Goal: Transaction & Acquisition: Book appointment/travel/reservation

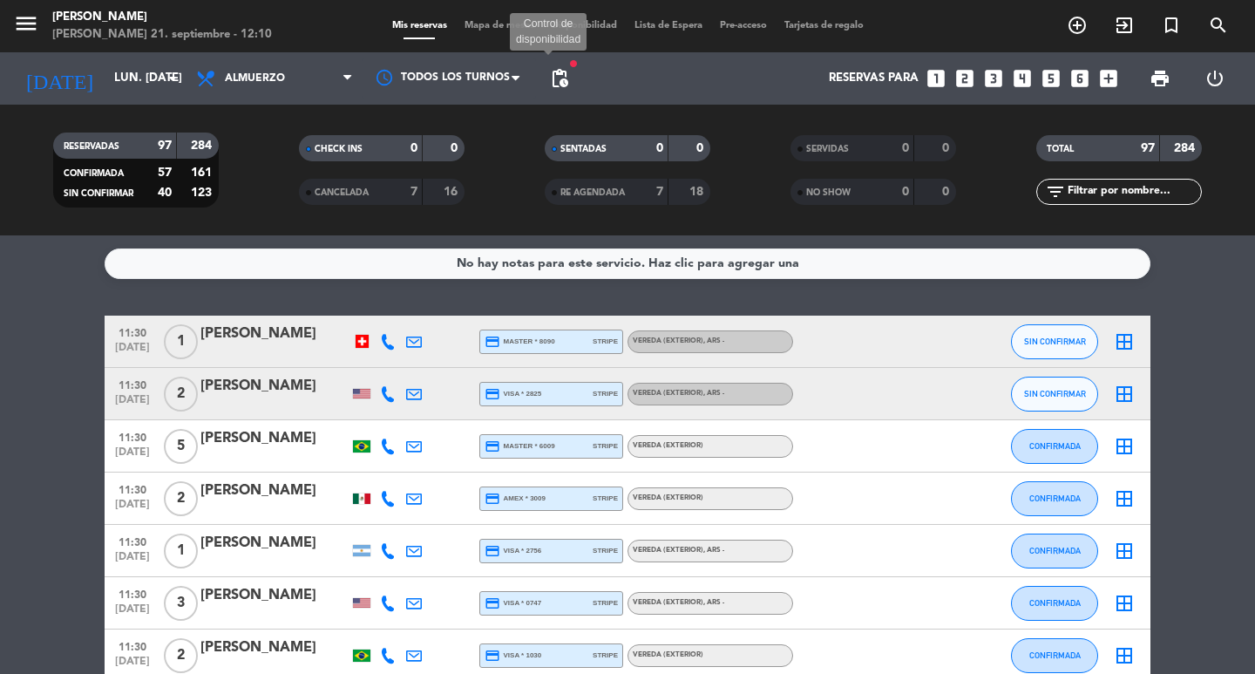
click at [557, 78] on span "pending_actions" at bounding box center [559, 78] width 21 height 21
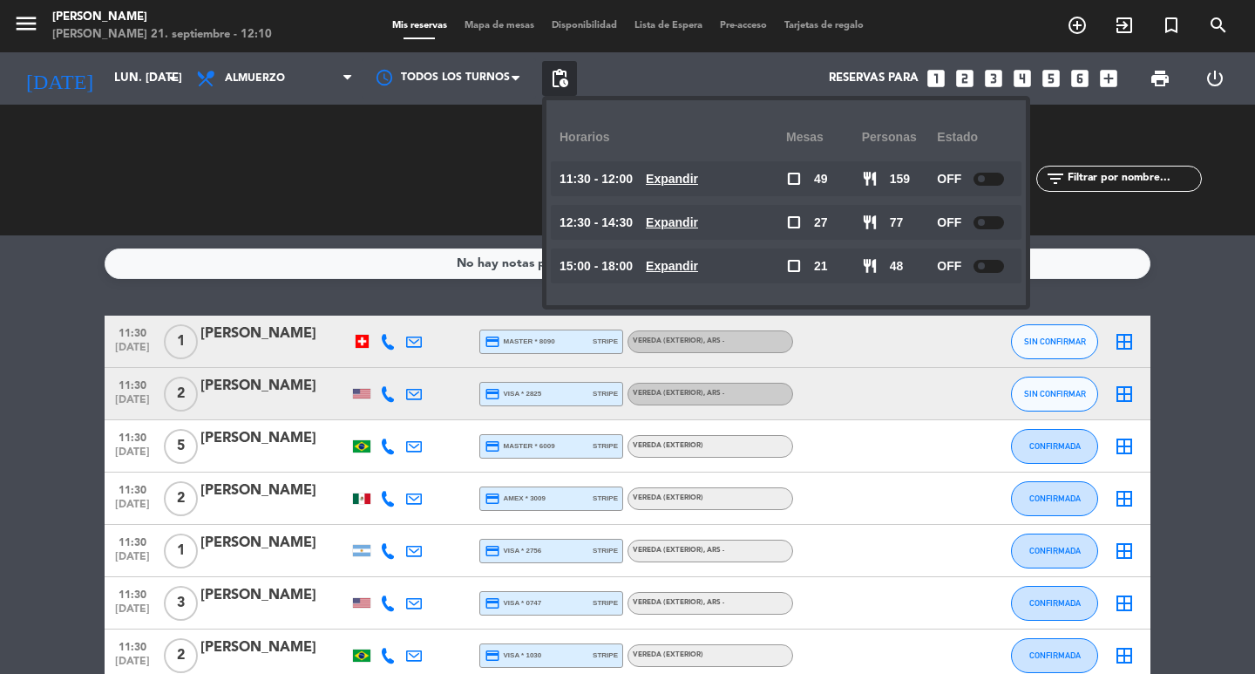
click at [694, 269] on u "Expandir" at bounding box center [672, 266] width 52 height 14
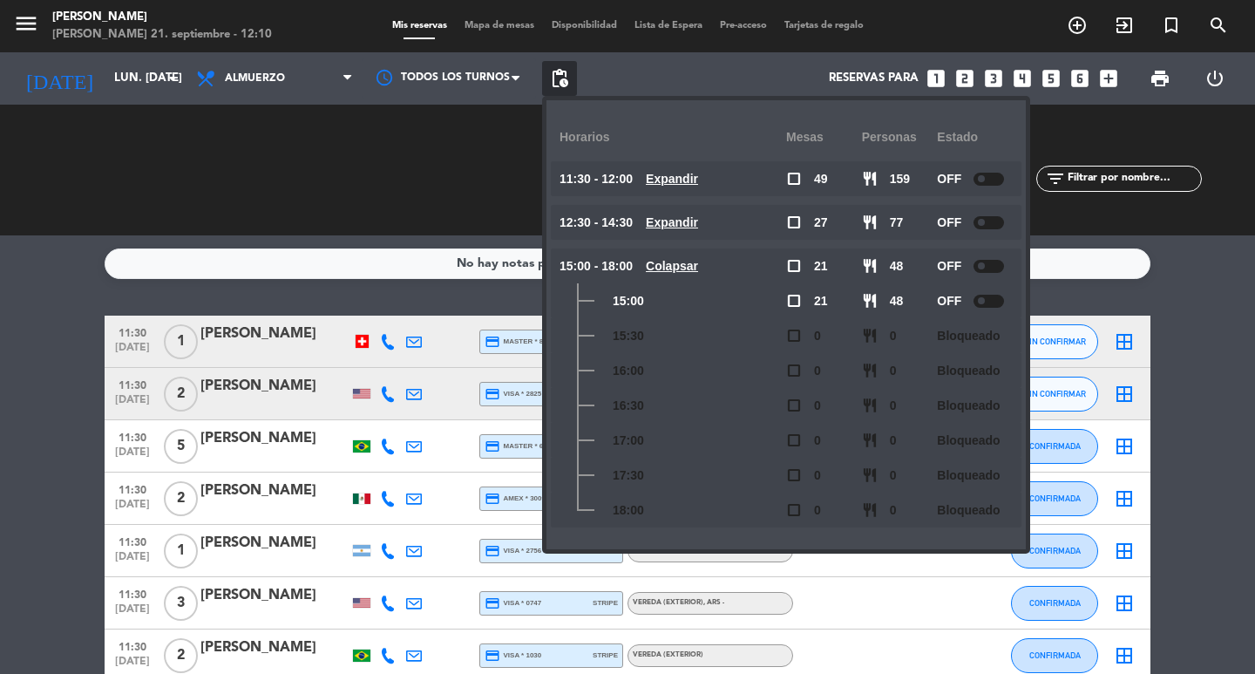
click at [694, 269] on u "Colapsar" at bounding box center [672, 266] width 52 height 14
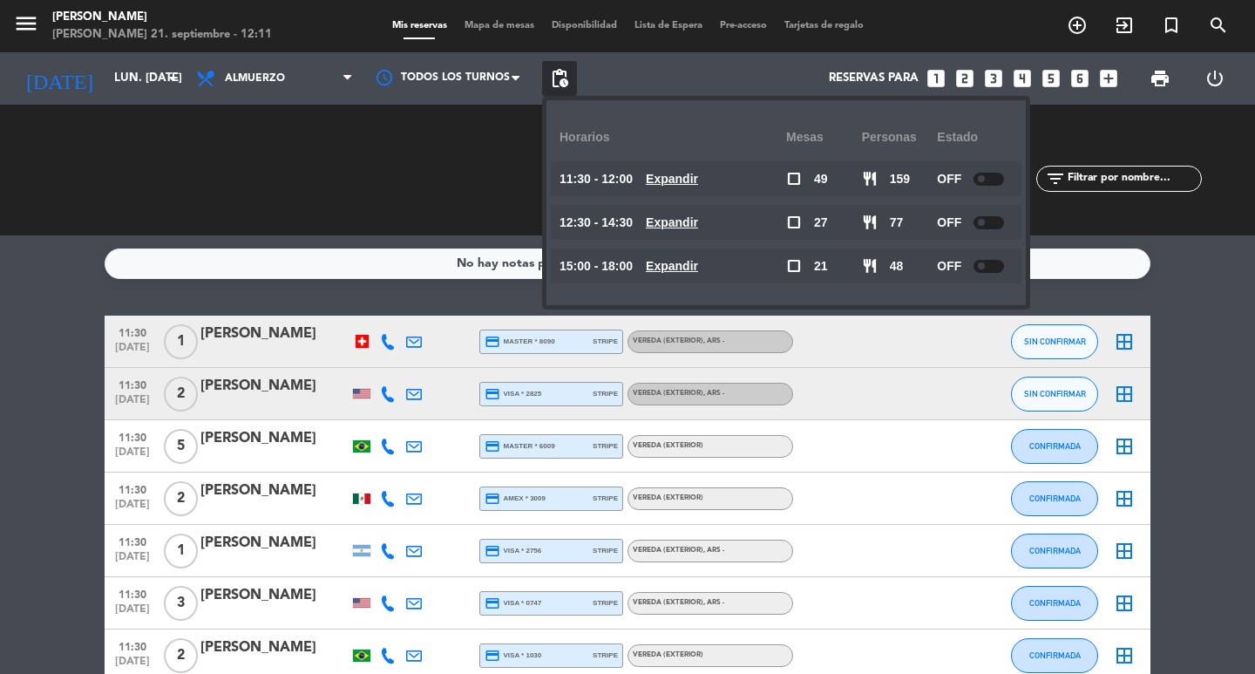
click at [193, 287] on div "No hay notas para este servicio. Haz clic para agregar una 11:30 [DATE] 1 [PERS…" at bounding box center [627, 454] width 1255 height 438
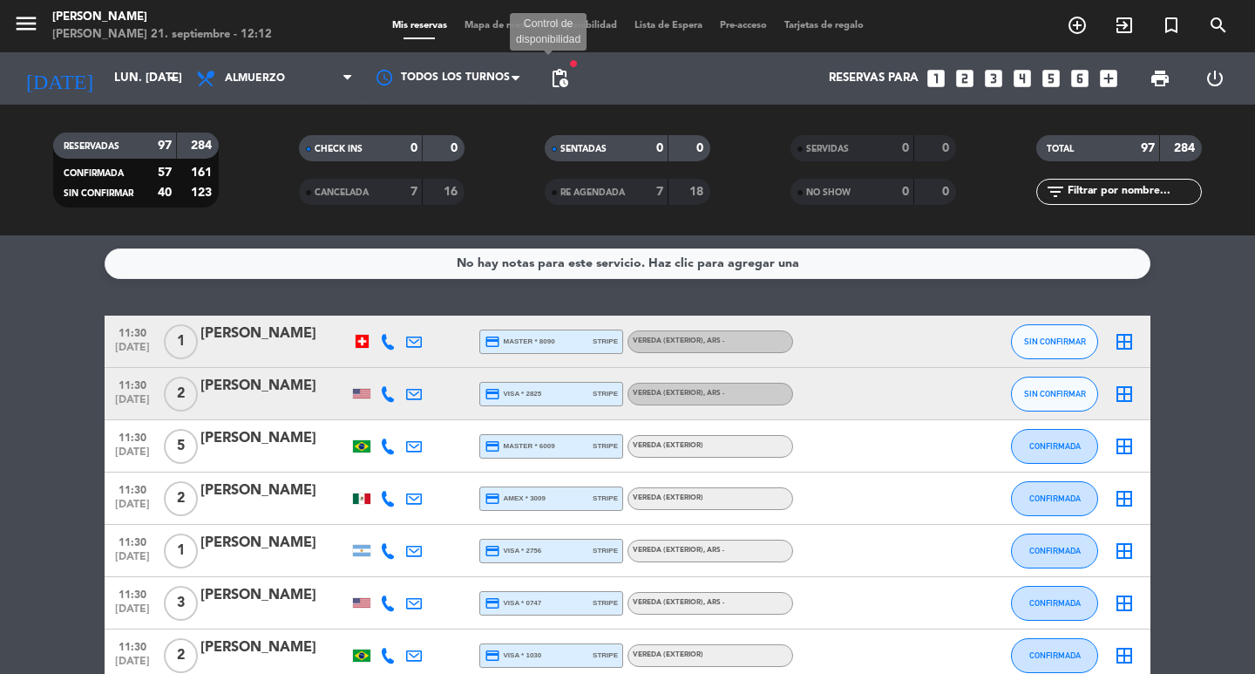
click at [557, 80] on span "pending_actions" at bounding box center [559, 78] width 21 height 21
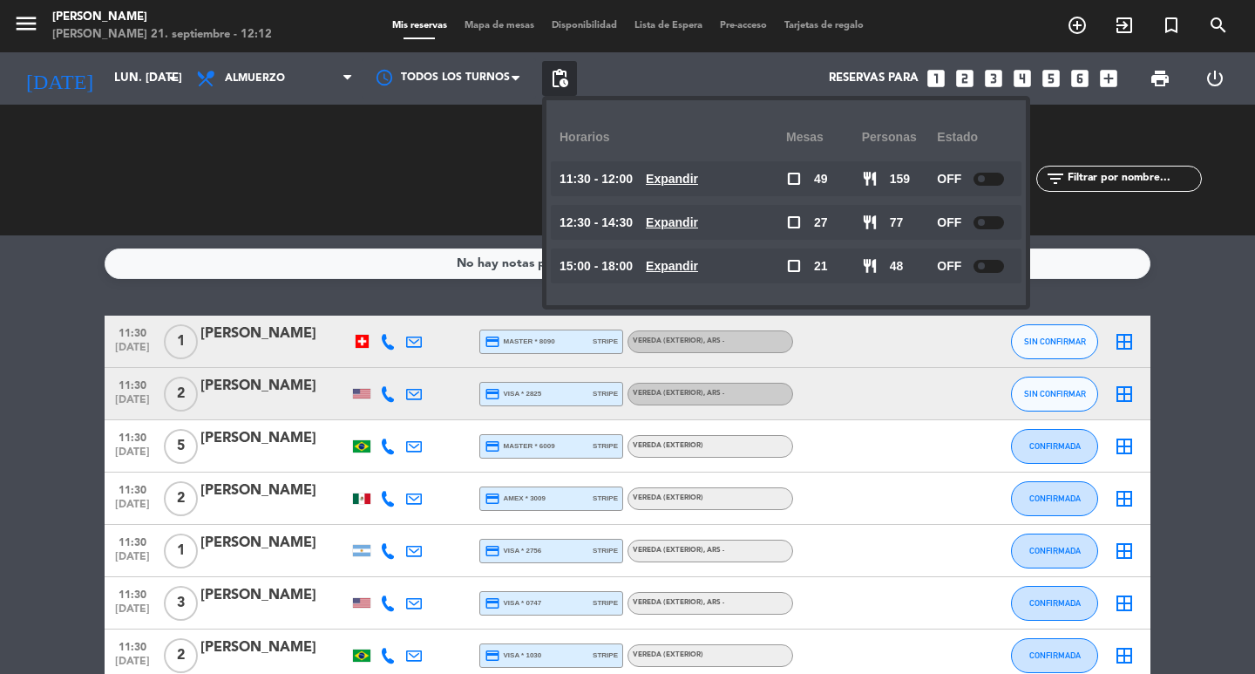
click at [682, 230] on div "12:30 - 14:30 Expandir" at bounding box center [673, 222] width 227 height 35
click at [426, 255] on div "No hay notas para este servicio. Haz clic para agregar una" at bounding box center [628, 263] width 1046 height 31
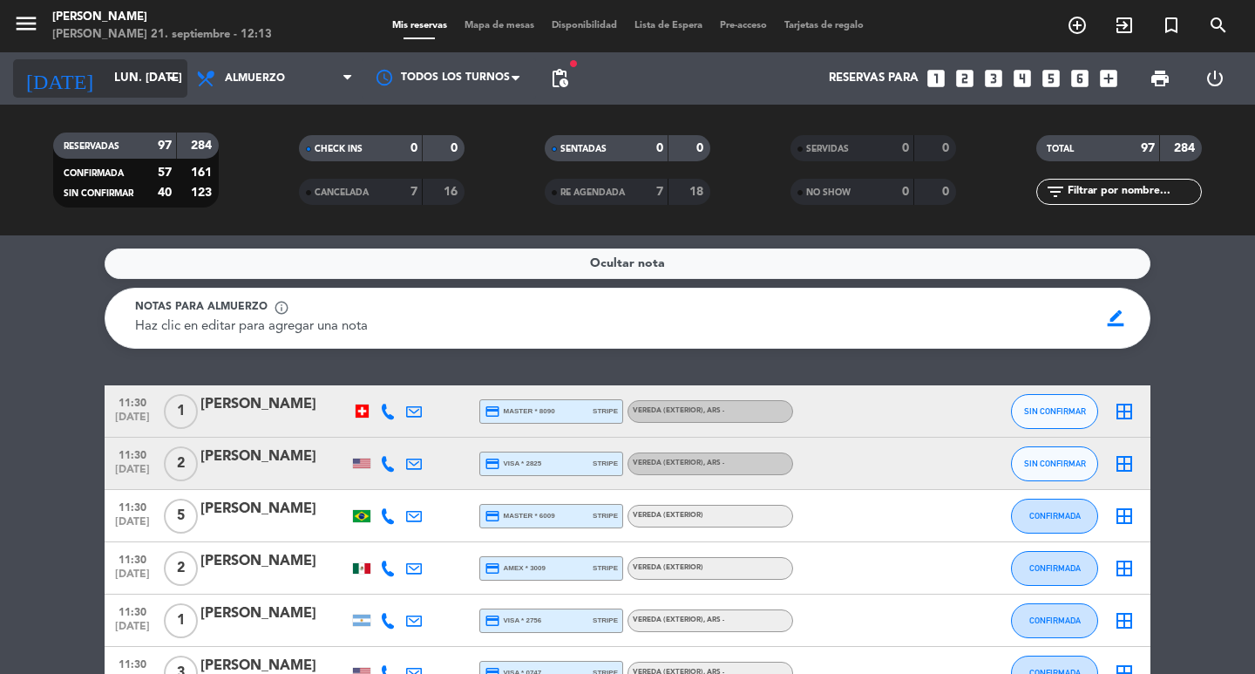
click at [177, 74] on icon "arrow_drop_down" at bounding box center [172, 78] width 21 height 21
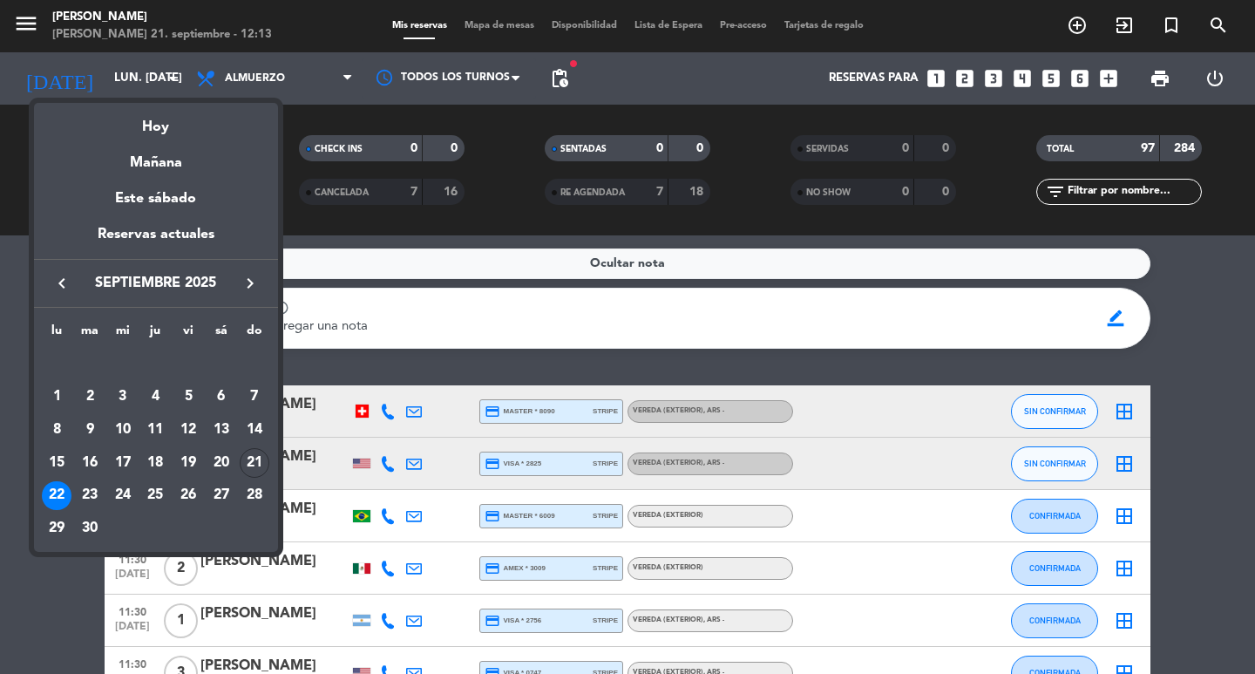
click at [247, 283] on icon "keyboard_arrow_right" at bounding box center [250, 283] width 21 height 21
click at [125, 428] on div "8" at bounding box center [123, 430] width 30 height 30
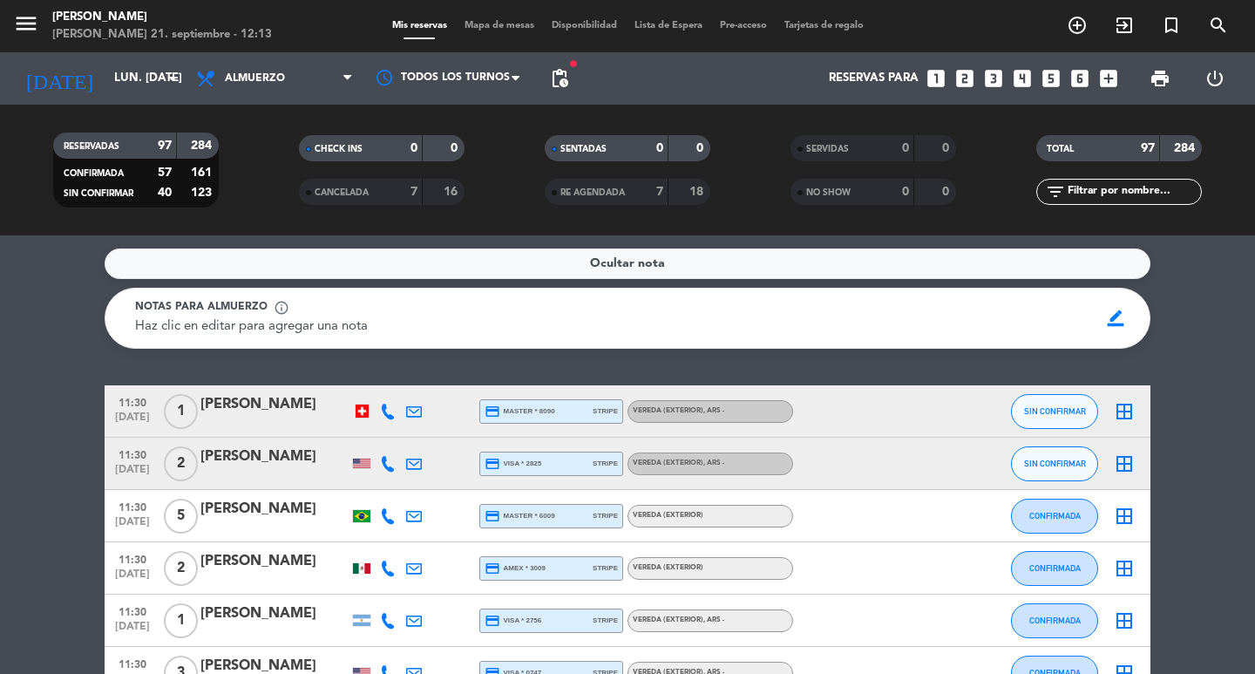
type input "mié. 8 oct."
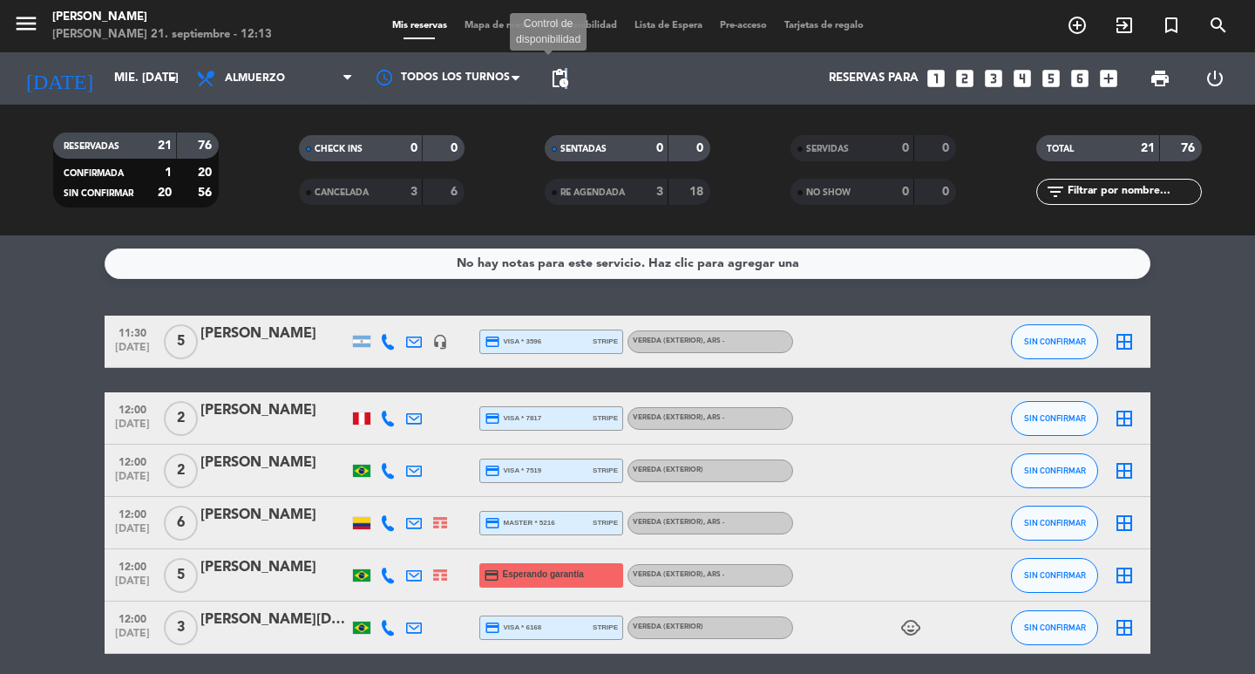
click at [568, 76] on span "pending_actions" at bounding box center [559, 78] width 21 height 21
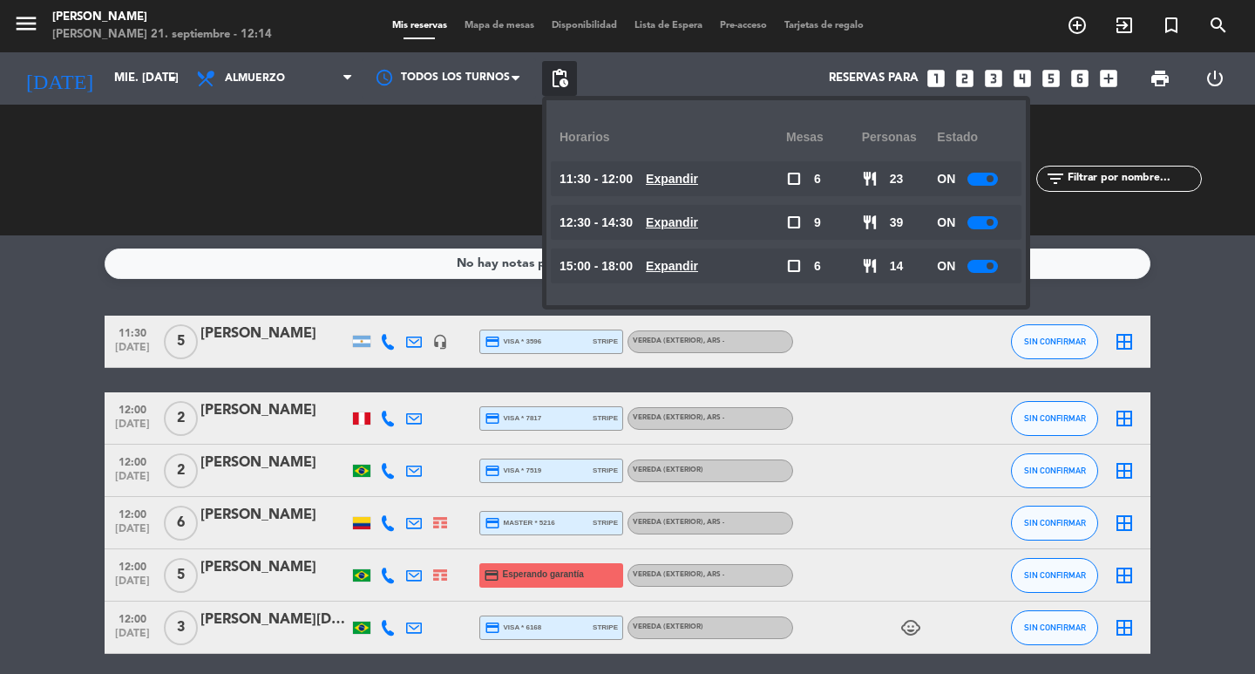
click at [698, 172] on u "Expandir" at bounding box center [672, 179] width 52 height 14
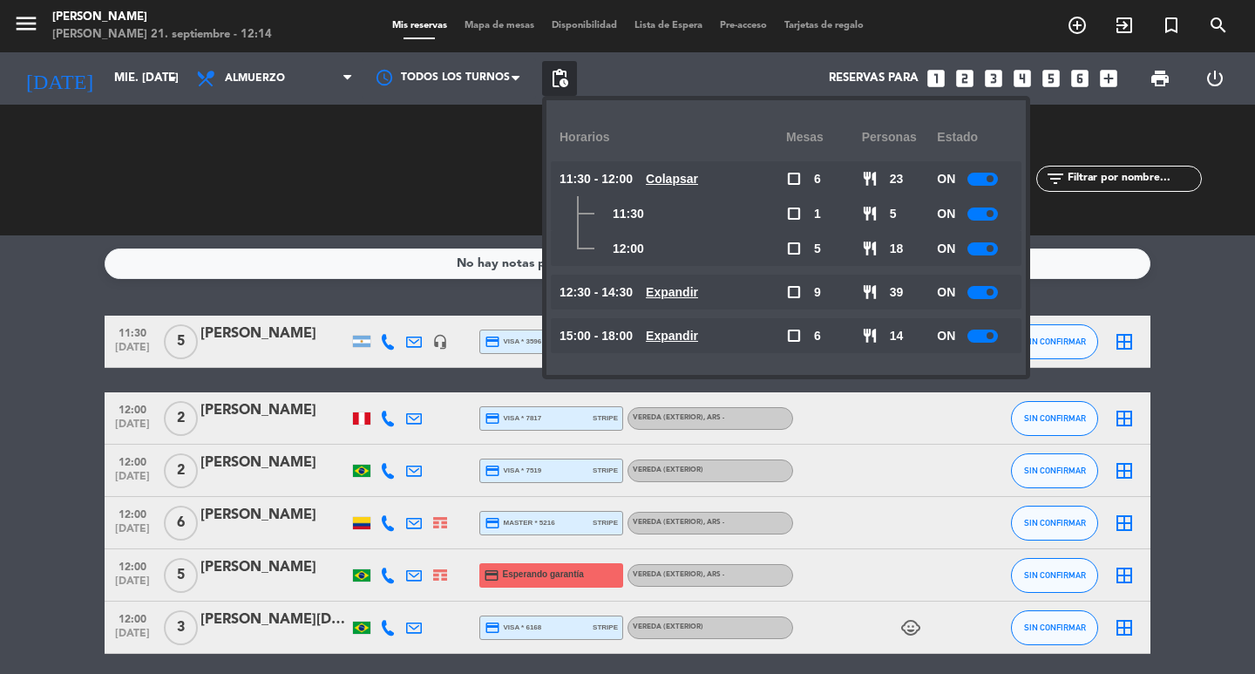
click at [698, 338] on u "Expandir" at bounding box center [672, 336] width 52 height 14
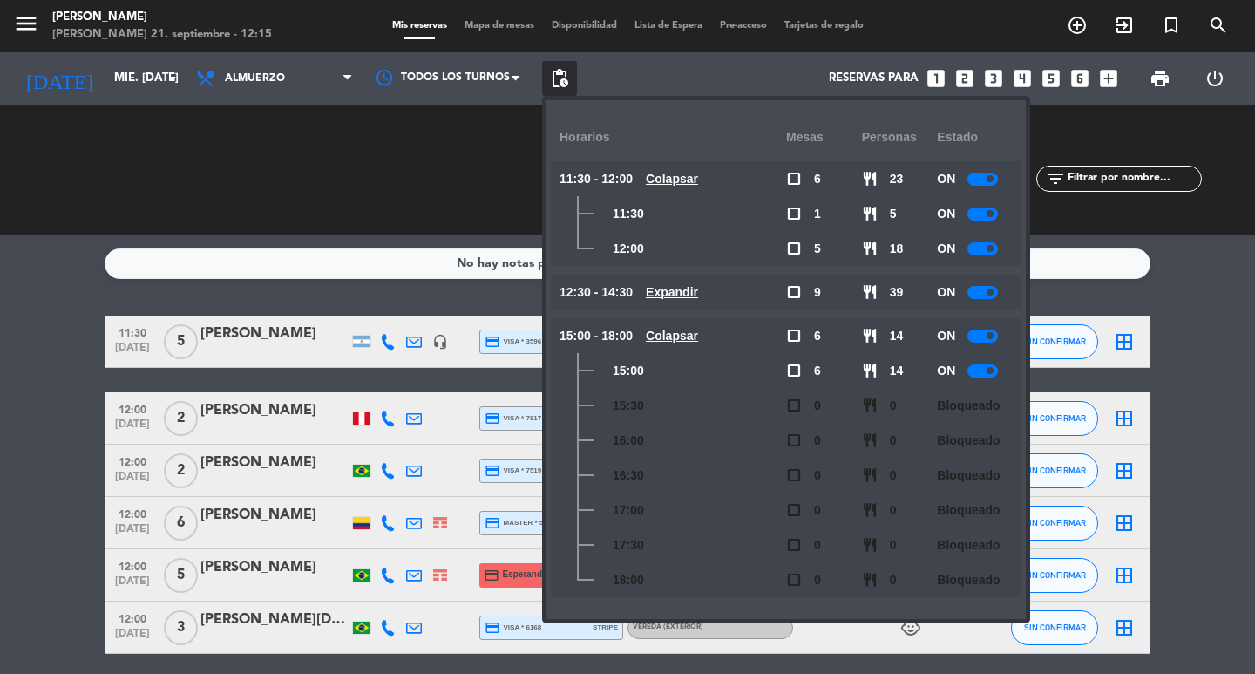
click at [51, 300] on div "No hay notas para este servicio. Haz clic para agregar una 11:30 oct. 8 5 matia…" at bounding box center [627, 454] width 1255 height 438
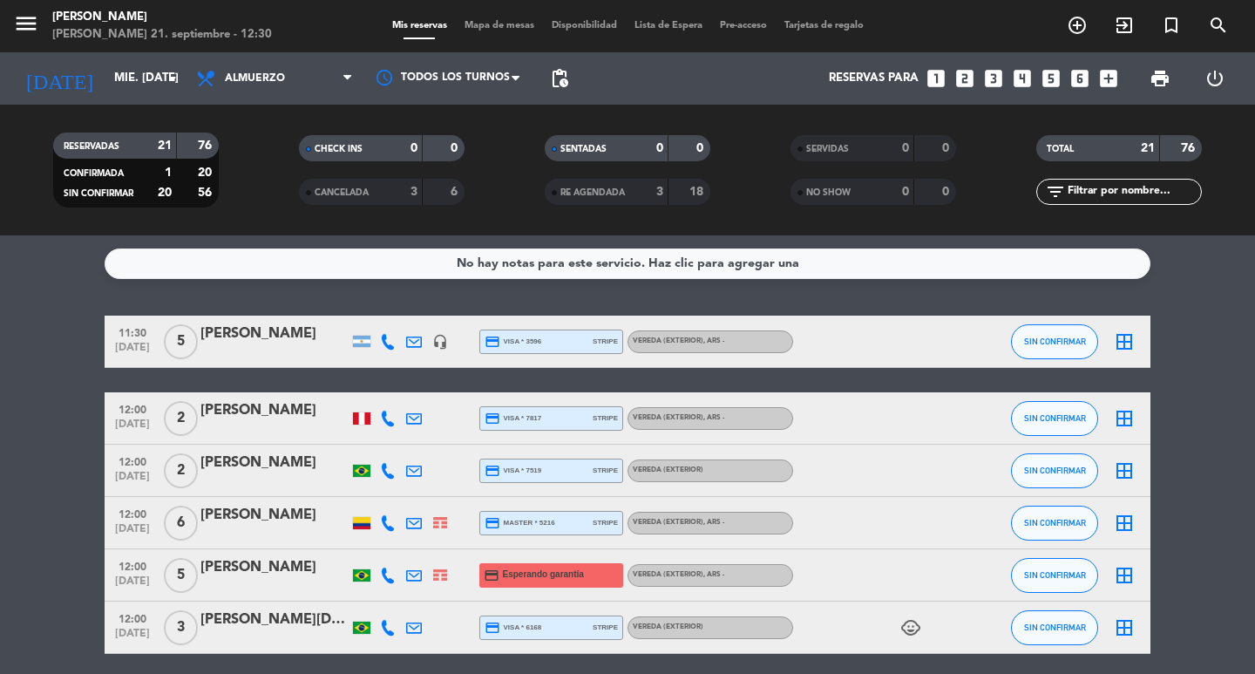
click at [1210, 3] on div "menu Don Julio domingo 21. septiembre - 12:30 Mis reservas Mapa de mesas Dispon…" at bounding box center [627, 26] width 1255 height 52
click at [1210, 26] on icon "search" at bounding box center [1218, 25] width 21 height 21
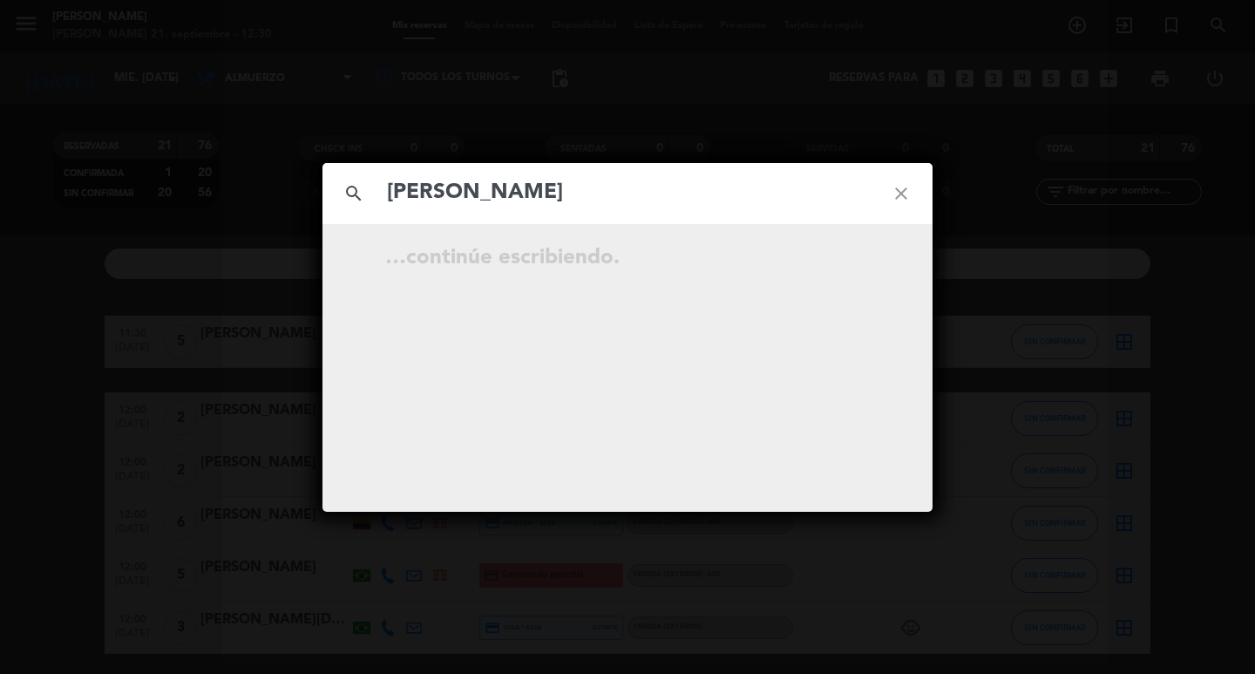
type input "roberta sch"
drag, startPoint x: 518, startPoint y: 191, endPoint x: 105, endPoint y: 181, distance: 413.2
click at [96, 187] on div "search roberta sch close No hay resultados para "roberta sch"" at bounding box center [627, 337] width 1255 height 674
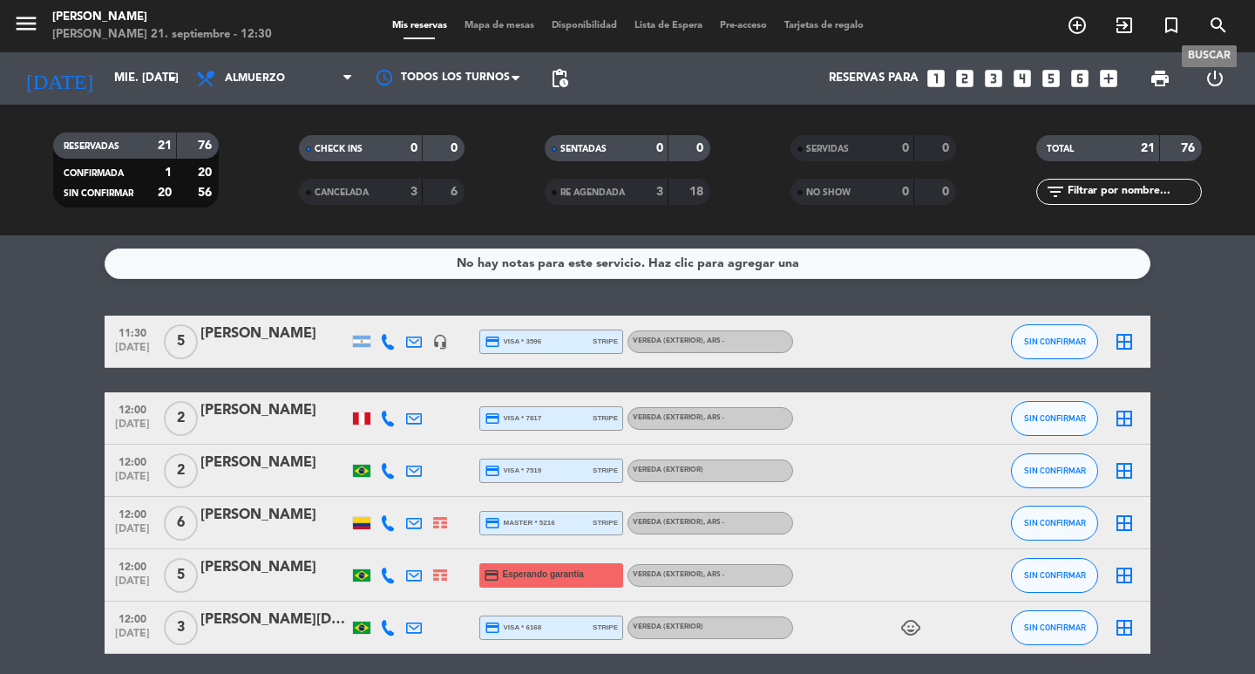
click at [1216, 22] on icon "search" at bounding box center [1218, 25] width 21 height 21
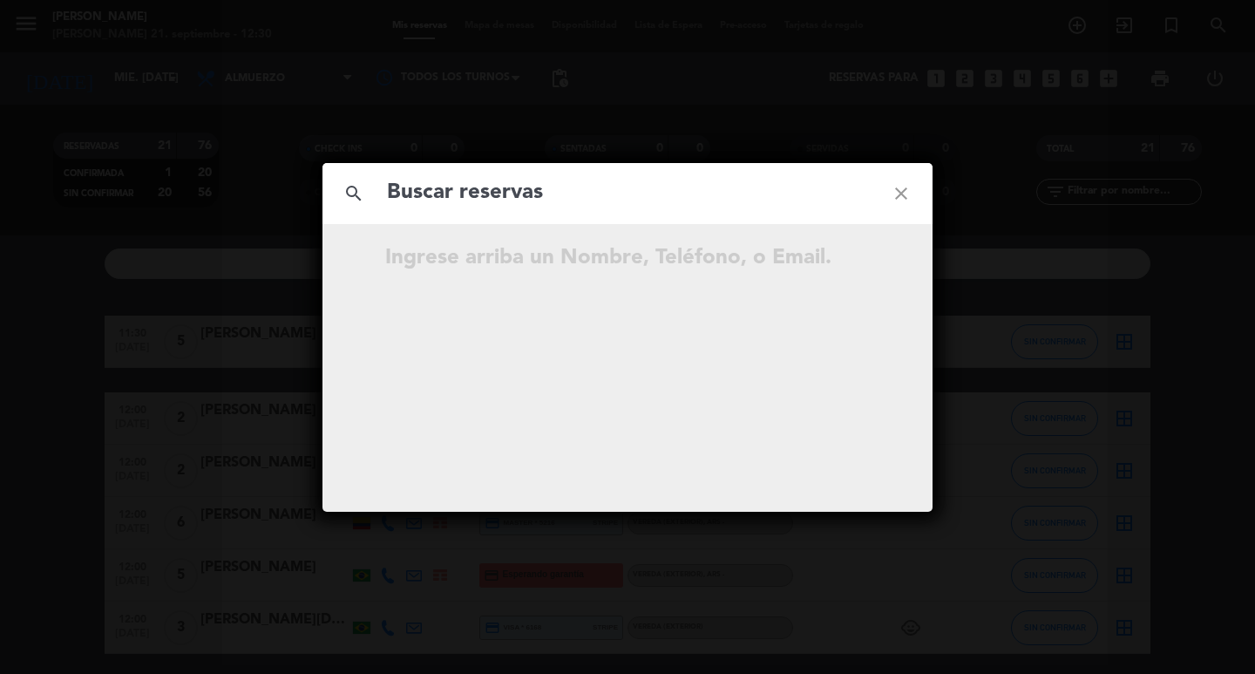
click at [601, 107] on div "search close Ingrese arriba un Nombre, Teléfono, o Email." at bounding box center [627, 337] width 1255 height 674
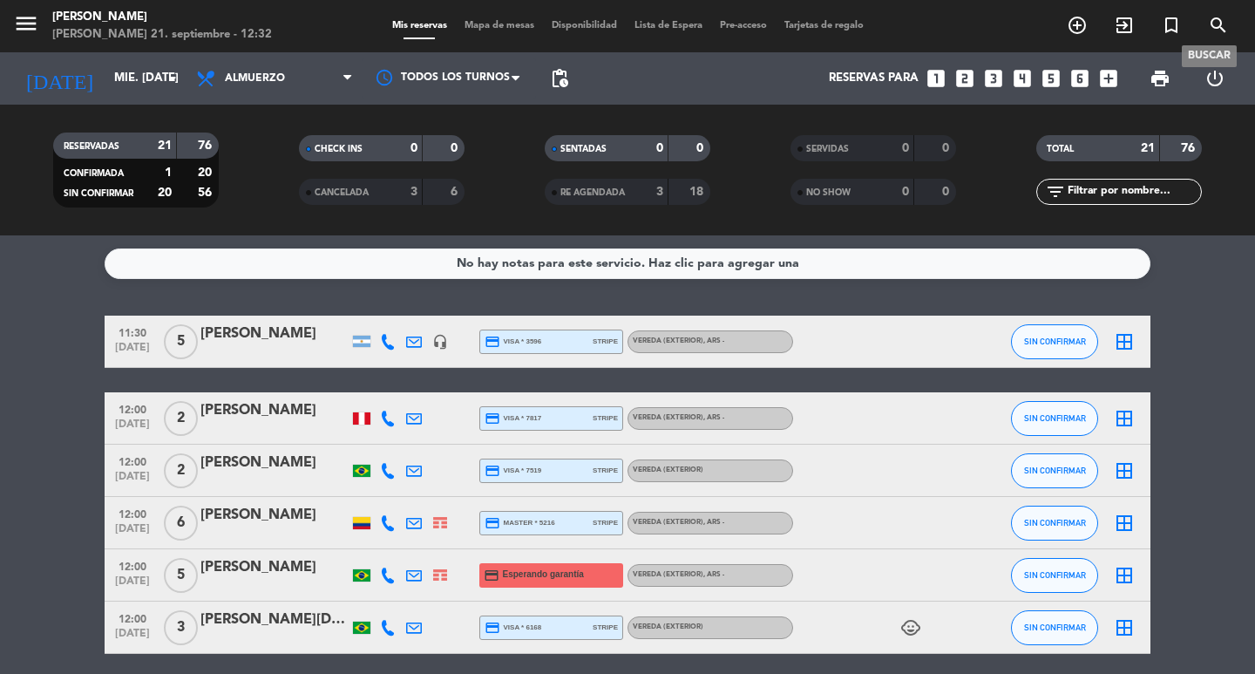
click at [1218, 30] on icon "search" at bounding box center [1218, 25] width 21 height 21
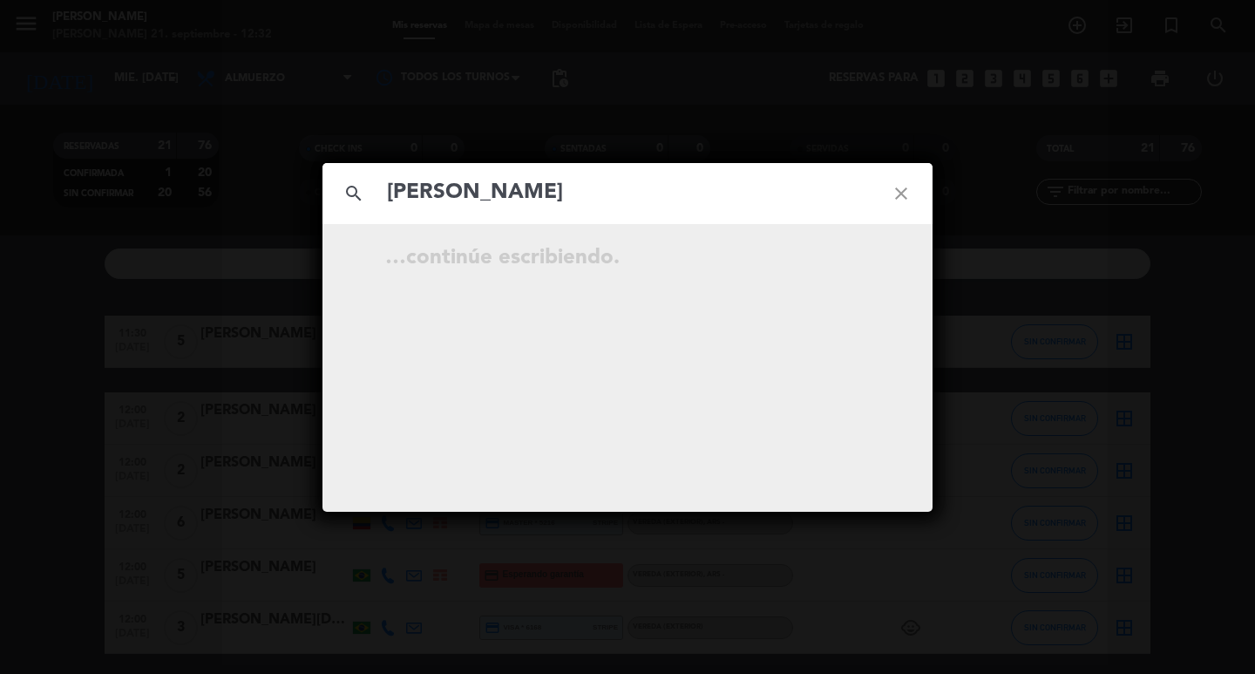
type input "silvia"
click at [61, 254] on div "search silvia close …continúe escribiendo." at bounding box center [627, 337] width 1255 height 674
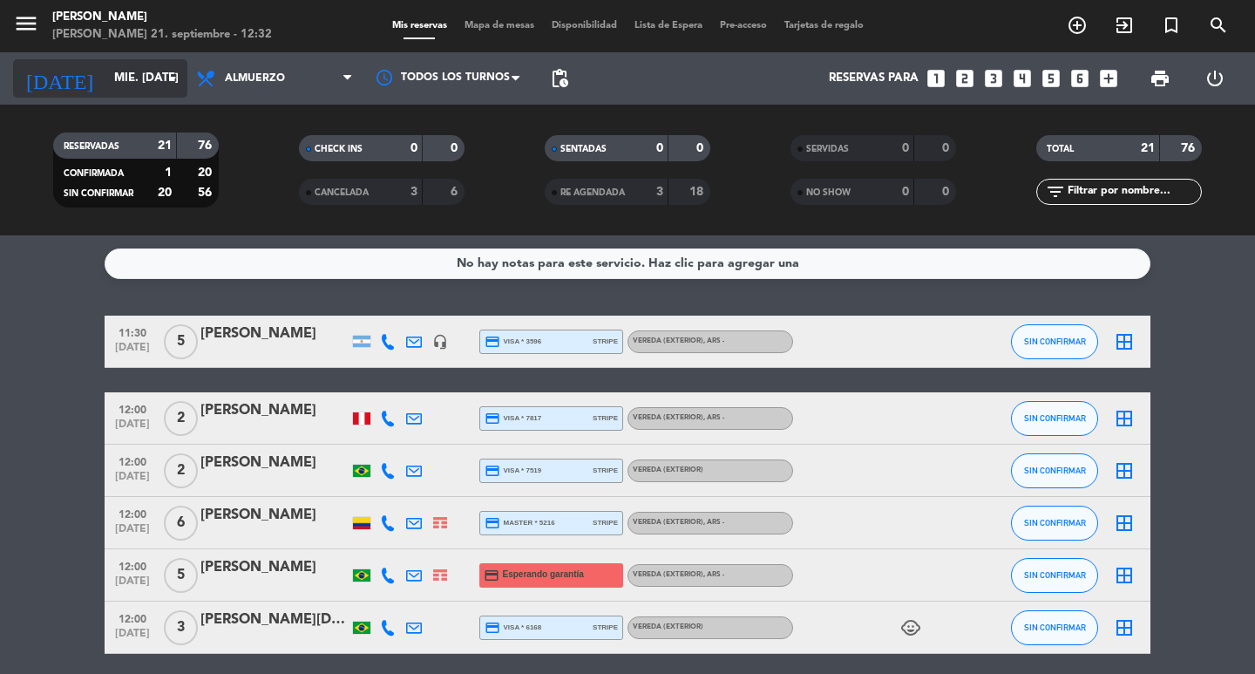
click at [105, 83] on input "mié. 8 oct." at bounding box center [181, 78] width 153 height 31
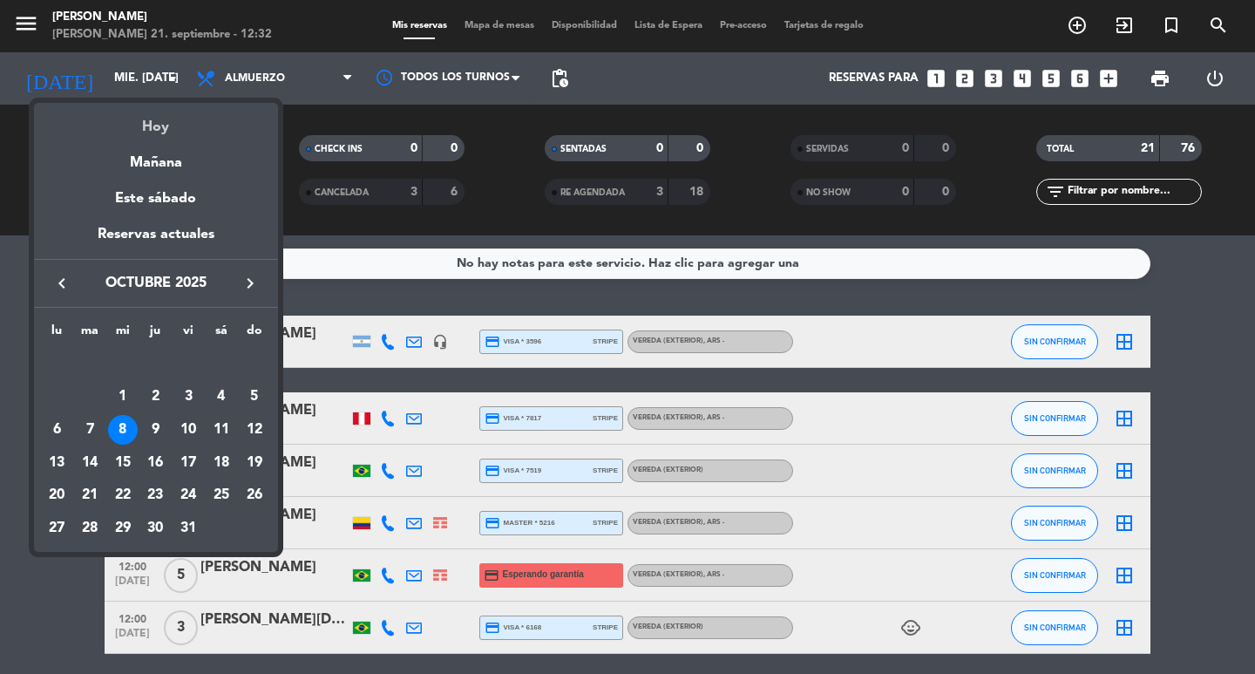
click at [163, 119] on div "Hoy" at bounding box center [156, 121] width 244 height 36
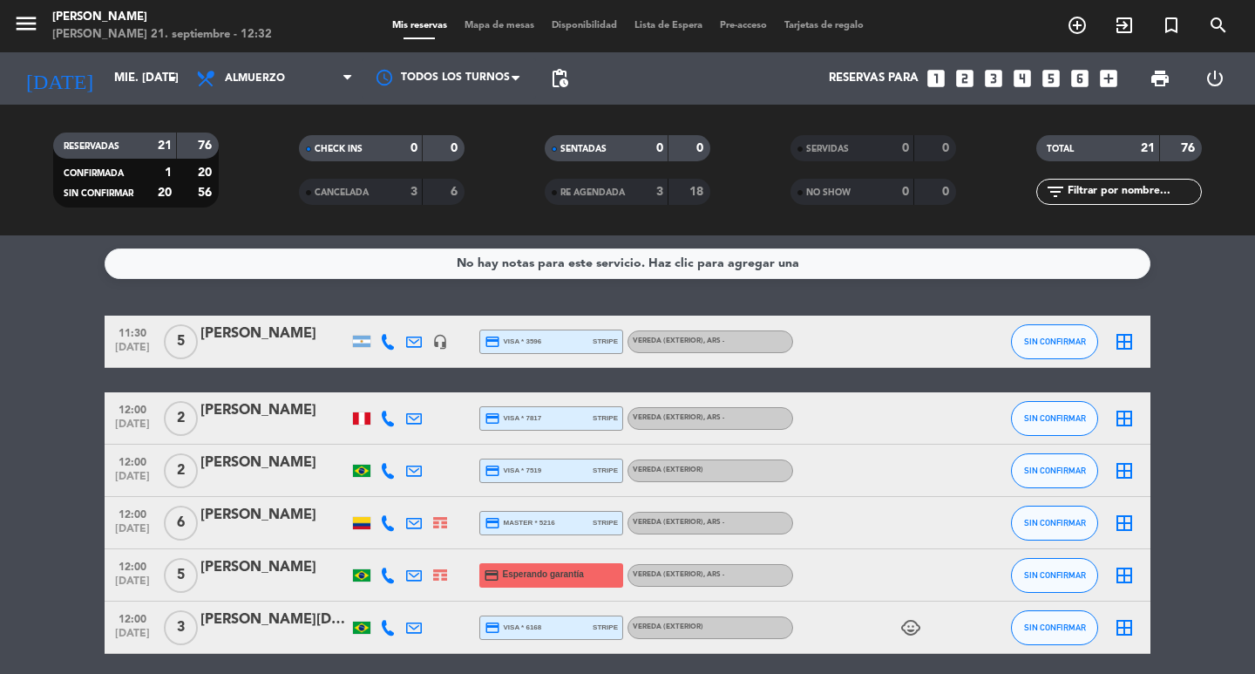
type input "dom. [DATE]"
click at [1137, 187] on input "text" at bounding box center [1133, 191] width 135 height 19
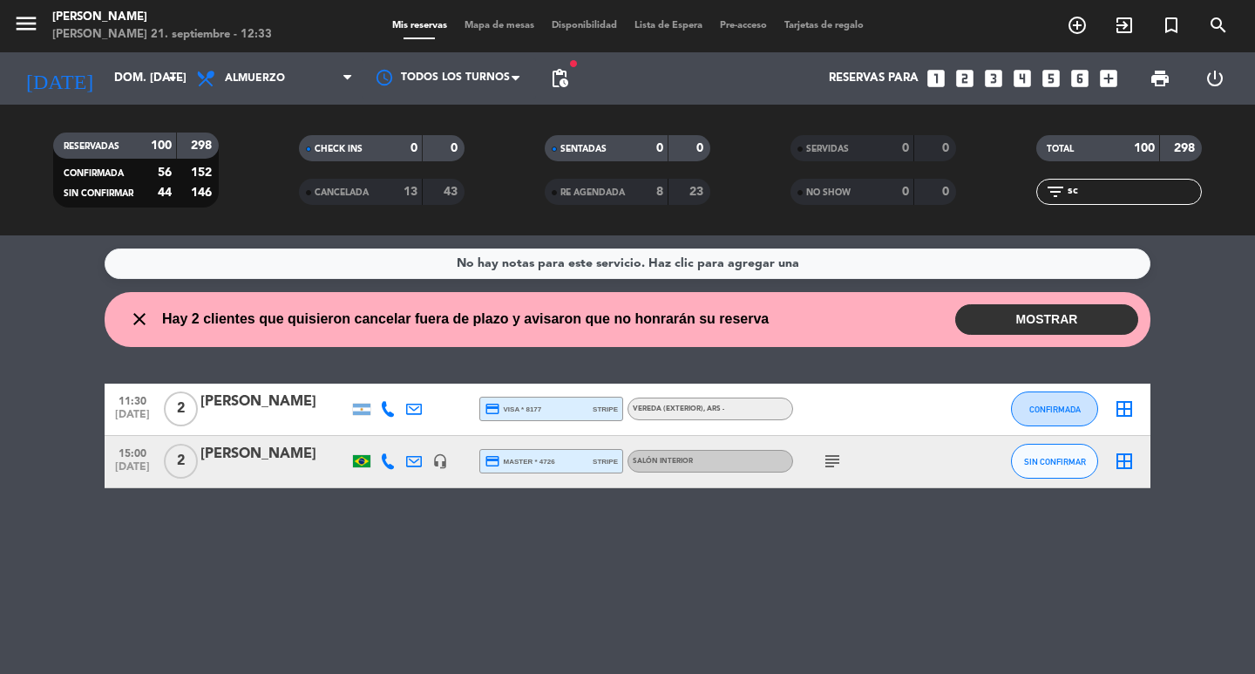
type input "s"
type input "silv"
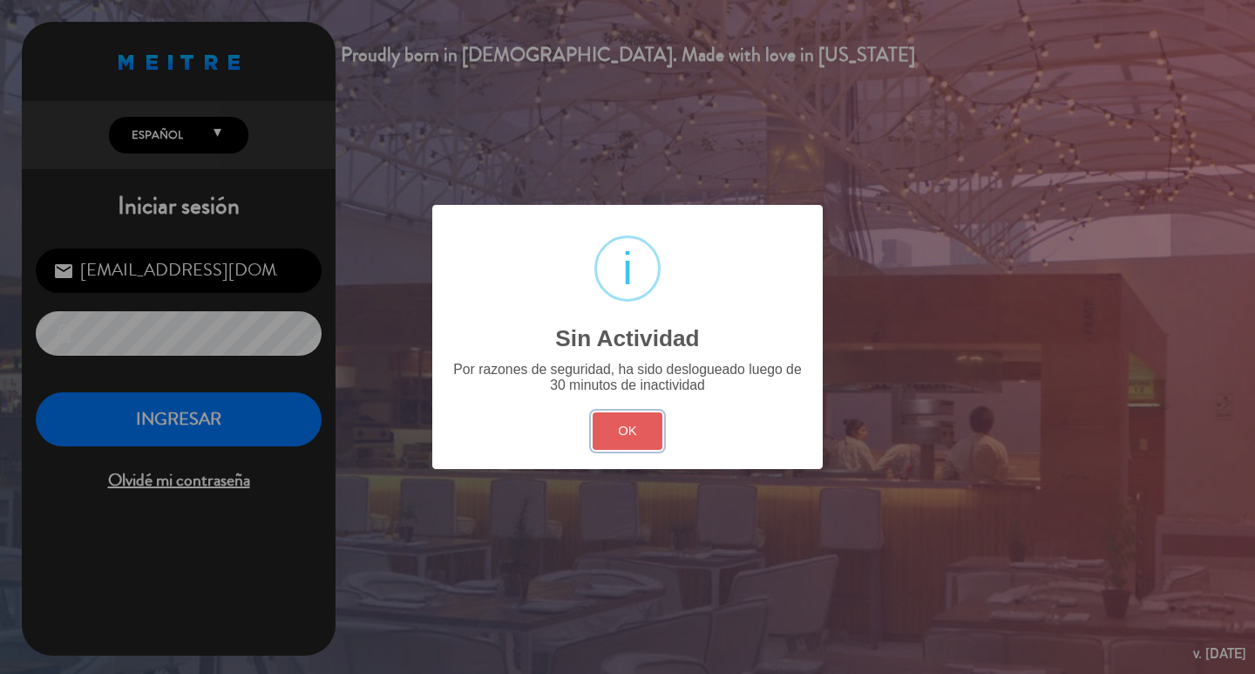
click at [644, 450] on button "OK" at bounding box center [628, 430] width 71 height 37
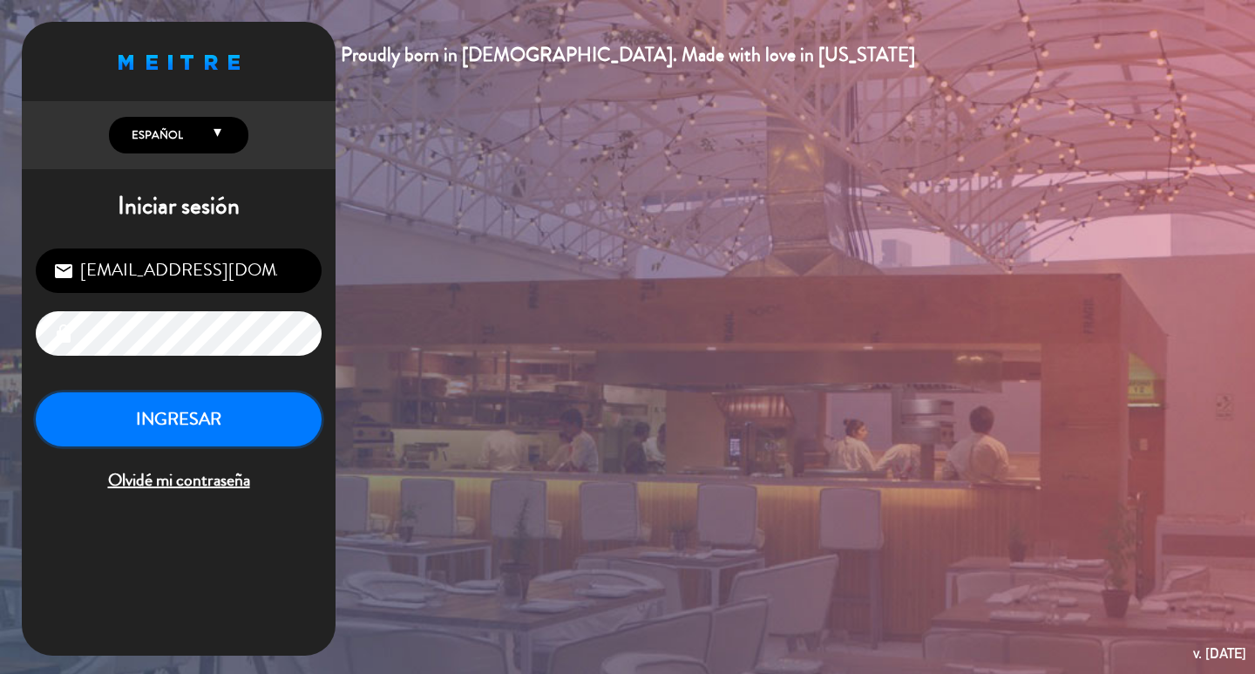
drag, startPoint x: 228, startPoint y: 461, endPoint x: 234, endPoint y: 453, distance: 9.4
click at [233, 447] on button "INGRESAR" at bounding box center [179, 419] width 286 height 55
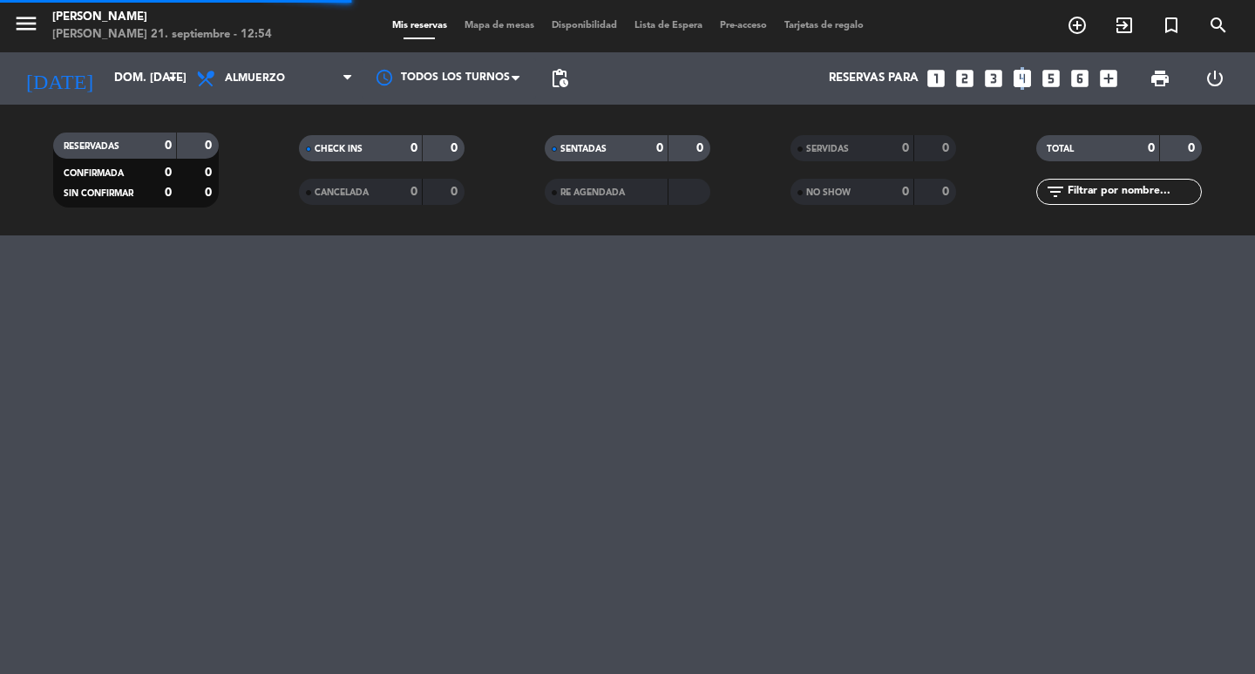
click at [1014, 74] on icon "looks_4" at bounding box center [1022, 78] width 23 height 23
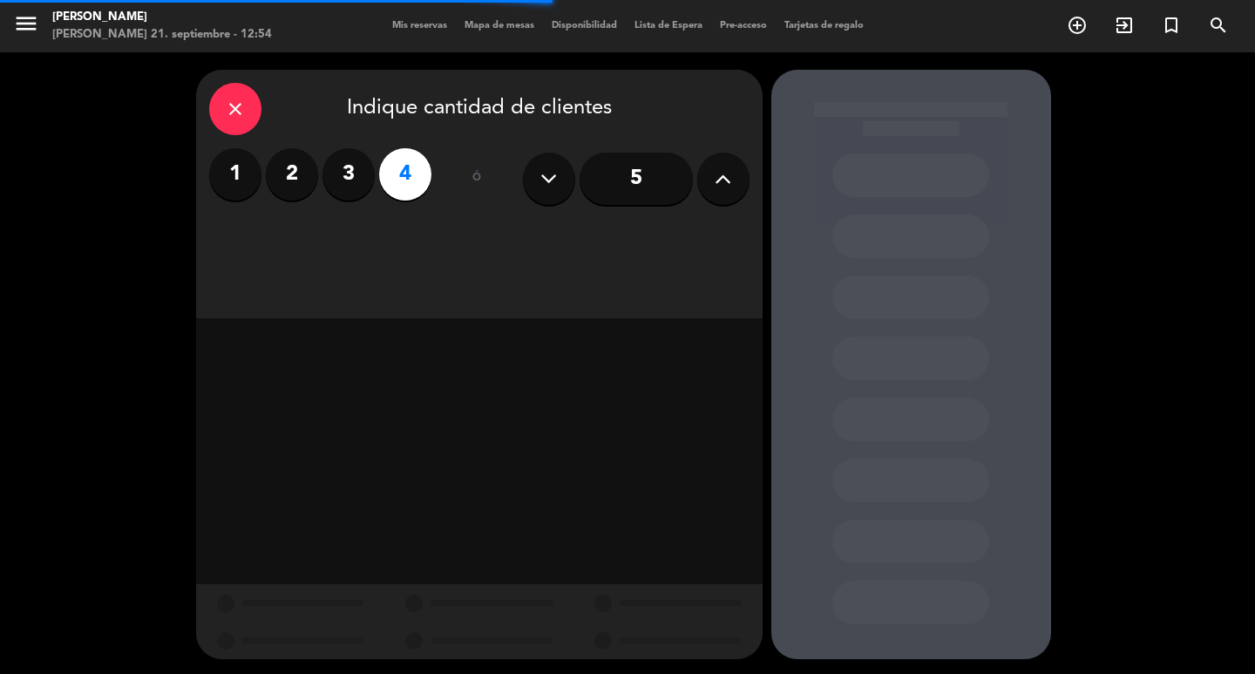
click at [587, 238] on div "close Indique cantidad de clientes 1 2 3 4 ó 5" at bounding box center [479, 194] width 567 height 248
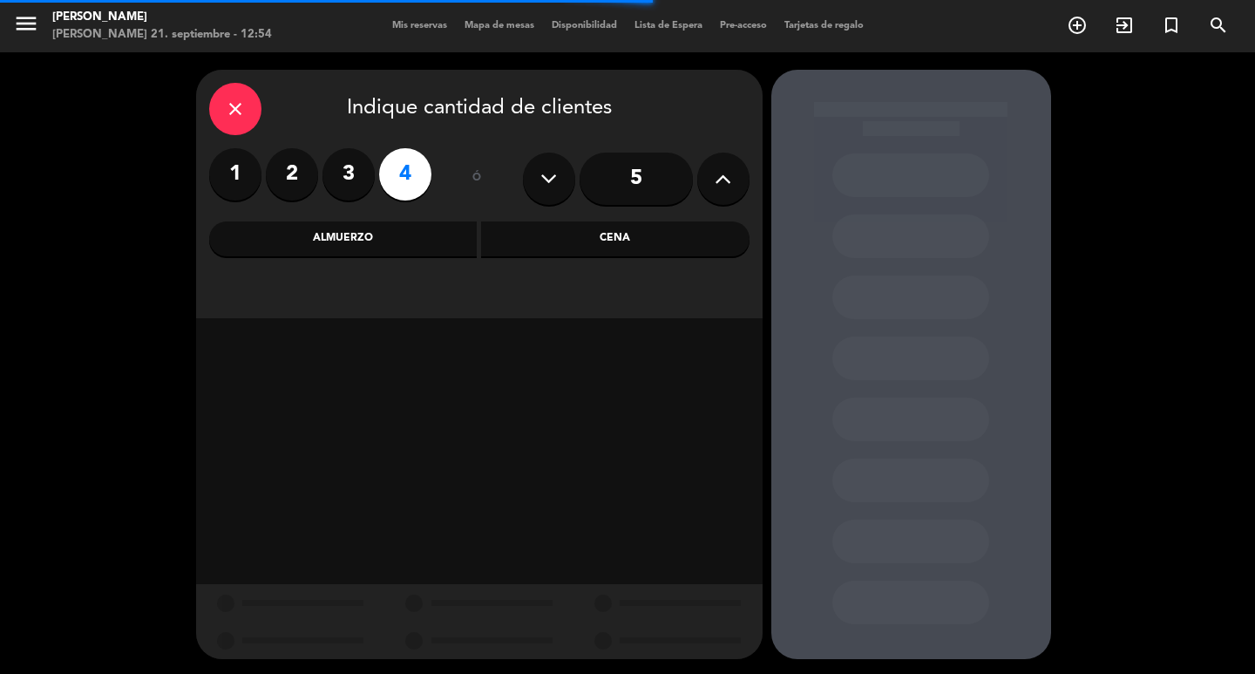
click at [587, 238] on div "Cena" at bounding box center [615, 238] width 268 height 35
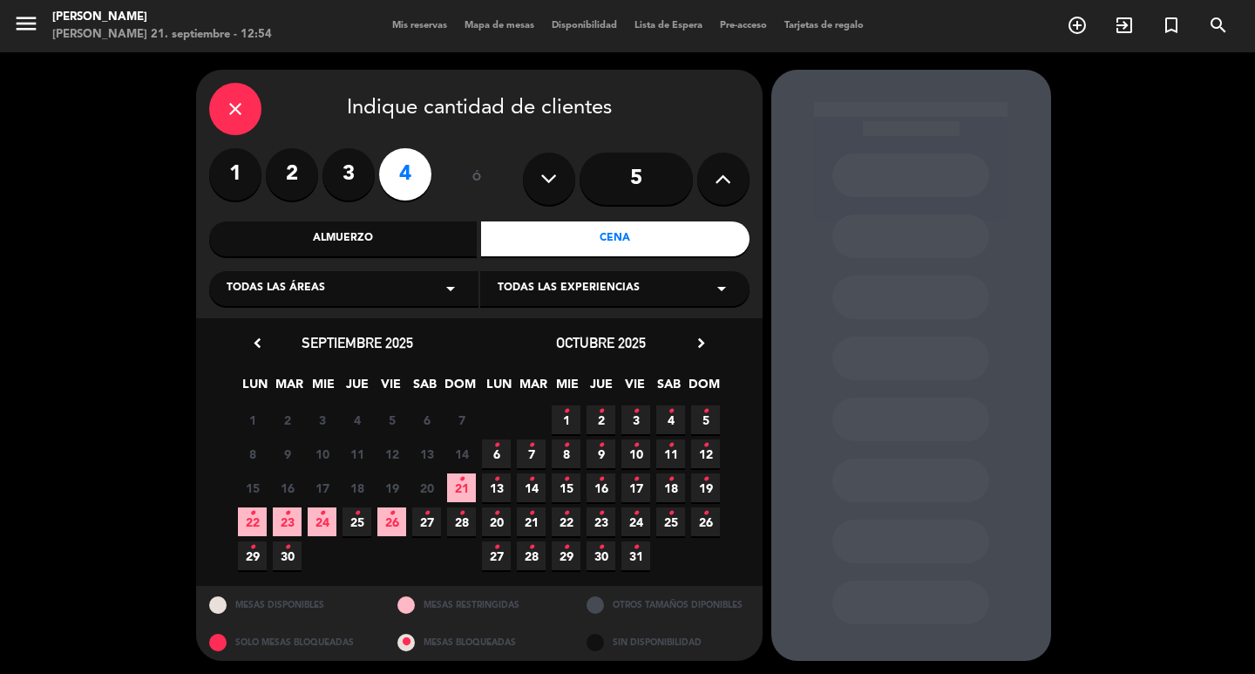
click at [464, 486] on icon "•" at bounding box center [461, 479] width 6 height 28
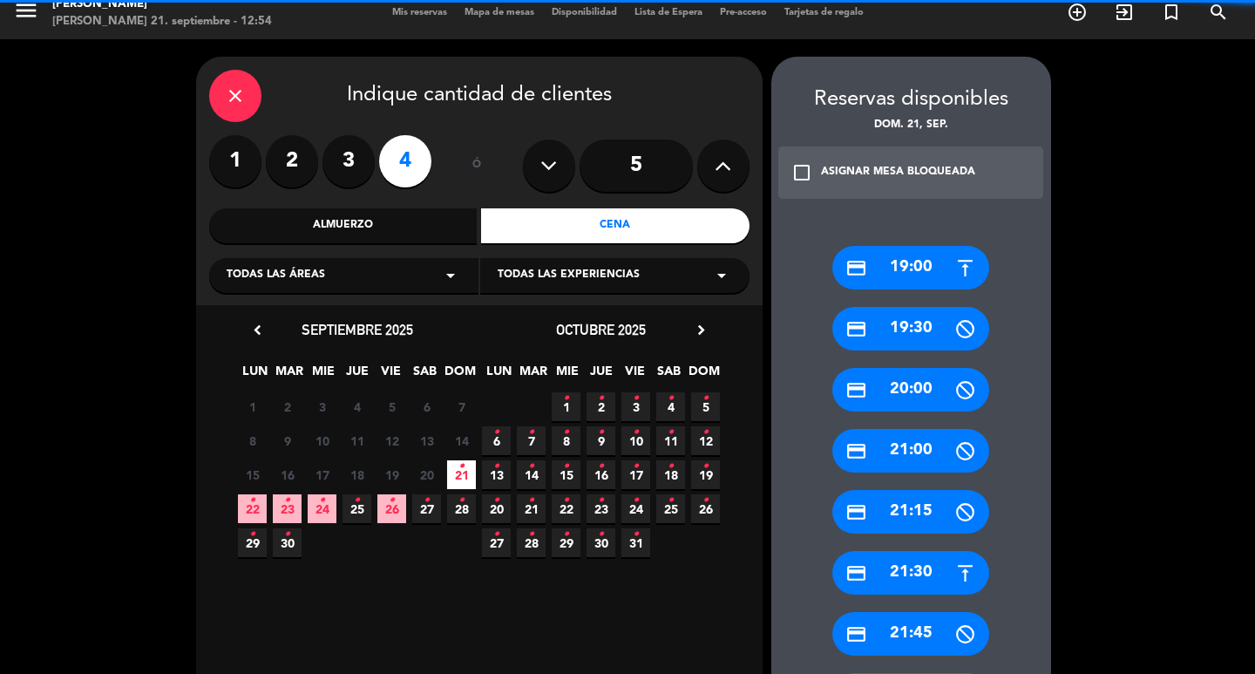
scroll to position [477, 0]
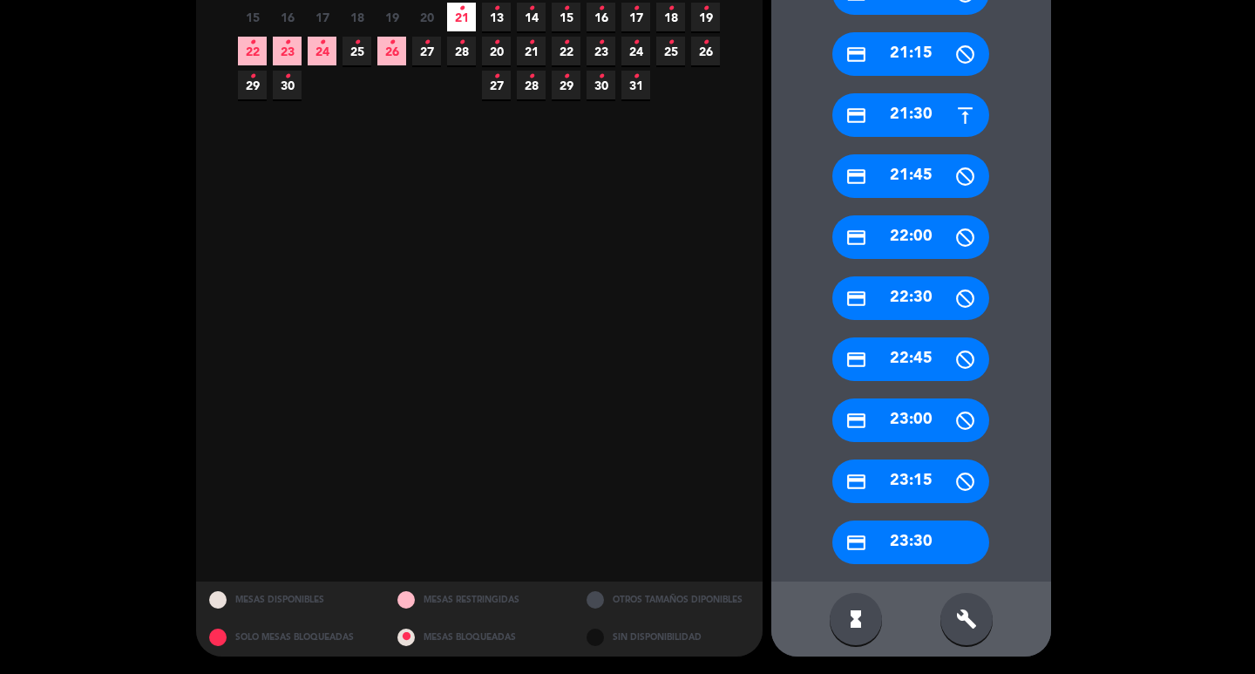
click at [923, 304] on div "credit_card 22:30" at bounding box center [910, 298] width 157 height 44
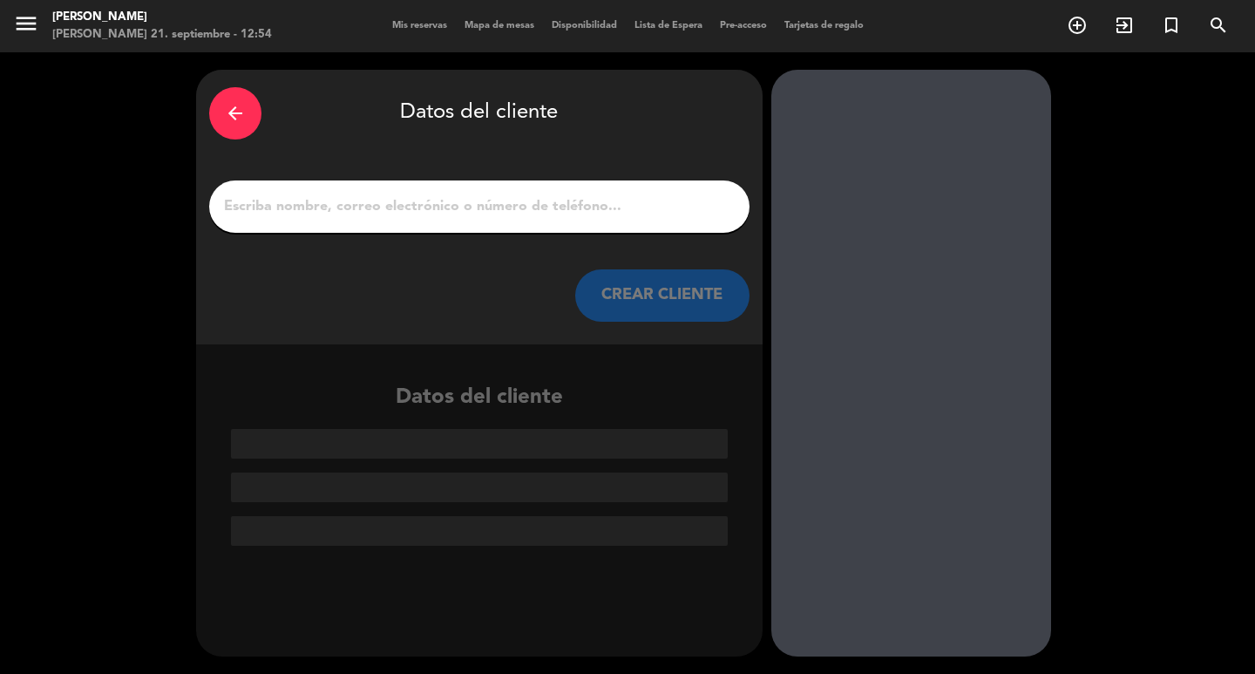
click at [450, 212] on input "1" at bounding box center [479, 206] width 514 height 24
paste input "[PERSON_NAME]"
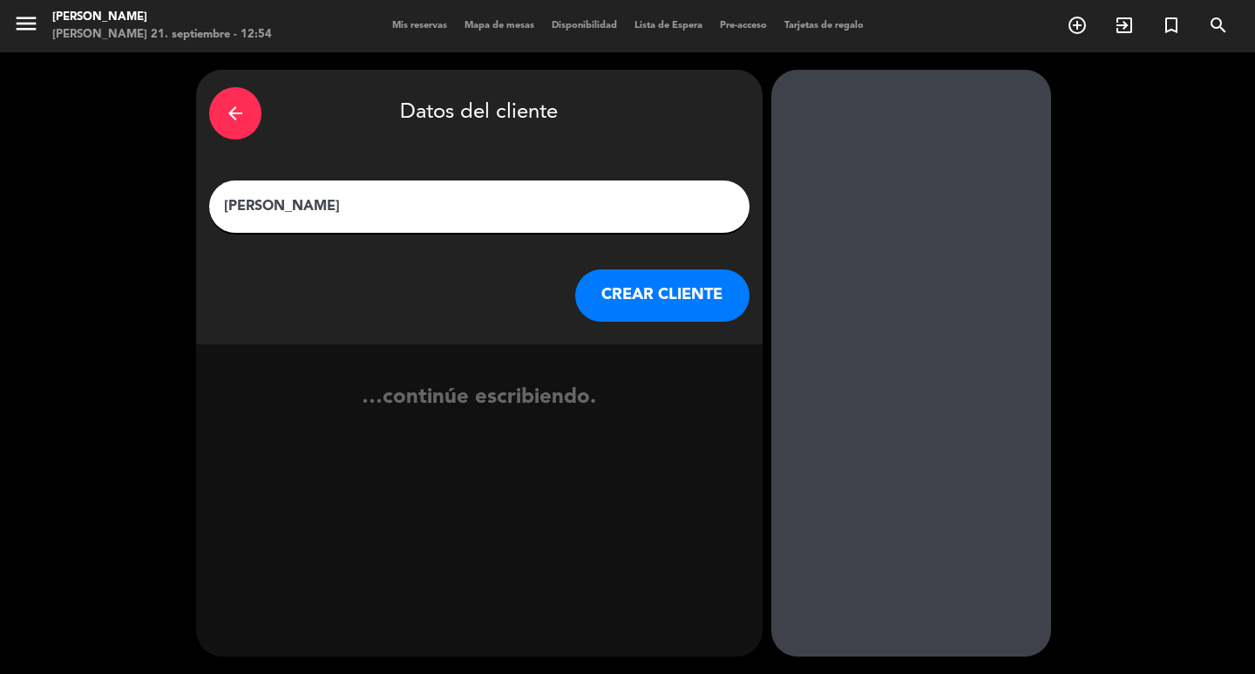
type input "[PERSON_NAME]"
click at [648, 295] on button "CREAR CLIENTE" at bounding box center [662, 295] width 174 height 52
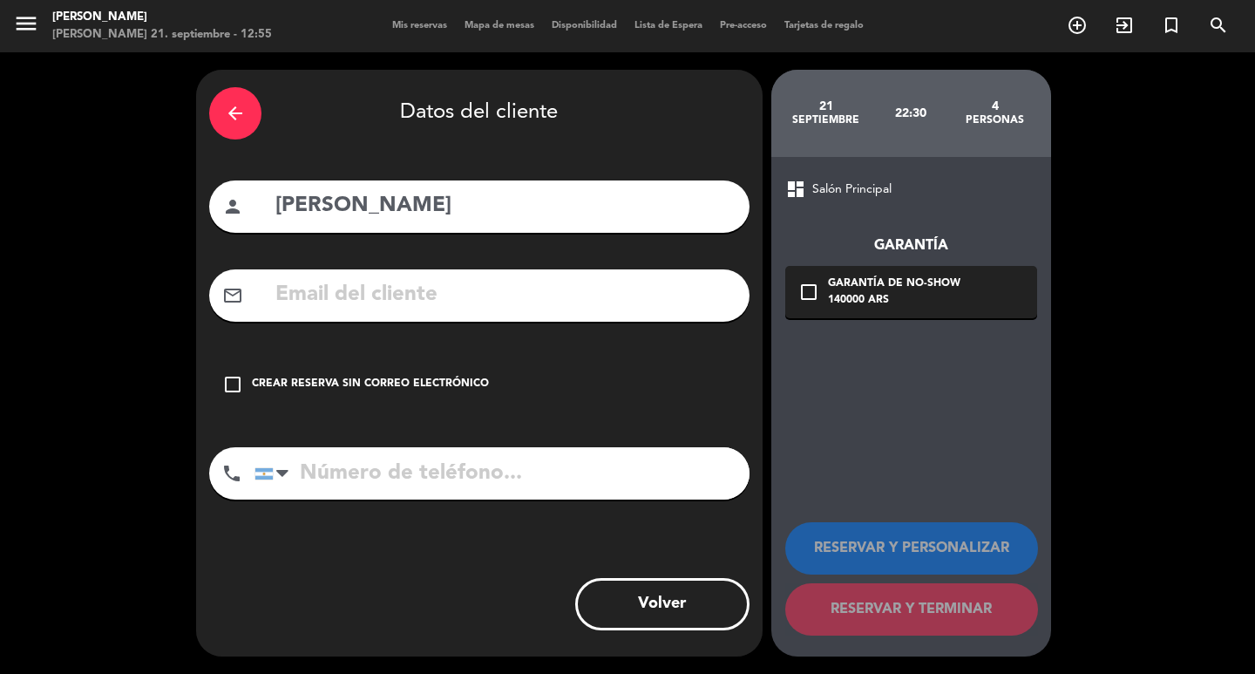
click at [397, 309] on input "text" at bounding box center [505, 295] width 463 height 36
click at [438, 296] on input "text" at bounding box center [505, 295] width 463 height 36
paste input "+ 55 61 9 9195 5555 Correo electrónico: erikapatriciamls@gmail.com"
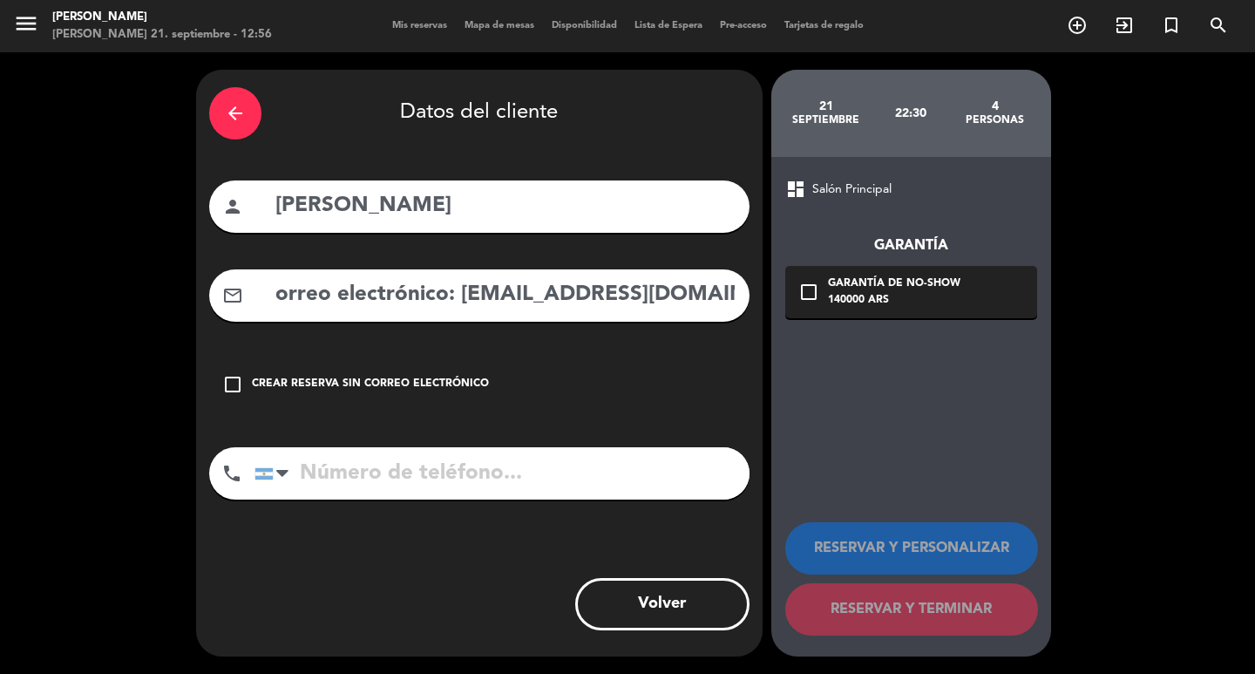
type input "+ 55 61 9 9195 5555 Correo electrónico: erikapatriciamls@gmail.com"
click at [379, 499] on input "tel" at bounding box center [501, 473] width 495 height 52
paste input "+ 55 61 9 9195 5555 Correo electrónico: erikapatriciamls@gmail.com"
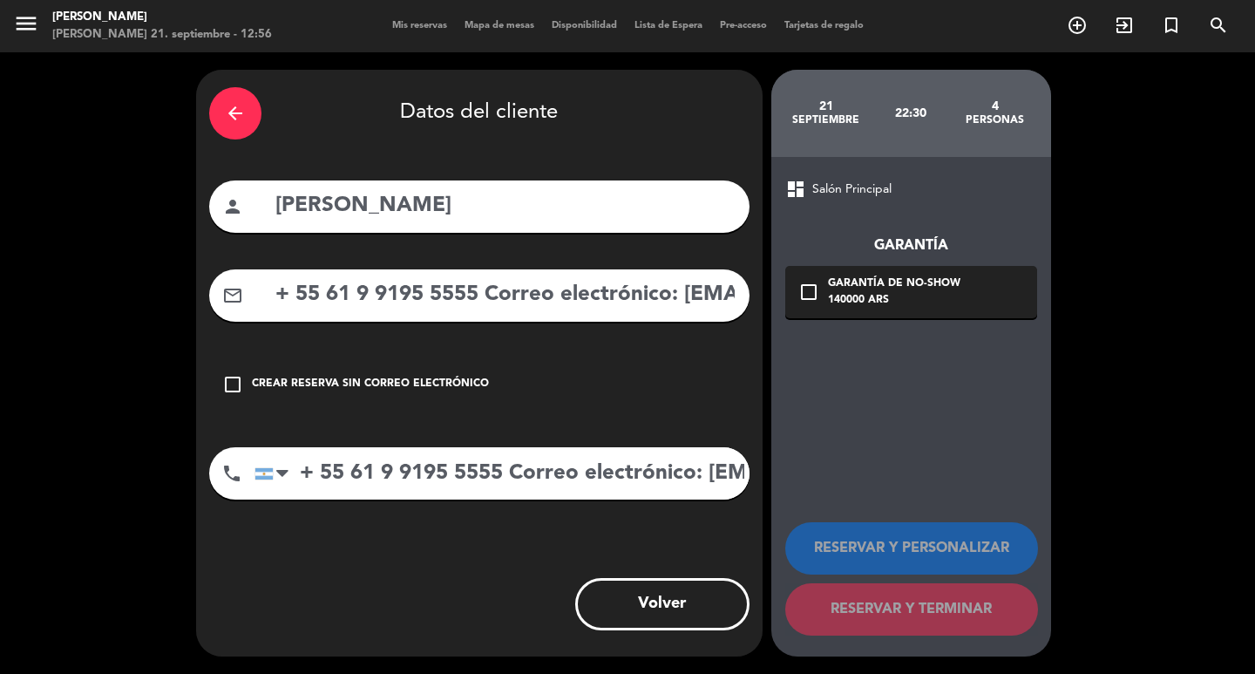
scroll to position [0, 249]
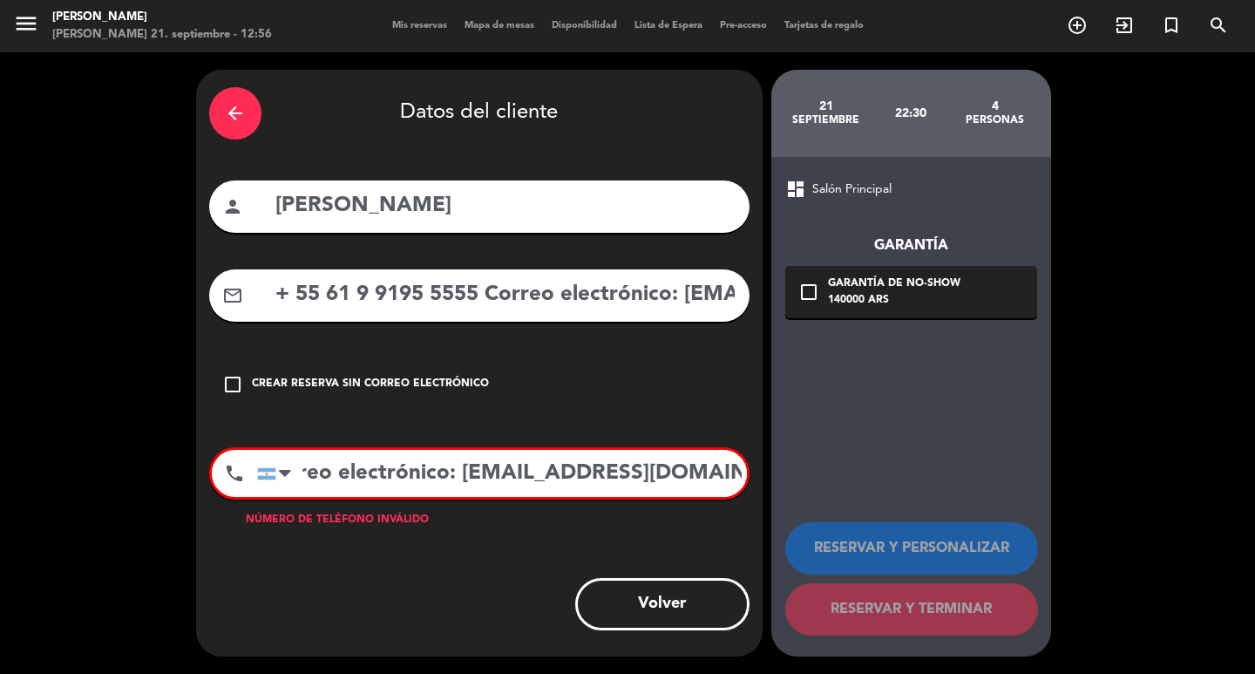
type input "+ 55 61 9 9195 5555 Correo electrónico: erikapatriciamls@gmail.com"
drag, startPoint x: 679, startPoint y: 316, endPoint x: 3, endPoint y: 469, distance: 692.5
click at [0, 470] on div "arrow_back Datos del cliente person ERIKA SILVA mail_outline + 55 61 9 9195 555…" at bounding box center [627, 362] width 1255 height 621
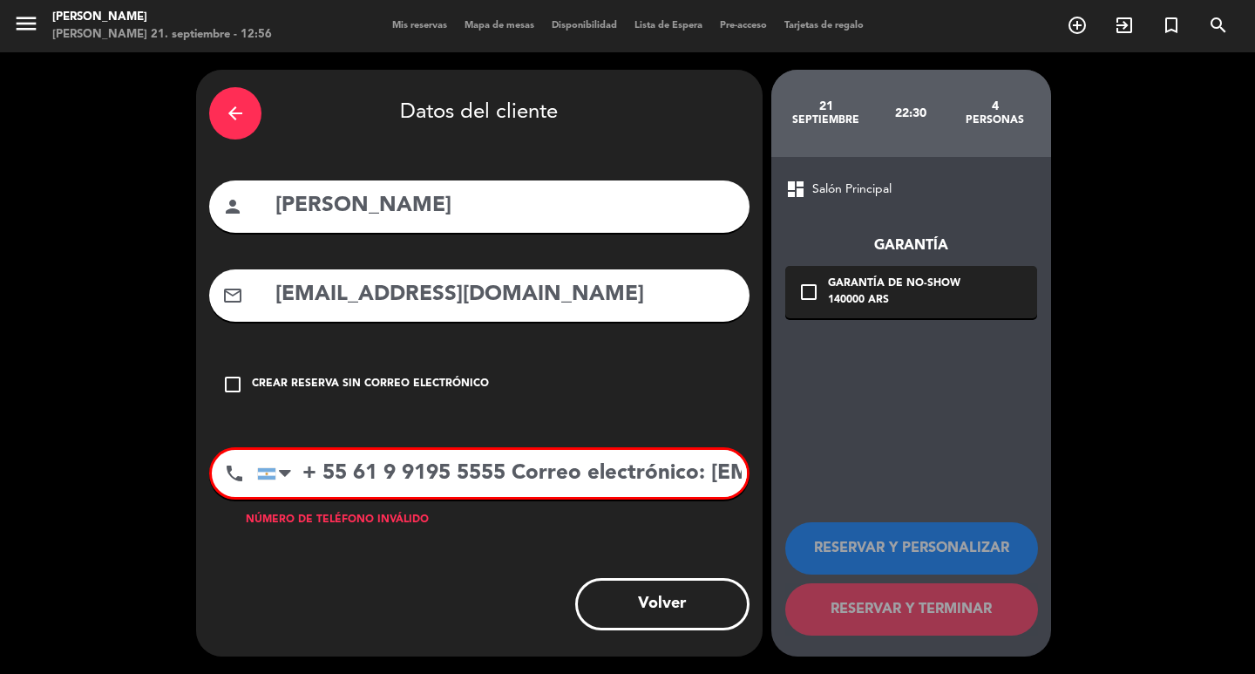
type input "[EMAIL_ADDRESS][DOMAIN_NAME]"
drag, startPoint x: 524, startPoint y: 515, endPoint x: 1199, endPoint y: 322, distance: 702.6
click at [1254, 376] on div "arrow_back Datos del cliente person ERIKA SILVA mail_outline erikapatriciamls@g…" at bounding box center [627, 362] width 1255 height 621
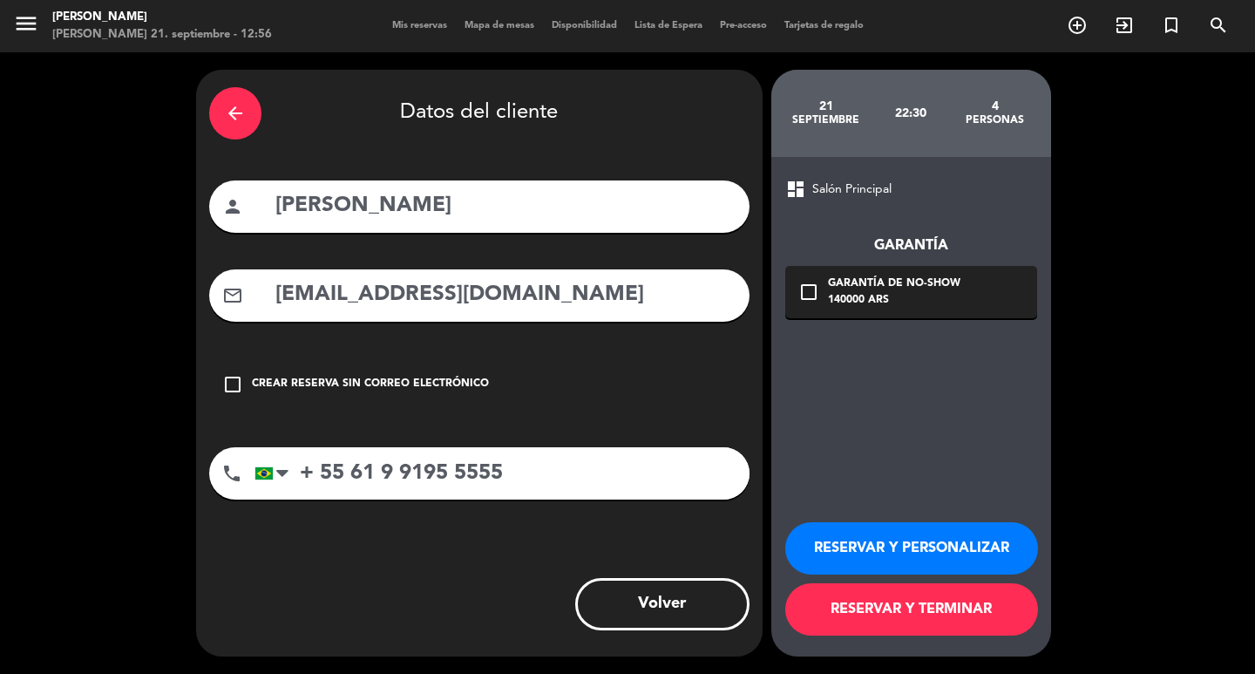
scroll to position [0, 0]
type input "+ 55 61 9 9195 5555"
click at [980, 298] on div "check_box_outline_blank Garantía de no-show 140000 ARS" at bounding box center [911, 292] width 252 height 52
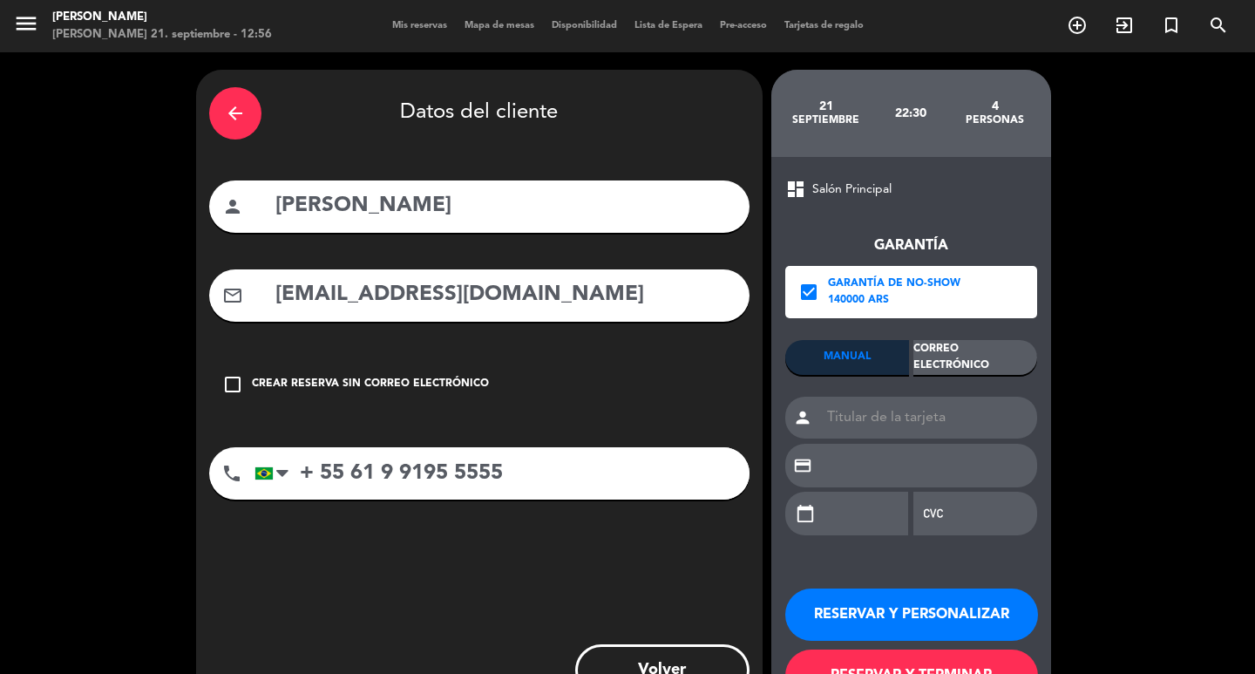
drag, startPoint x: 976, startPoint y: 370, endPoint x: 968, endPoint y: 376, distance: 9.9
click at [973, 370] on div "Correo Electrónico" at bounding box center [975, 357] width 124 height 35
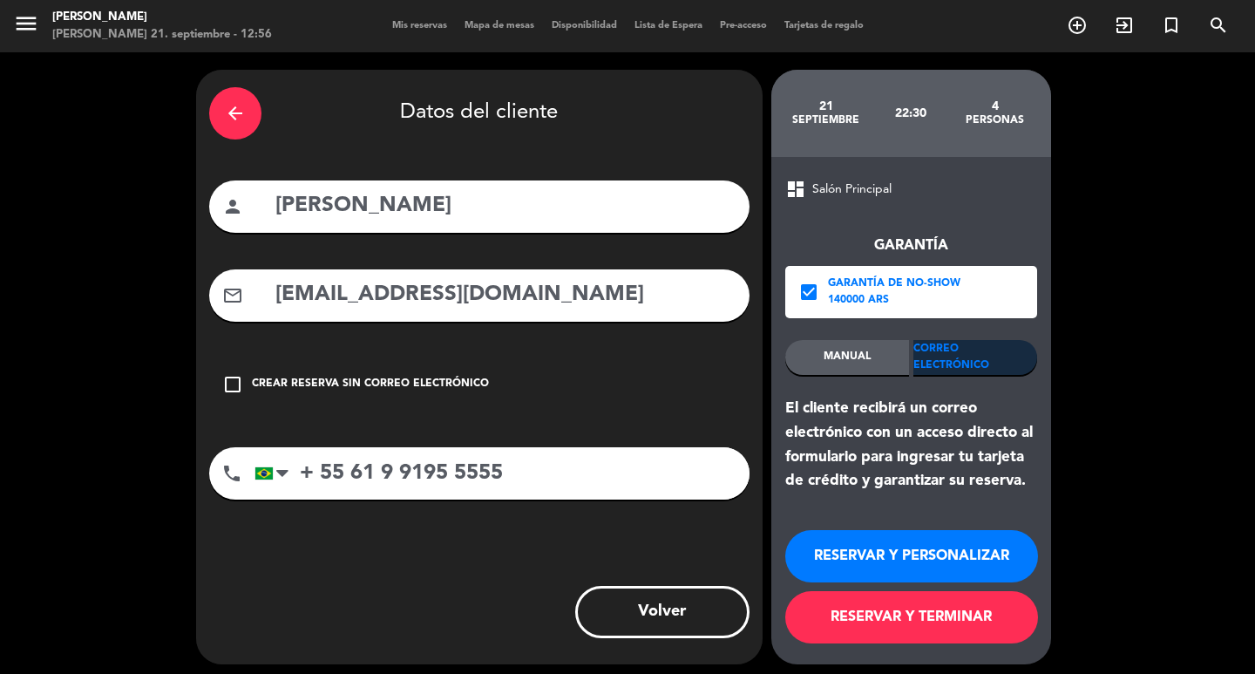
click at [926, 555] on button "RESERVAR Y PERSONALIZAR" at bounding box center [911, 556] width 253 height 52
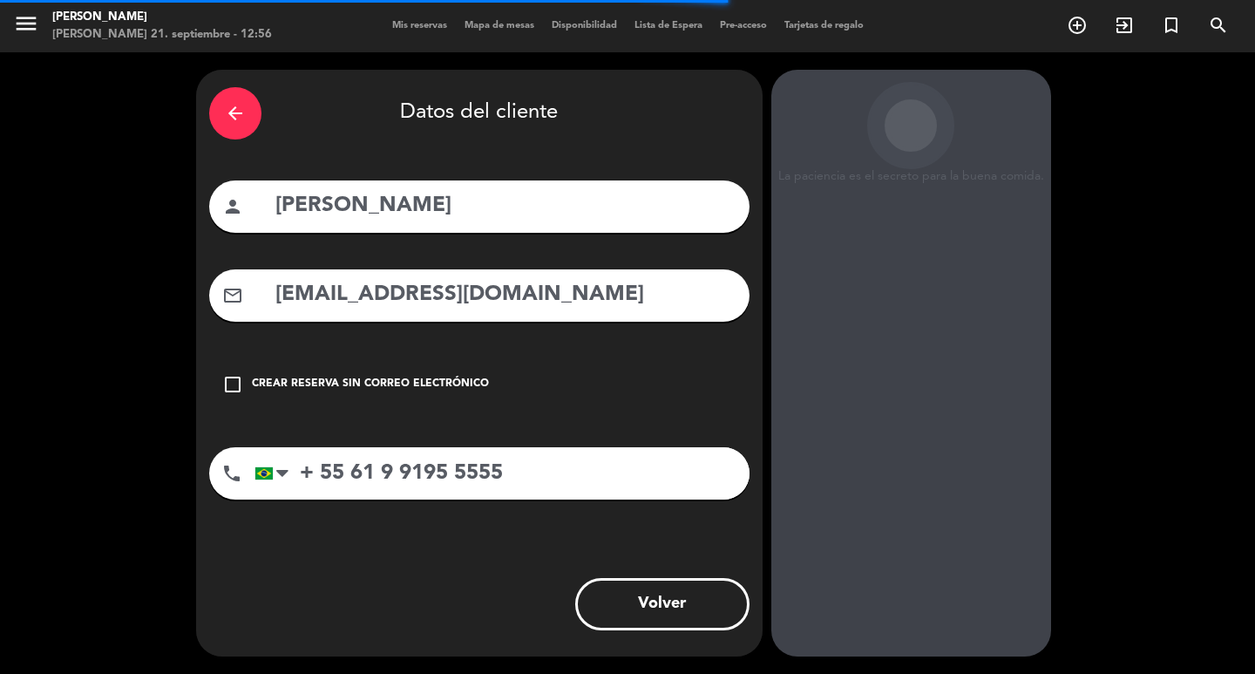
scroll to position [51, 0]
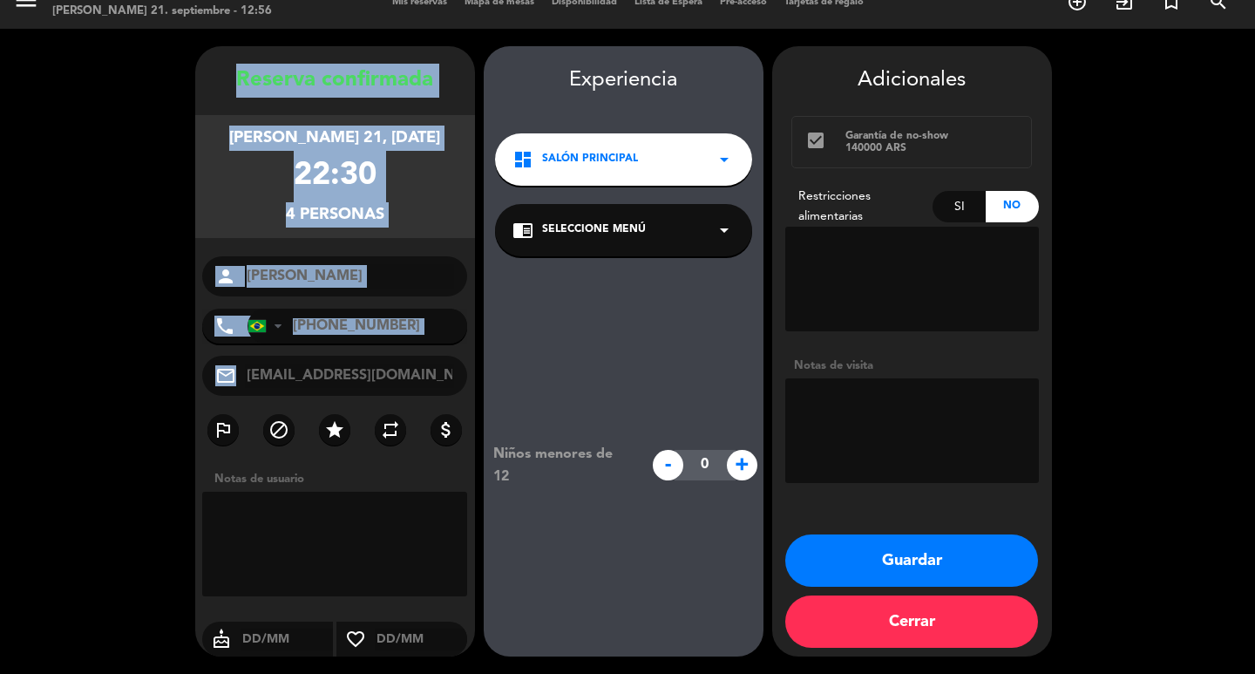
drag, startPoint x: 228, startPoint y: 32, endPoint x: 447, endPoint y: 375, distance: 406.4
click at [447, 375] on div "Reserva confirmada domingo 21, sep. 2025 22:30 4 personas person ERIKA SILVA ph…" at bounding box center [335, 351] width 280 height 610
copy div "Reserva confirmada domingo 21, sep. 2025 22:30 4 personas person phone United S…"
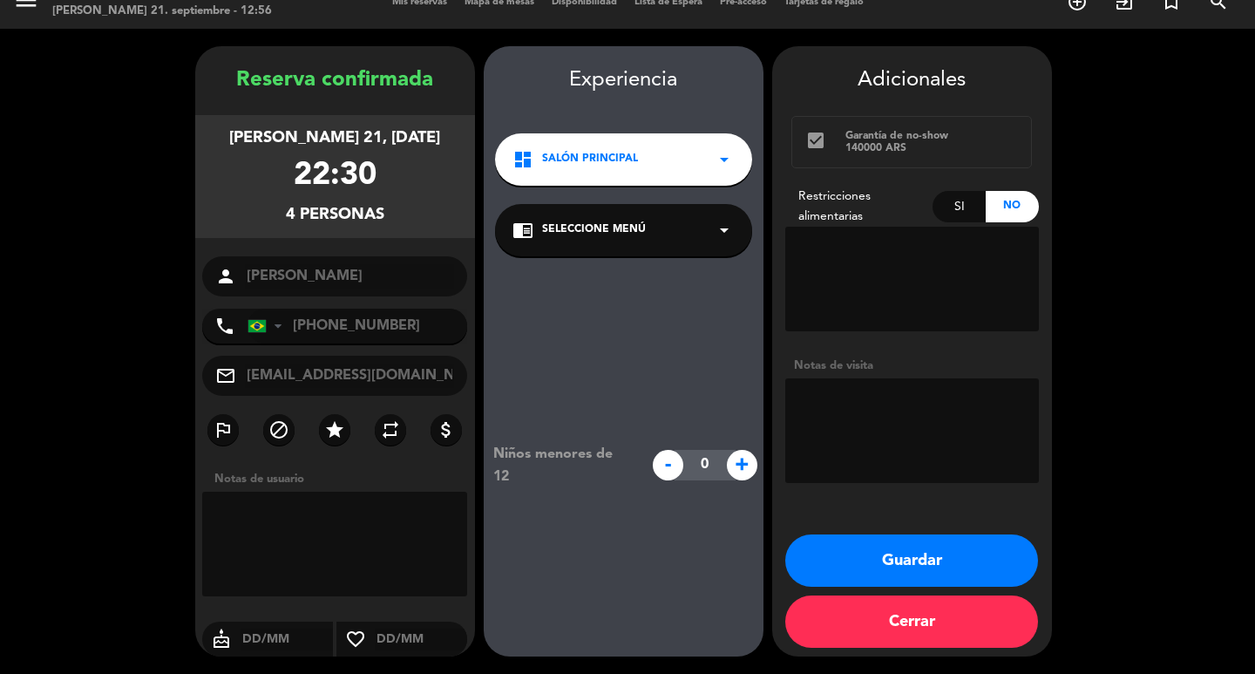
click at [602, 133] on div "dashboard Salón Principal arrow_drop_down" at bounding box center [623, 159] width 257 height 52
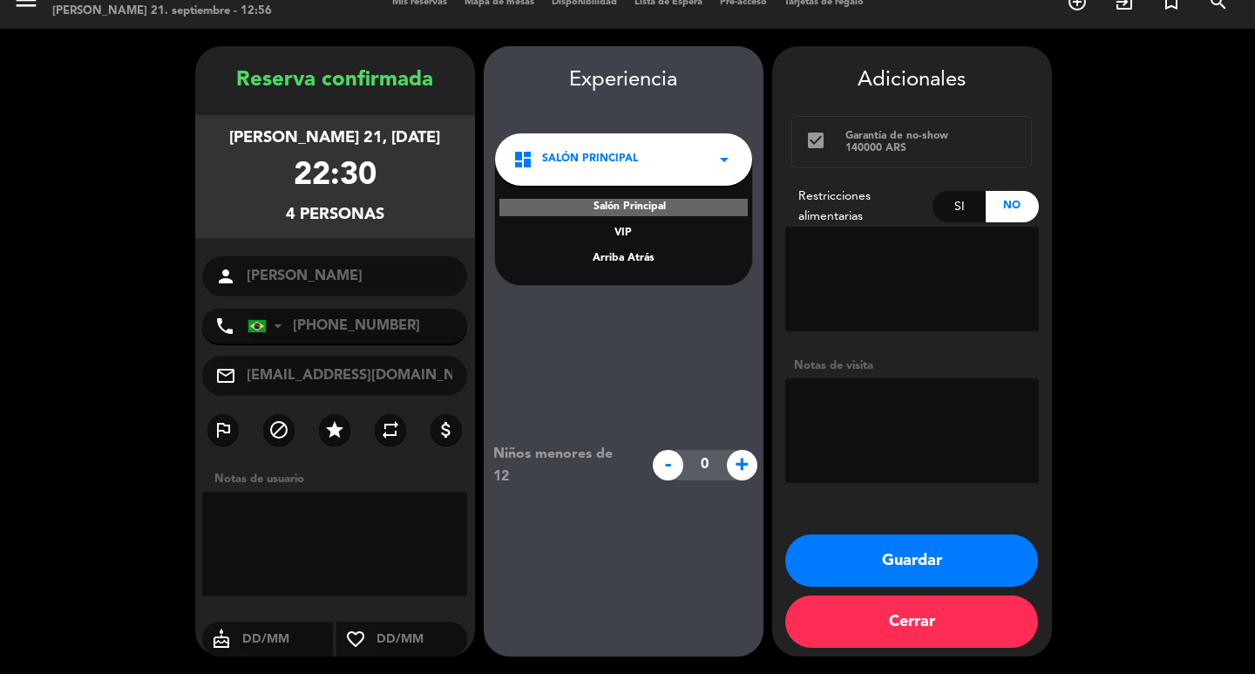
click at [634, 250] on div "Arriba Atrás" at bounding box center [623, 258] width 222 height 17
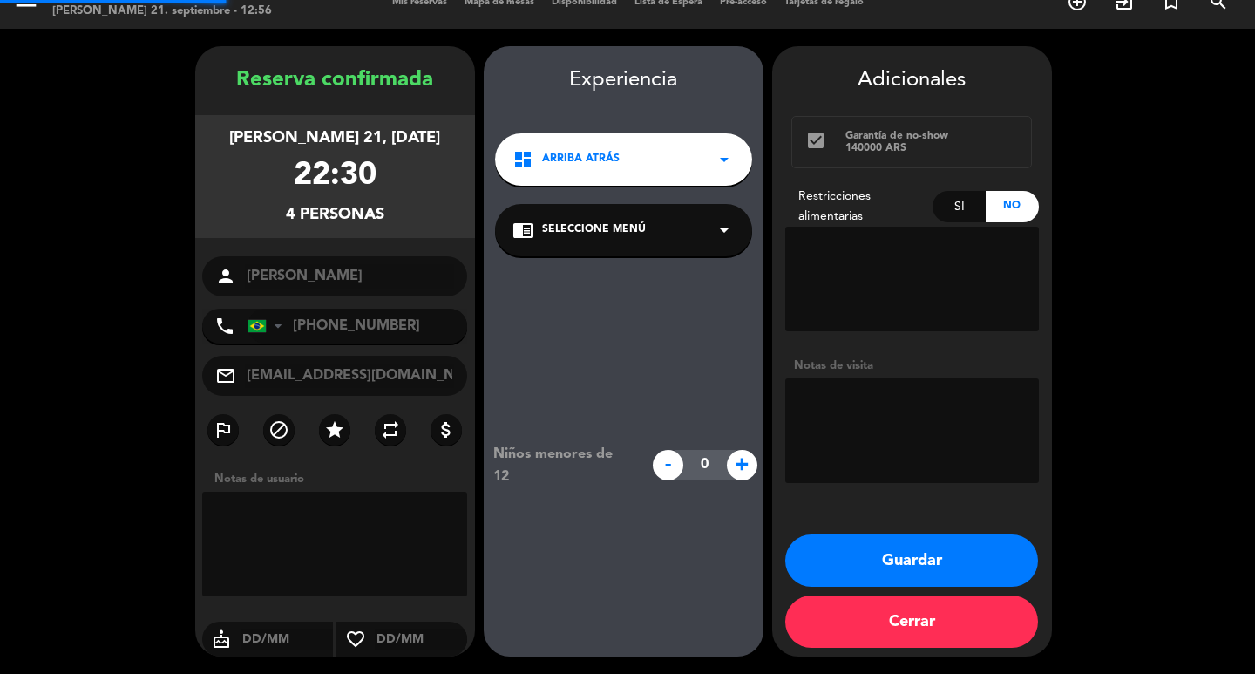
click at [629, 256] on div "Niños menores de 12 - 0 +" at bounding box center [624, 464] width 280 height 417
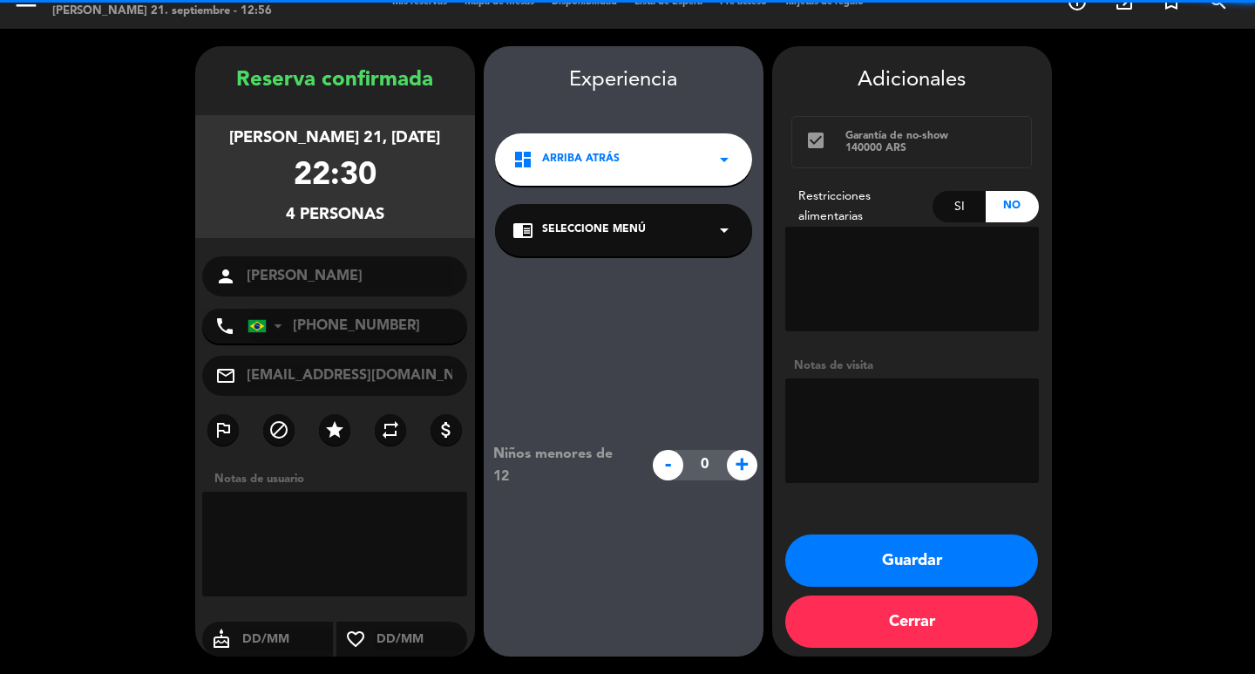
click at [628, 221] on span "Seleccione Menú" at bounding box center [594, 229] width 104 height 17
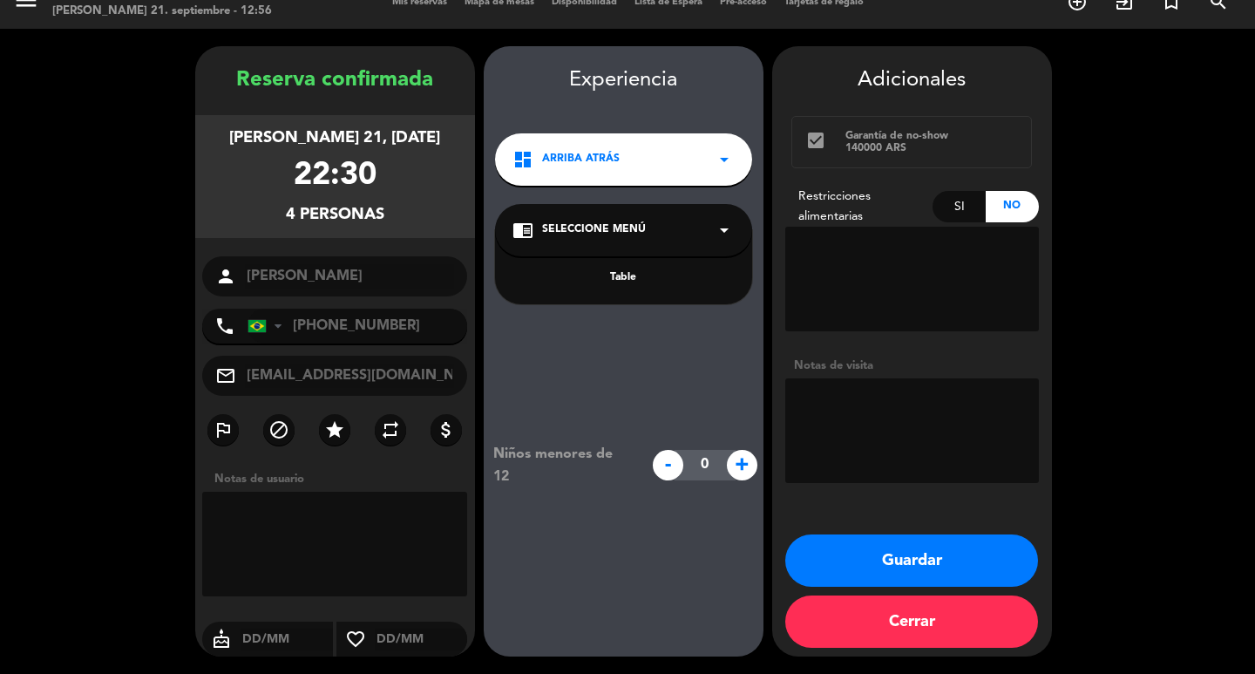
click at [626, 270] on div "Table" at bounding box center [623, 267] width 257 height 74
click at [625, 269] on div "Table" at bounding box center [623, 277] width 222 height 17
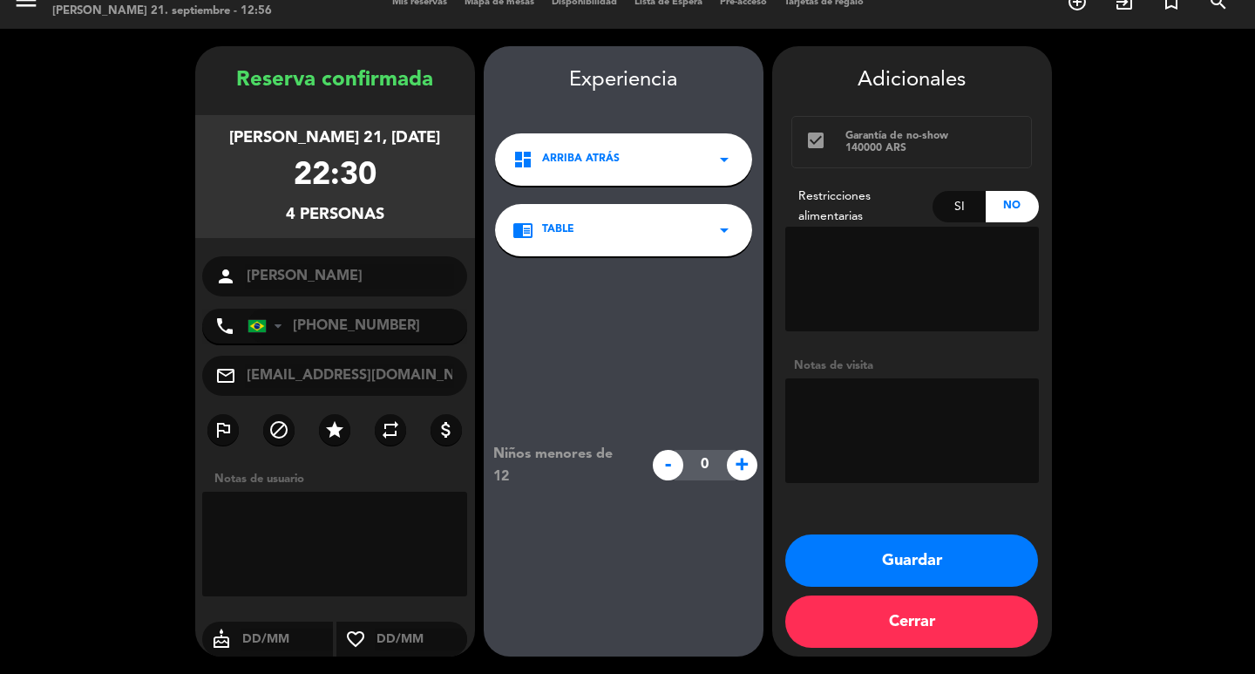
click at [885, 548] on button "Guardar" at bounding box center [911, 560] width 253 height 52
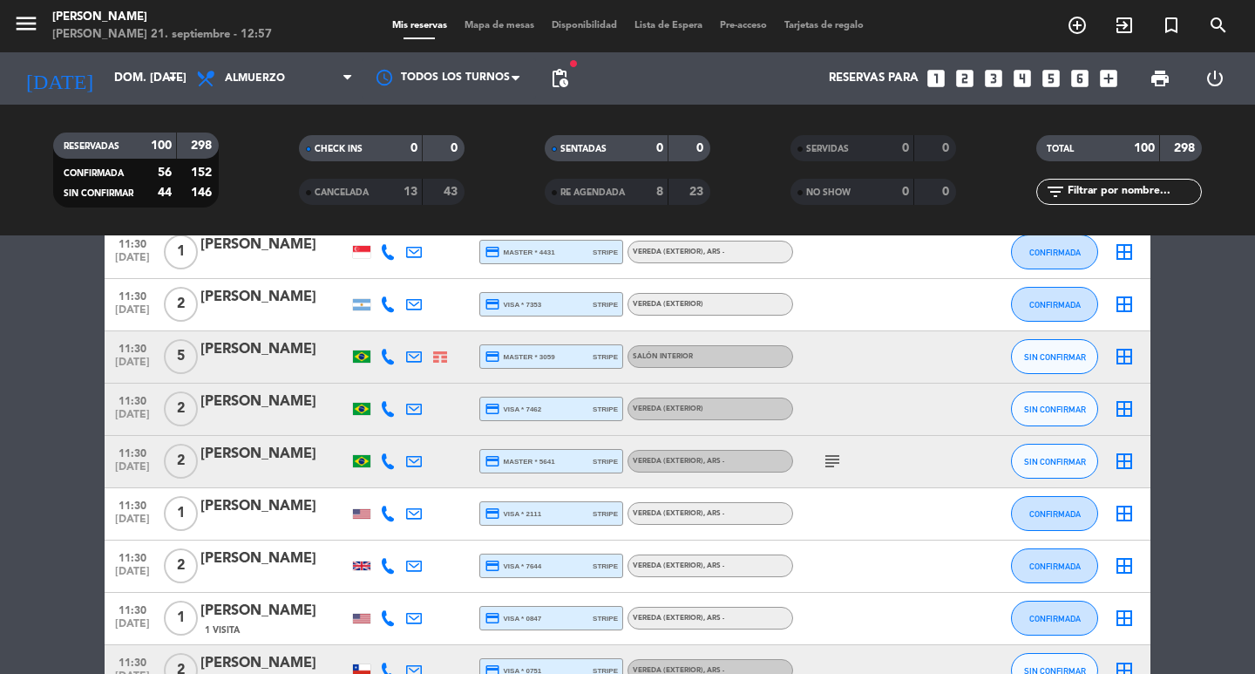
scroll to position [1394, 0]
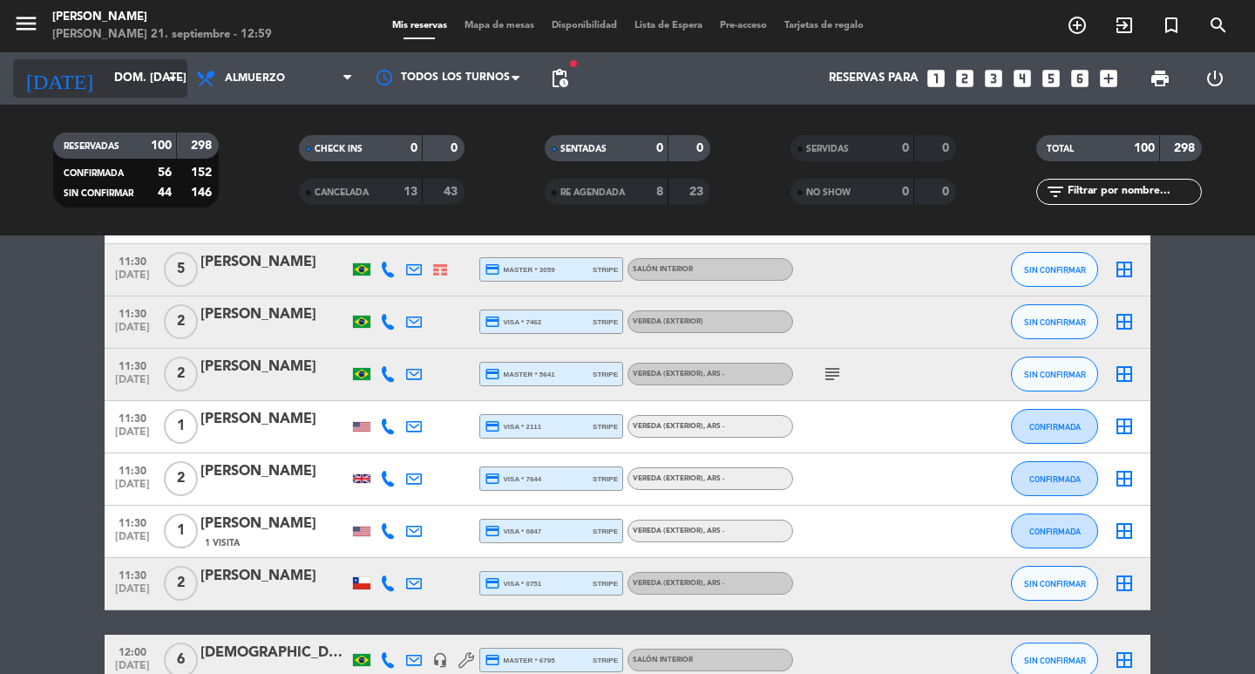
click at [112, 64] on input "dom. [DATE]" at bounding box center [181, 78] width 153 height 31
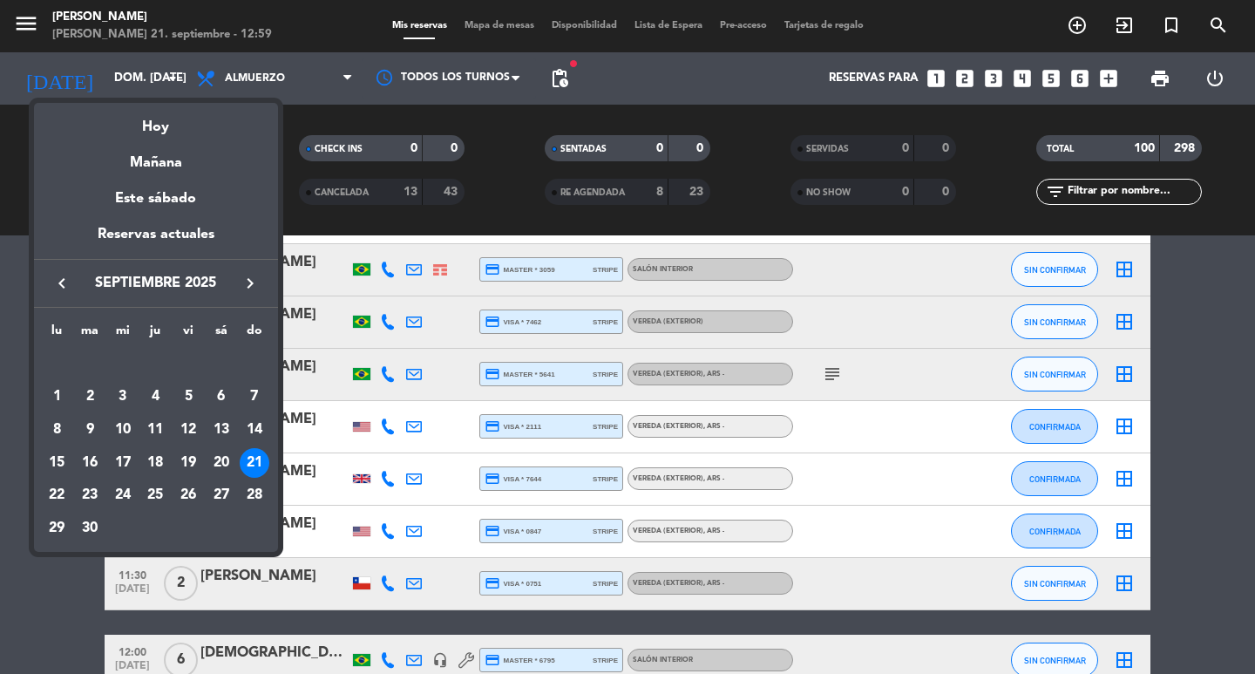
click at [243, 287] on icon "keyboard_arrow_right" at bounding box center [250, 283] width 21 height 21
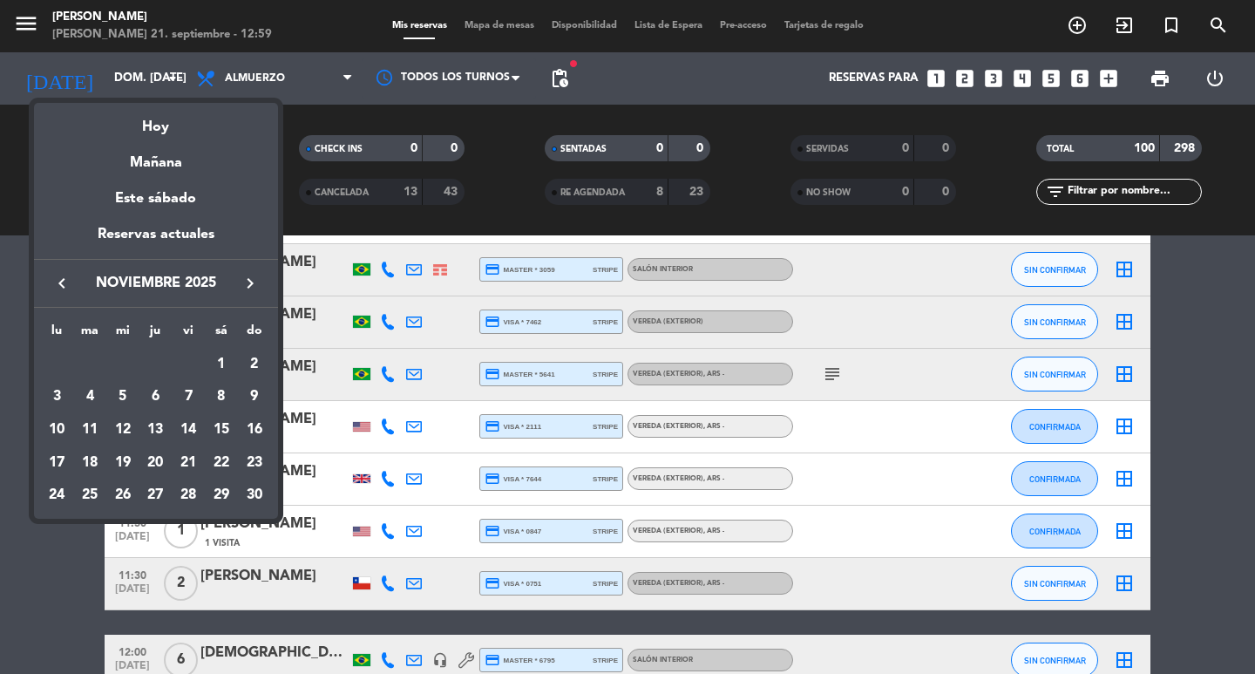
click at [244, 287] on icon "keyboard_arrow_right" at bounding box center [250, 283] width 21 height 21
click at [119, 495] on div "24" at bounding box center [123, 496] width 30 height 30
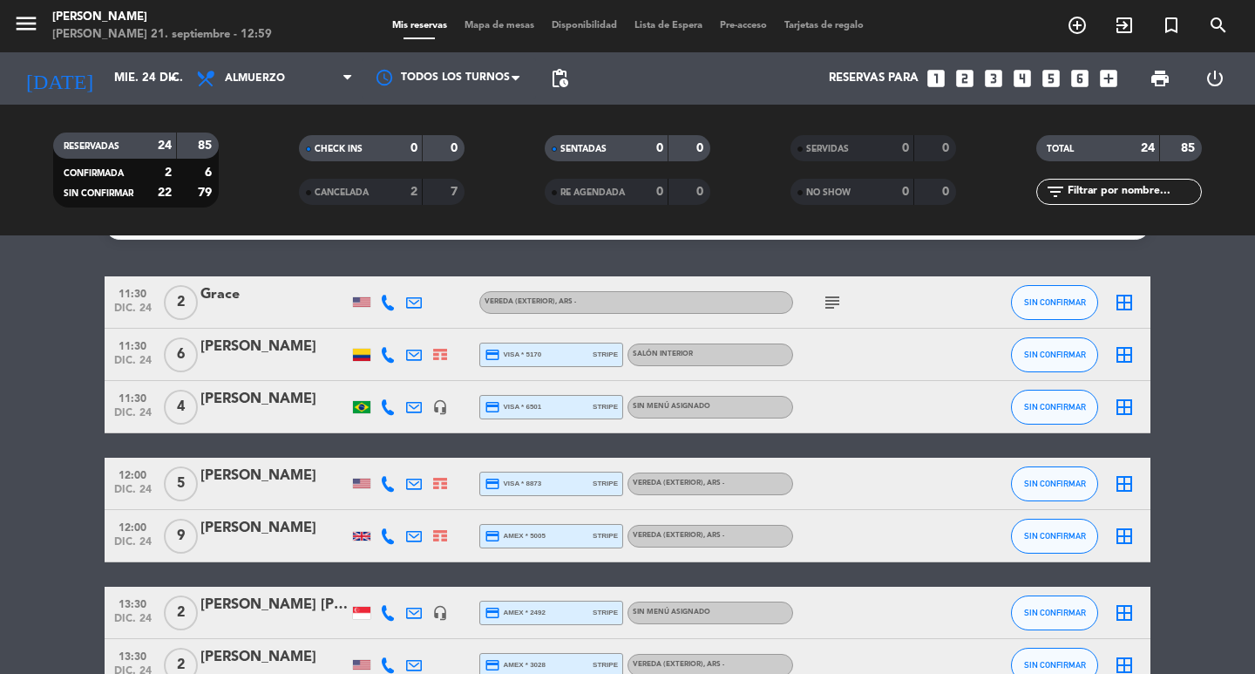
scroll to position [0, 0]
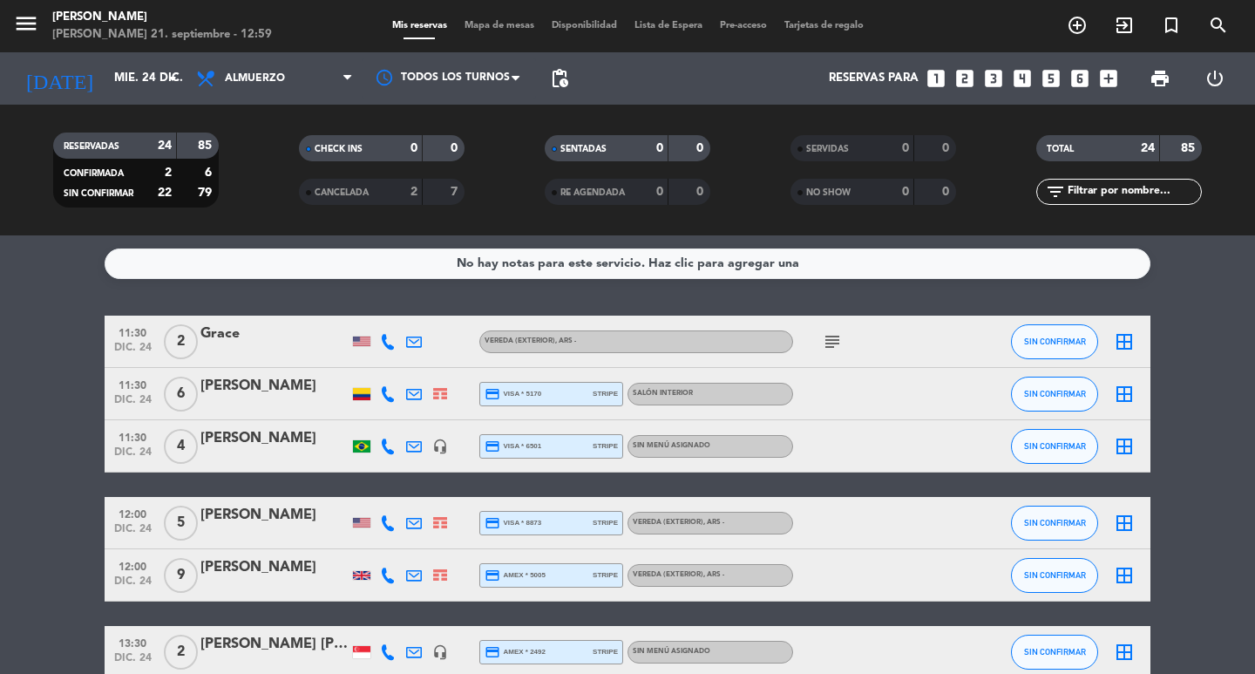
click at [573, 85] on span "pending_actions" at bounding box center [559, 78] width 35 height 35
click at [567, 85] on span "pending_actions" at bounding box center [559, 78] width 21 height 21
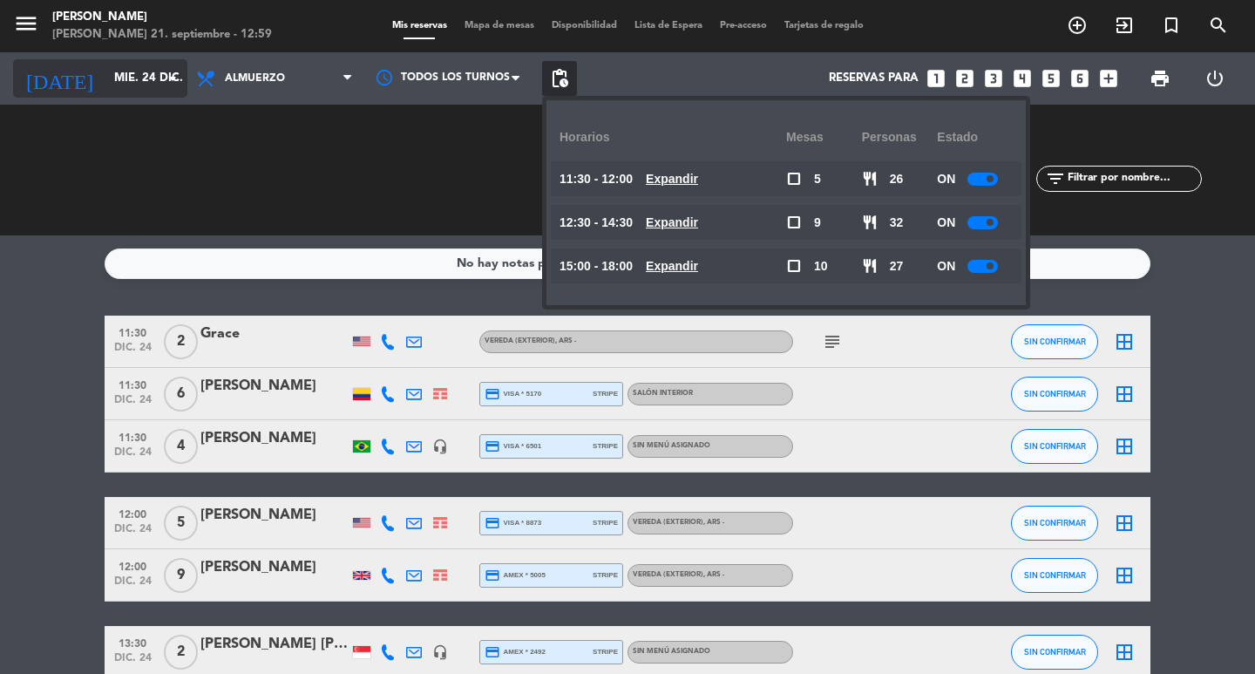
click at [170, 84] on icon "arrow_drop_down" at bounding box center [172, 78] width 21 height 21
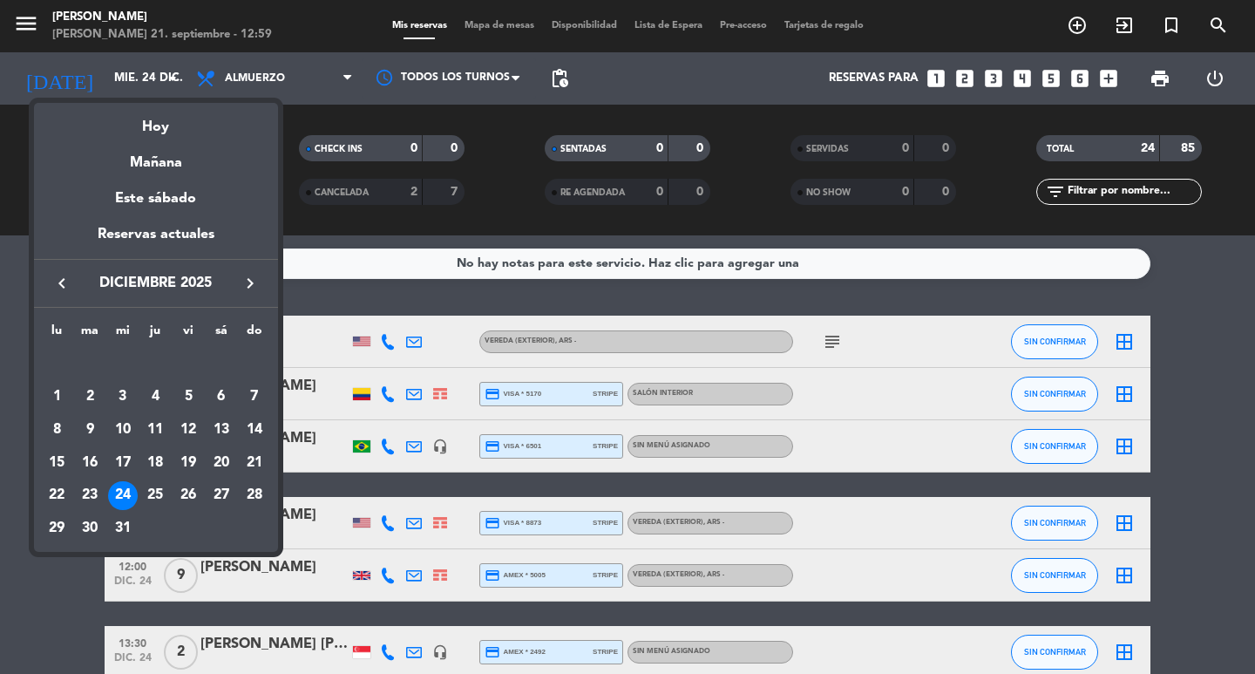
drag, startPoint x: 67, startPoint y: 530, endPoint x: 78, endPoint y: 525, distance: 12.5
click at [67, 529] on div "29" at bounding box center [57, 528] width 30 height 30
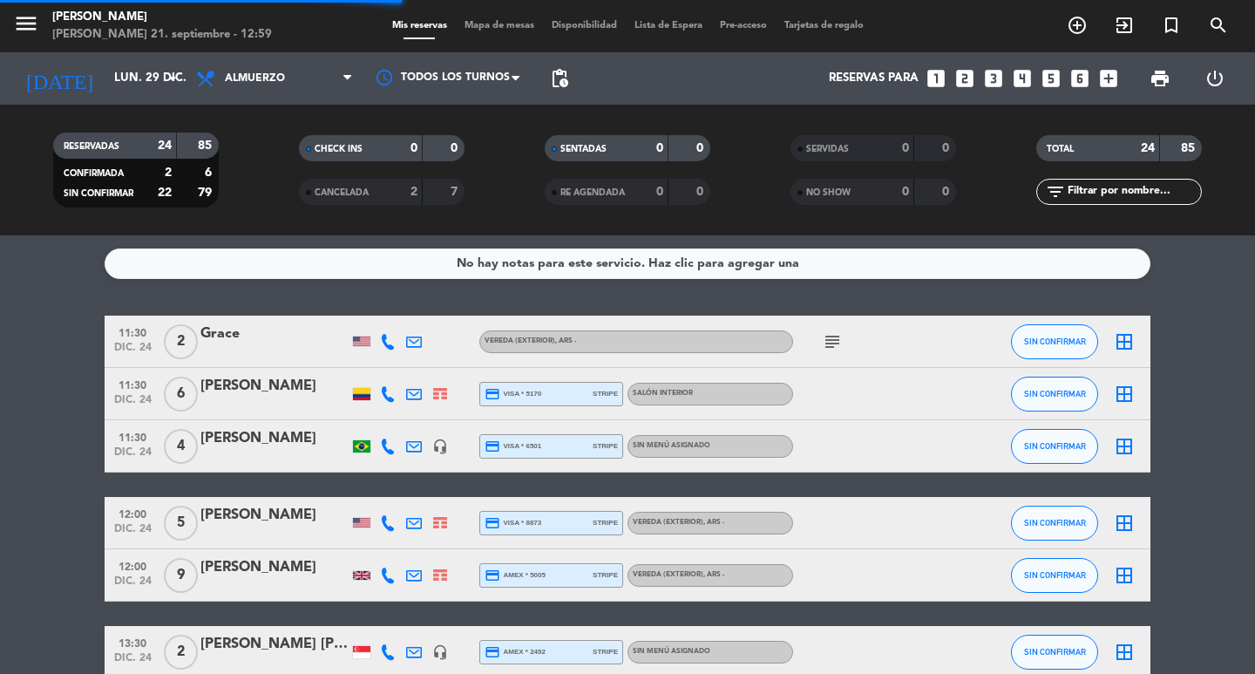
click at [103, 103] on div "today lun. 29 dic. arrow_drop_down" at bounding box center [100, 78] width 174 height 52
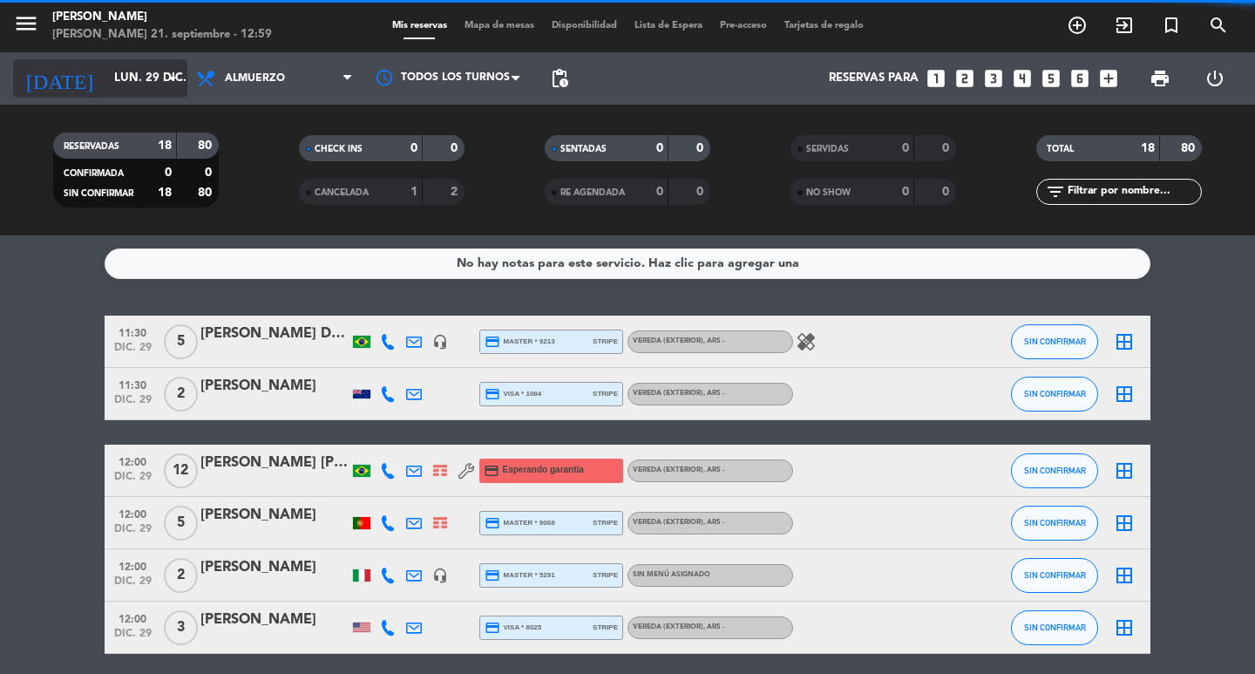
click at [111, 85] on input "lun. 29 dic." at bounding box center [181, 78] width 153 height 31
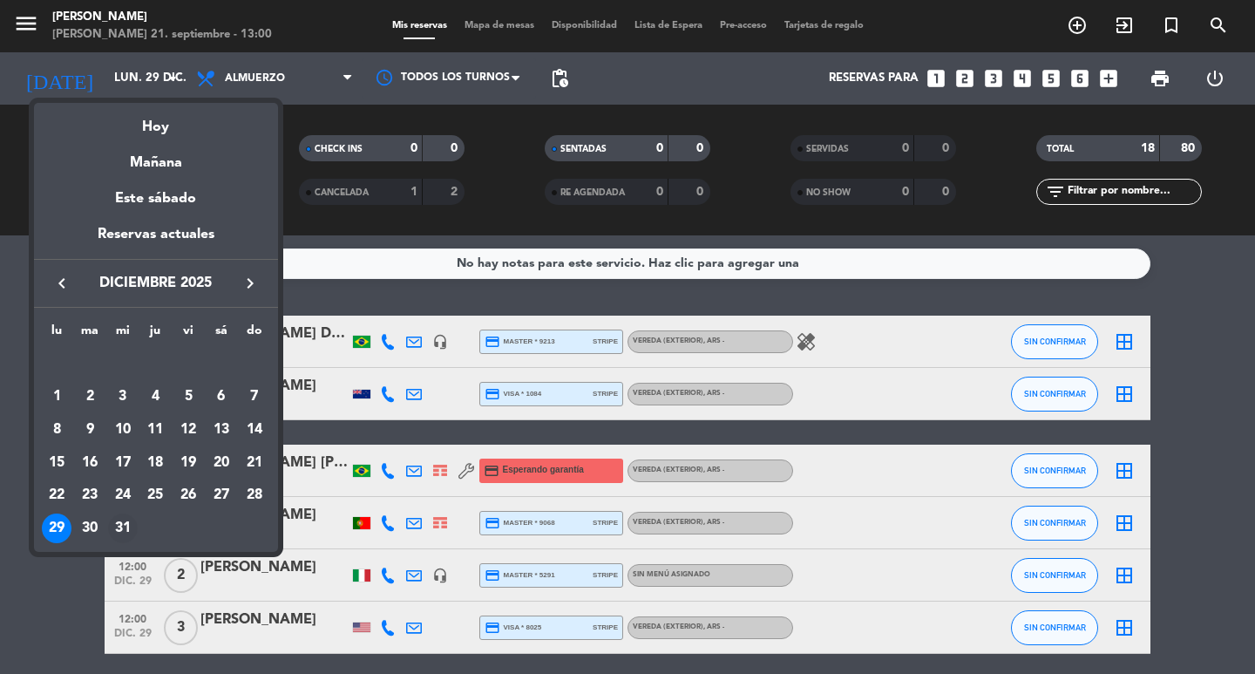
click at [116, 529] on div "31" at bounding box center [123, 528] width 30 height 30
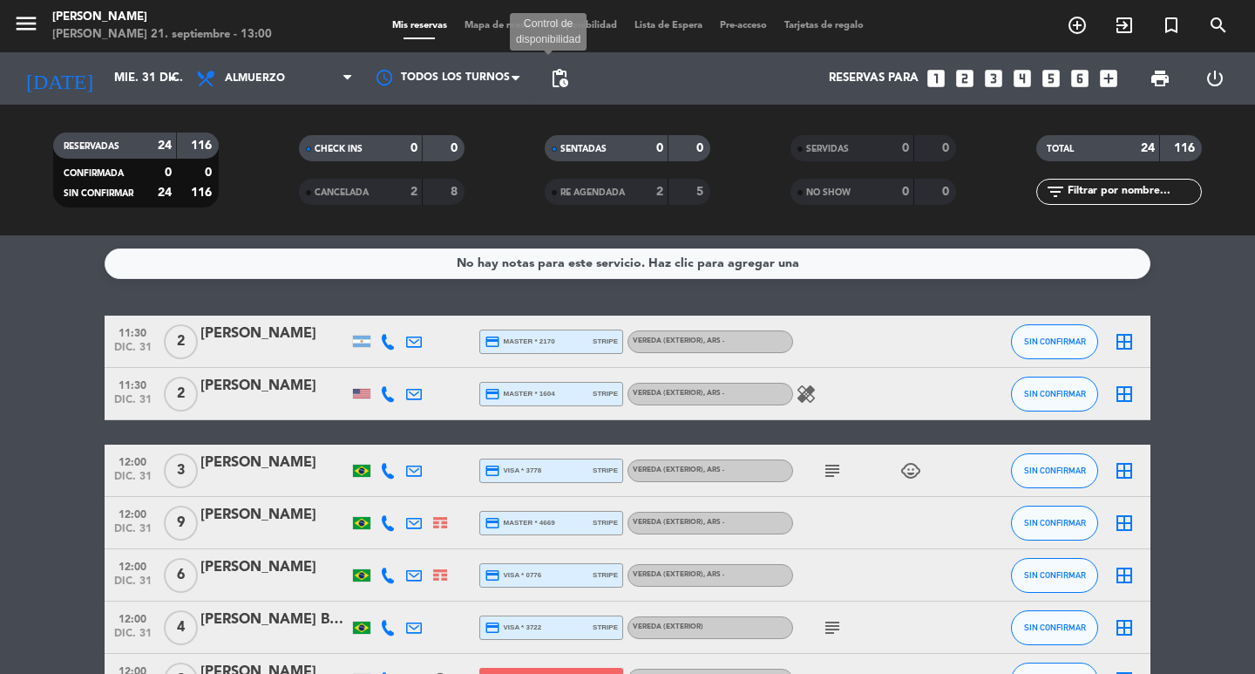
click at [565, 75] on span "pending_actions" at bounding box center [559, 78] width 21 height 21
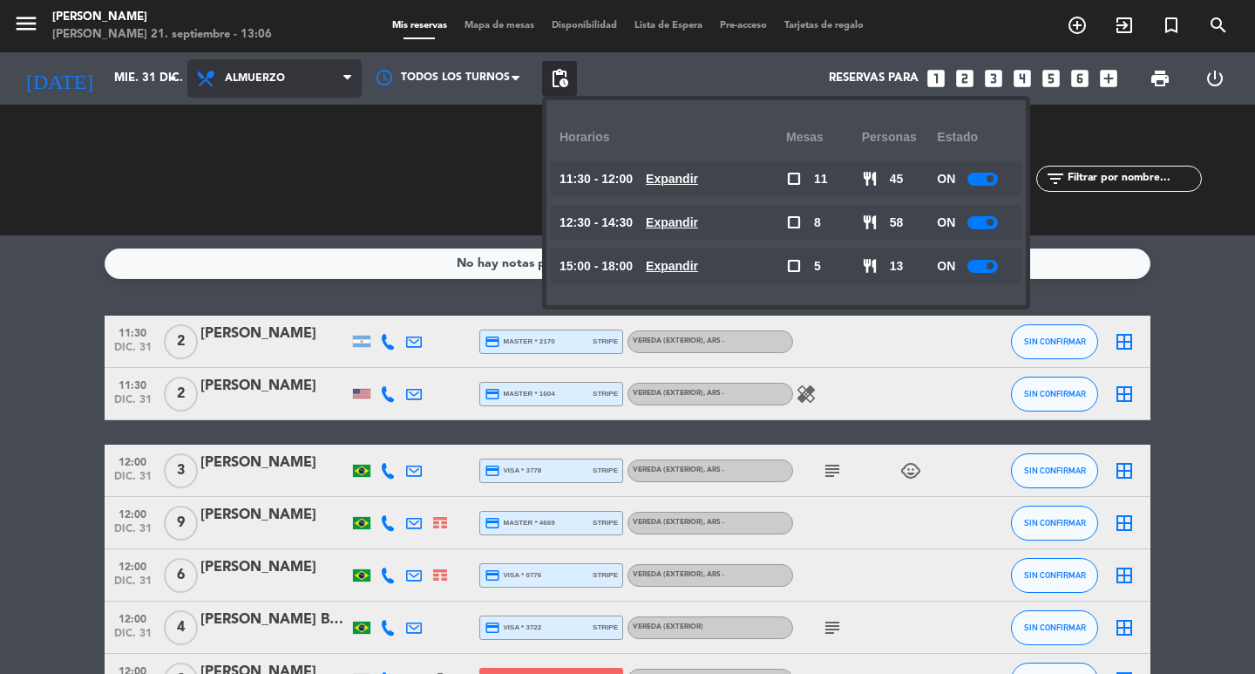
click at [312, 77] on span "Almuerzo" at bounding box center [274, 78] width 174 height 38
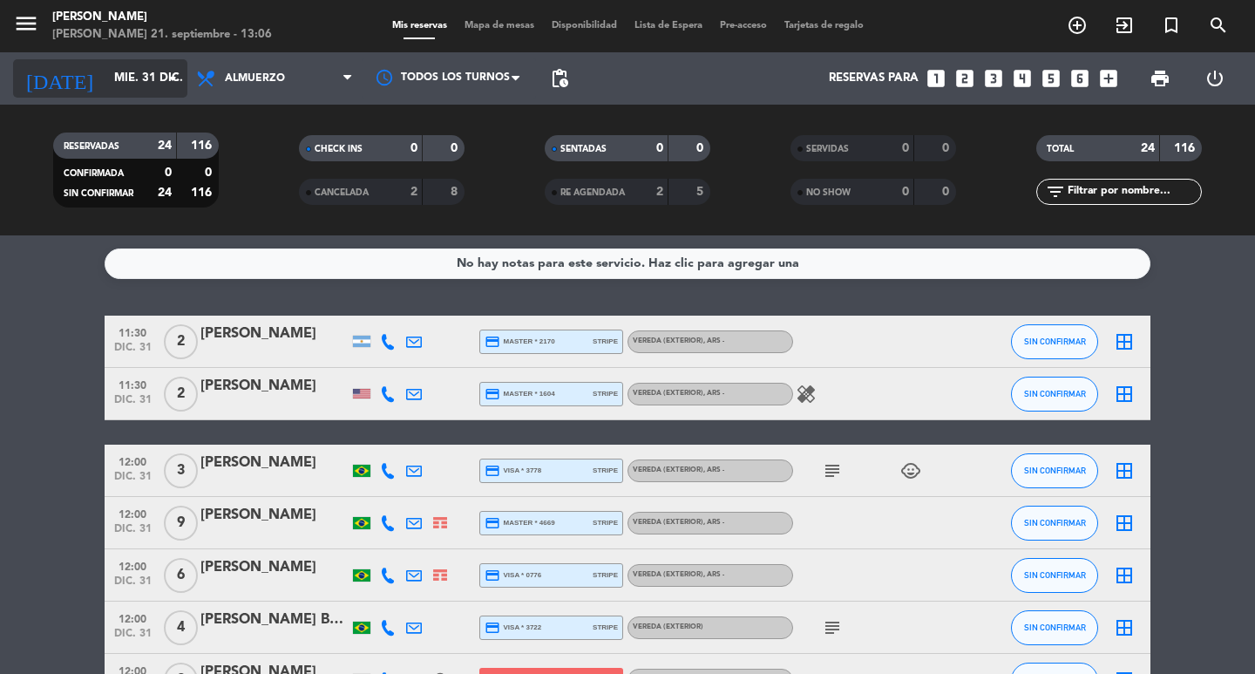
click at [132, 78] on input "mié. 31 dic." at bounding box center [181, 78] width 153 height 31
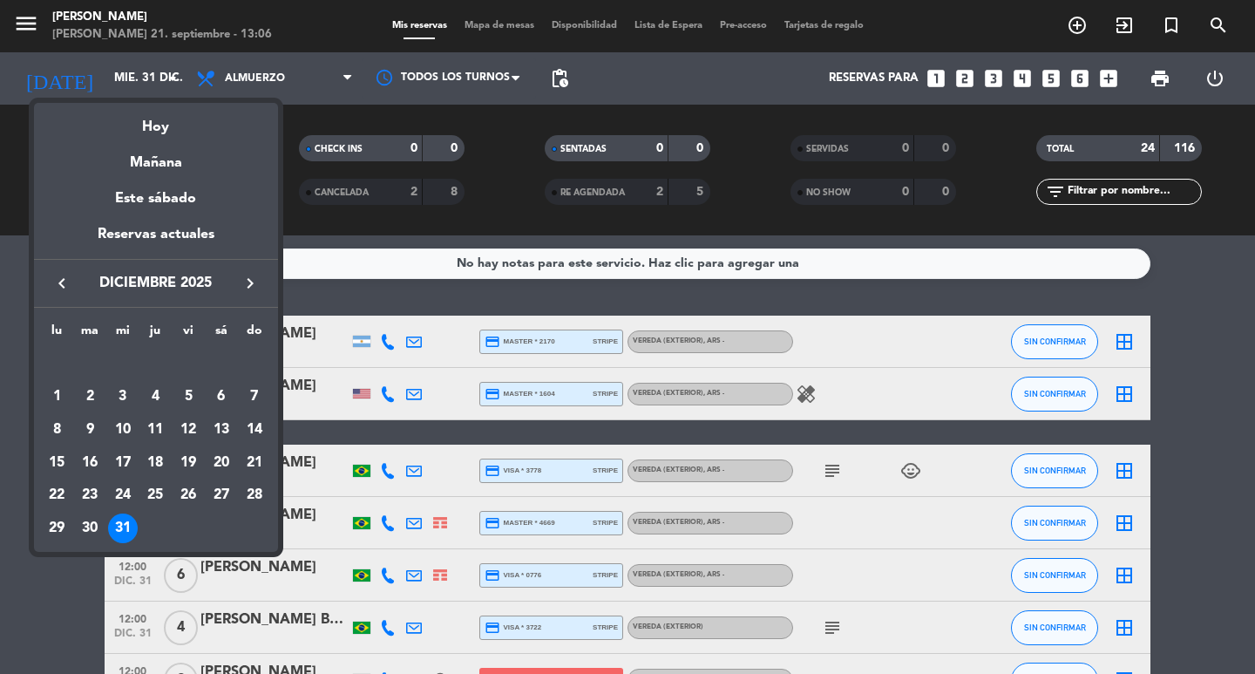
click at [159, 129] on div "Hoy" at bounding box center [156, 121] width 244 height 36
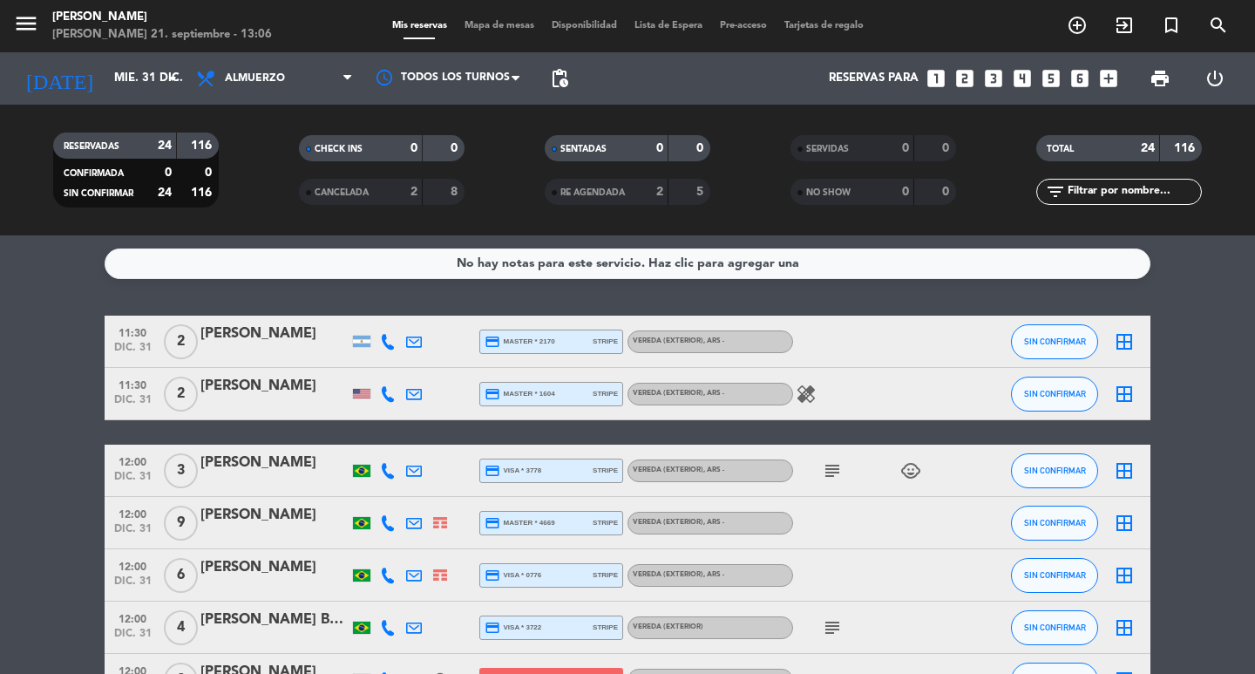
type input "dom. [DATE]"
click at [214, 78] on icon at bounding box center [207, 78] width 25 height 21
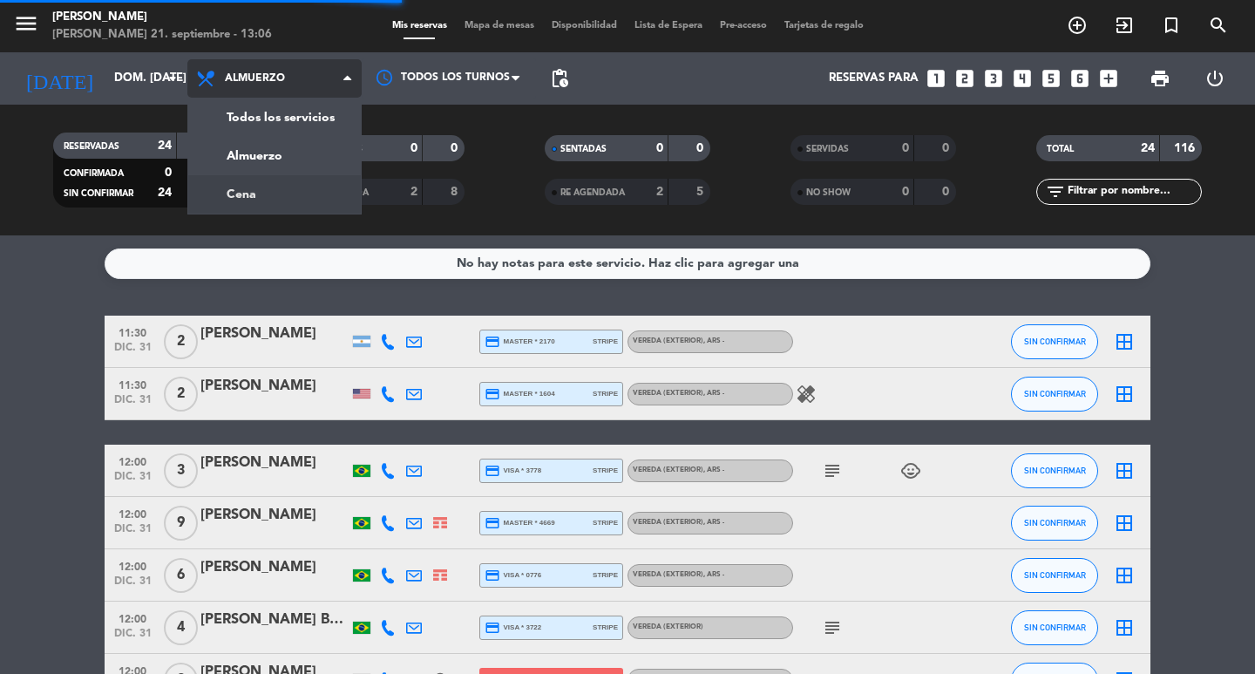
click at [251, 179] on div "menu Don Julio domingo 21. septiembre - 13:06 Mis reservas Mapa de mesas Dispon…" at bounding box center [627, 117] width 1255 height 235
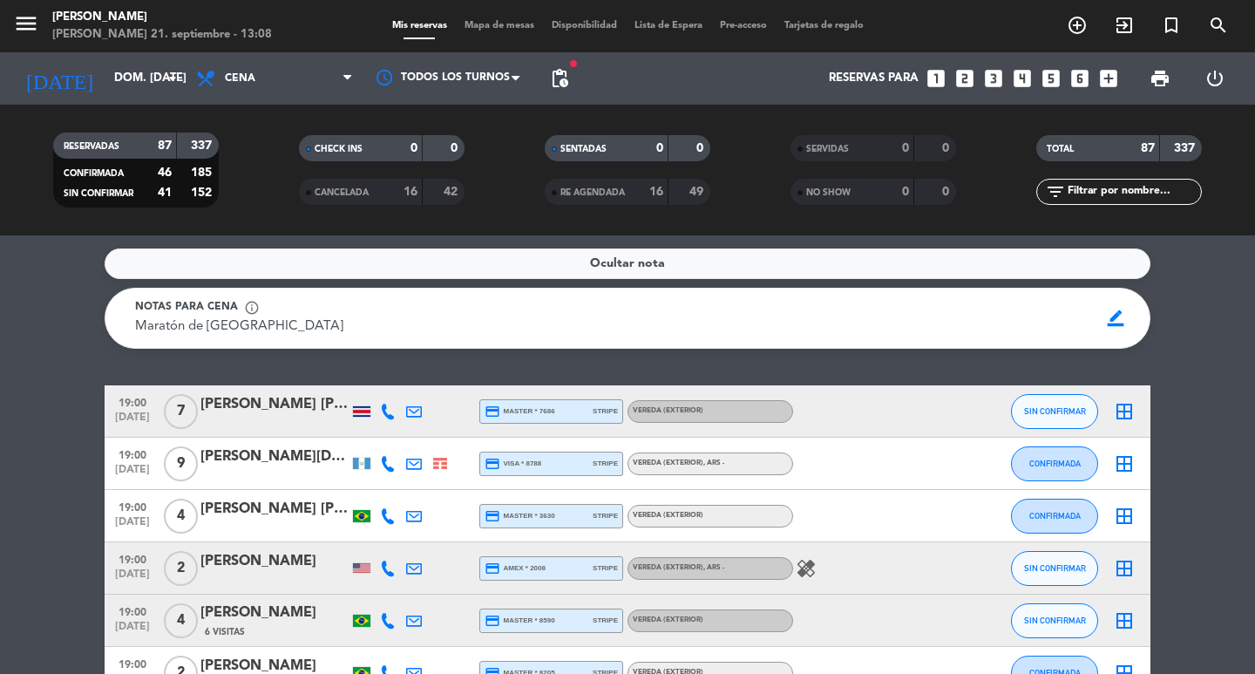
click at [74, 360] on div "Ocultar nota Notas para cena info_outline Maratón de [GEOGRAPHIC_DATA] Maratón …" at bounding box center [627, 454] width 1255 height 438
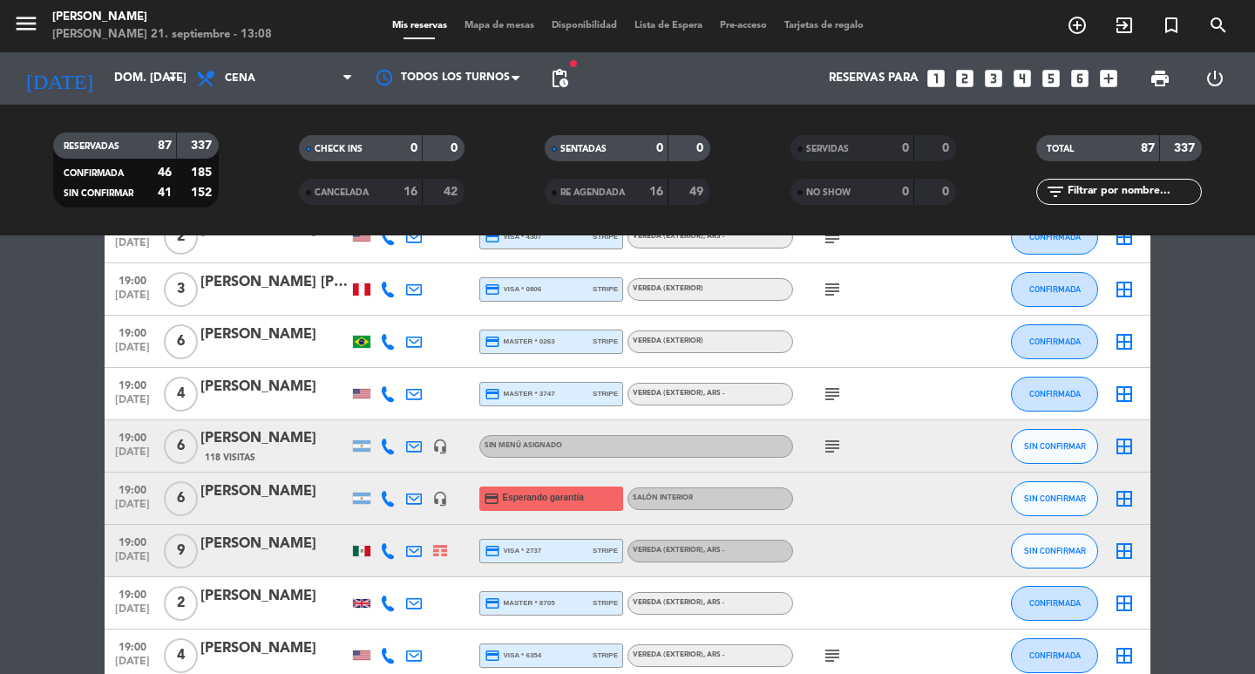
scroll to position [2092, 0]
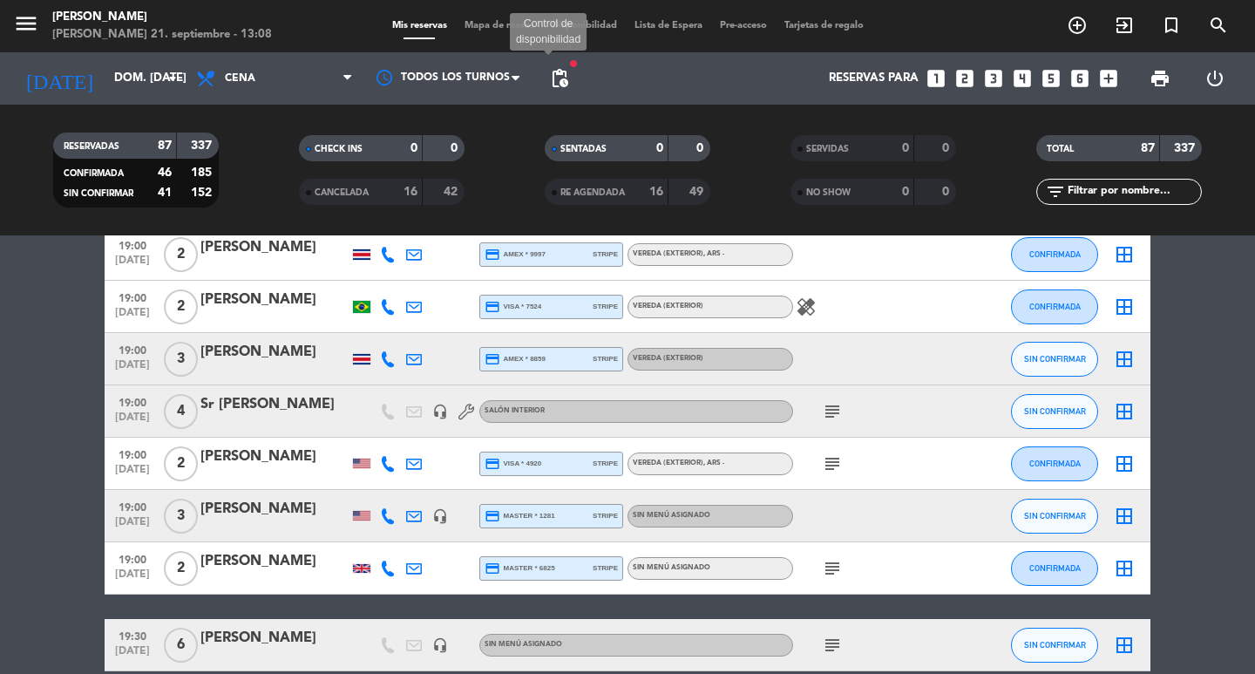
click at [555, 72] on span "pending_actions" at bounding box center [559, 78] width 21 height 21
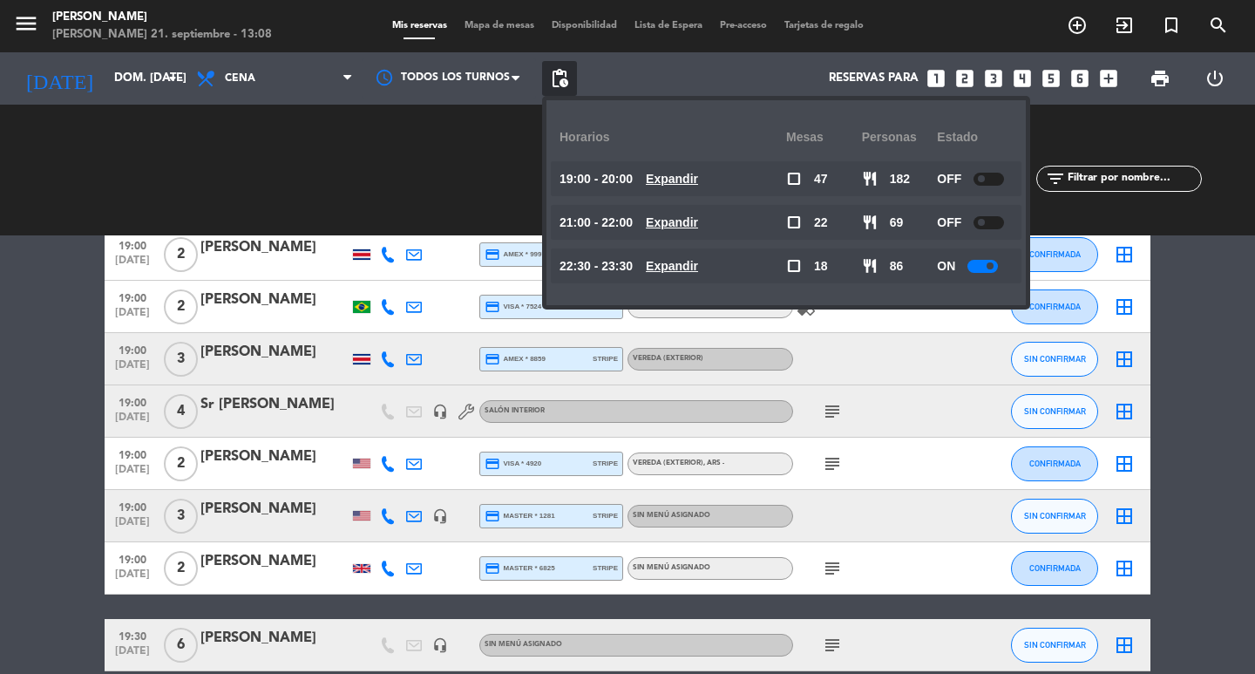
click at [698, 265] on u "Expandir" at bounding box center [672, 266] width 52 height 14
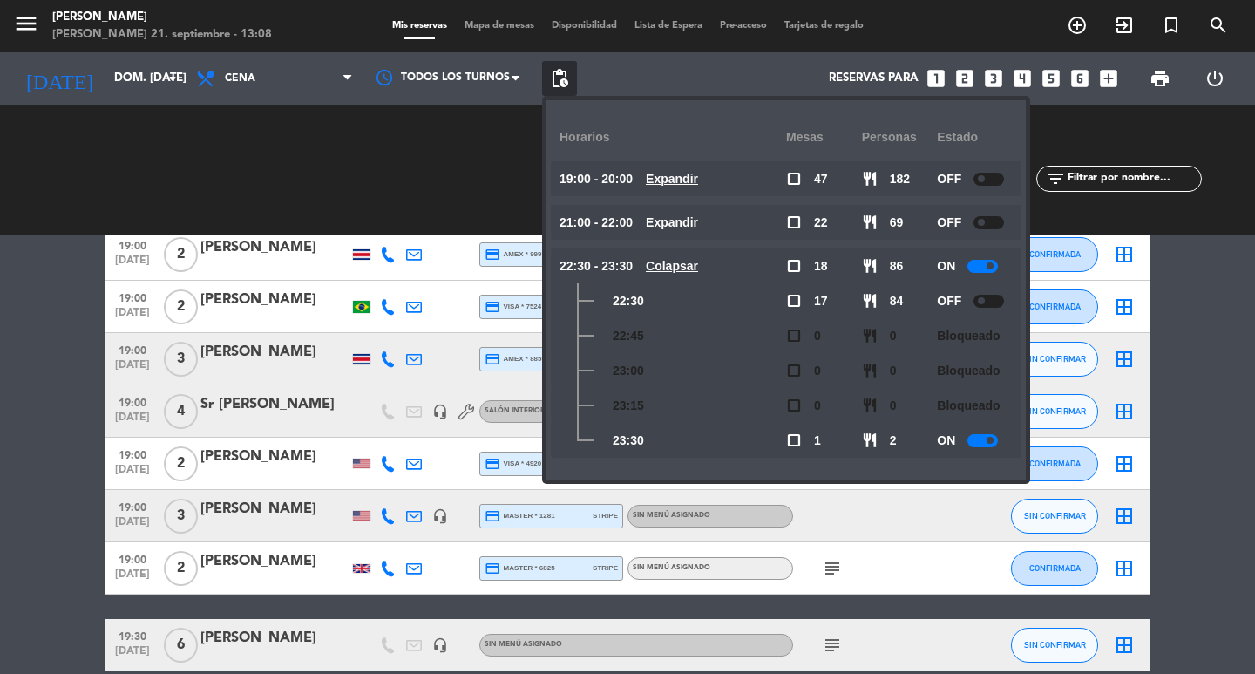
click at [698, 264] on u "Colapsar" at bounding box center [672, 266] width 52 height 14
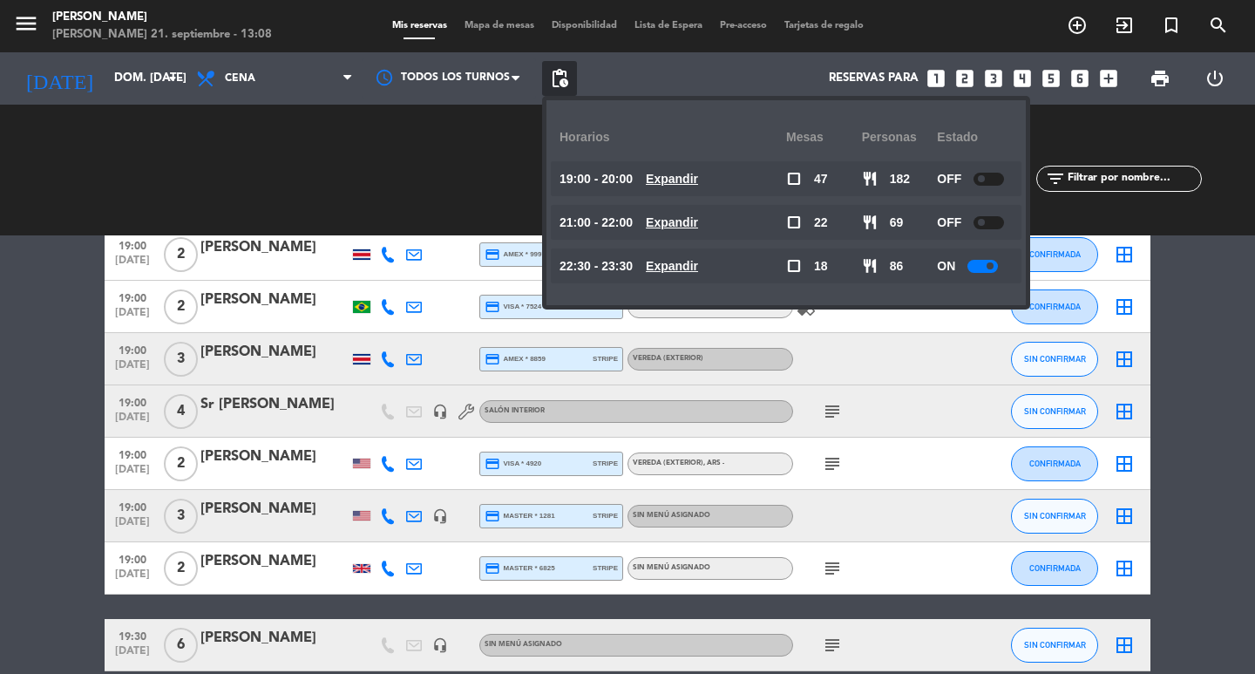
click at [3, 425] on bookings-row "19:00 [DATE] 7 [PERSON_NAME] [PERSON_NAME] credit_card master * 7686 stripe Ver…" at bounding box center [627, 642] width 1255 height 4696
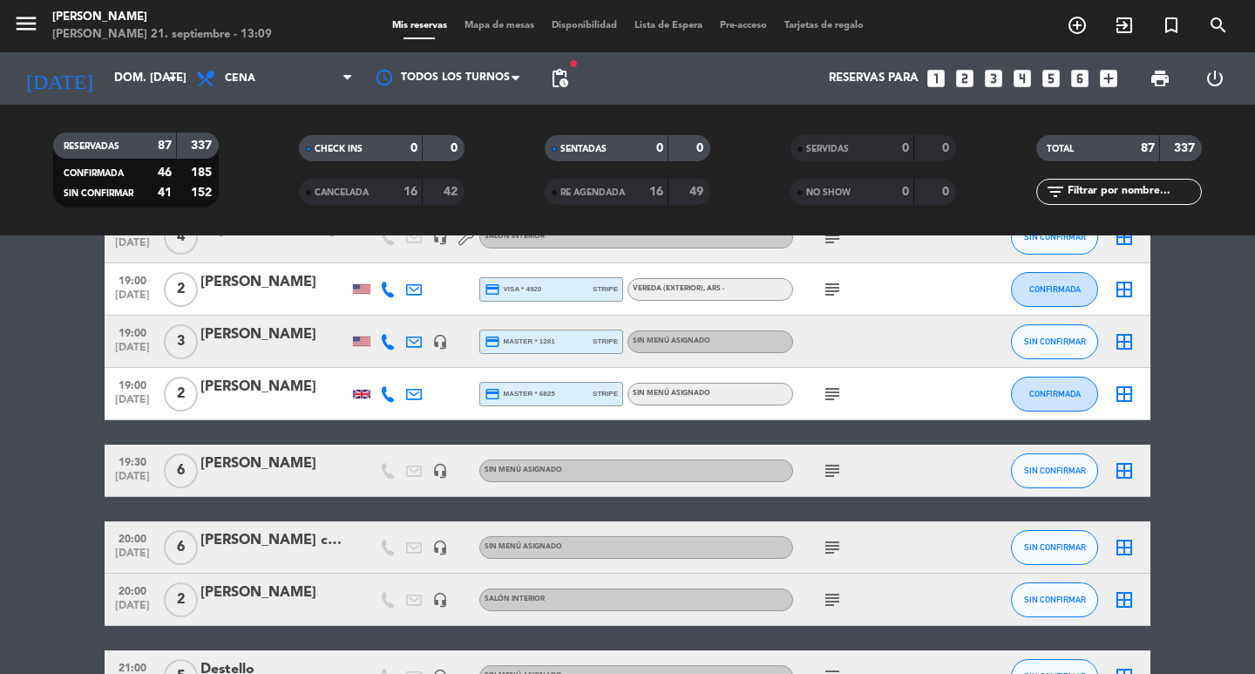
scroll to position [2353, 0]
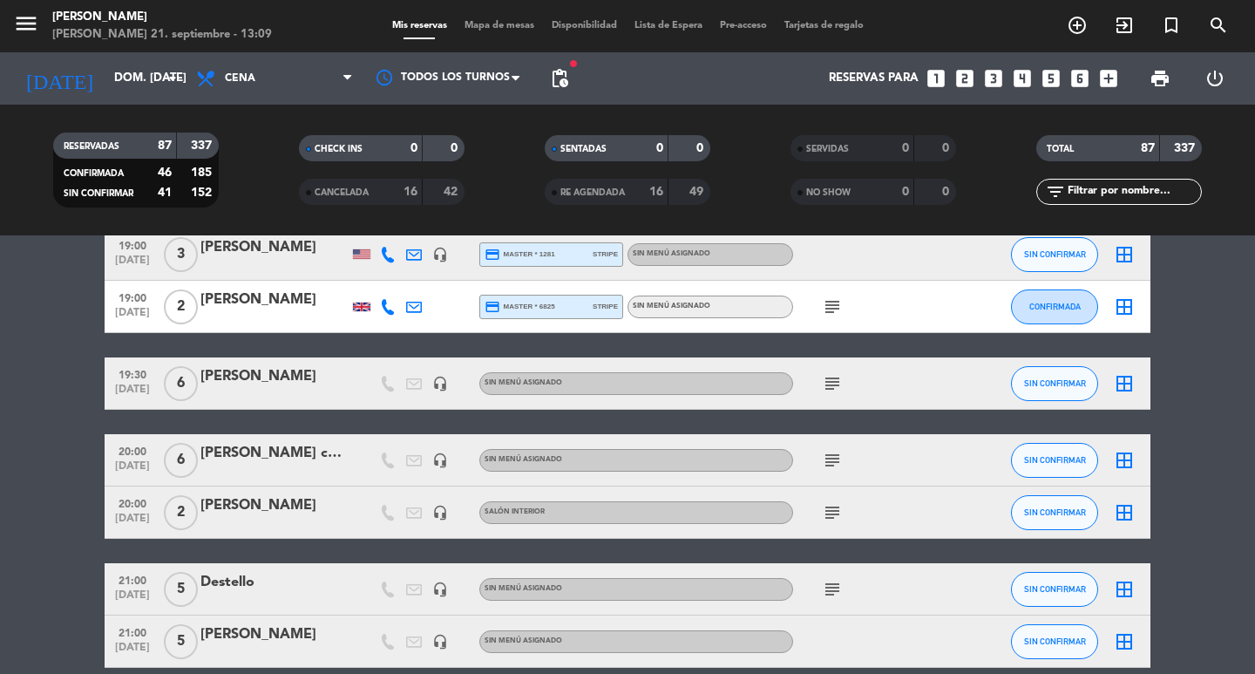
click at [825, 394] on icon "subject" at bounding box center [832, 383] width 21 height 21
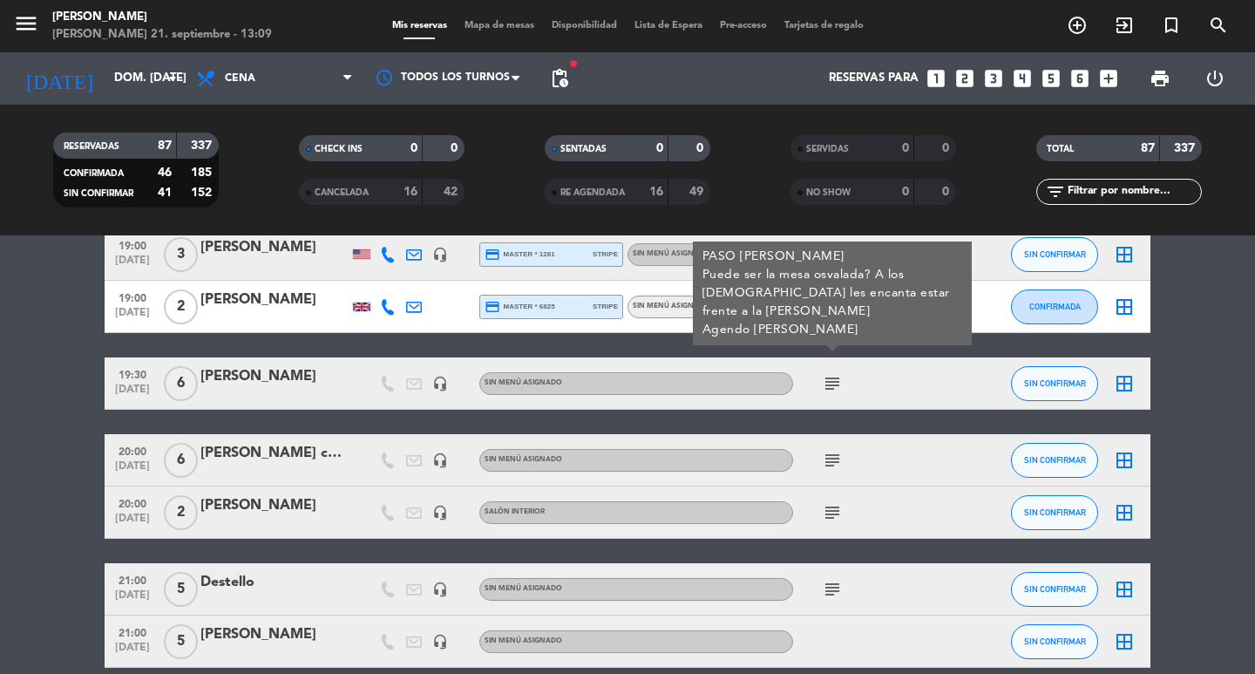
click at [840, 471] on icon "subject" at bounding box center [832, 460] width 21 height 21
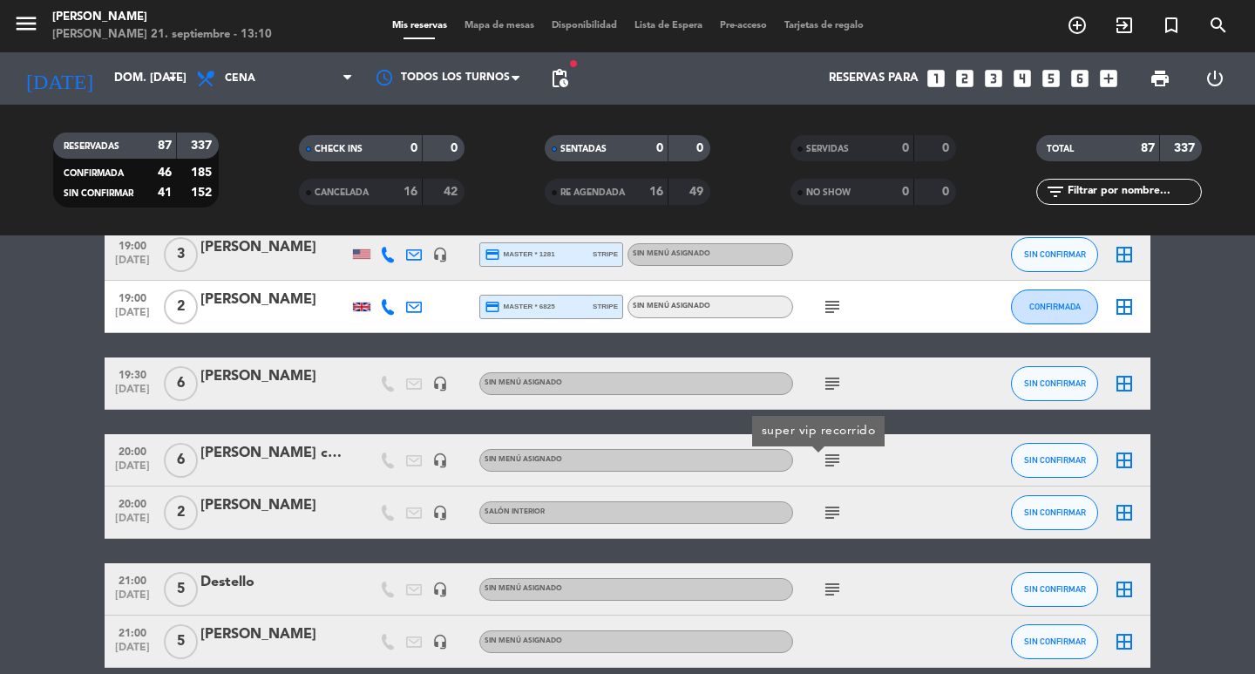
click at [826, 523] on icon "subject" at bounding box center [832, 512] width 21 height 21
click at [357, 589] on div "19:00 [DATE] 7 [PERSON_NAME] [PERSON_NAME] credit_card master * 7686 stripe Ver…" at bounding box center [628, 380] width 1046 height 4696
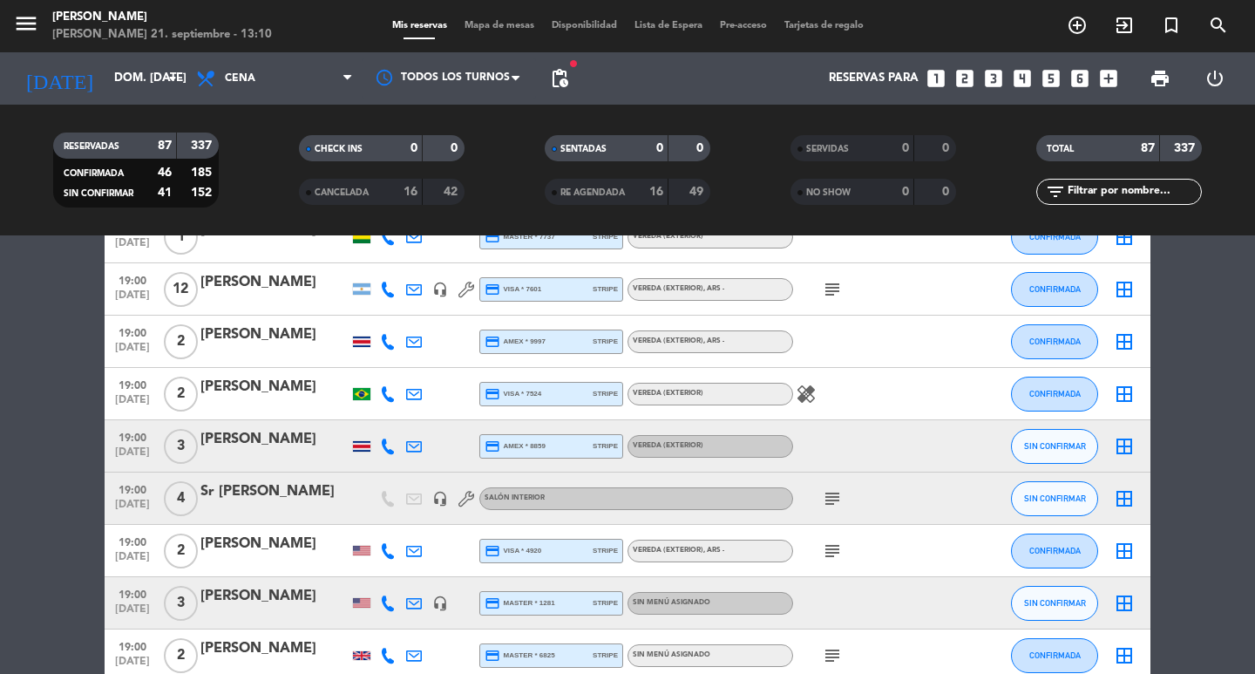
scroll to position [1917, 0]
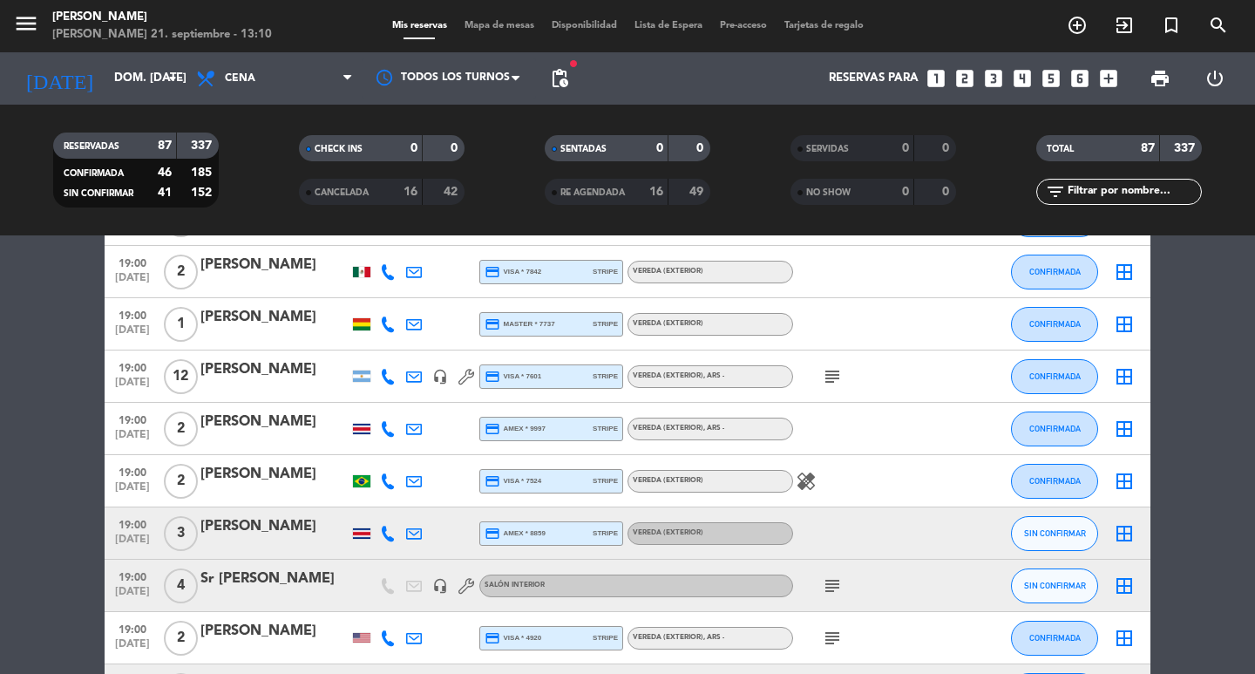
click at [833, 387] on icon "subject" at bounding box center [832, 376] width 21 height 21
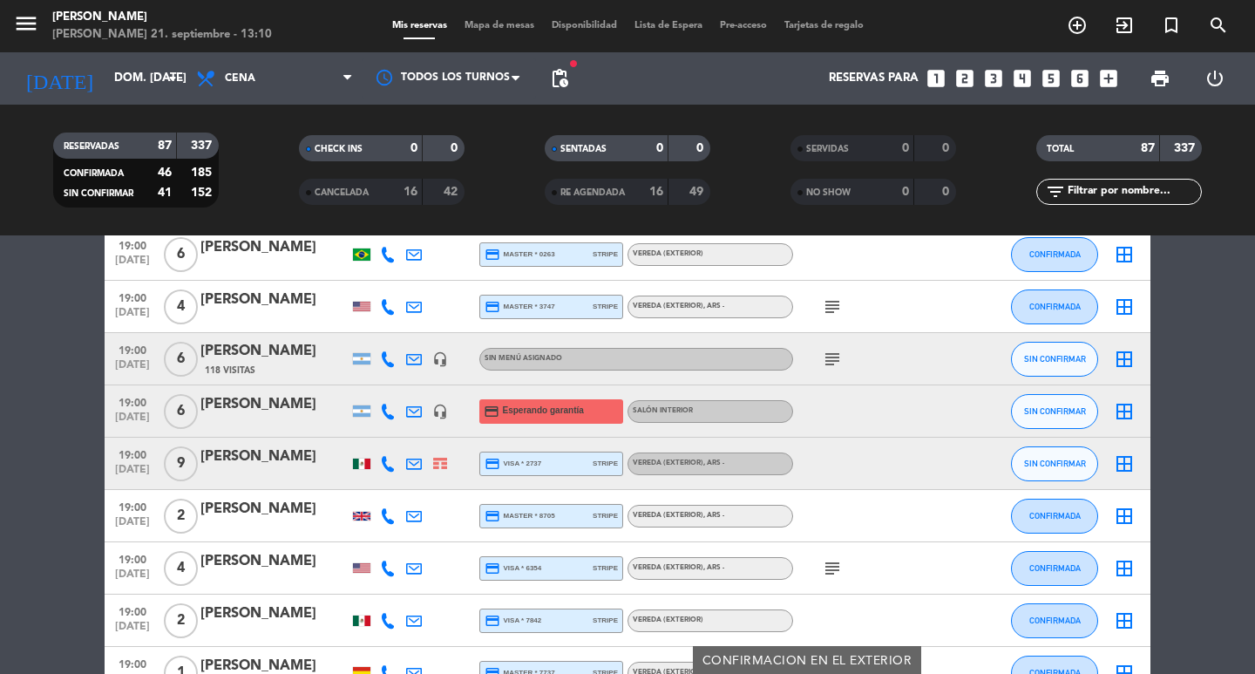
scroll to position [1482, 0]
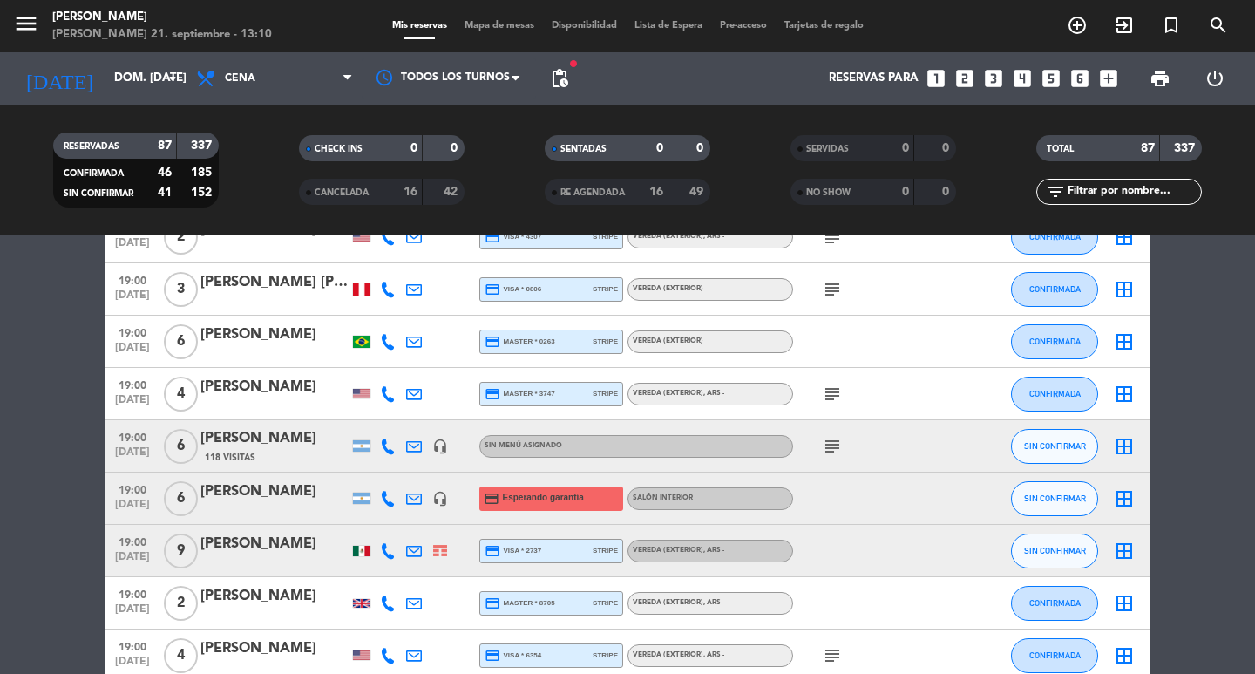
click at [826, 457] on icon "subject" at bounding box center [832, 446] width 21 height 21
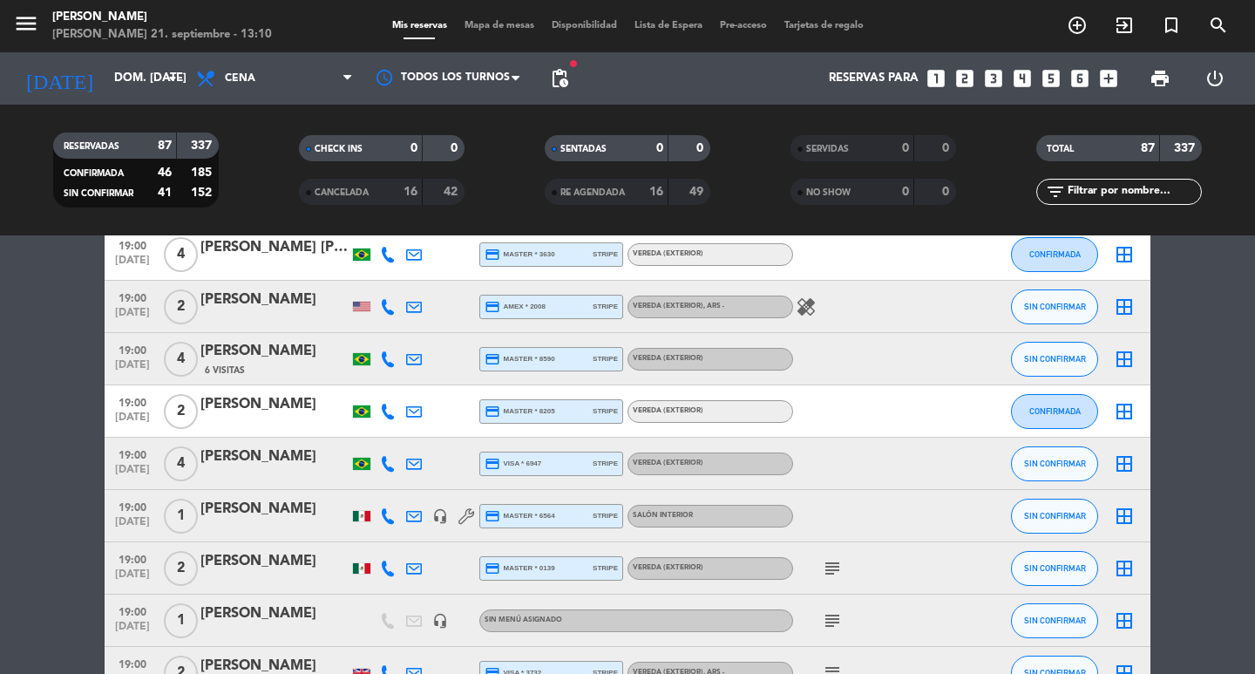
scroll to position [0, 0]
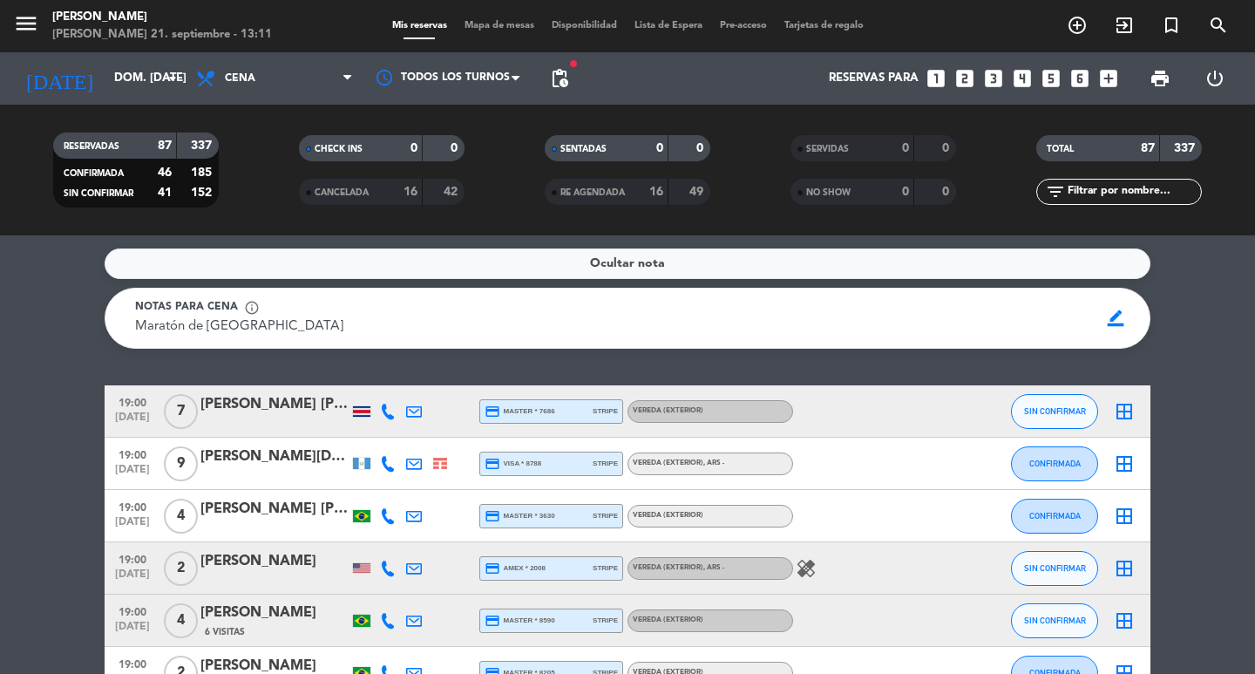
click at [244, 367] on div "Ocultar nota Notas para cena info_outline Maratón de [GEOGRAPHIC_DATA] Maratón …" at bounding box center [627, 454] width 1255 height 438
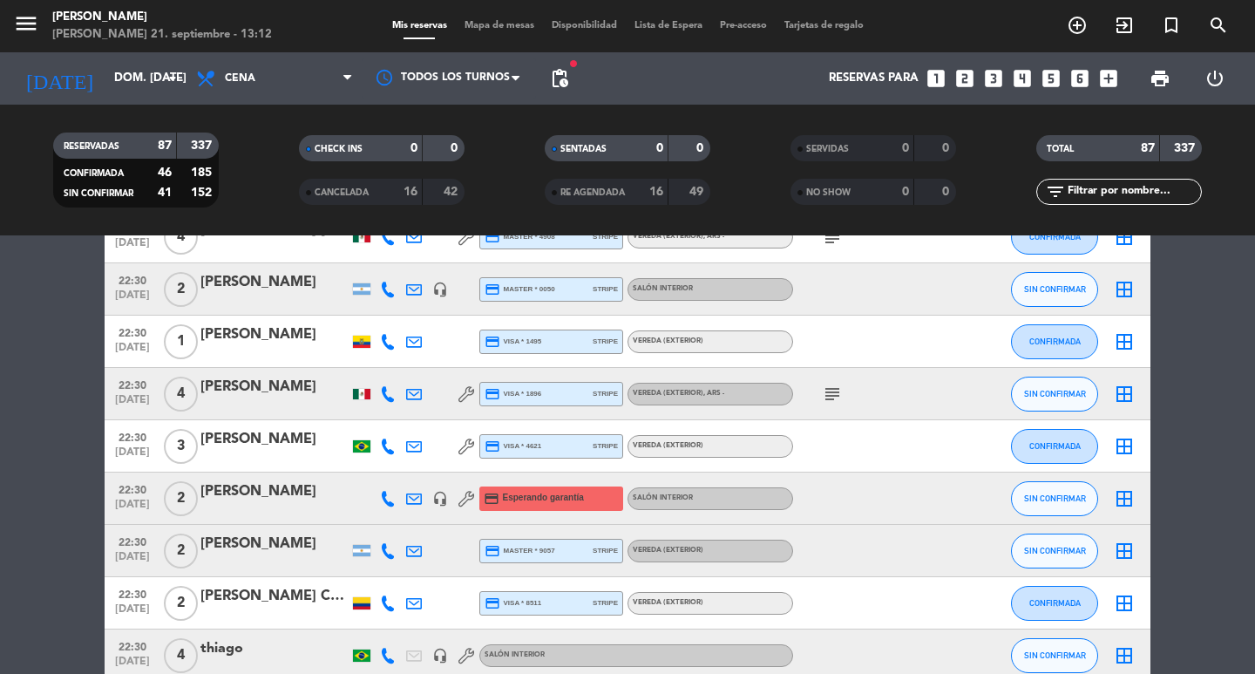
scroll to position [3922, 0]
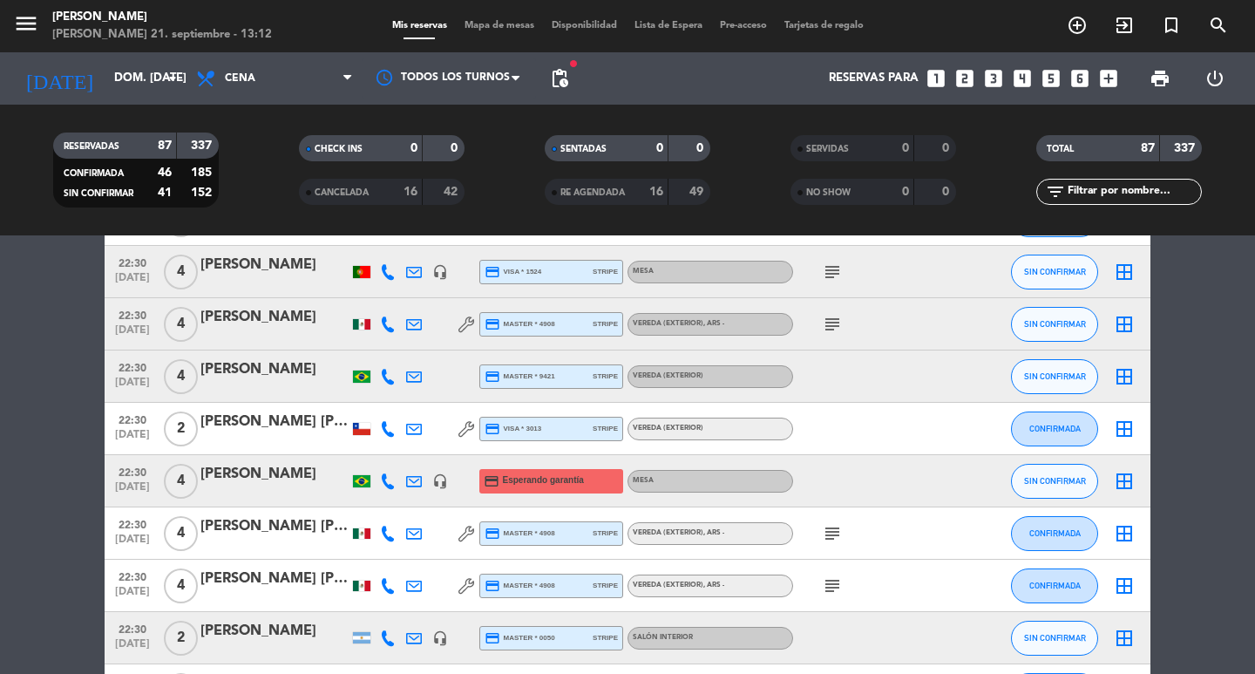
click at [246, 485] on div "[PERSON_NAME]" at bounding box center [274, 474] width 148 height 23
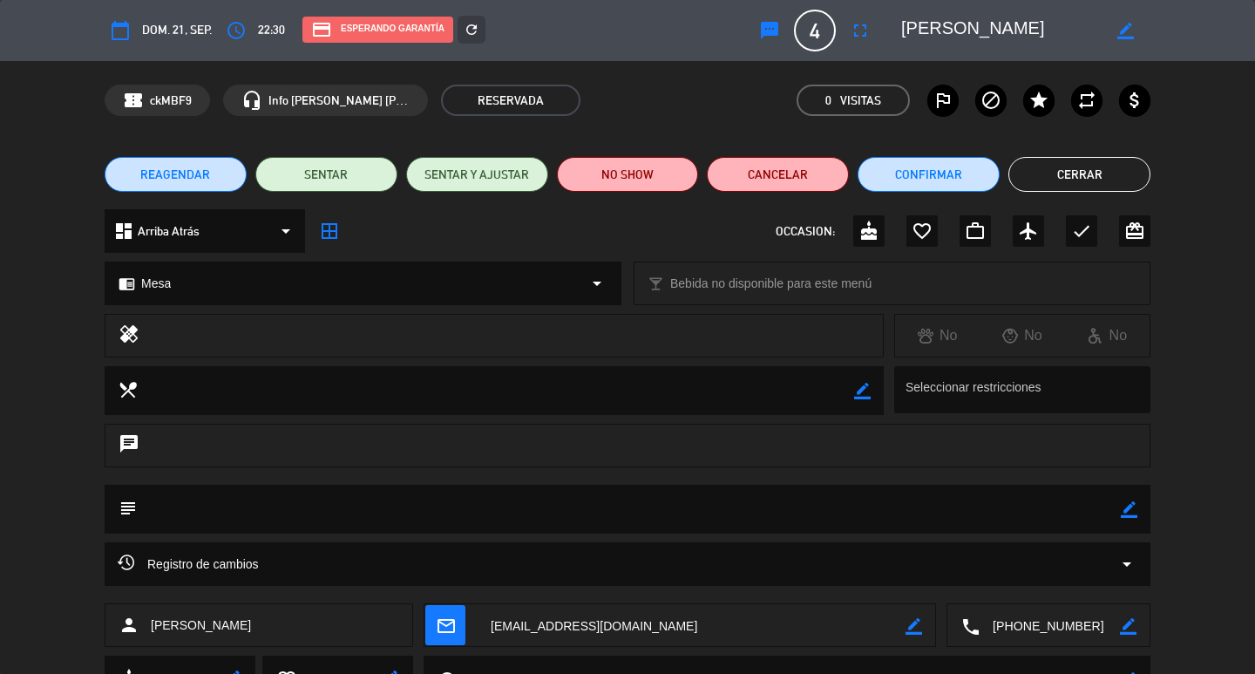
click at [1112, 173] on button "Cerrar" at bounding box center [1079, 174] width 142 height 35
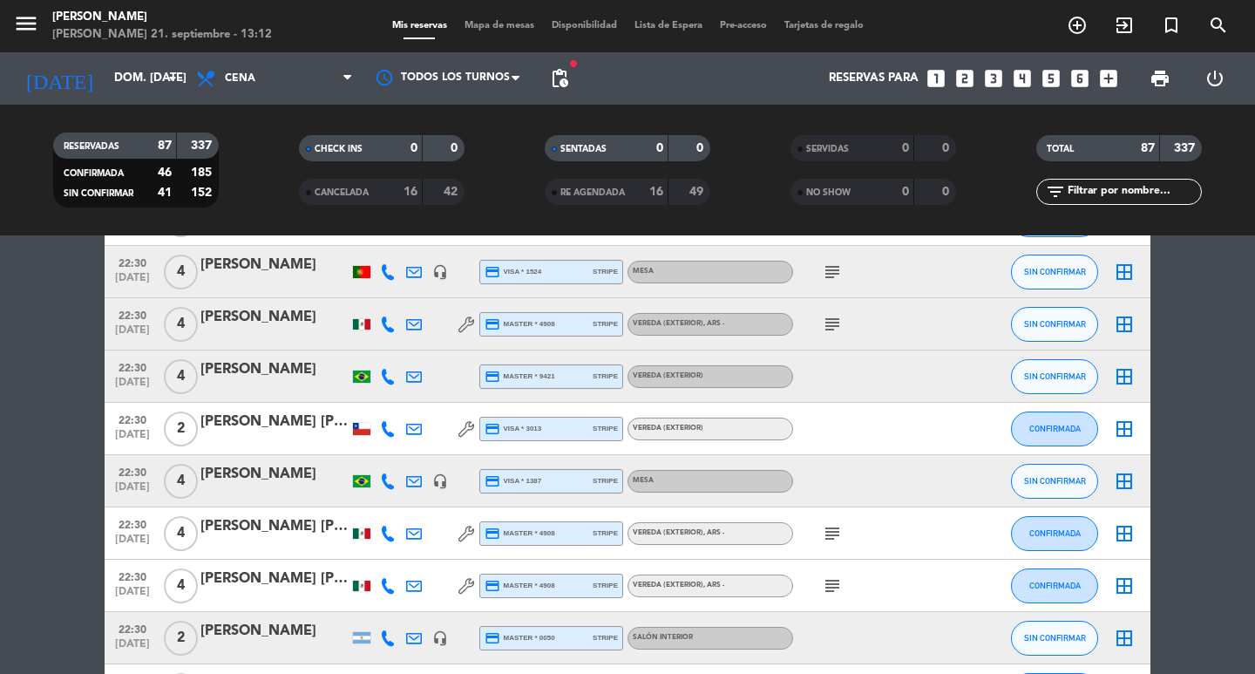
click at [261, 485] on div "[PERSON_NAME]" at bounding box center [274, 474] width 148 height 23
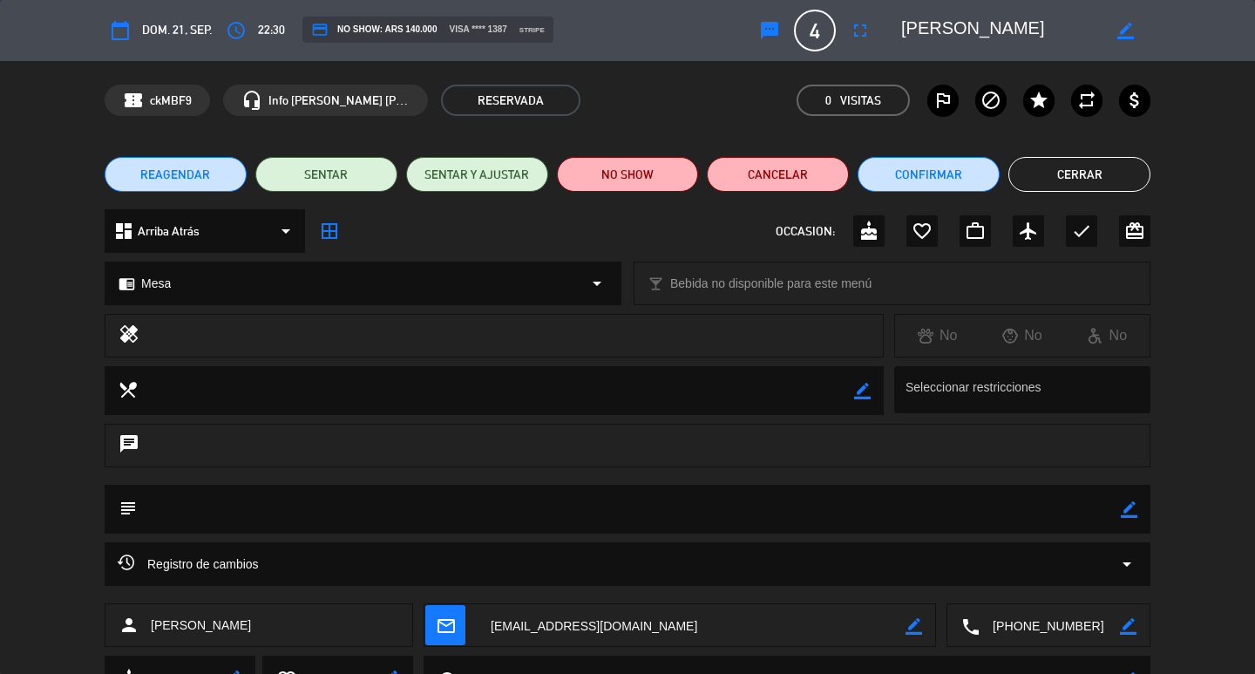
click at [175, 221] on span "Arriba Atrás" at bounding box center [169, 231] width 62 height 20
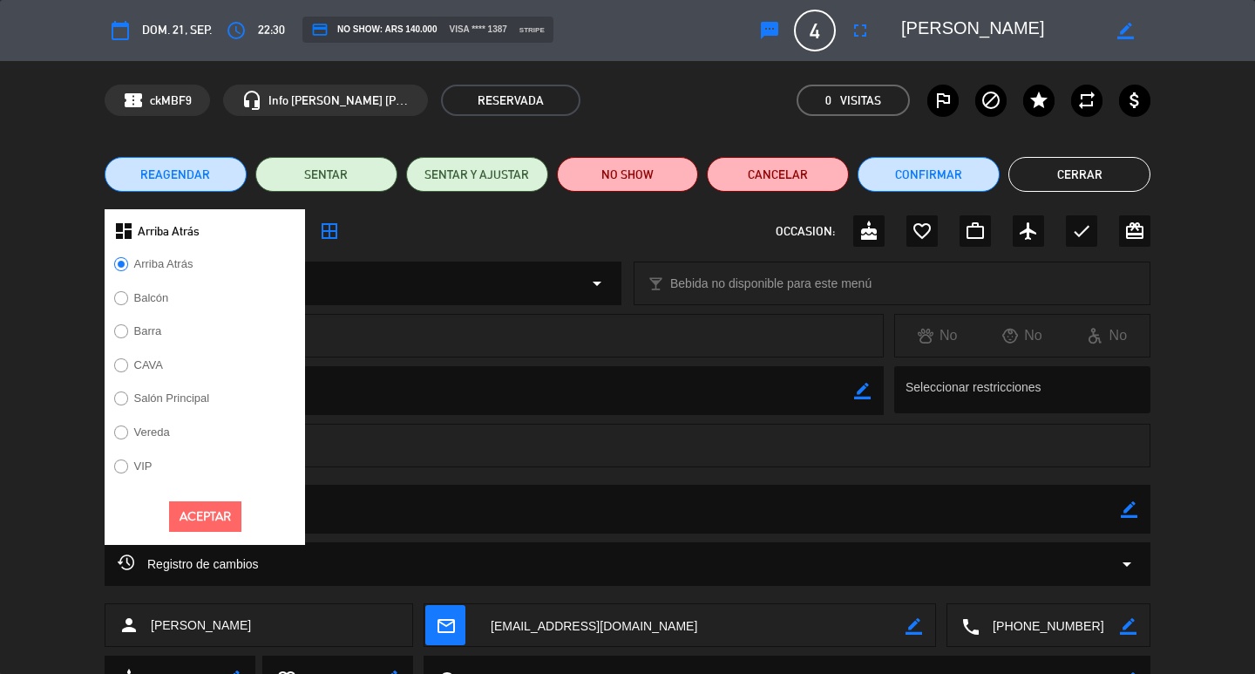
click at [158, 438] on label "Vereda" at bounding box center [152, 431] width 36 height 11
click at [188, 532] on button "Aceptar" at bounding box center [205, 516] width 72 height 31
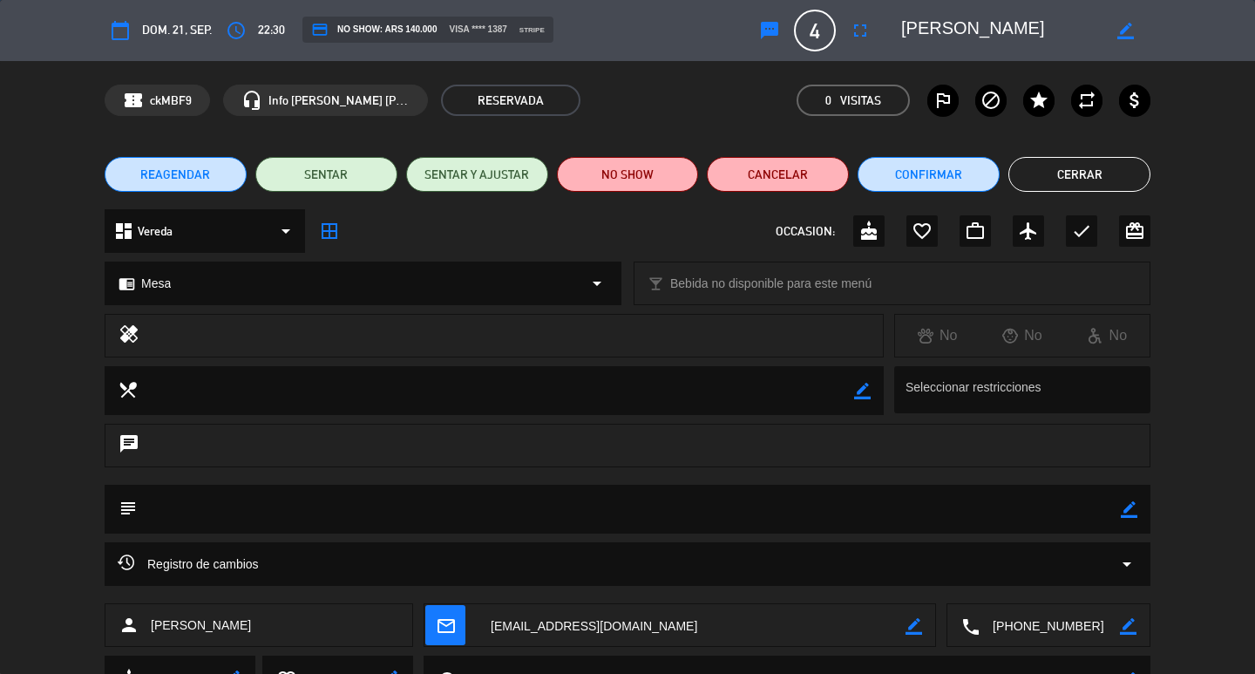
click at [230, 309] on div "chrome_reader_mode Mesa arrow_drop_down local_bar Bebida no disponible para est…" at bounding box center [627, 292] width 1255 height 44
click at [234, 292] on div "chrome_reader_mode Mesa arrow_drop_down" at bounding box center [362, 283] width 515 height 42
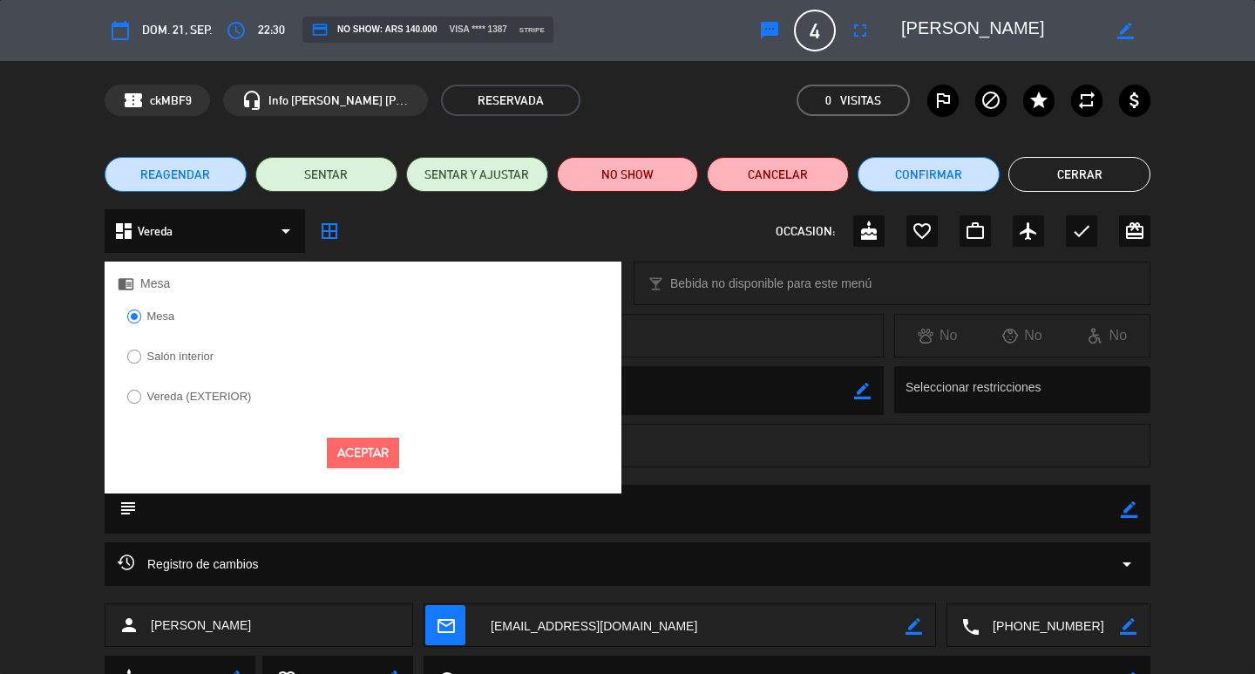
click at [216, 355] on label "Salón interior" at bounding box center [170, 359] width 105 height 28
click at [220, 402] on label "Vereda (EXTERIOR)" at bounding box center [199, 395] width 105 height 11
click at [343, 468] on button "Aceptar" at bounding box center [363, 453] width 72 height 31
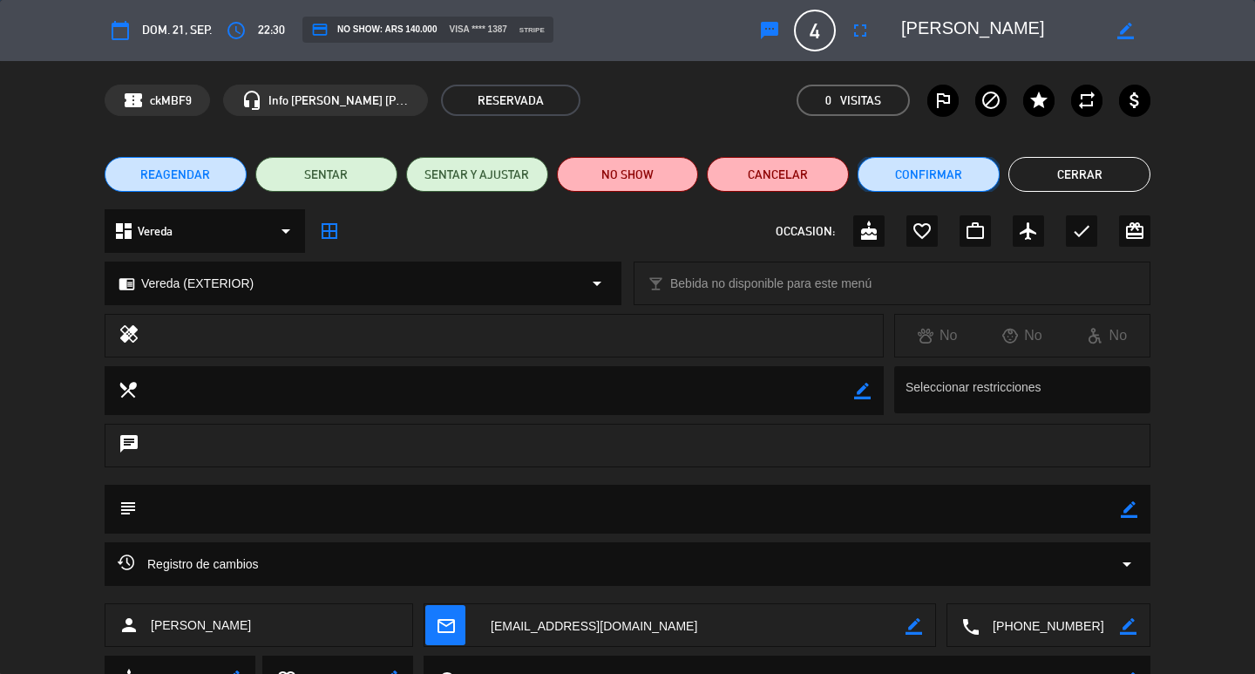
click at [926, 180] on button "Confirmar" at bounding box center [929, 174] width 142 height 35
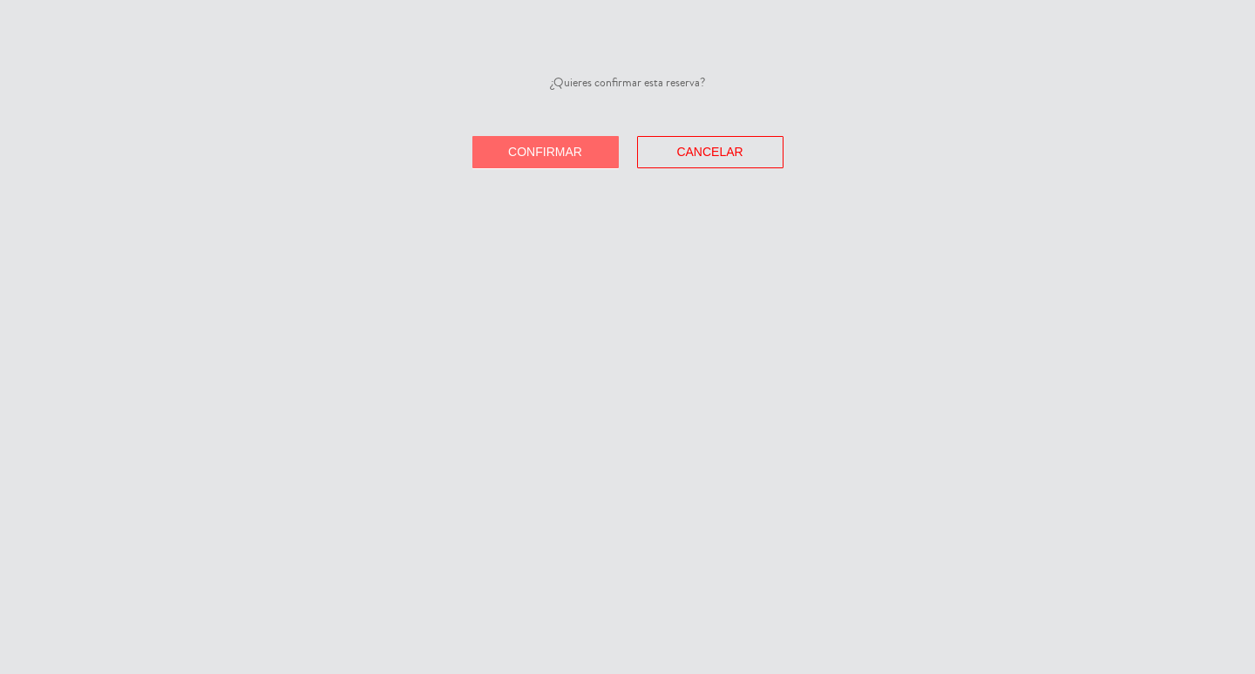
click at [510, 159] on span "Confirmar" at bounding box center [545, 152] width 74 height 14
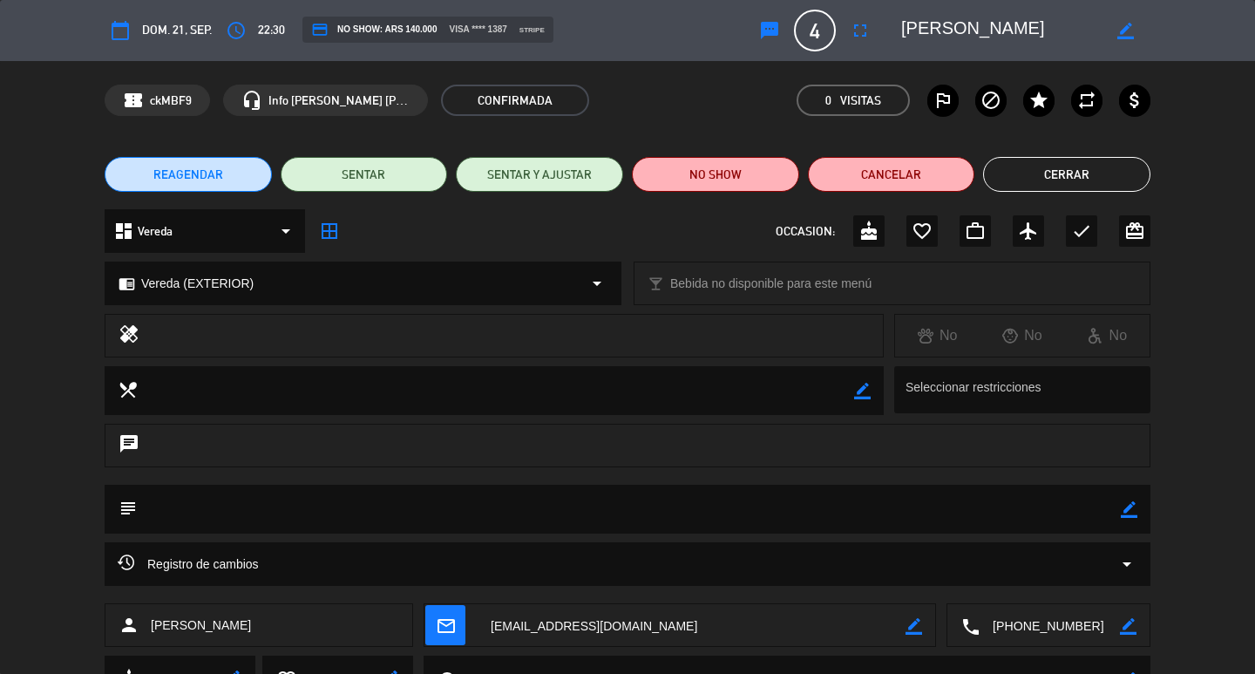
click at [1061, 174] on button "Cerrar" at bounding box center [1066, 174] width 167 height 35
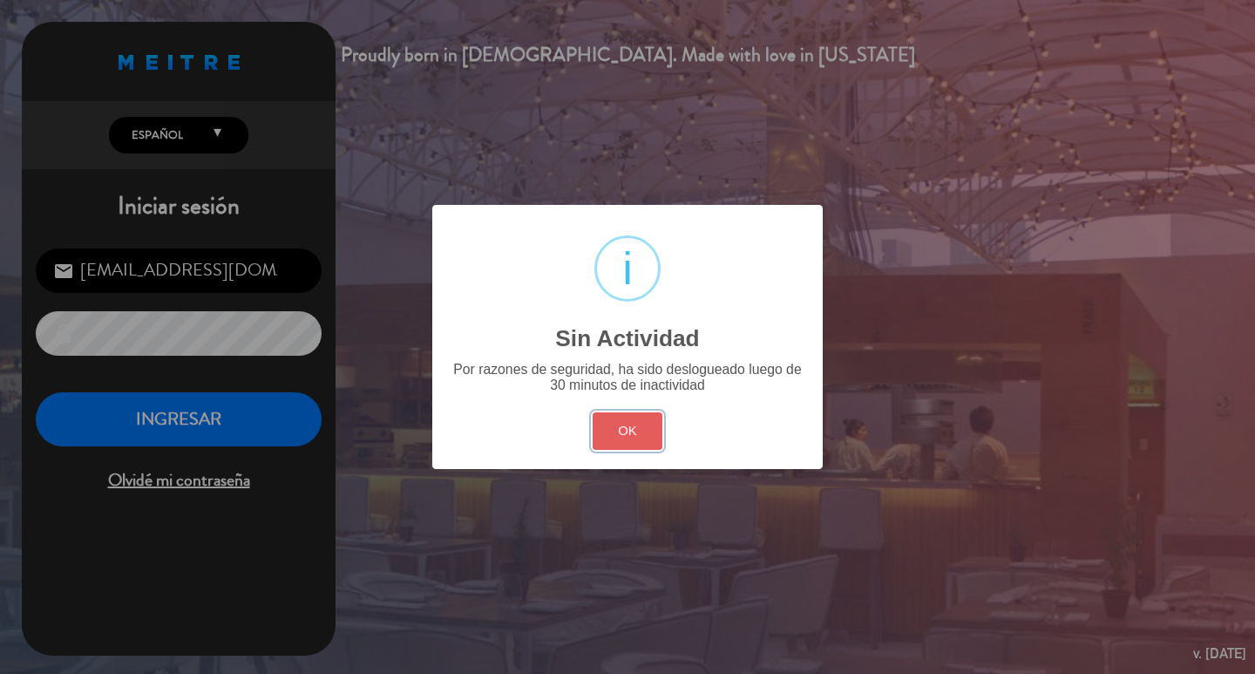
click at [599, 450] on button "OK" at bounding box center [628, 430] width 71 height 37
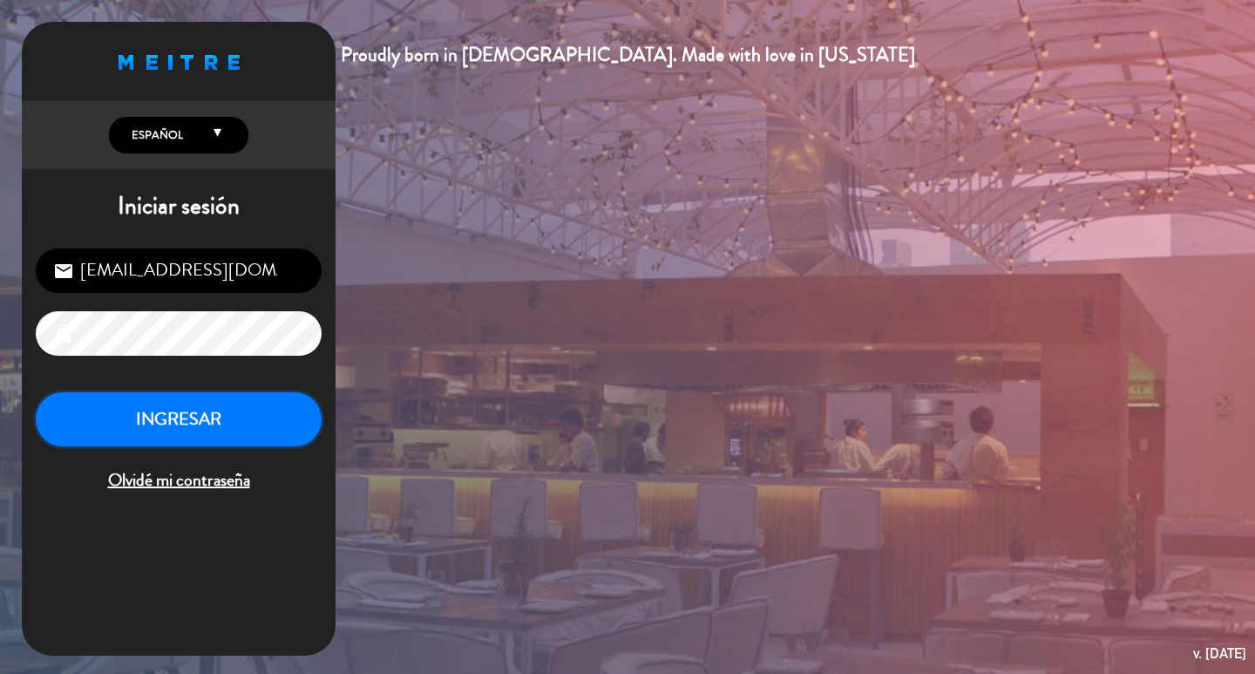
click at [227, 444] on button "INGRESAR" at bounding box center [179, 419] width 286 height 55
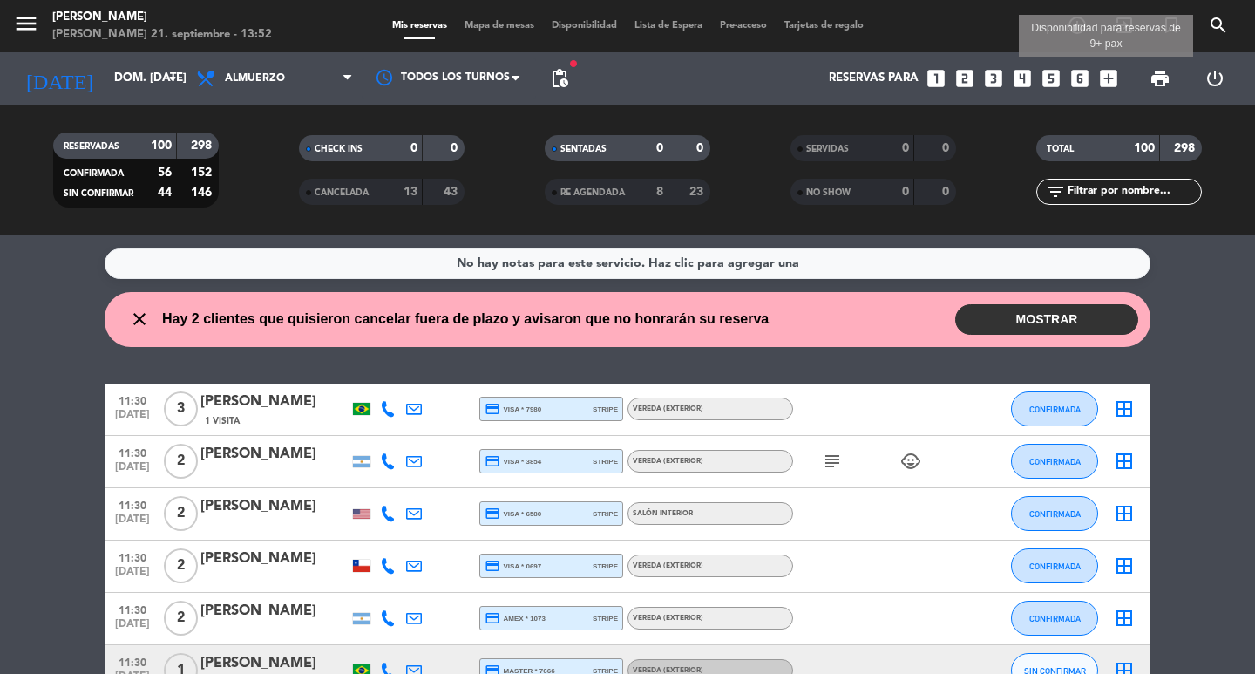
click at [1111, 78] on icon "add_box" at bounding box center [1108, 78] width 23 height 23
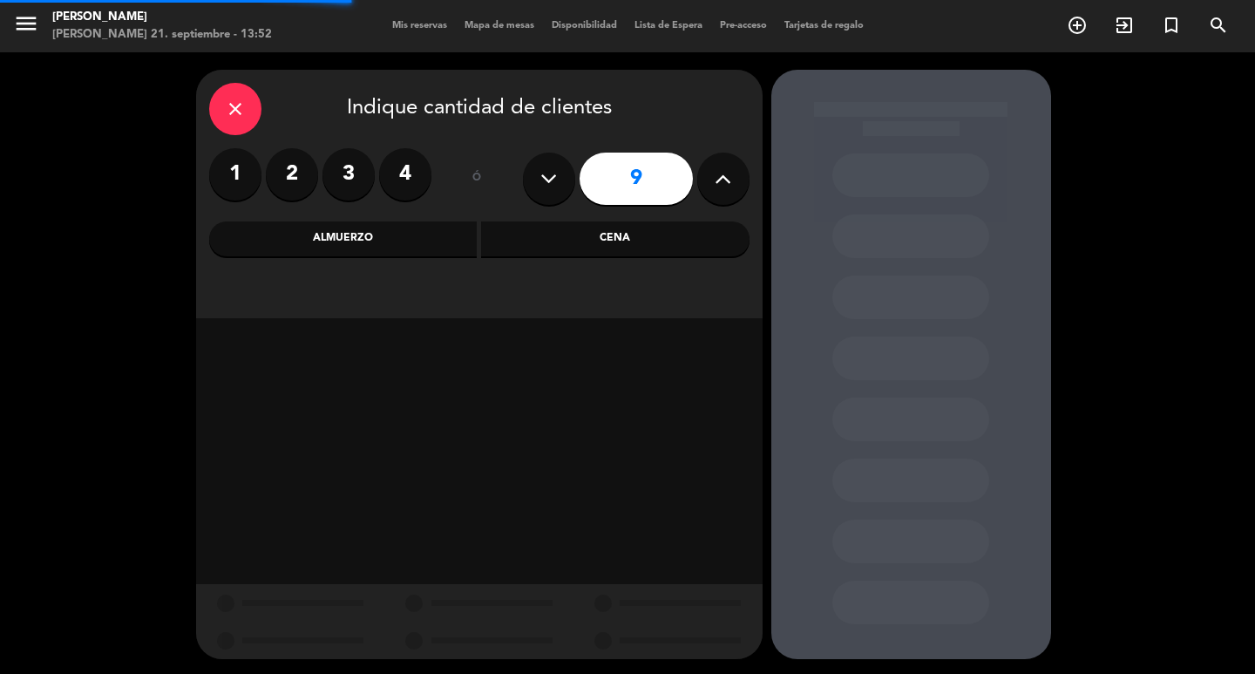
click at [731, 180] on button at bounding box center [723, 179] width 52 height 52
type input "10"
click at [638, 232] on div "Cena" at bounding box center [615, 238] width 268 height 35
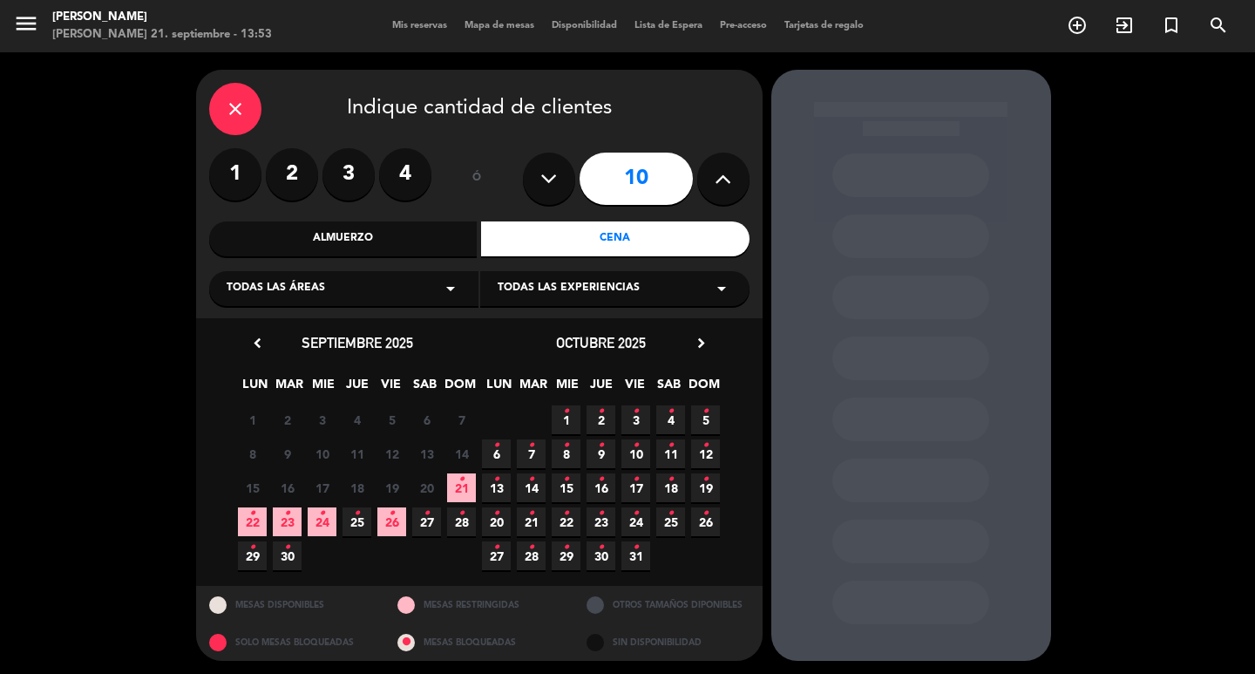
click at [251, 527] on icon "•" at bounding box center [252, 513] width 6 height 28
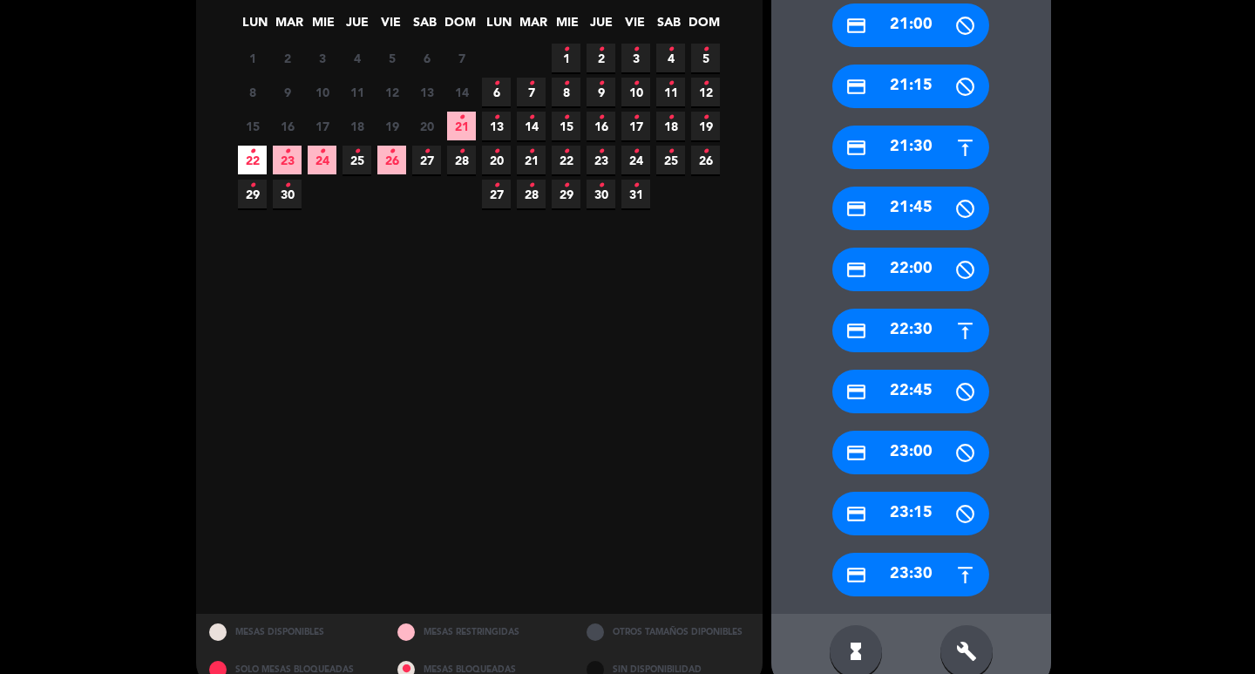
scroll to position [394, 0]
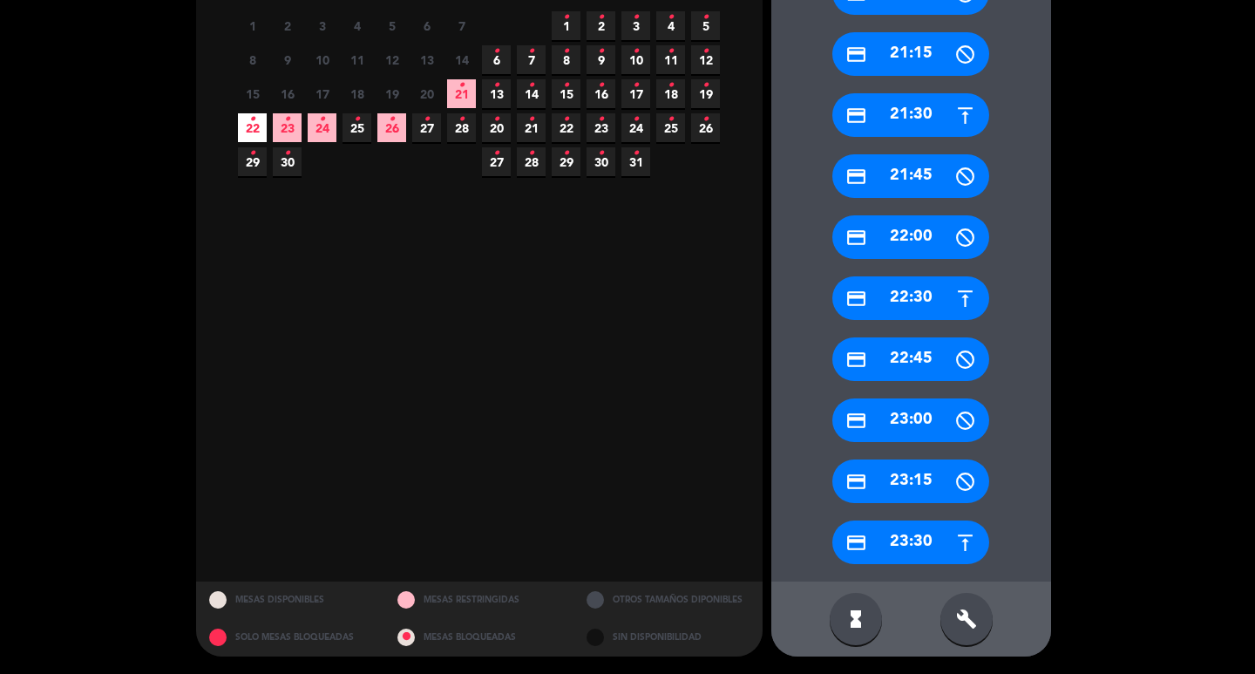
click at [913, 293] on div "credit_card 22:30" at bounding box center [910, 298] width 157 height 44
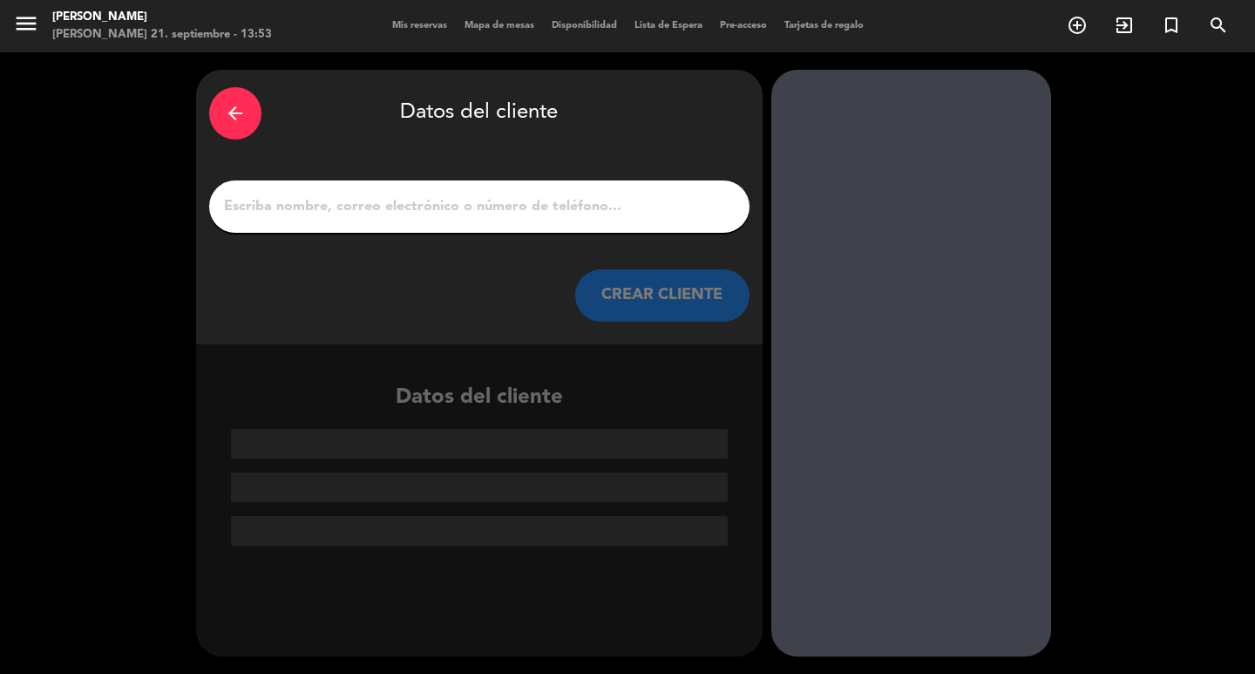
scroll to position [0, 0]
click at [553, 205] on div at bounding box center [479, 206] width 540 height 52
click at [553, 203] on input "1" at bounding box center [479, 206] width 514 height 24
click at [514, 208] on input "1" at bounding box center [479, 206] width 514 height 24
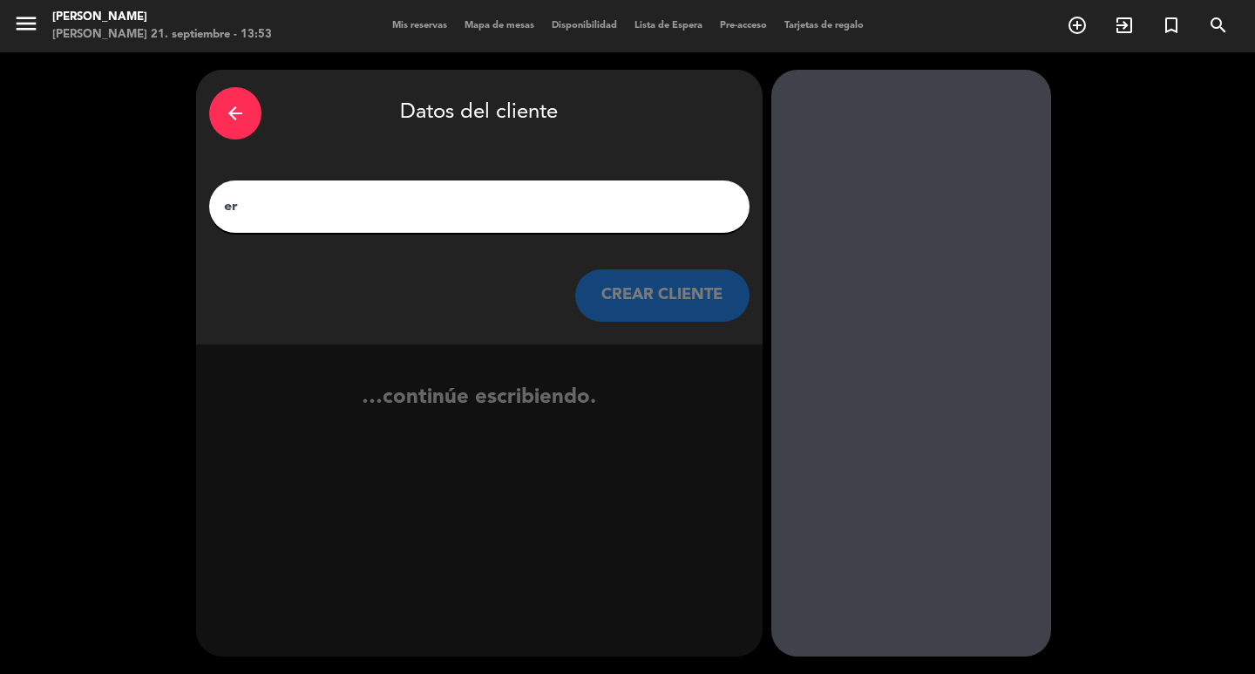
type input "e"
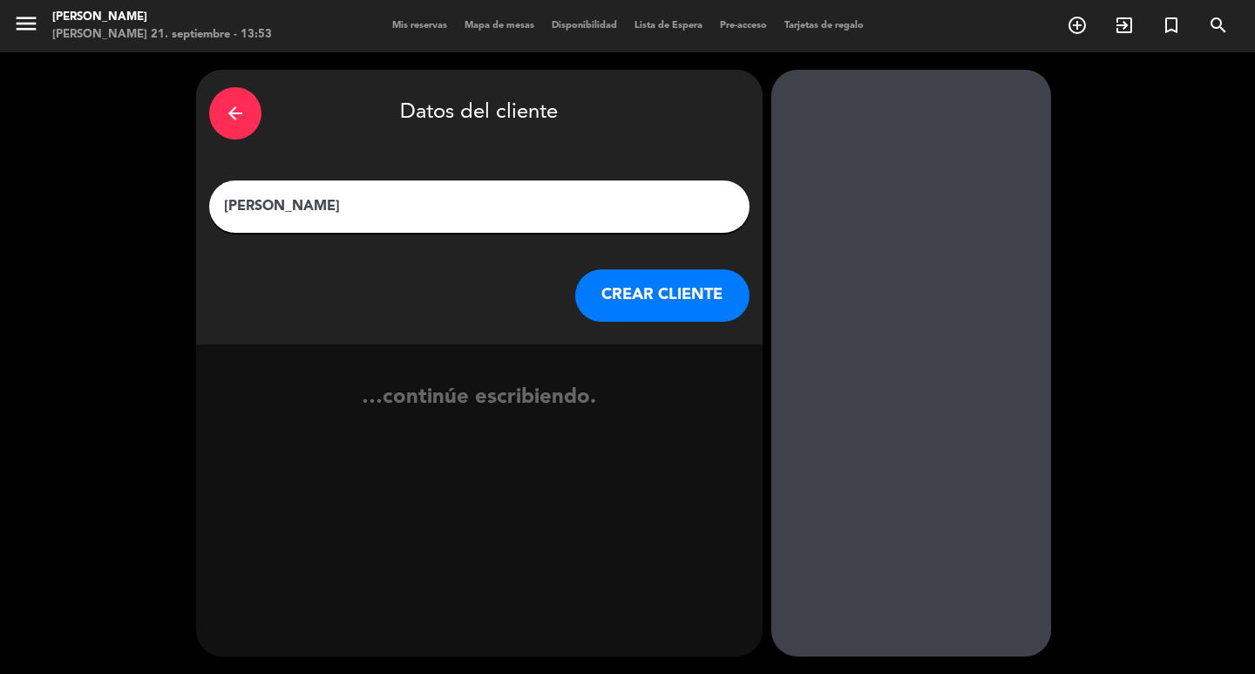
type input "[PERSON_NAME]"
click at [661, 310] on button "CREAR CLIENTE" at bounding box center [662, 295] width 174 height 52
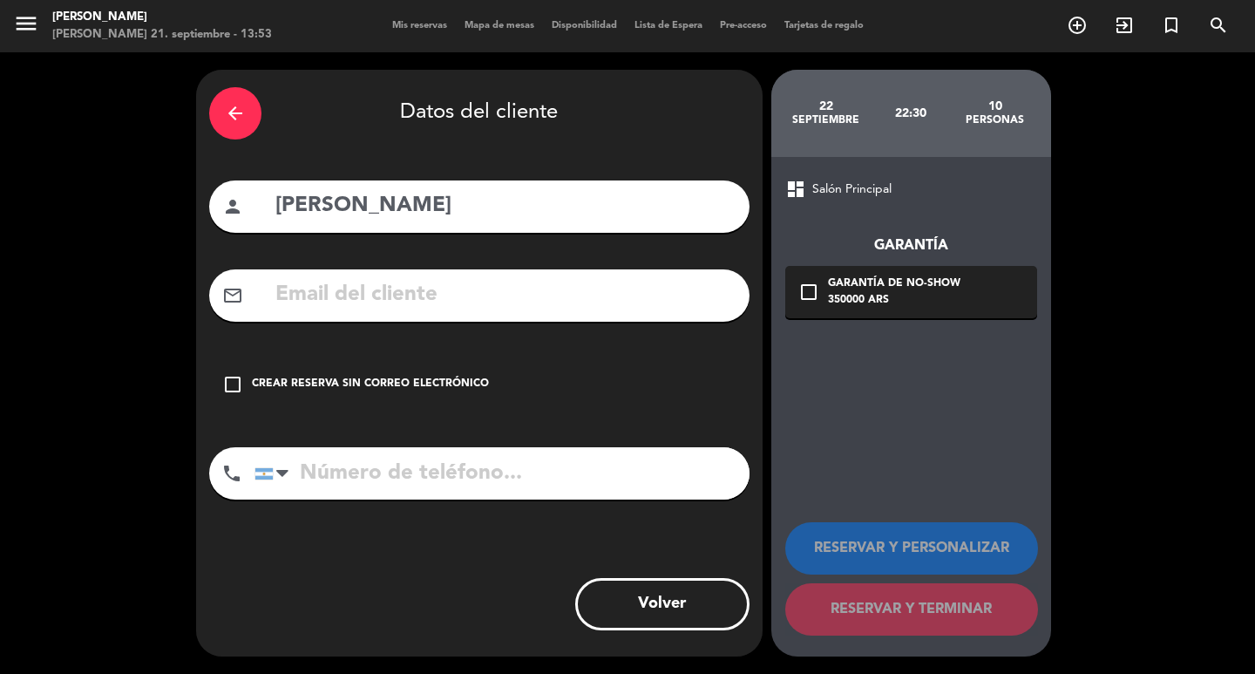
click at [370, 296] on input "text" at bounding box center [505, 295] width 463 height 36
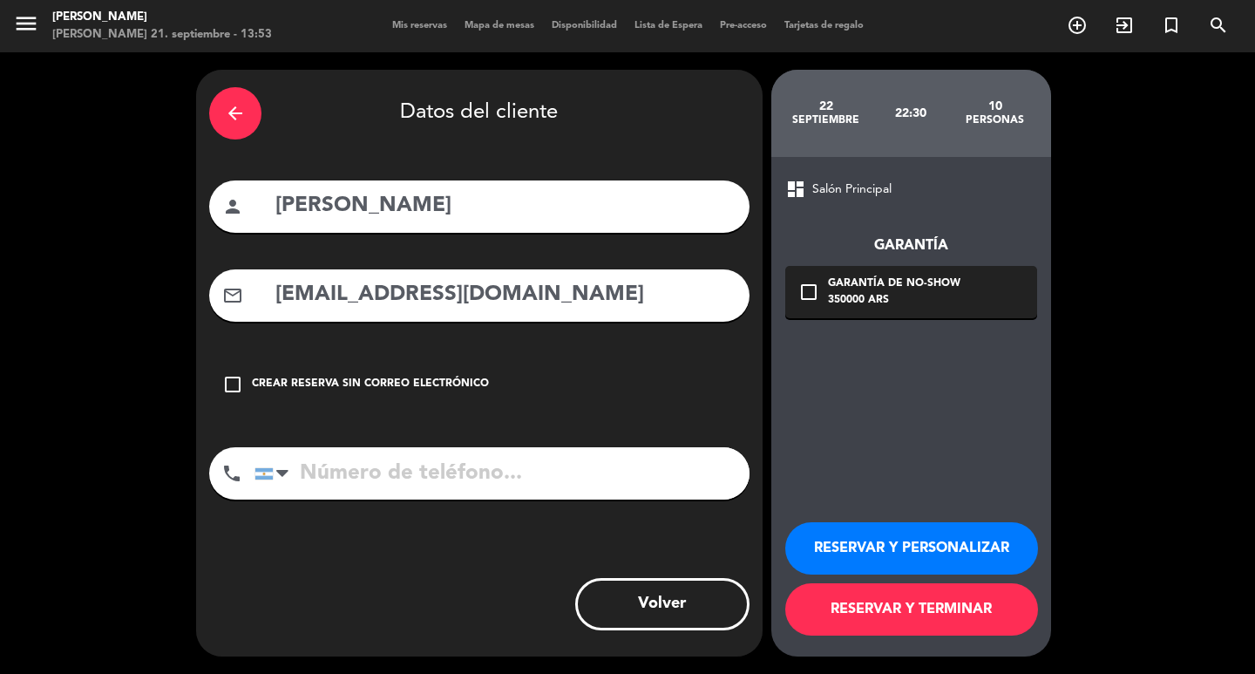
type input "[EMAIL_ADDRESS][DOMAIN_NAME]"
click at [423, 499] on input "tel" at bounding box center [501, 473] width 495 height 52
type input "[PHONE_NUMBER]"
click at [944, 278] on div "check_box_outline_blank Garantía de no-show 350000 ARS" at bounding box center [911, 292] width 252 height 52
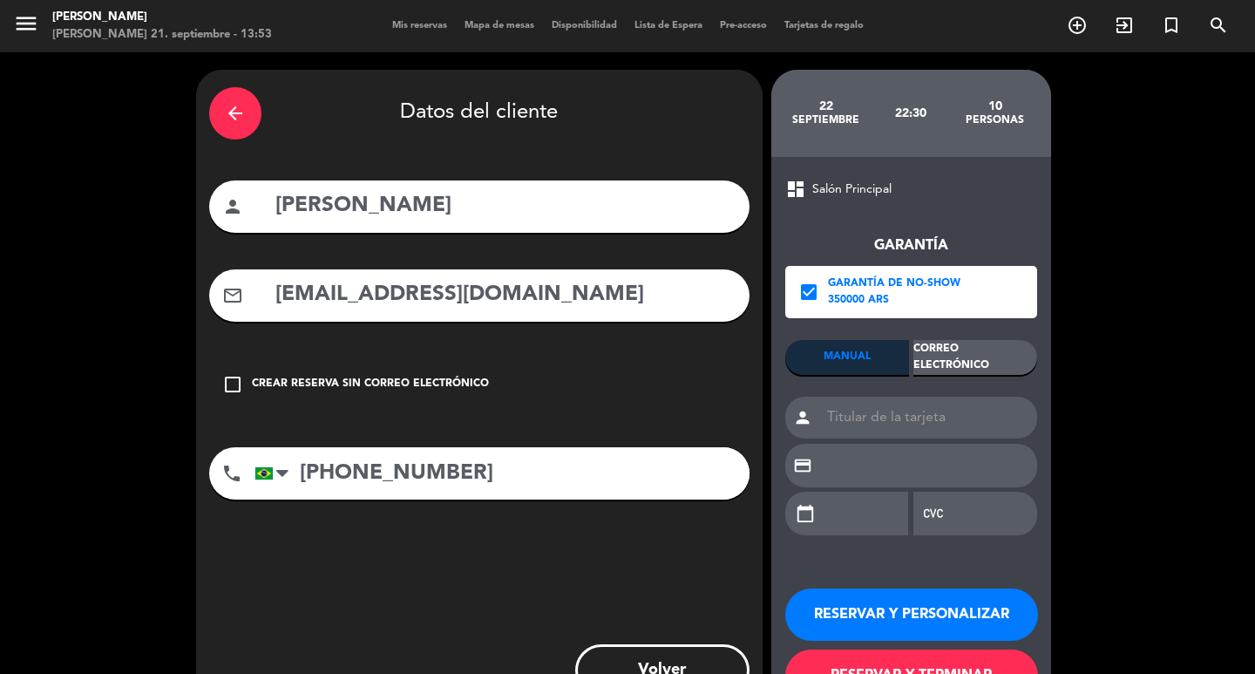
click at [984, 339] on div "Garantía check_box Garantía de no-show 350000 ARS MANUAL Correo Electrónico per…" at bounding box center [911, 376] width 252 height 352
click at [985, 349] on div "Correo Electrónico" at bounding box center [975, 357] width 124 height 35
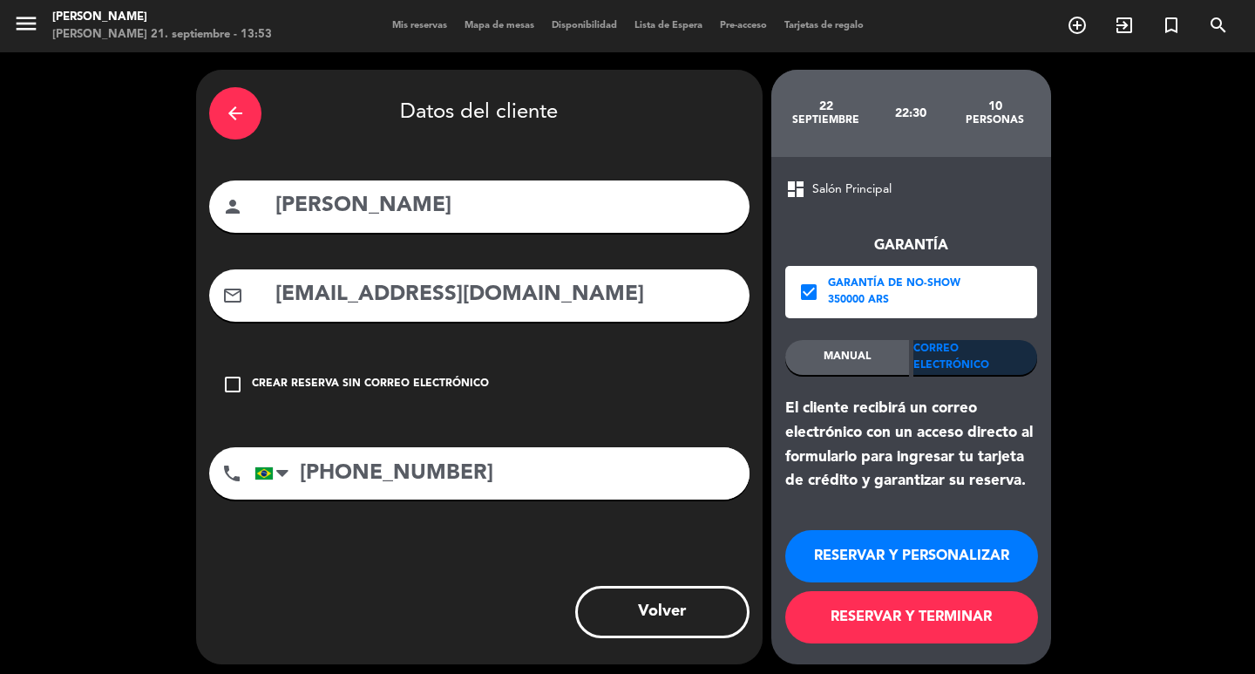
click at [887, 572] on button "RESERVAR Y PERSONALIZAR" at bounding box center [911, 556] width 253 height 52
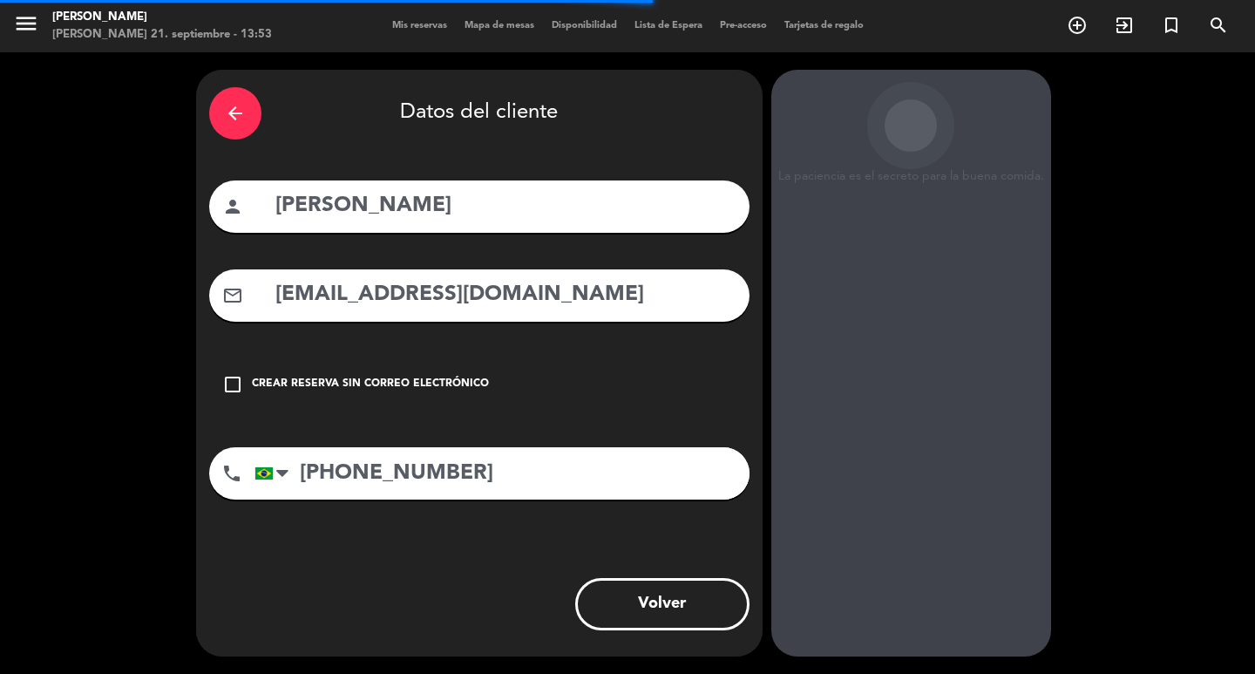
scroll to position [51, 0]
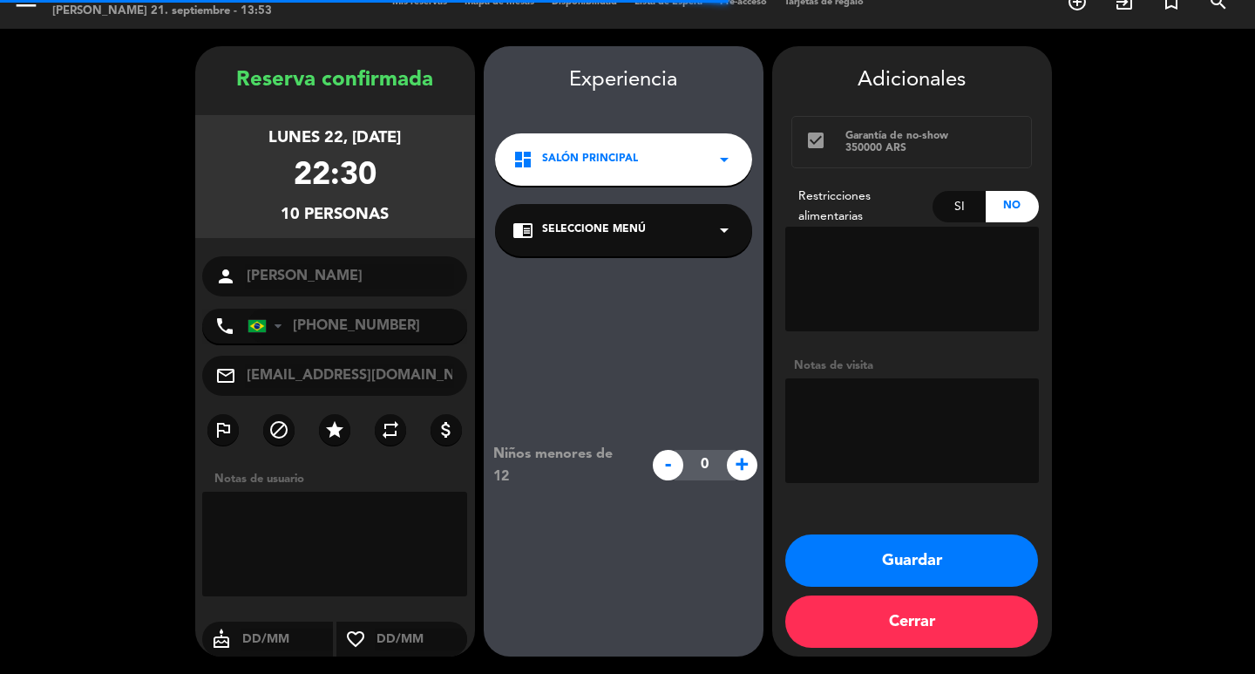
click at [633, 133] on div "dashboard Salón Principal arrow_drop_down" at bounding box center [623, 159] width 257 height 52
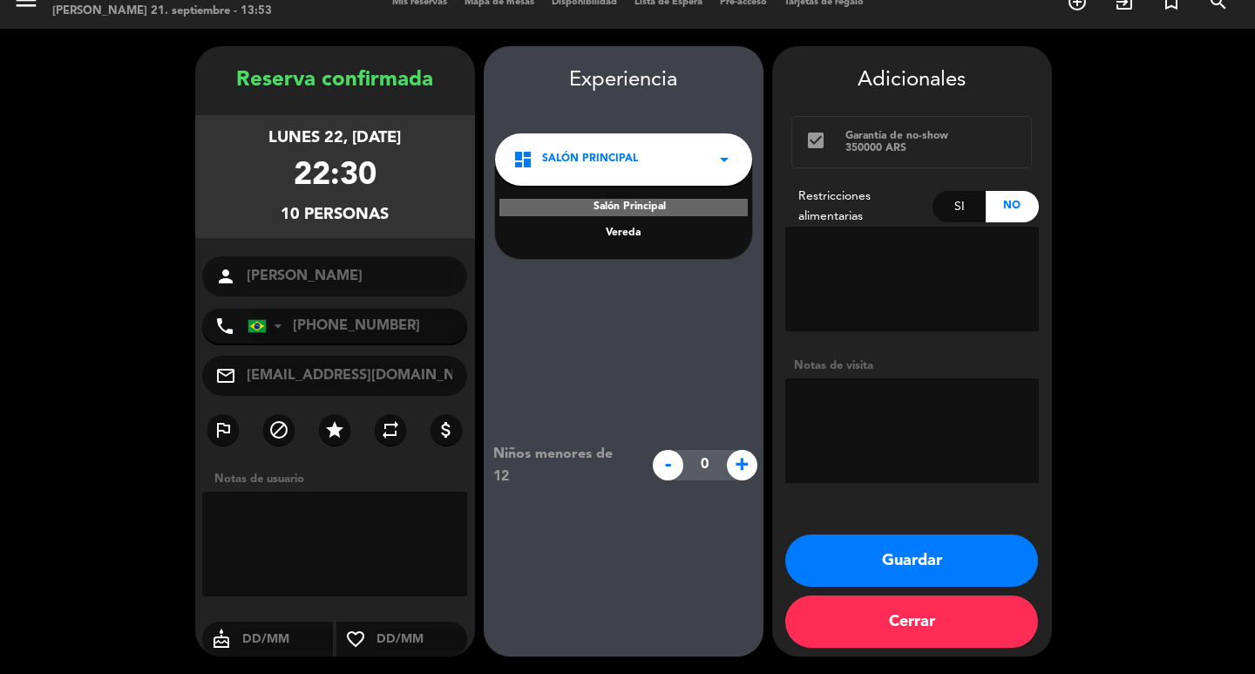
click at [634, 200] on div "Salón Principal Vereda" at bounding box center [623, 208] width 257 height 99
click at [627, 225] on div "Vereda" at bounding box center [623, 233] width 222 height 17
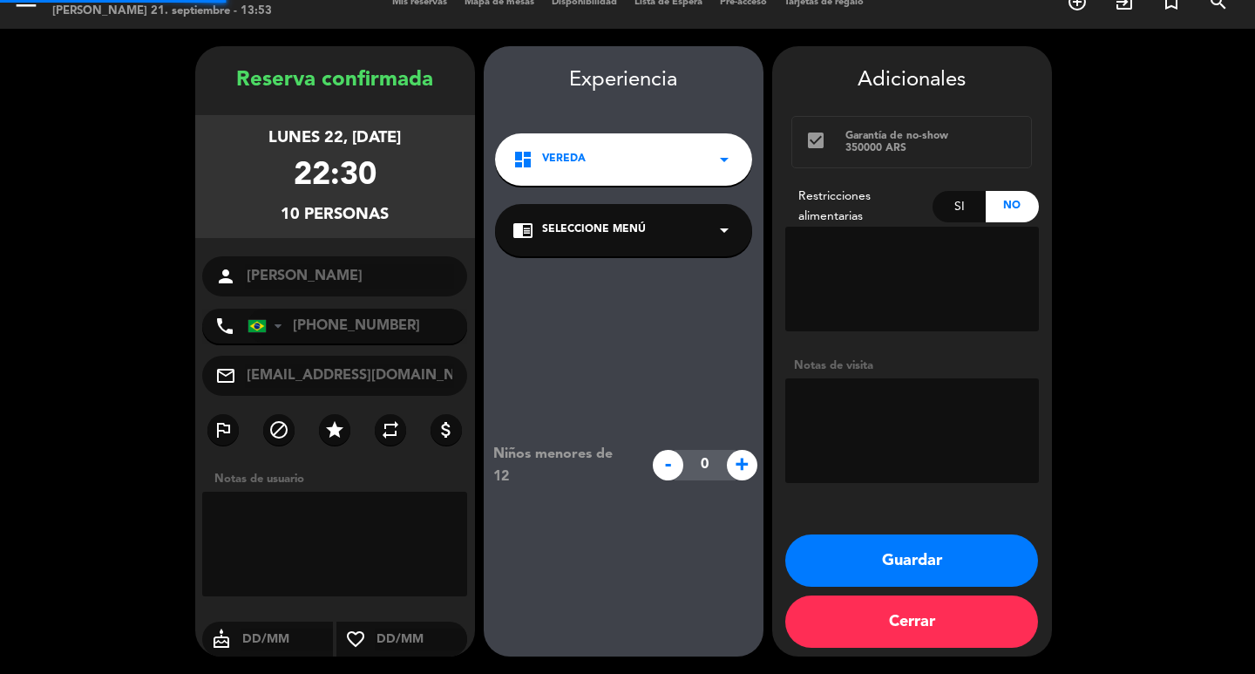
click at [628, 221] on span "Seleccione Menú" at bounding box center [594, 229] width 104 height 17
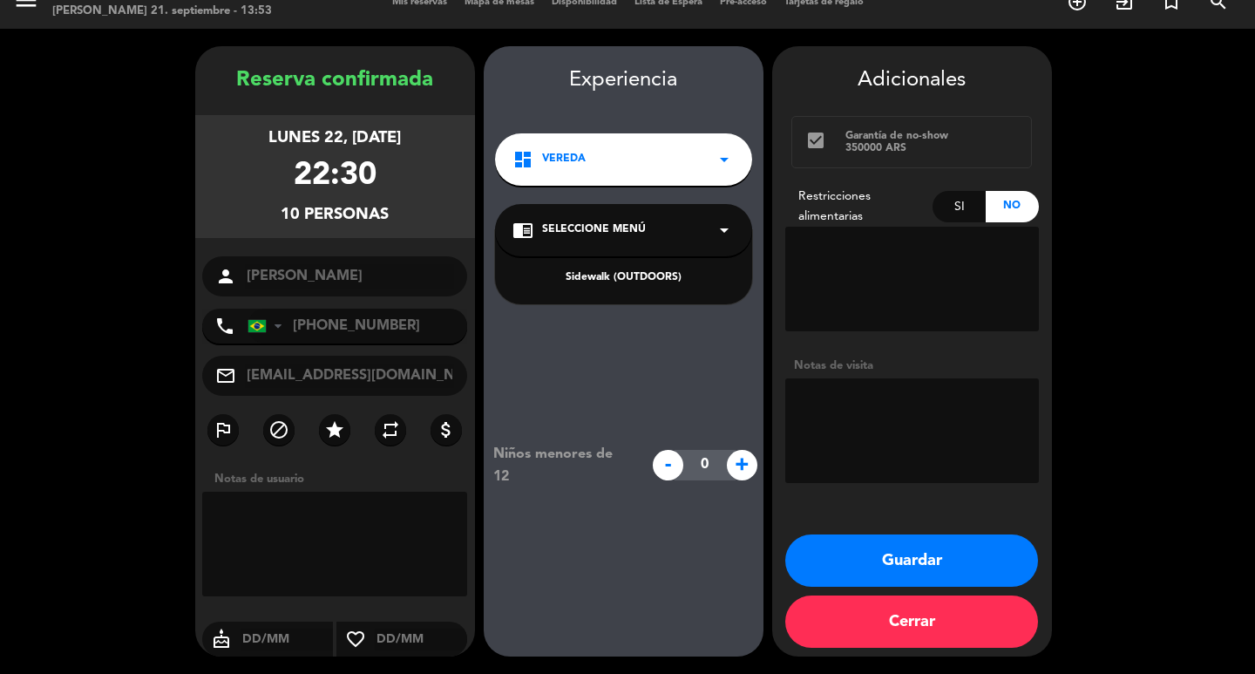
click at [624, 269] on div "Sidewalk (OUTDOORS)" at bounding box center [623, 277] width 222 height 17
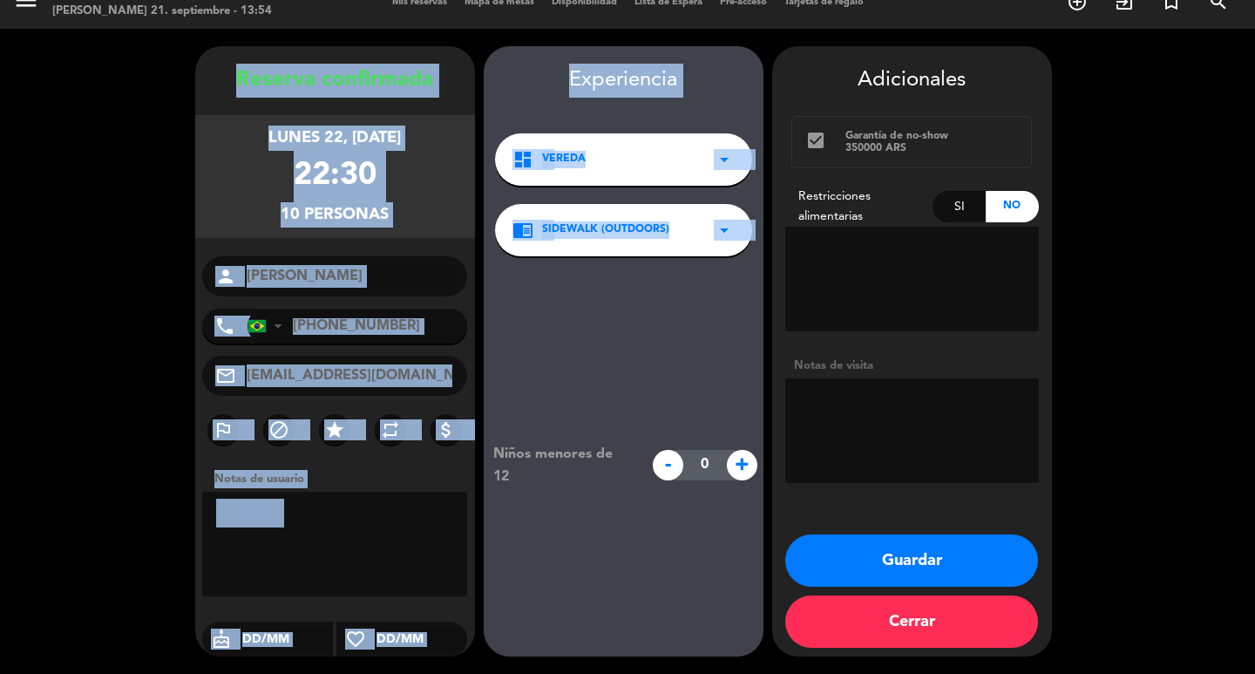
drag, startPoint x: 214, startPoint y: 32, endPoint x: 485, endPoint y: 374, distance: 436.1
click at [485, 374] on booking-confirmed "Reserva confirmada lunes 22, [DATE] 22:30 10 personas person [PERSON_NAME] phon…" at bounding box center [627, 351] width 1220 height 610
click at [457, 224] on div "Reserva confirmada lunes 22, [DATE] 22:30 10 personas person [PERSON_NAME] phon…" at bounding box center [335, 369] width 280 height 610
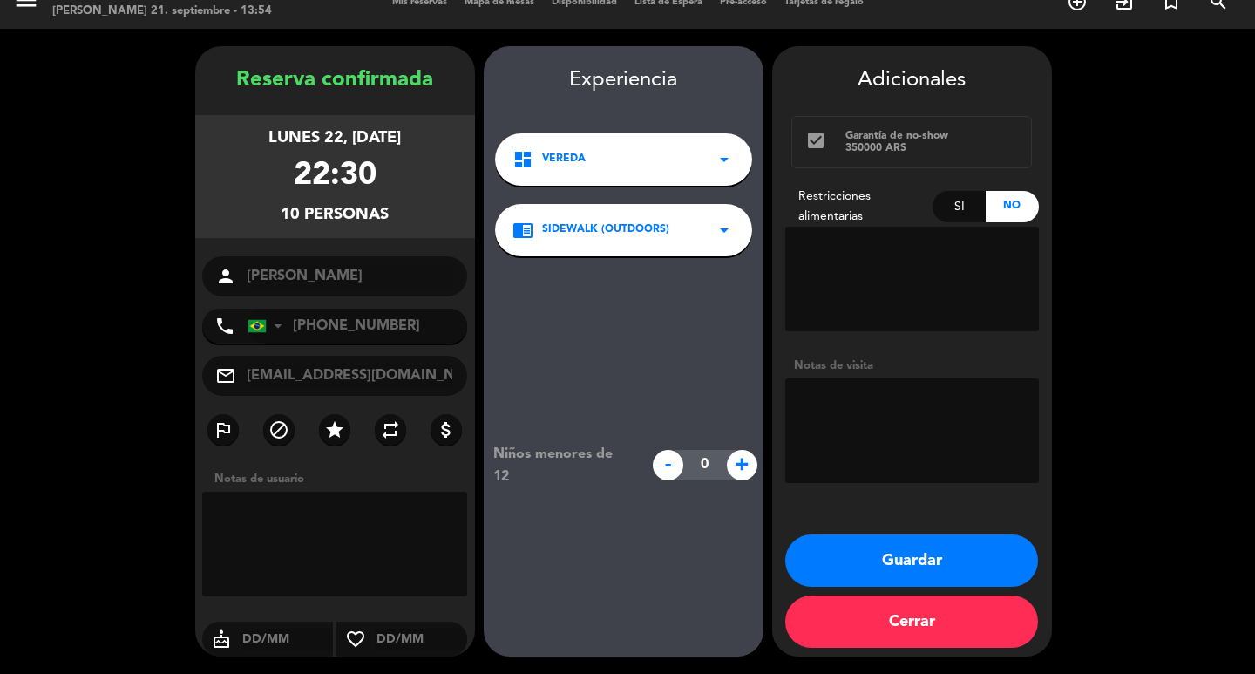
click at [816, 556] on button "Guardar" at bounding box center [911, 560] width 253 height 52
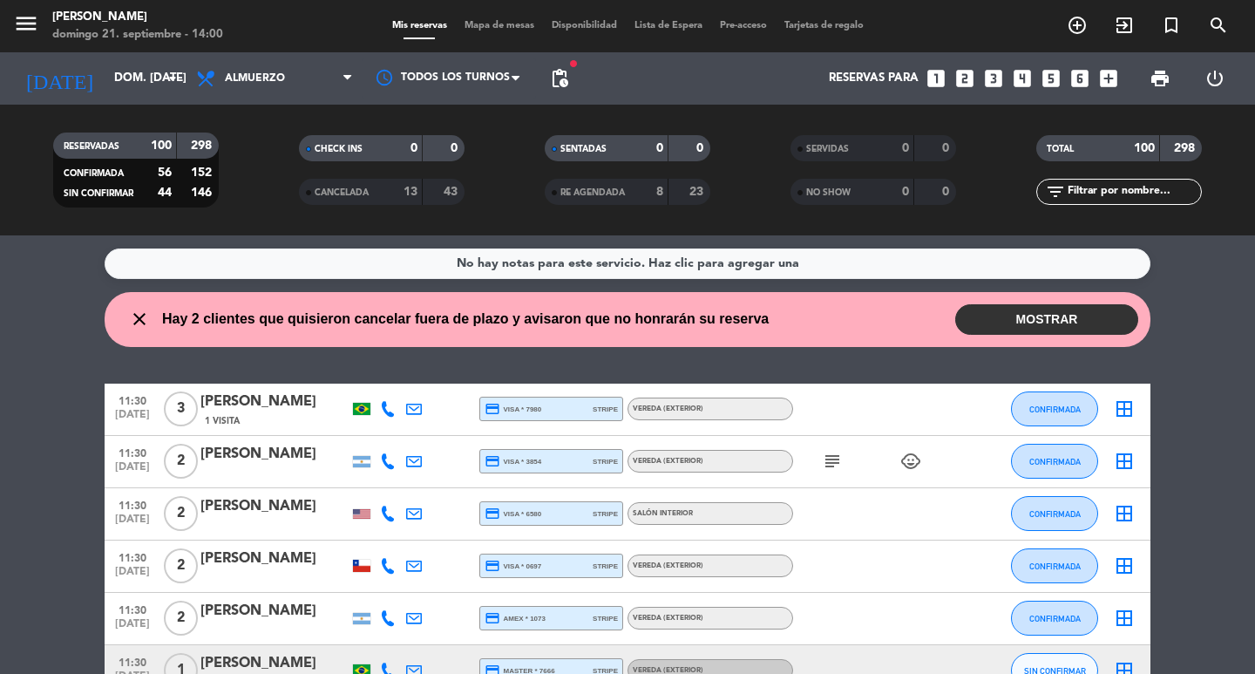
click at [1011, 83] on icon "looks_4" at bounding box center [1022, 78] width 23 height 23
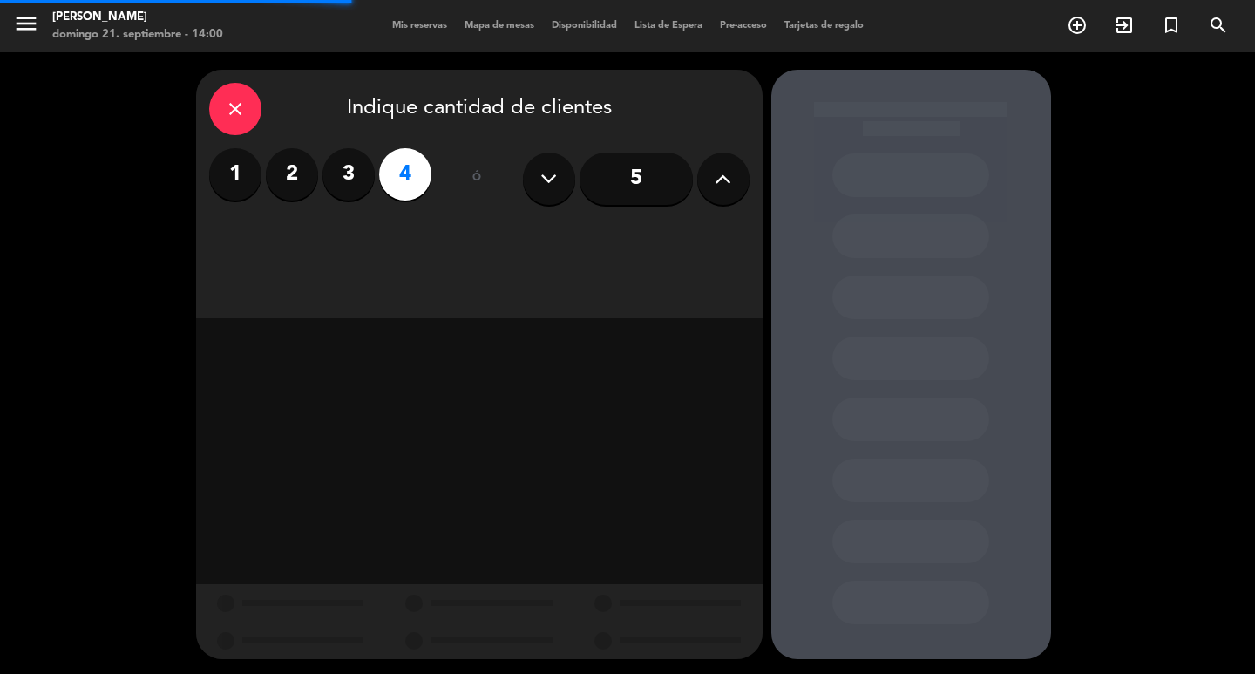
click at [634, 245] on div "close Indique cantidad de clientes 1 2 3 4 ó 5" at bounding box center [479, 194] width 567 height 248
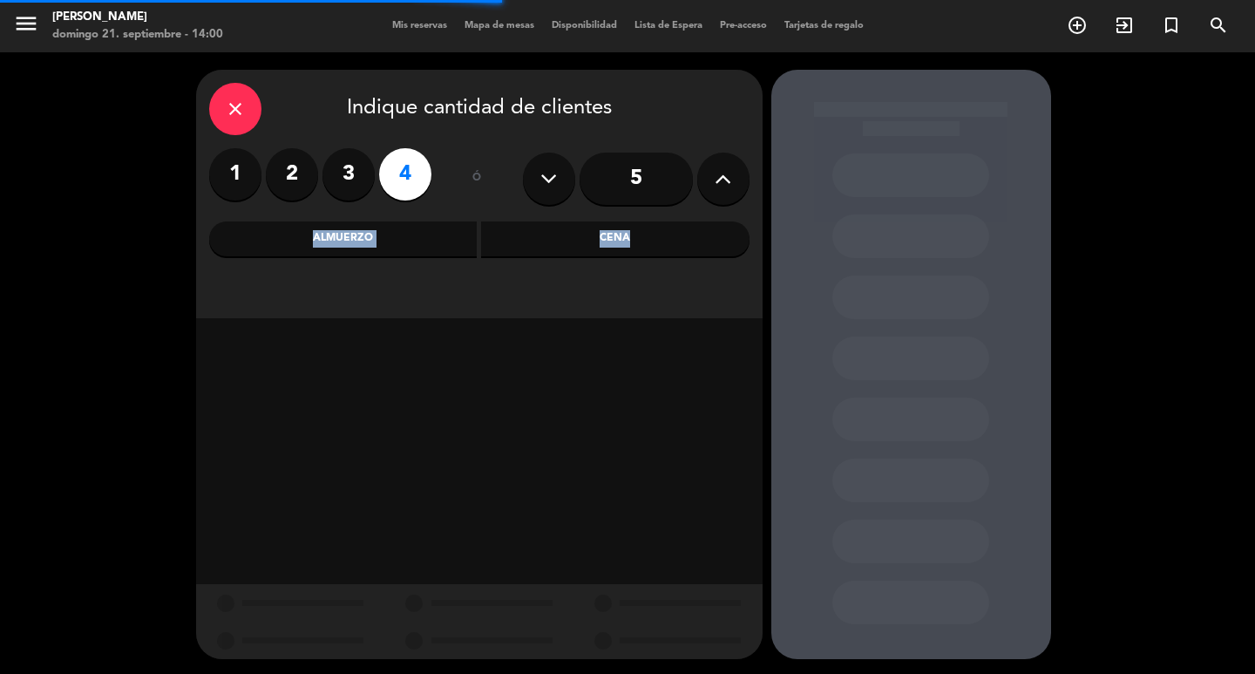
click at [634, 245] on div "Cena" at bounding box center [615, 238] width 268 height 35
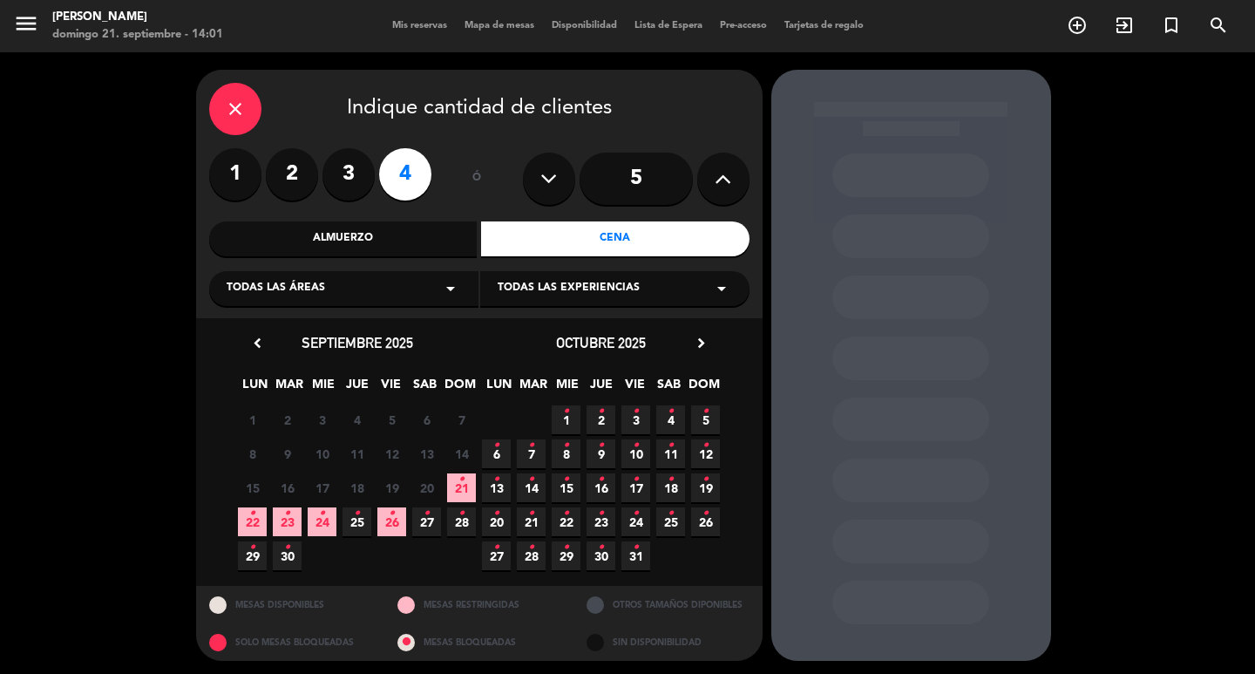
click at [452, 502] on span "21 •" at bounding box center [461, 487] width 29 height 29
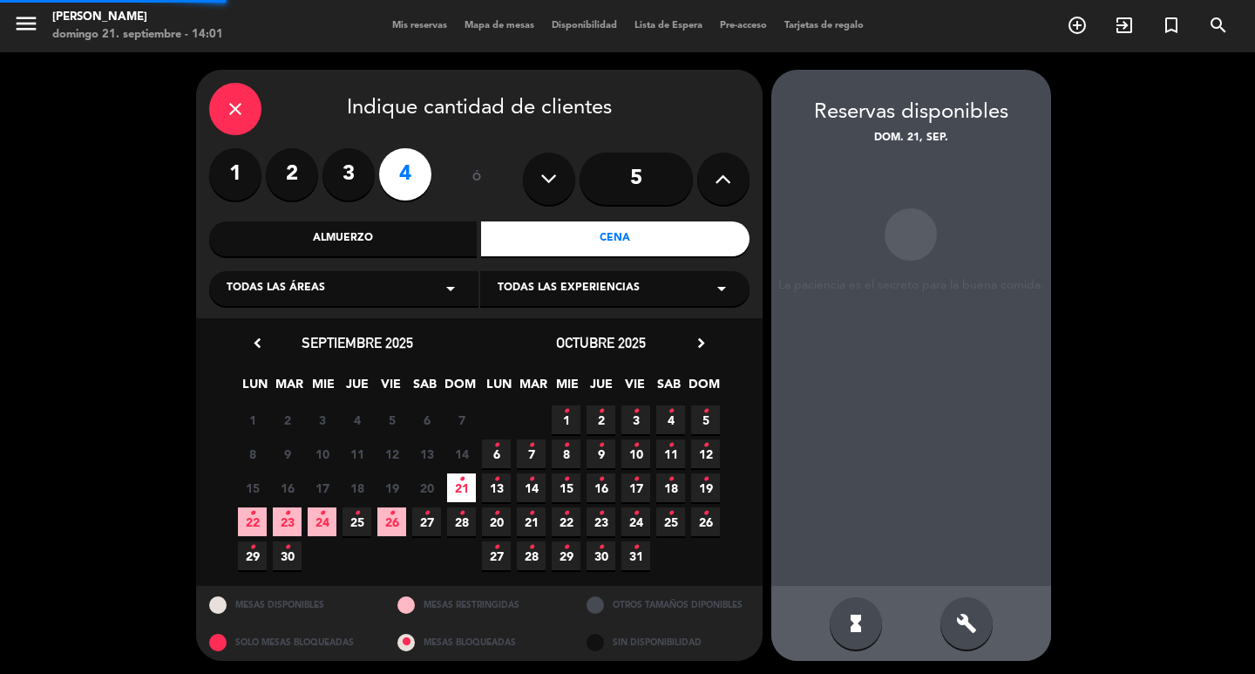
scroll to position [13, 0]
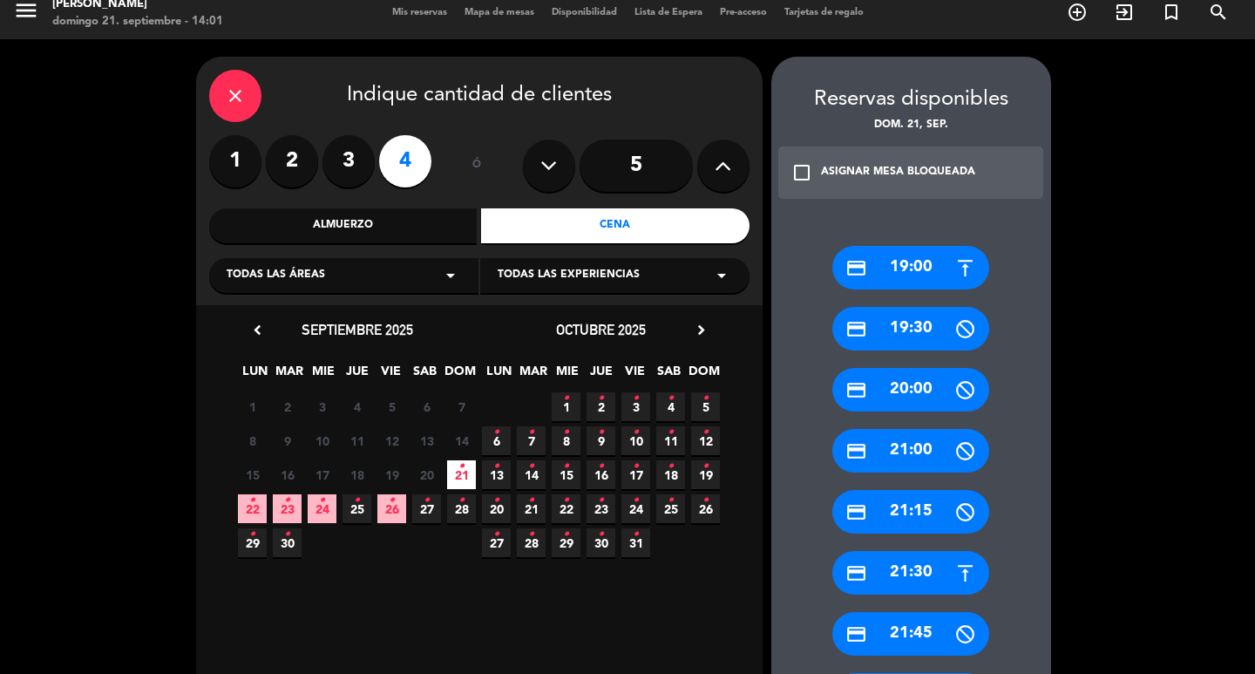
click at [884, 411] on div "credit_card 20:00" at bounding box center [910, 390] width 157 height 44
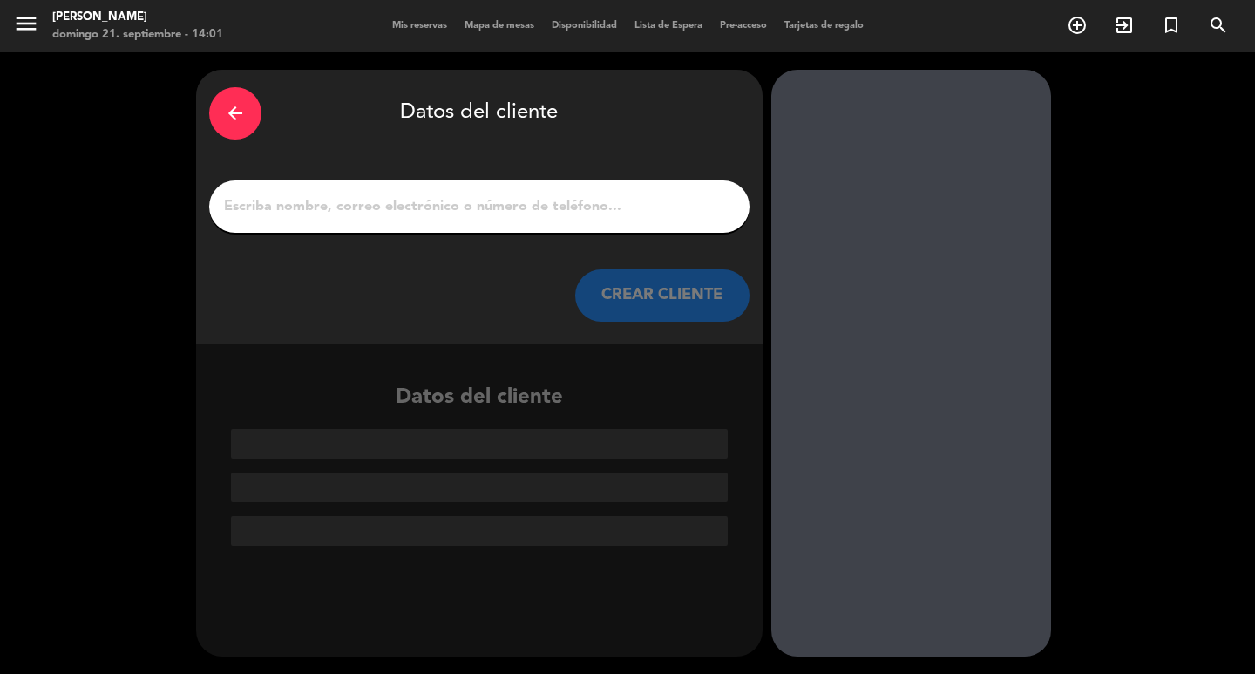
scroll to position [0, 0]
click at [573, 203] on input "1" at bounding box center [479, 206] width 514 height 24
paste input "[PERSON_NAME] [PERSON_NAME]"
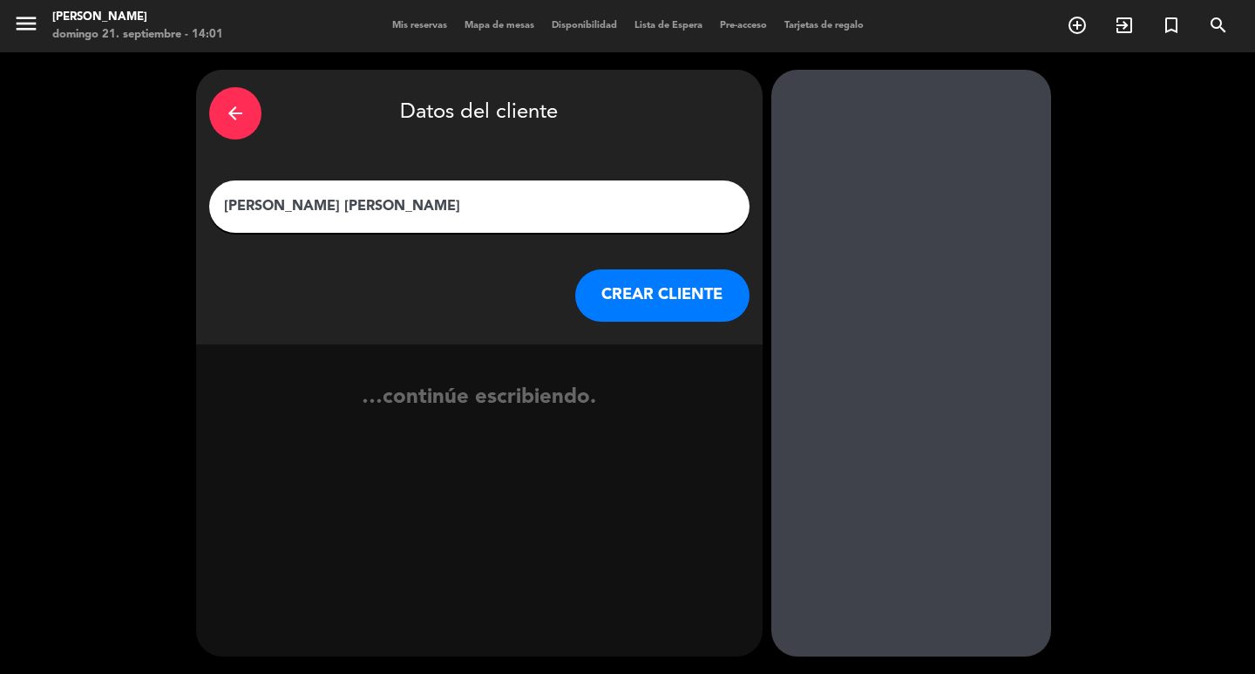
type input "[PERSON_NAME] [PERSON_NAME]"
click at [658, 311] on button "CREAR CLIENTE" at bounding box center [662, 295] width 174 height 52
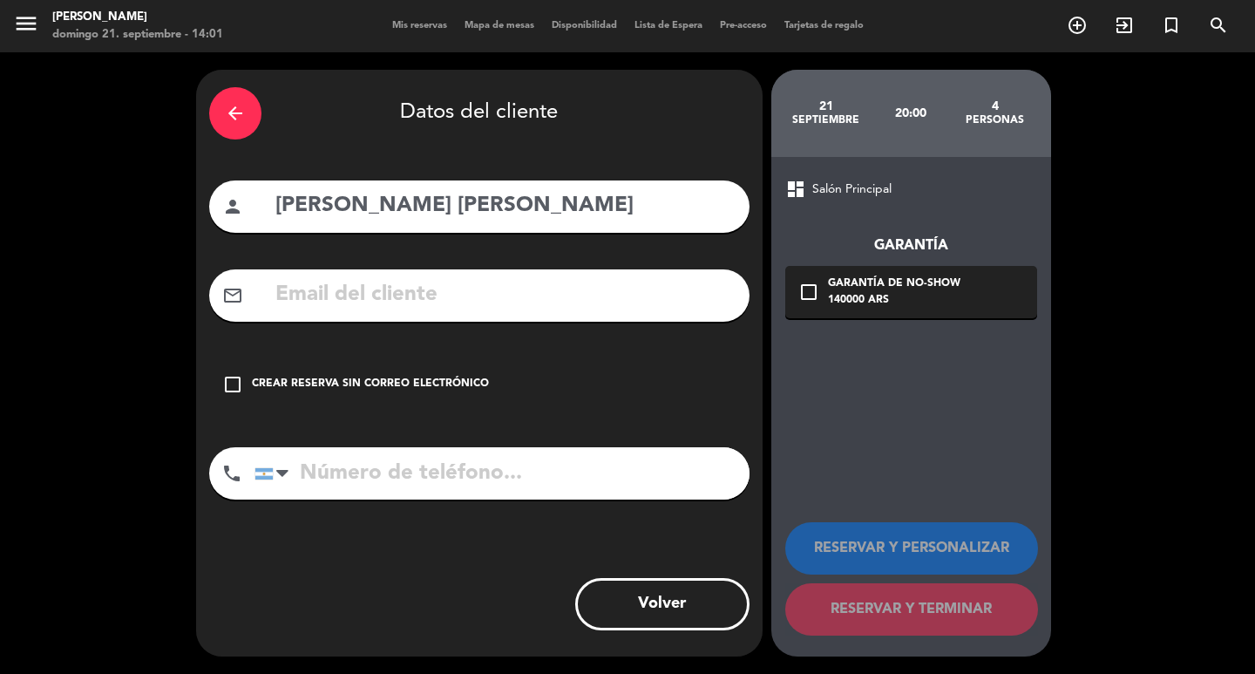
click at [446, 390] on div "check_box_outline_blank Crear reserva sin correo electrónico" at bounding box center [479, 384] width 540 height 52
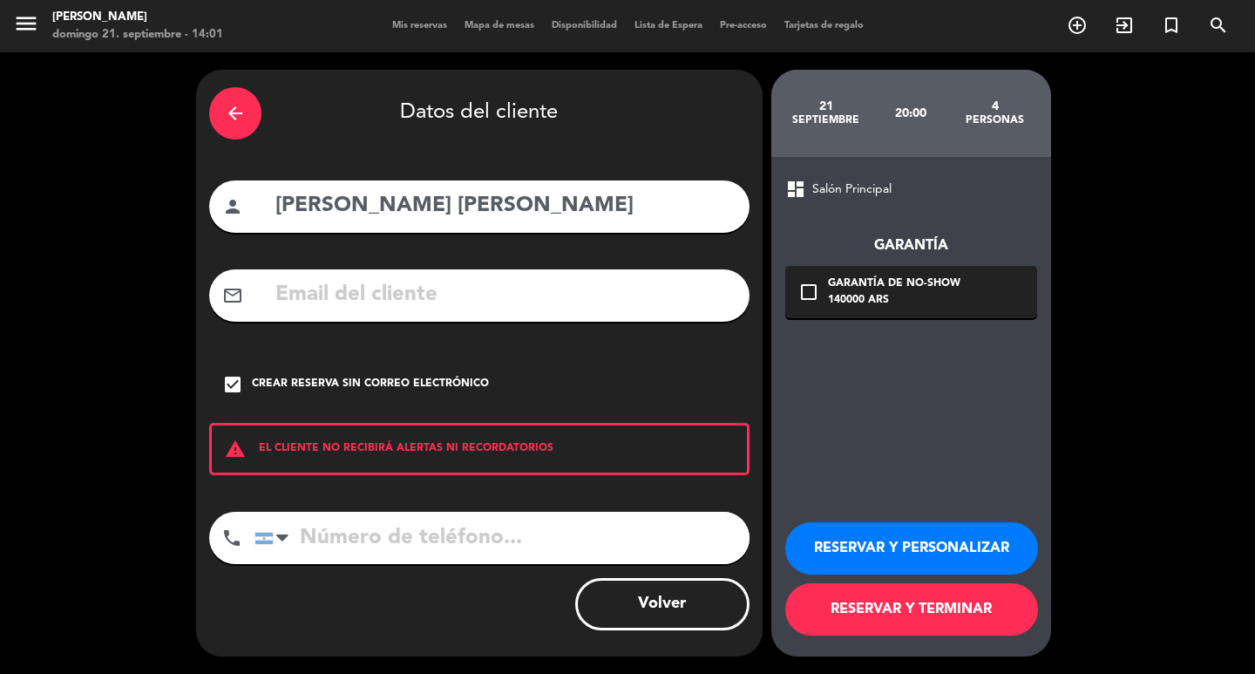
click at [937, 574] on button "RESERVAR Y PERSONALIZAR" at bounding box center [911, 548] width 253 height 52
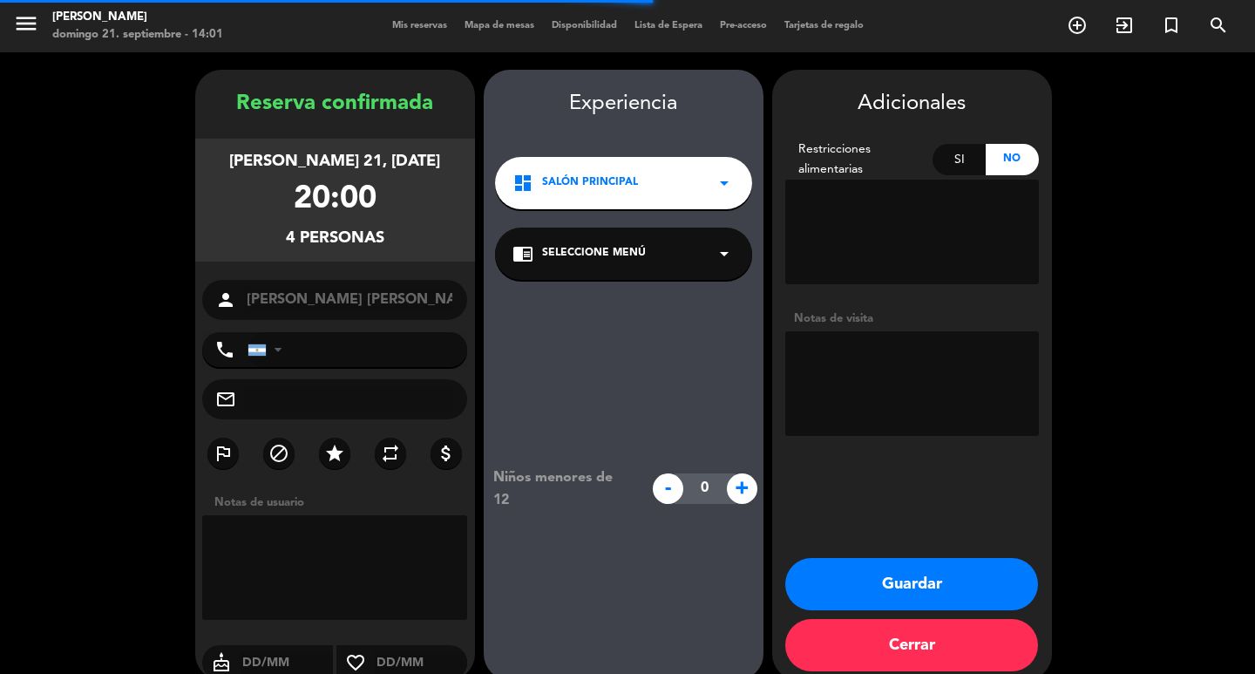
scroll to position [51, 0]
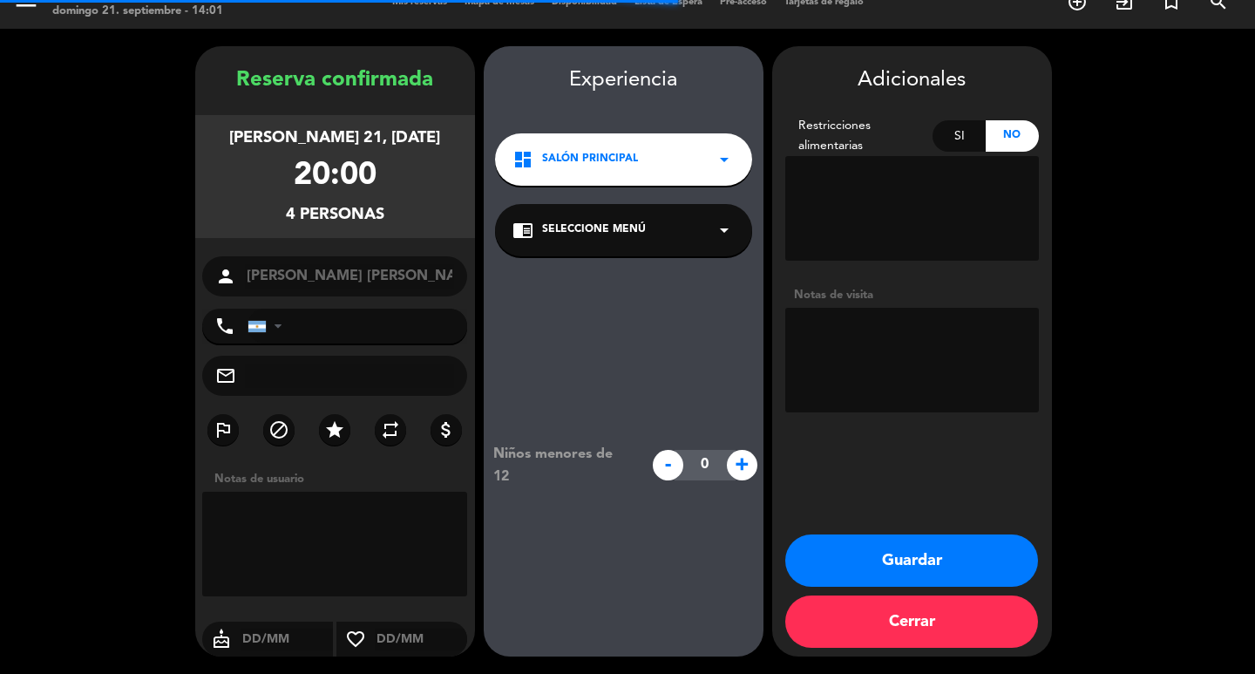
click at [824, 338] on textarea at bounding box center [912, 360] width 254 height 105
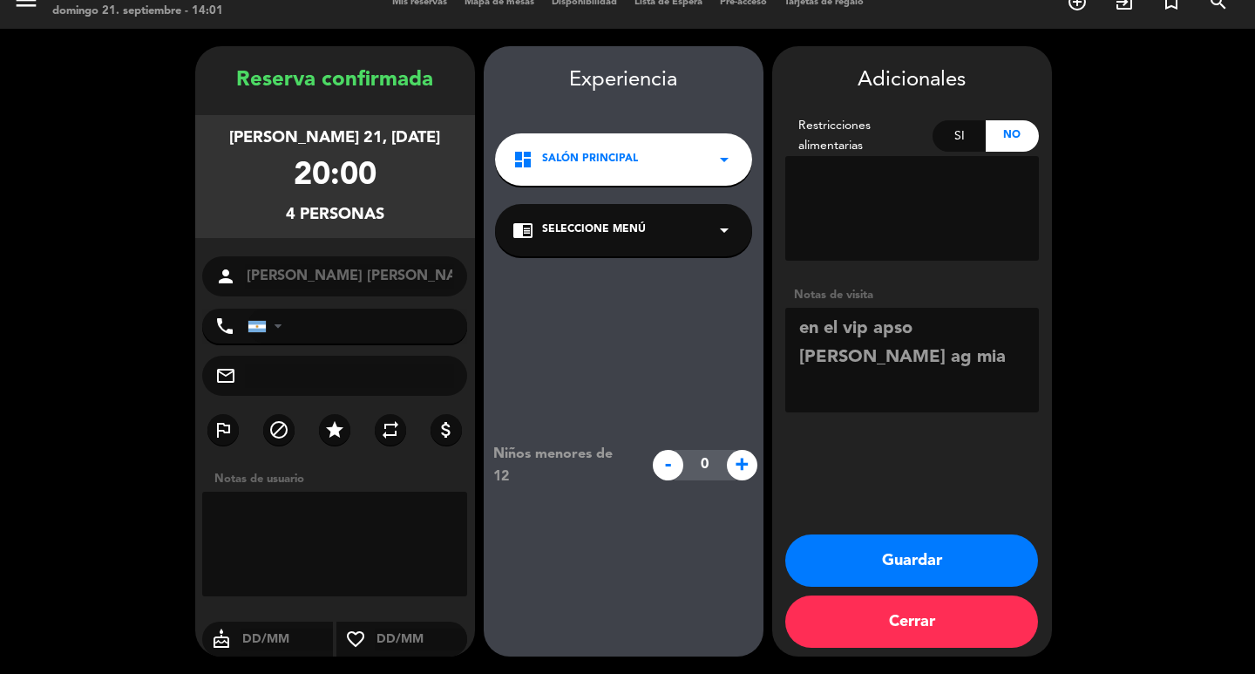
type textarea "en el vip apso [PERSON_NAME] ag mia"
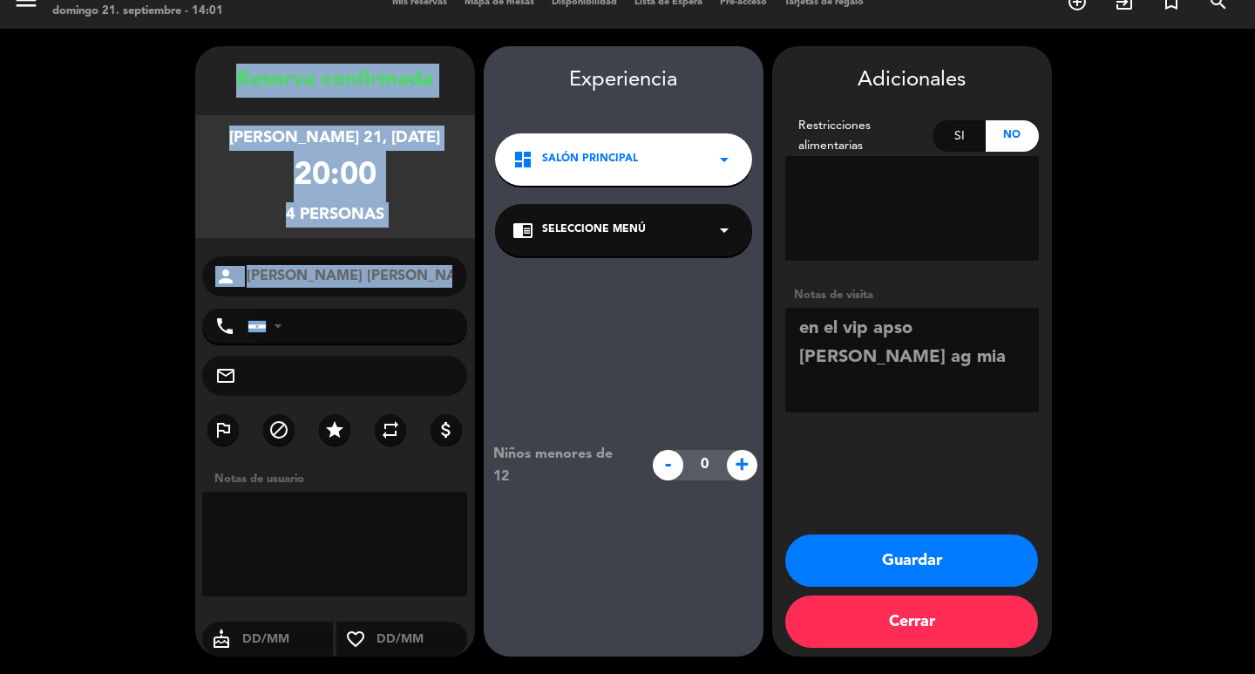
drag, startPoint x: 307, startPoint y: 159, endPoint x: 431, endPoint y: 275, distance: 169.6
click at [431, 275] on div "Reserva confirmada [PERSON_NAME] 21, [DATE] 20:00 4 personas person [PERSON_NAM…" at bounding box center [335, 351] width 280 height 610
copy div "Reserva confirmada [PERSON_NAME] 21, [DATE] 20:00 4 personas person"
click at [816, 557] on button "Guardar" at bounding box center [911, 560] width 253 height 52
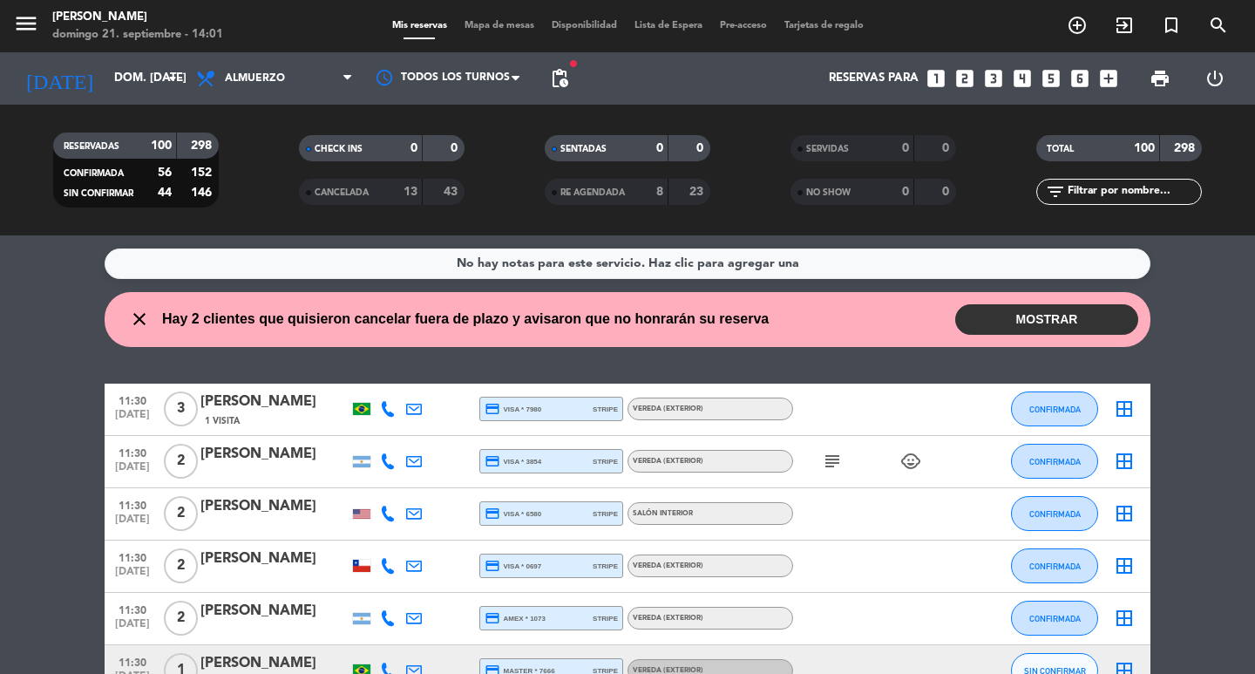
click at [1041, 77] on icon "looks_5" at bounding box center [1051, 78] width 23 height 23
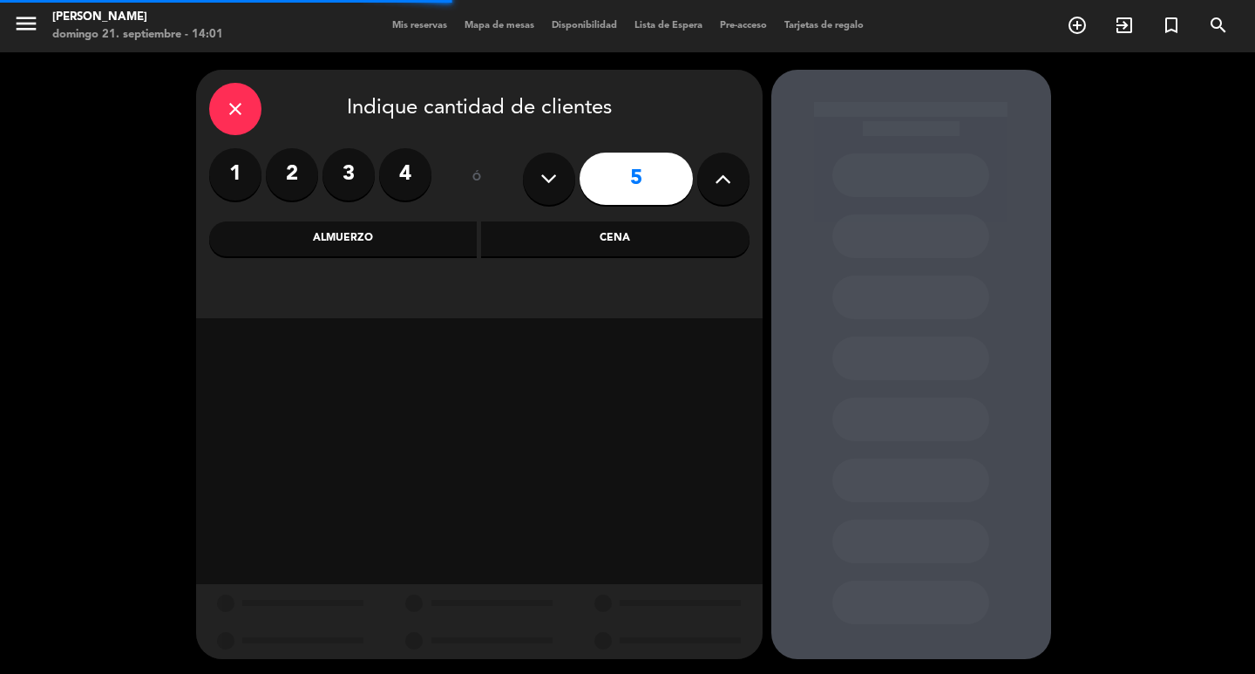
click at [621, 225] on div "Cena" at bounding box center [615, 238] width 268 height 35
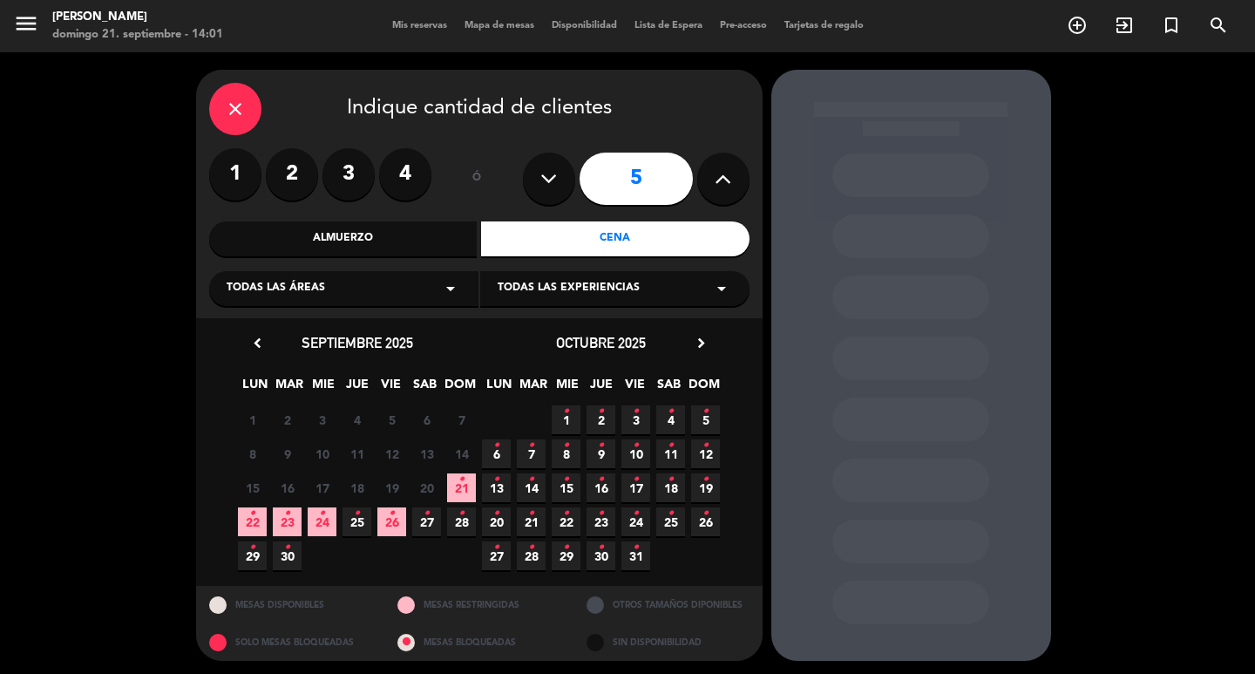
click at [692, 349] on icon "chevron_right" at bounding box center [701, 343] width 18 height 18
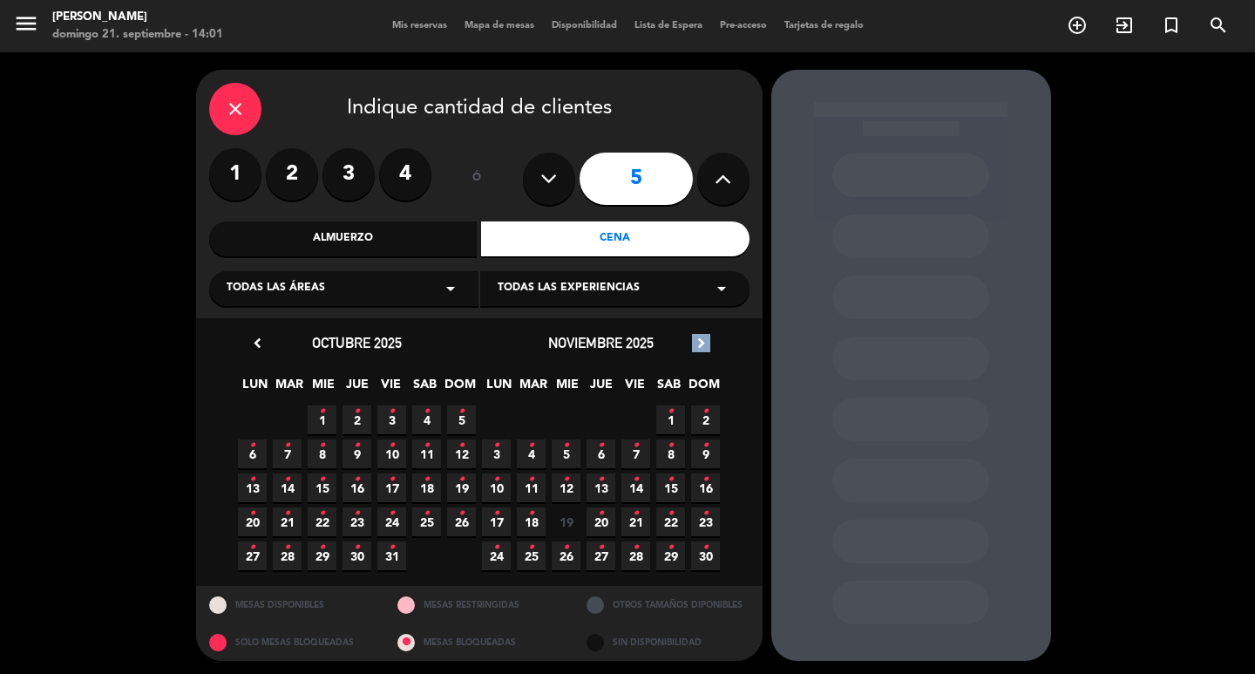
click at [692, 349] on icon "chevron_right" at bounding box center [701, 343] width 18 height 18
click at [465, 518] on span "25 •" at bounding box center [461, 521] width 29 height 29
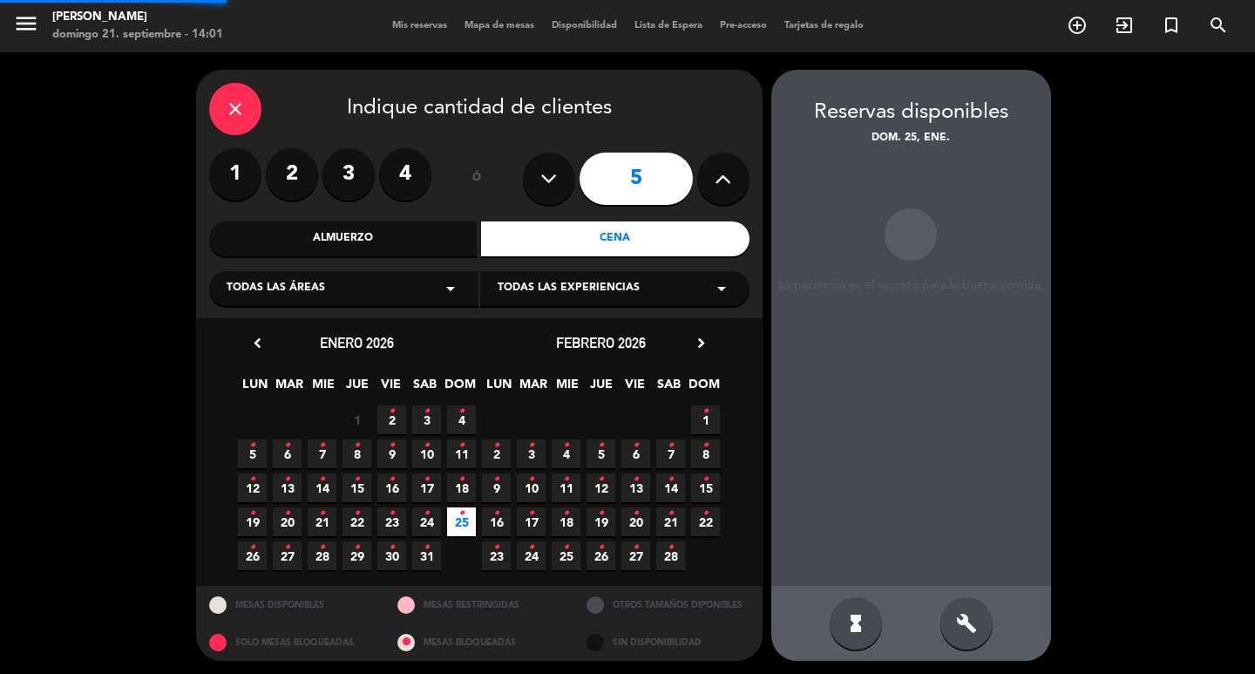
scroll to position [13, 0]
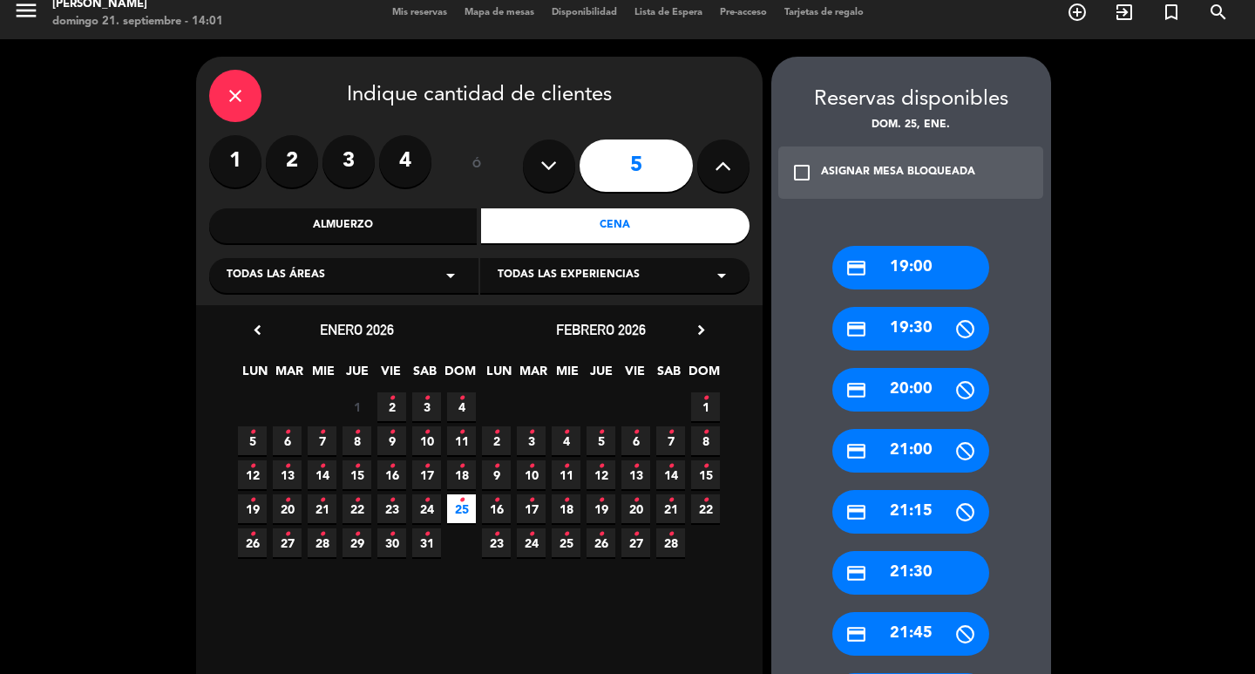
click at [908, 513] on div "credit_card 21:15" at bounding box center [910, 512] width 157 height 44
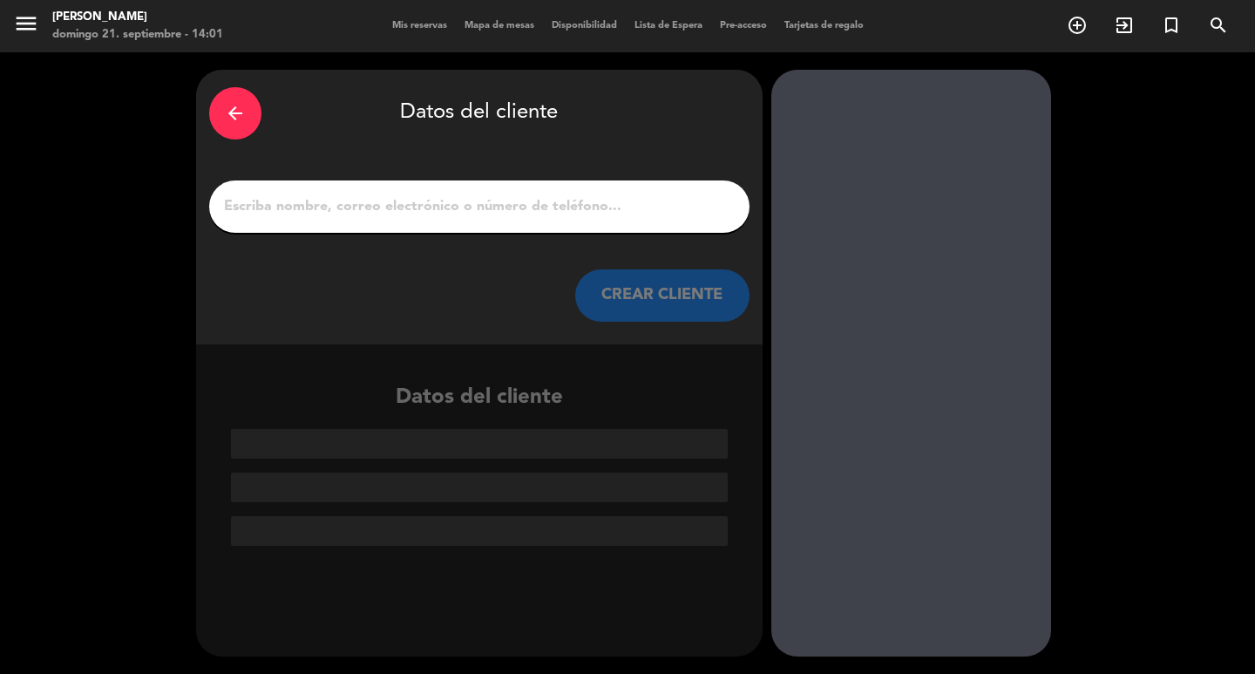
click at [525, 219] on input "1" at bounding box center [479, 206] width 514 height 24
paste input "[PERSON_NAME] [PERSON_NAME]"
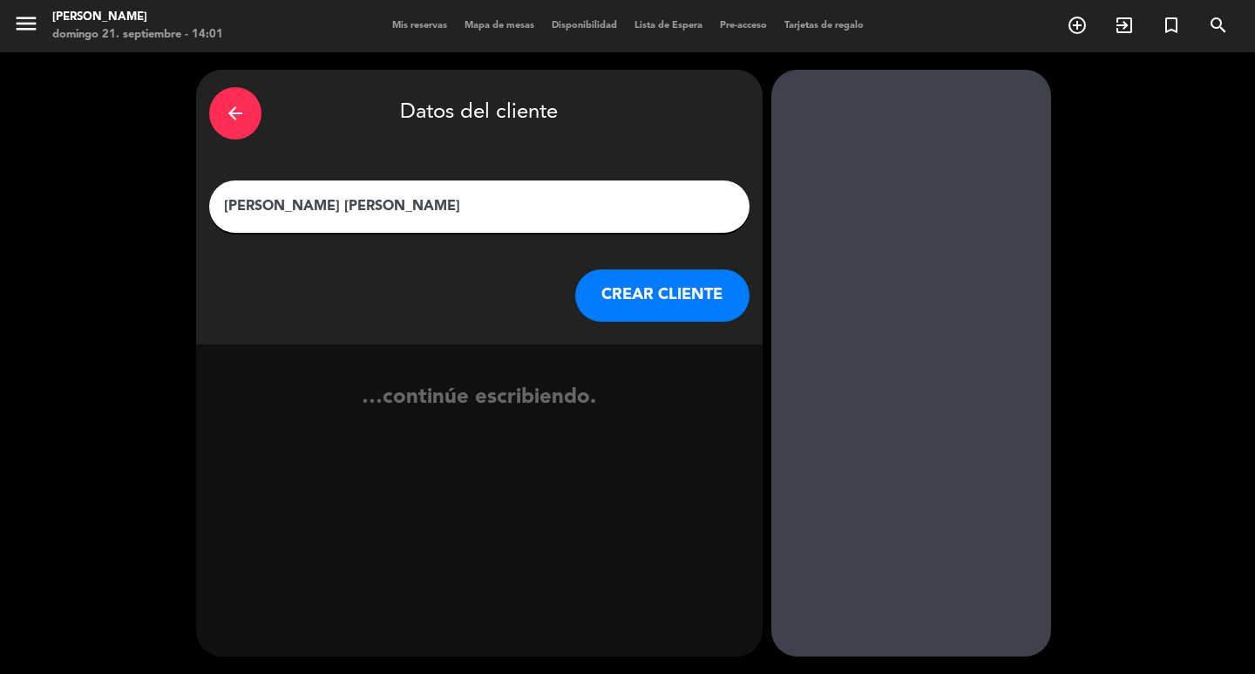
type input "[PERSON_NAME] [PERSON_NAME]"
click at [614, 322] on button "CREAR CLIENTE" at bounding box center [662, 295] width 174 height 52
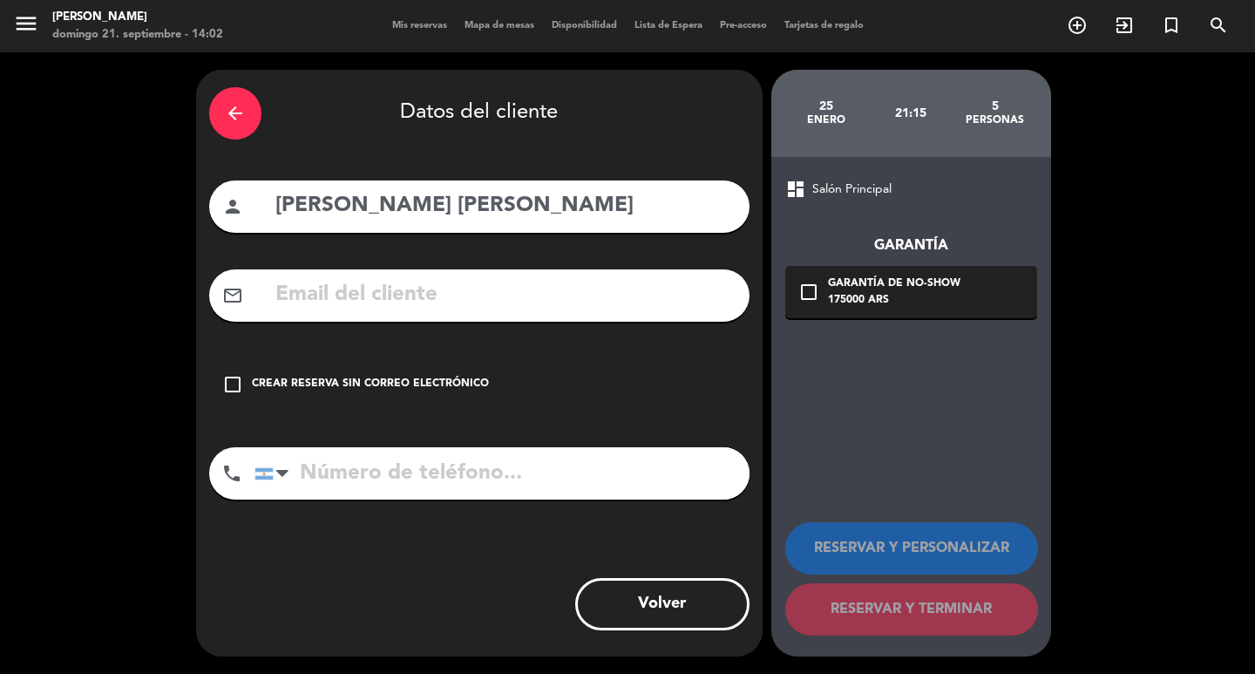
click at [492, 322] on div "mail_outline" at bounding box center [479, 295] width 540 height 52
click at [580, 313] on input "text" at bounding box center [505, 295] width 463 height 36
paste input "[EMAIL_ADDRESS][DOMAIN_NAME]"
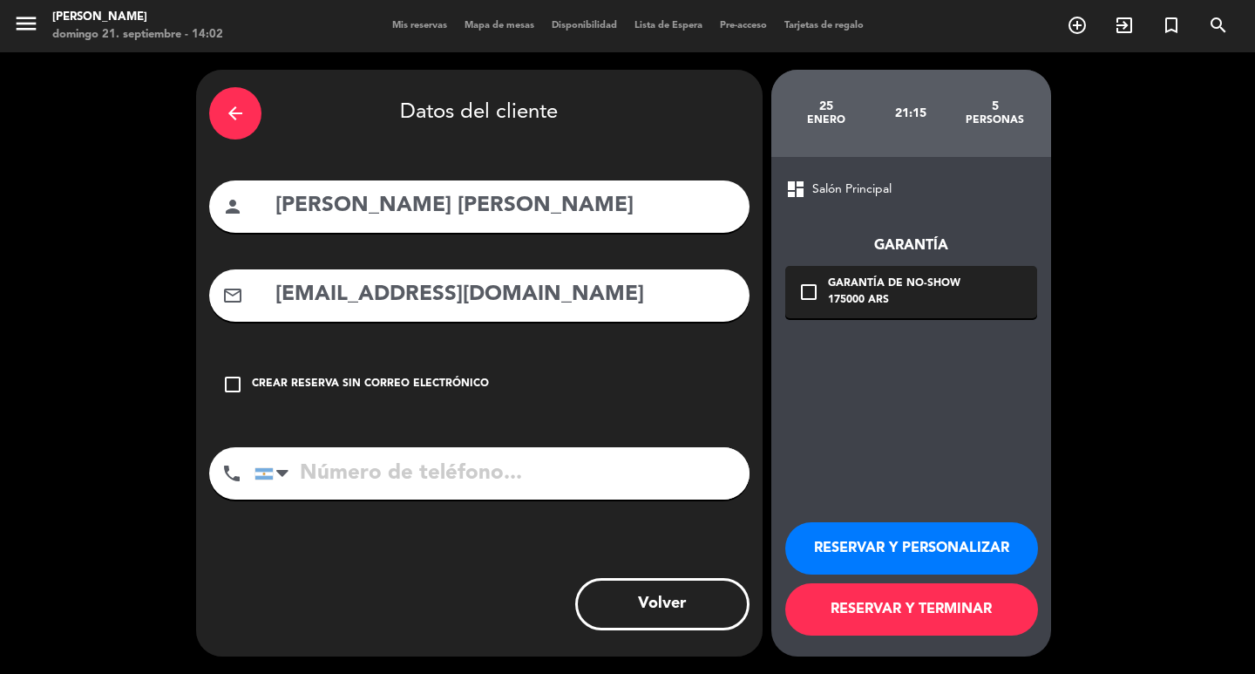
type input "[EMAIL_ADDRESS][DOMAIN_NAME]"
click at [961, 567] on button "RESERVAR Y PERSONALIZAR" at bounding box center [911, 548] width 253 height 52
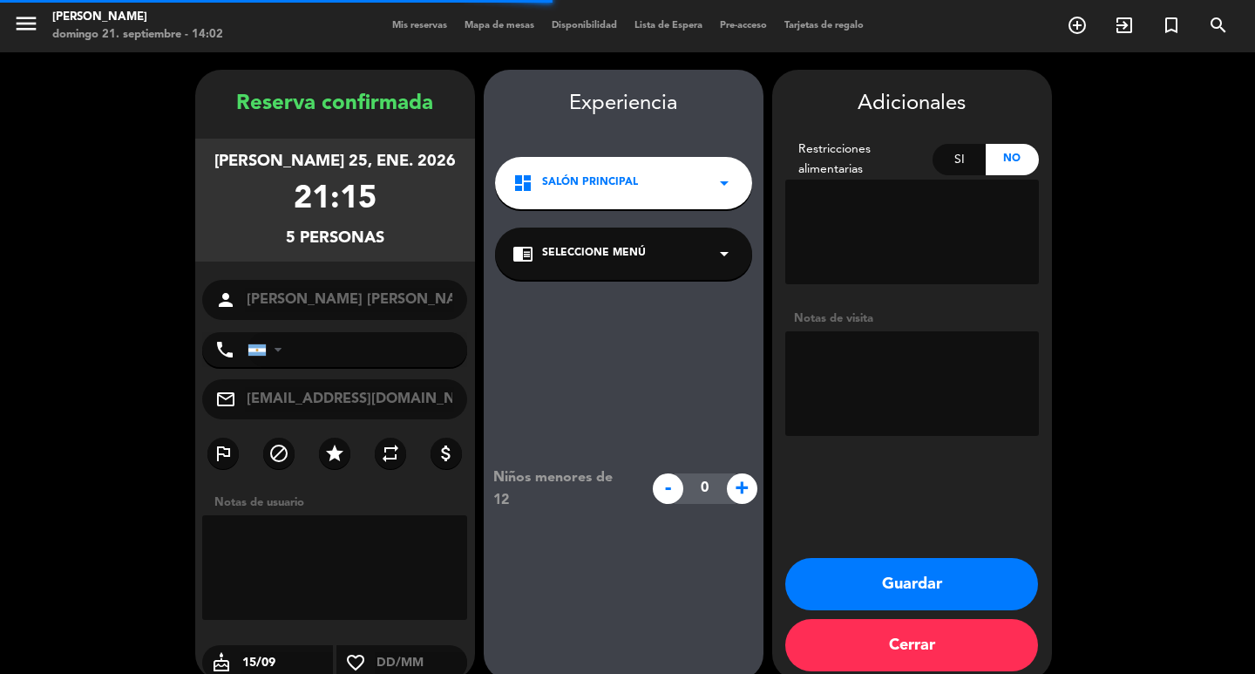
scroll to position [51, 0]
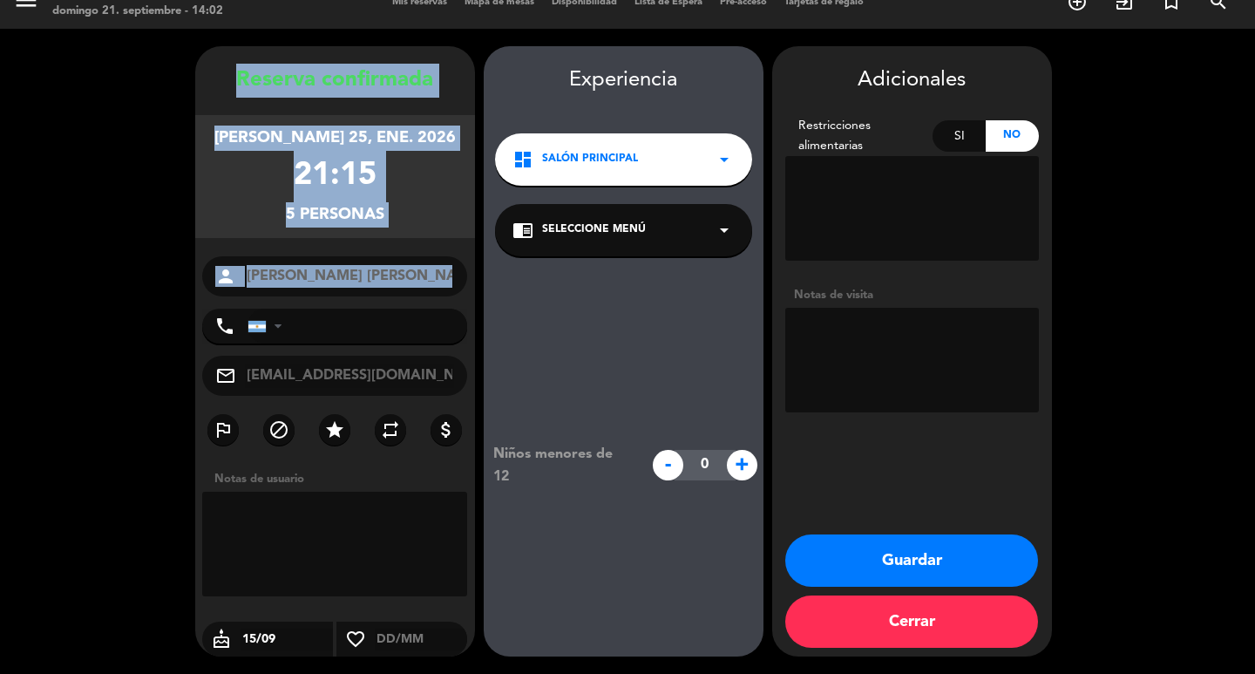
drag, startPoint x: 226, startPoint y: 26, endPoint x: 445, endPoint y: 282, distance: 336.8
click at [445, 282] on div "Reserva confirmada [PERSON_NAME] 25, ene. 2026 21:15 5 personas person [PERSON_…" at bounding box center [335, 351] width 280 height 610
copy div "Reserva confirmada [PERSON_NAME] 25, ene. 2026 21:15 5 personas person"
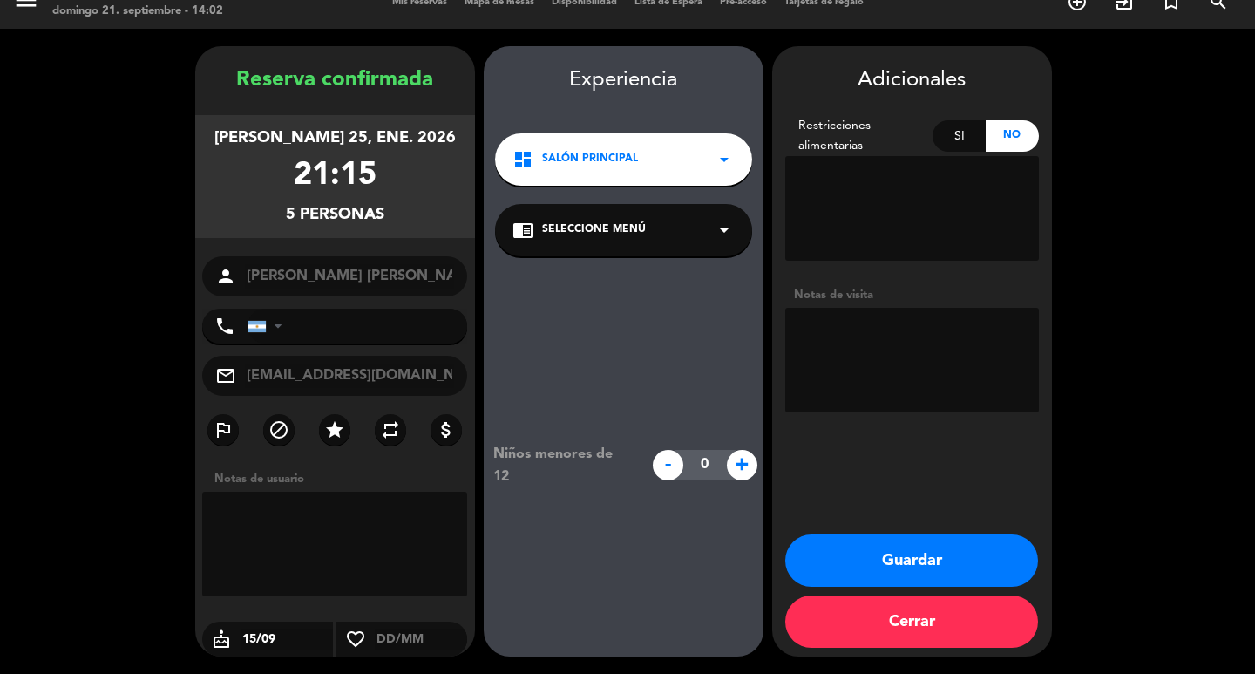
drag, startPoint x: 909, startPoint y: 366, endPoint x: 943, endPoint y: 356, distance: 35.6
click at [917, 365] on textarea at bounding box center [912, 360] width 254 height 105
type textarea "o"
type textarea "paso [PERSON_NAME] mia"
drag, startPoint x: 804, startPoint y: 565, endPoint x: 708, endPoint y: 239, distance: 339.8
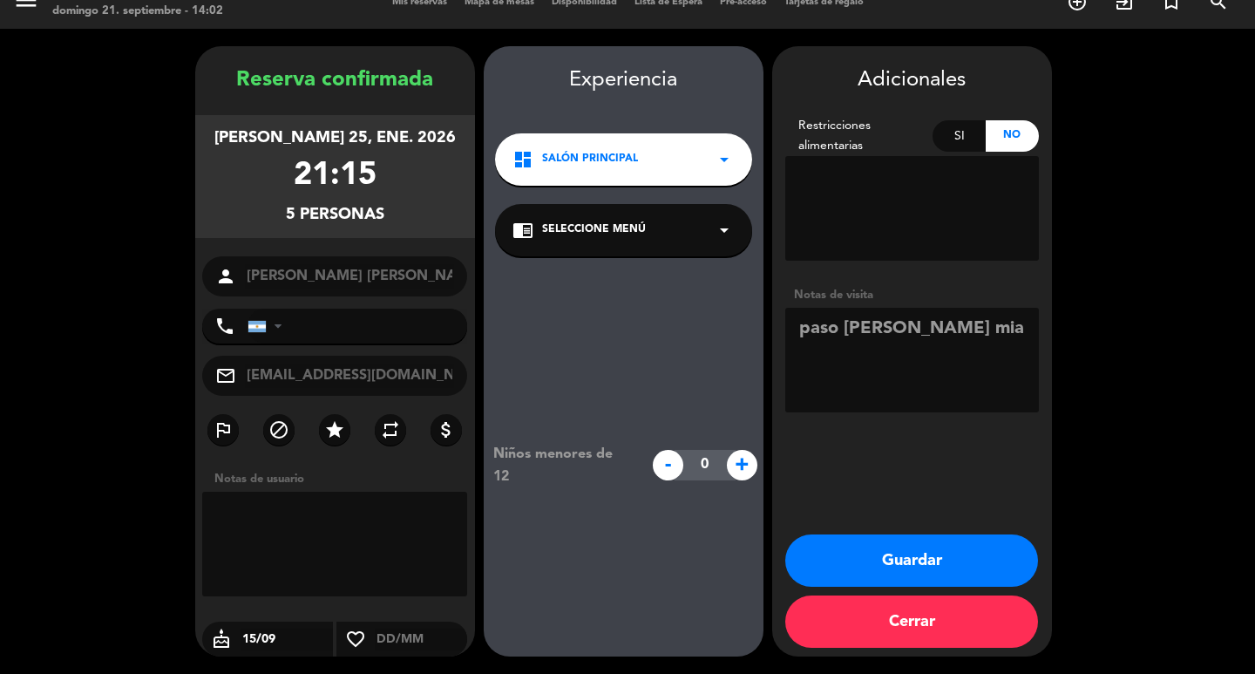
click at [804, 558] on button "Guardar" at bounding box center [911, 560] width 253 height 52
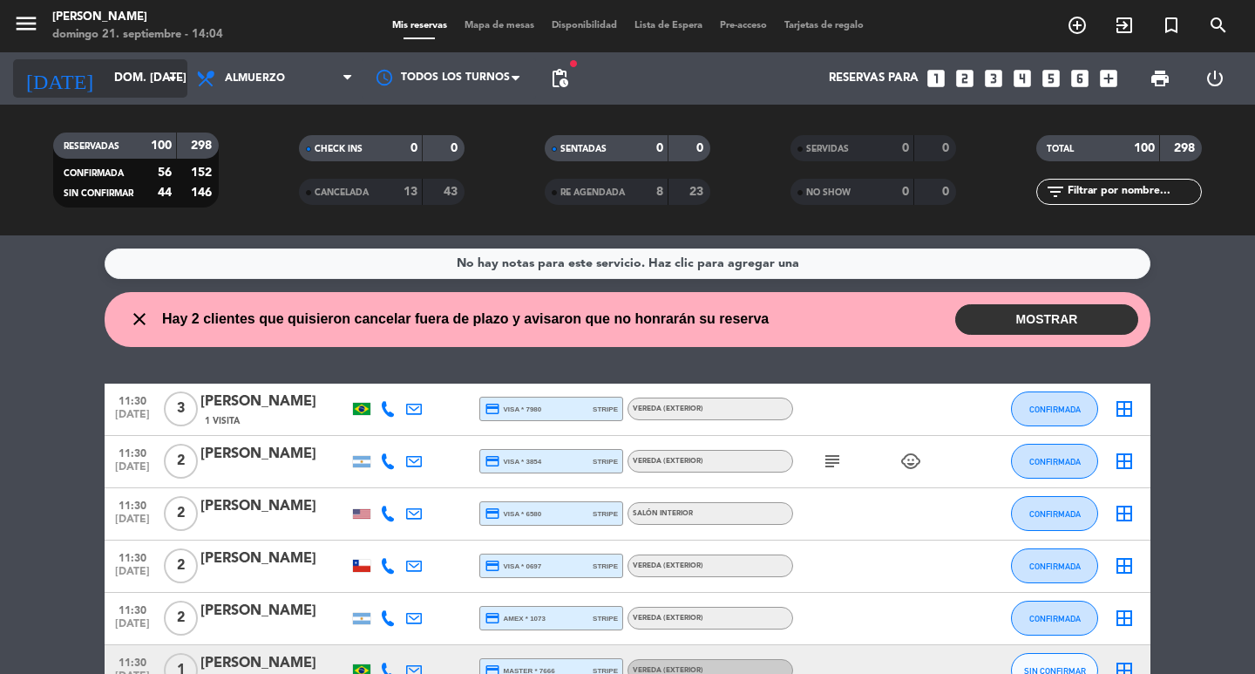
click at [105, 74] on input "dom. [DATE]" at bounding box center [181, 78] width 153 height 31
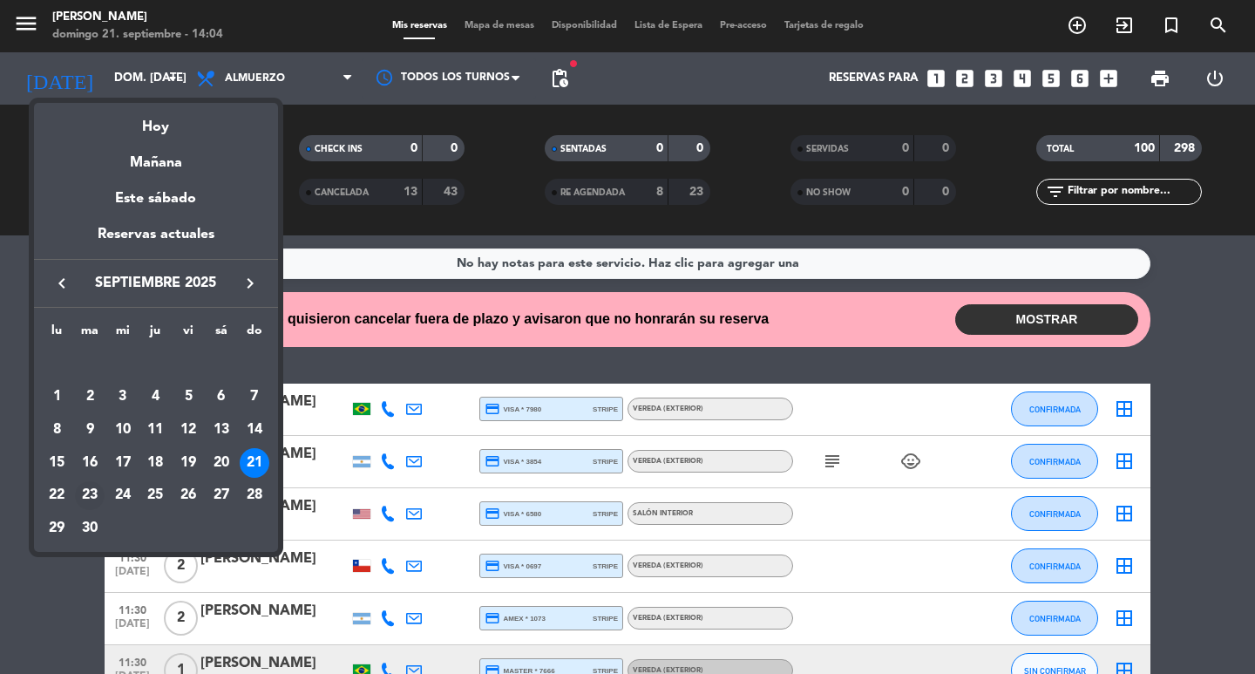
click at [89, 497] on div "23" at bounding box center [90, 496] width 30 height 30
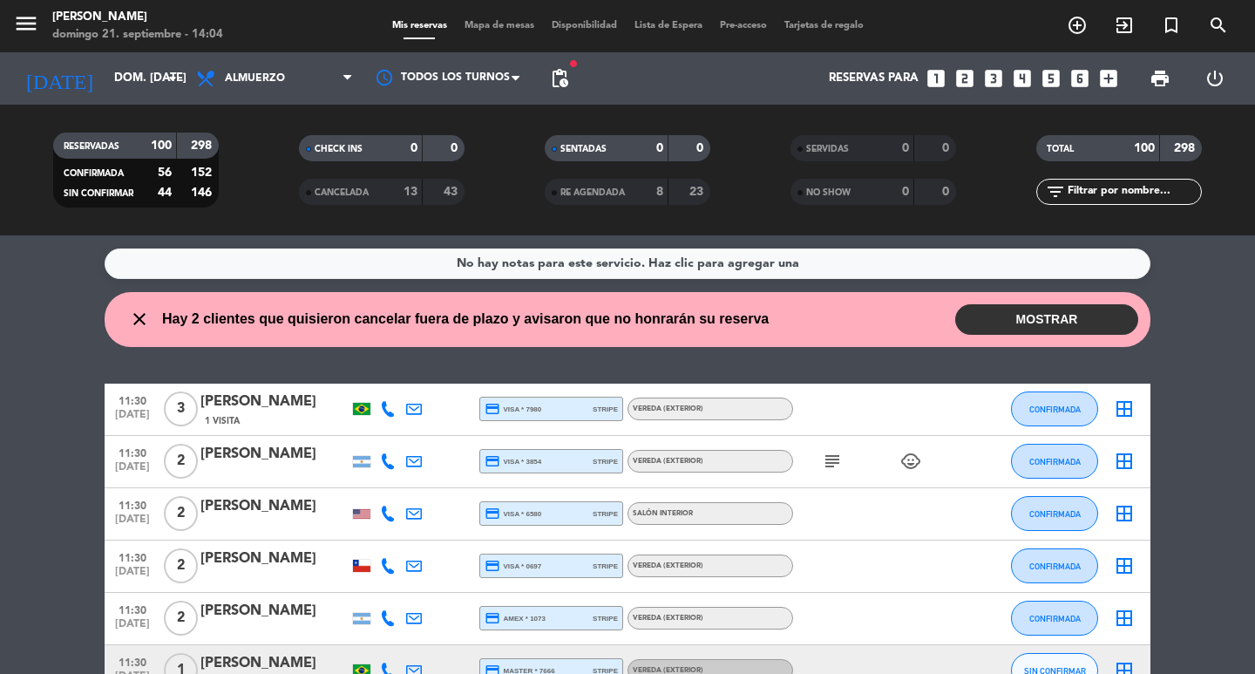
type input "[DATE] sep."
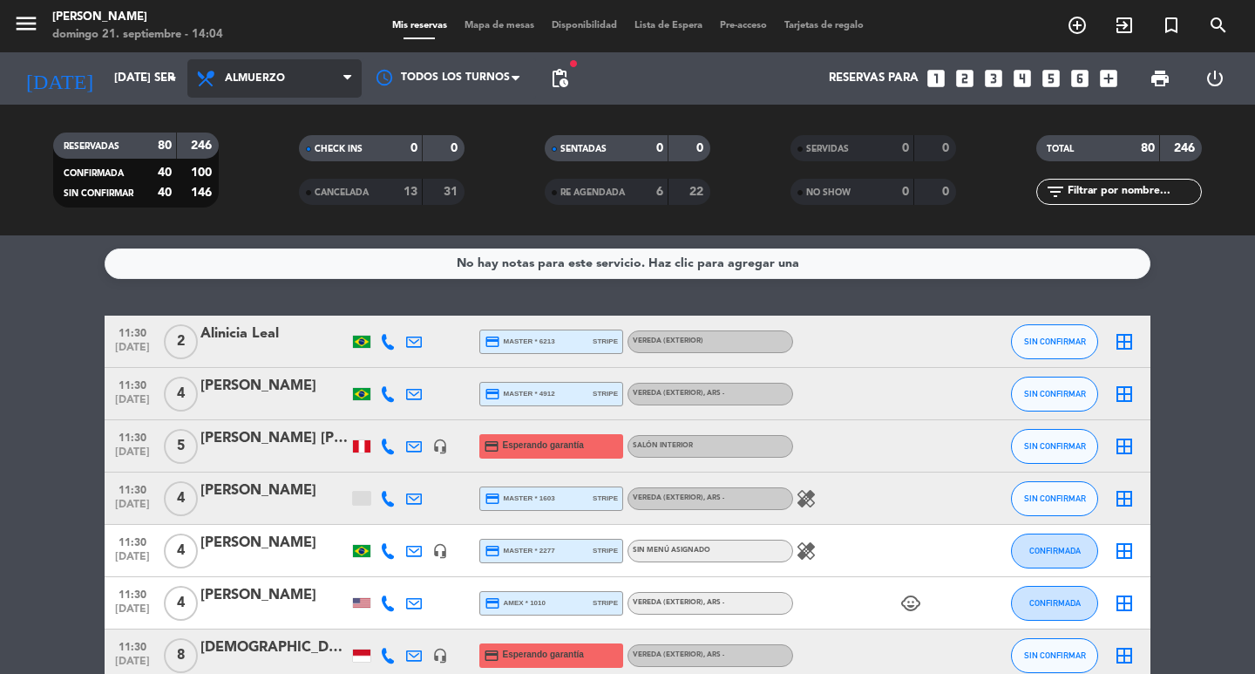
click at [274, 78] on span "Almuerzo" at bounding box center [255, 78] width 60 height 12
click at [413, 238] on div "No hay notas para este servicio. Haz clic para agregar una 11:30 [DATE] 2 Alini…" at bounding box center [627, 454] width 1255 height 438
click at [295, 92] on span "Almuerzo" at bounding box center [274, 78] width 174 height 38
click at [519, 134] on div "SENTADAS 0 0 RE AGENDADA 6 22" at bounding box center [628, 170] width 246 height 96
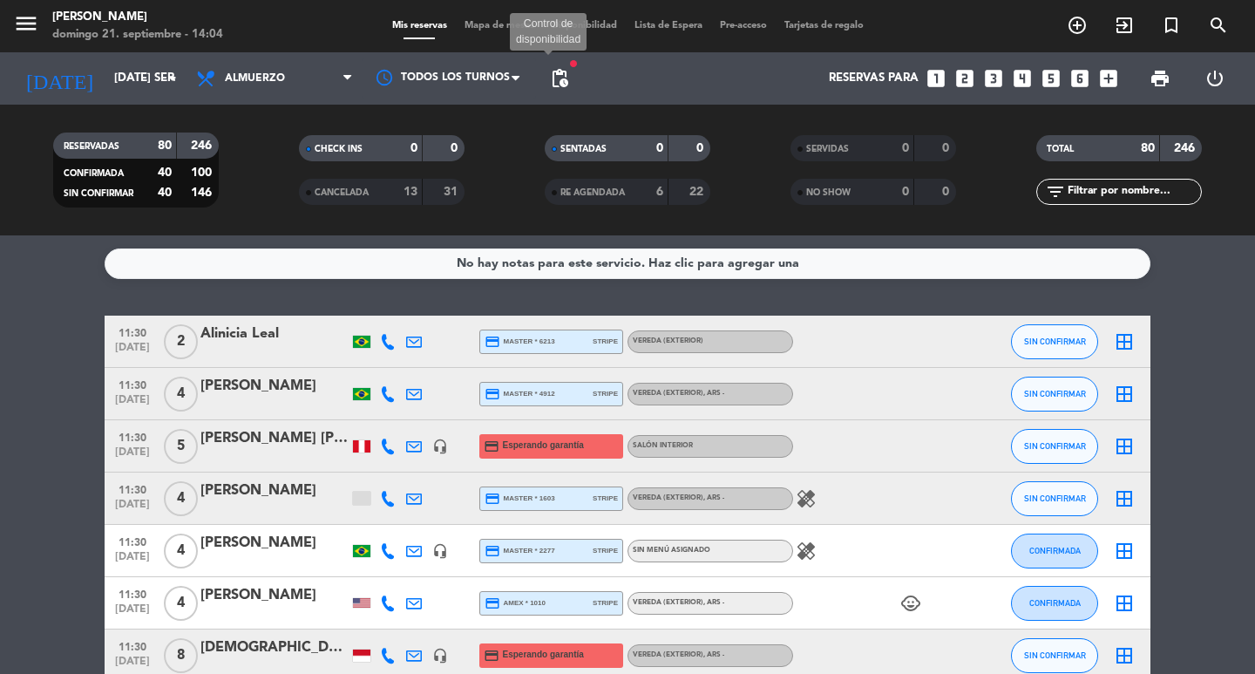
click at [550, 80] on span "pending_actions" at bounding box center [559, 78] width 21 height 21
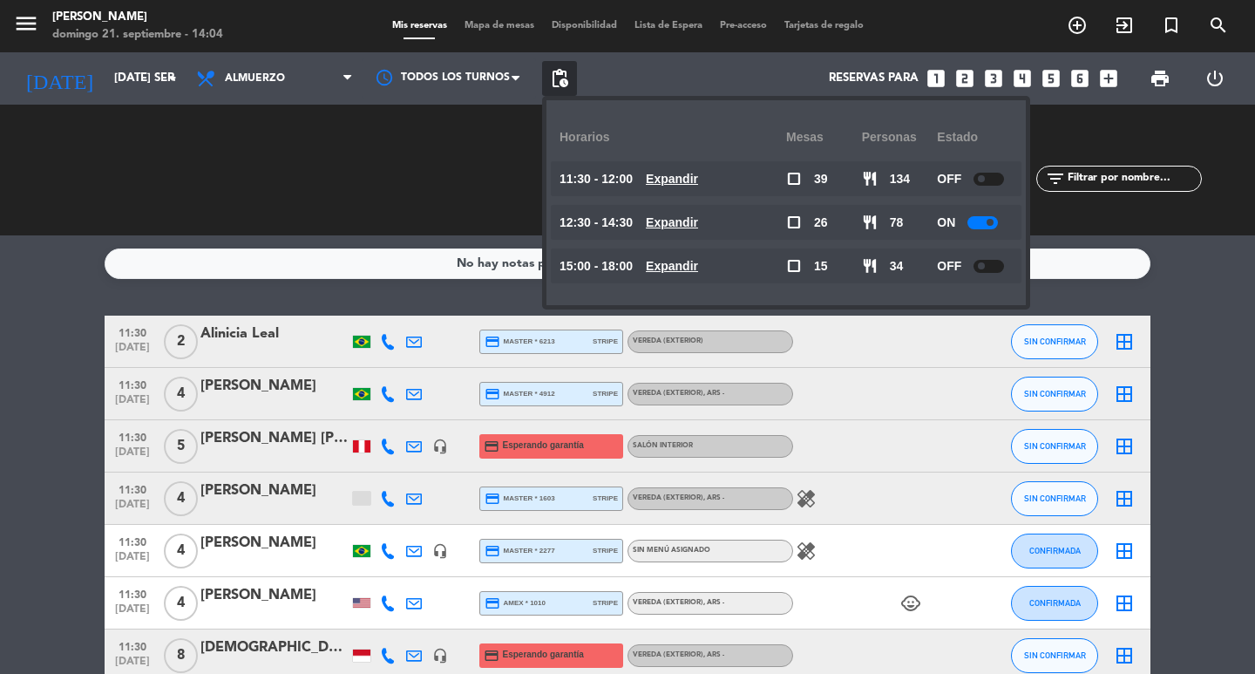
click at [286, 137] on div "CHECK INS 0 0 CANCELADA 13 31" at bounding box center [382, 170] width 246 height 96
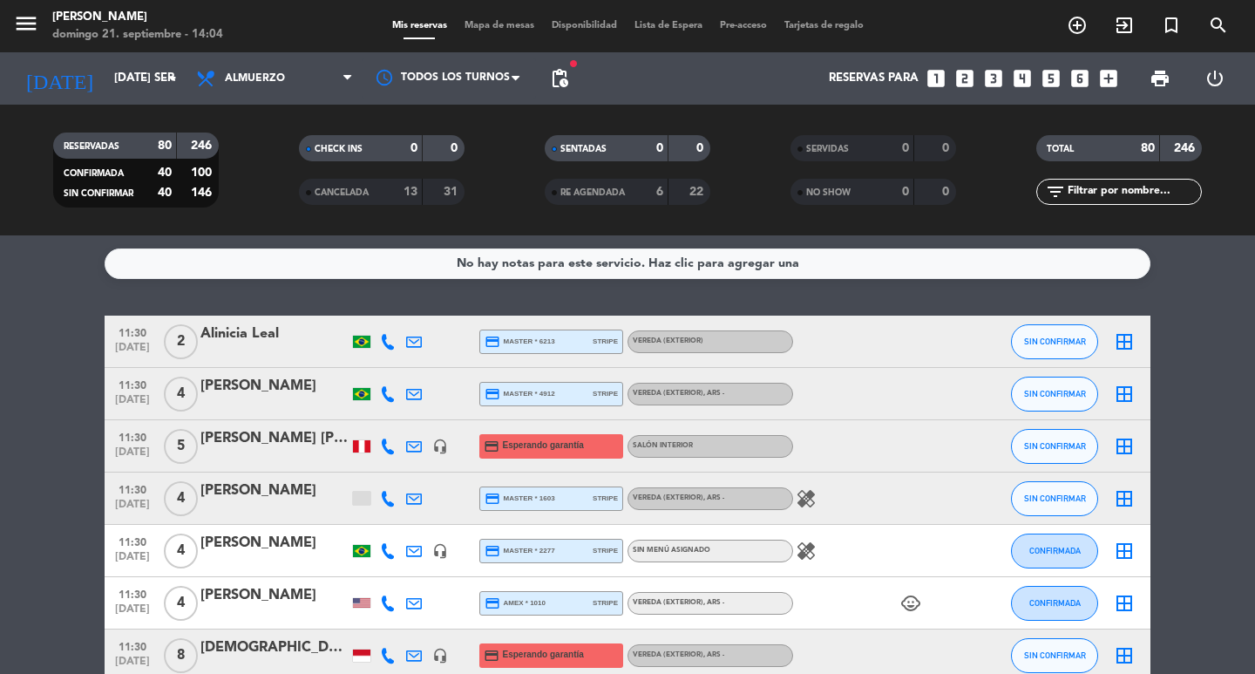
click at [288, 103] on div "Todos los servicios Almuerzo Cena Almuerzo Todos los servicios Almuerzo Cena" at bounding box center [274, 78] width 174 height 52
drag, startPoint x: 302, startPoint y: 78, endPoint x: 308, endPoint y: 107, distance: 30.1
click at [303, 78] on span "Almuerzo" at bounding box center [274, 78] width 174 height 38
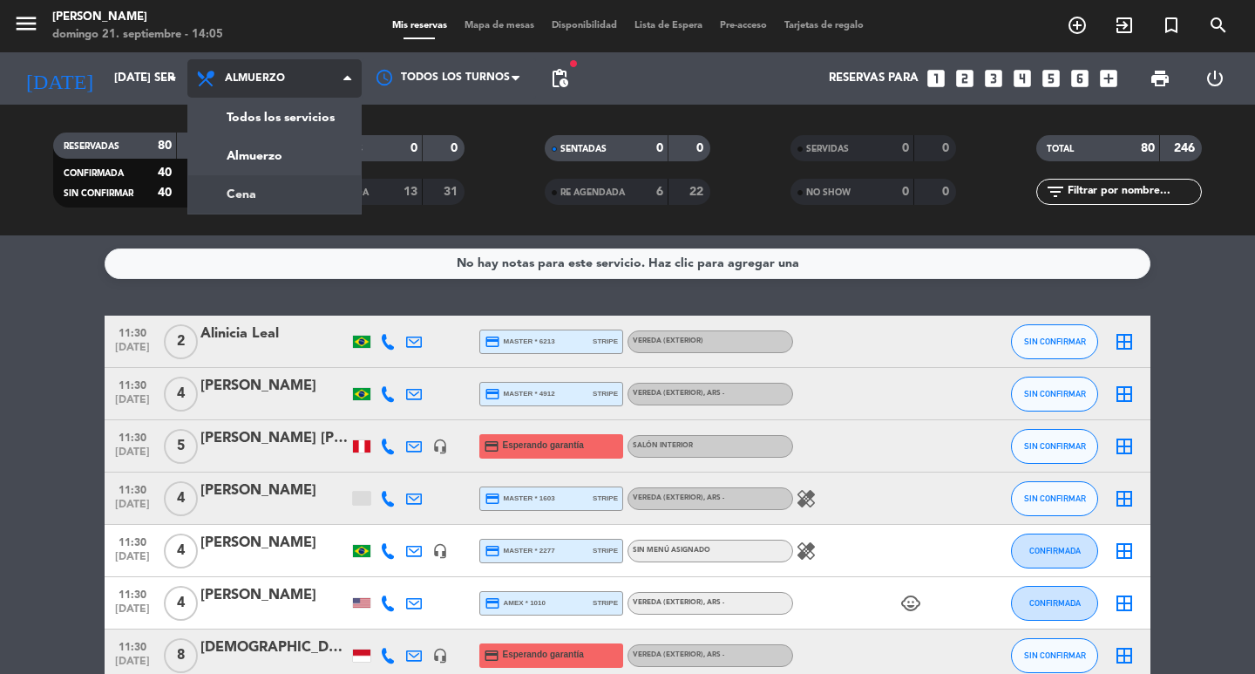
click at [302, 180] on div "menu [PERSON_NAME] 21. septiembre - 14:05 Mis reservas Mapa de mesas Disponibil…" at bounding box center [627, 117] width 1255 height 235
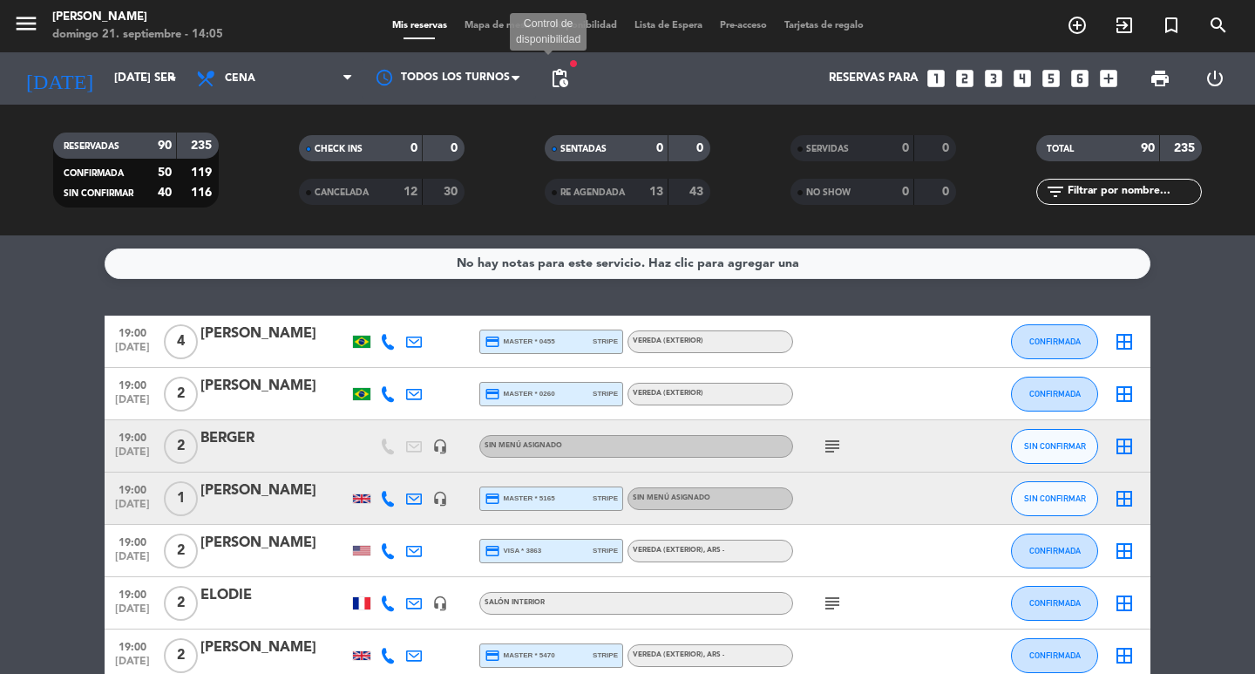
click at [559, 76] on span "pending_actions" at bounding box center [559, 78] width 21 height 21
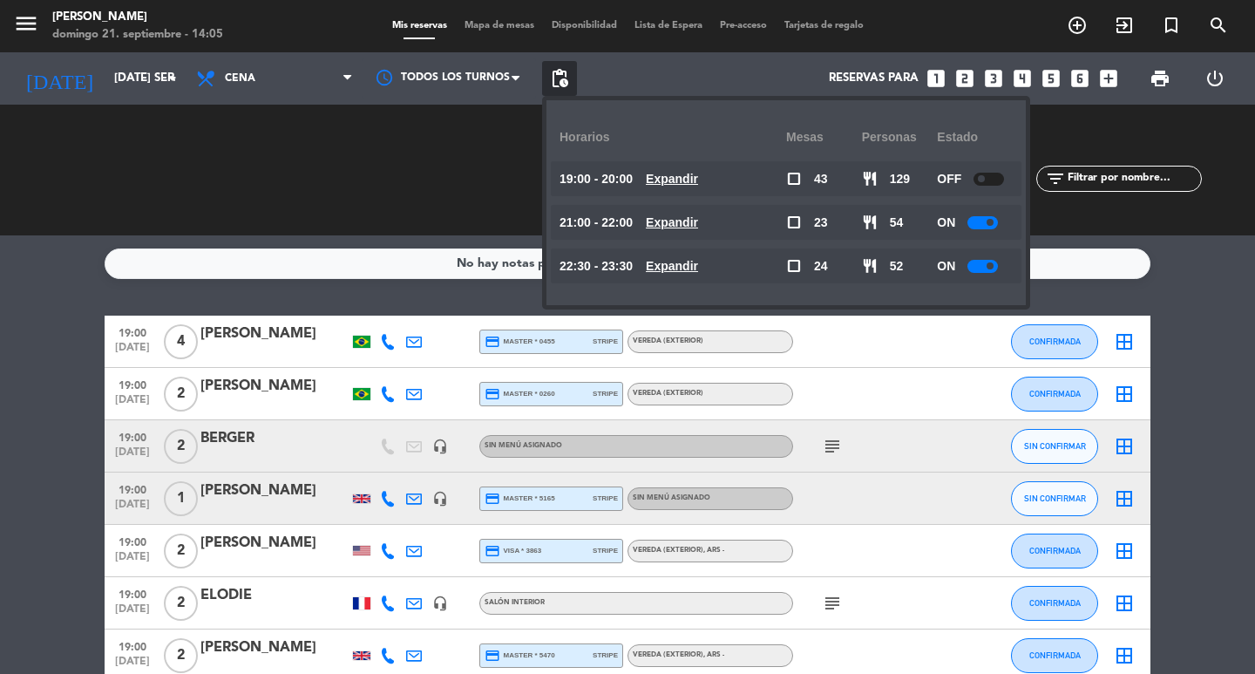
click at [509, 297] on div "No hay notas para este servicio. Haz clic para agregar una 19:00 [DATE] 4 [PERS…" at bounding box center [627, 454] width 1255 height 438
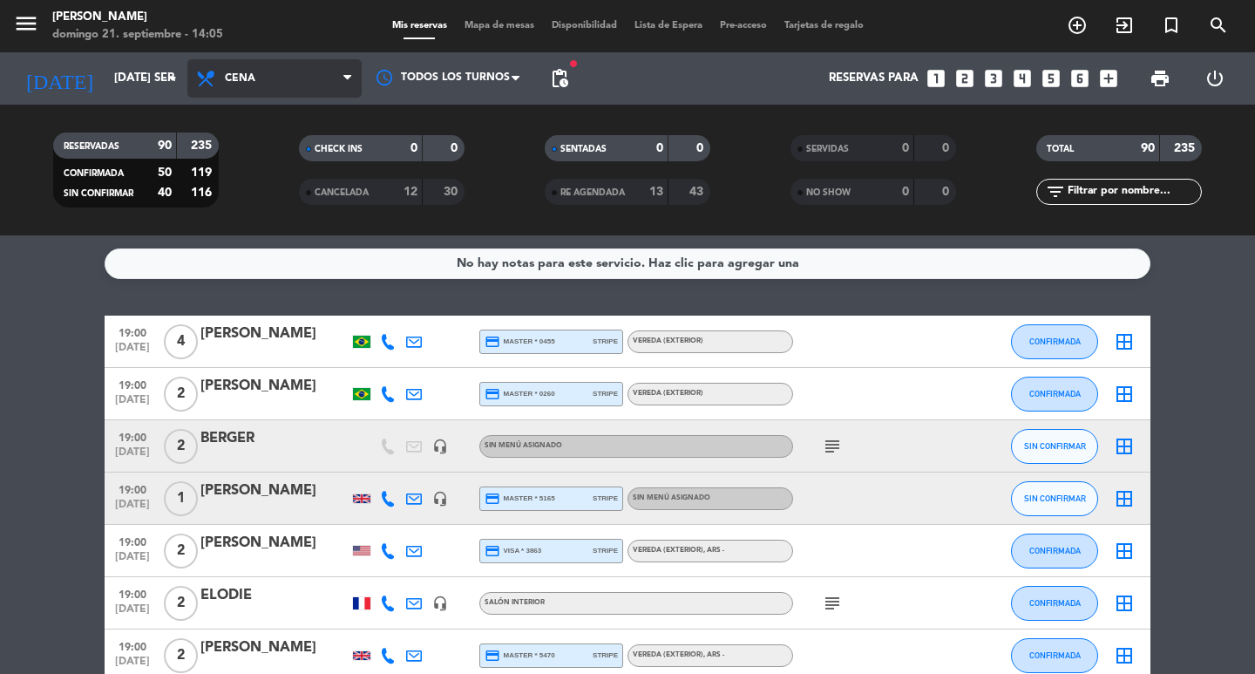
click at [255, 80] on span "Cena" at bounding box center [274, 78] width 174 height 38
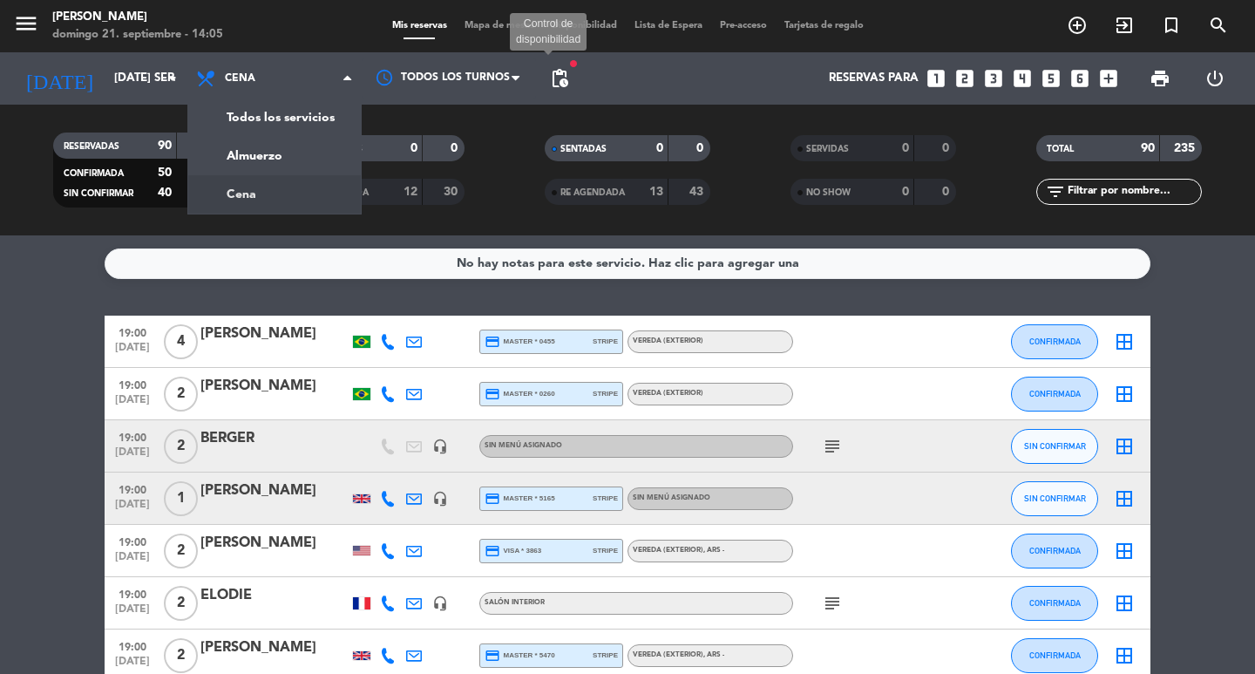
click at [552, 86] on span "pending_actions" at bounding box center [559, 78] width 21 height 21
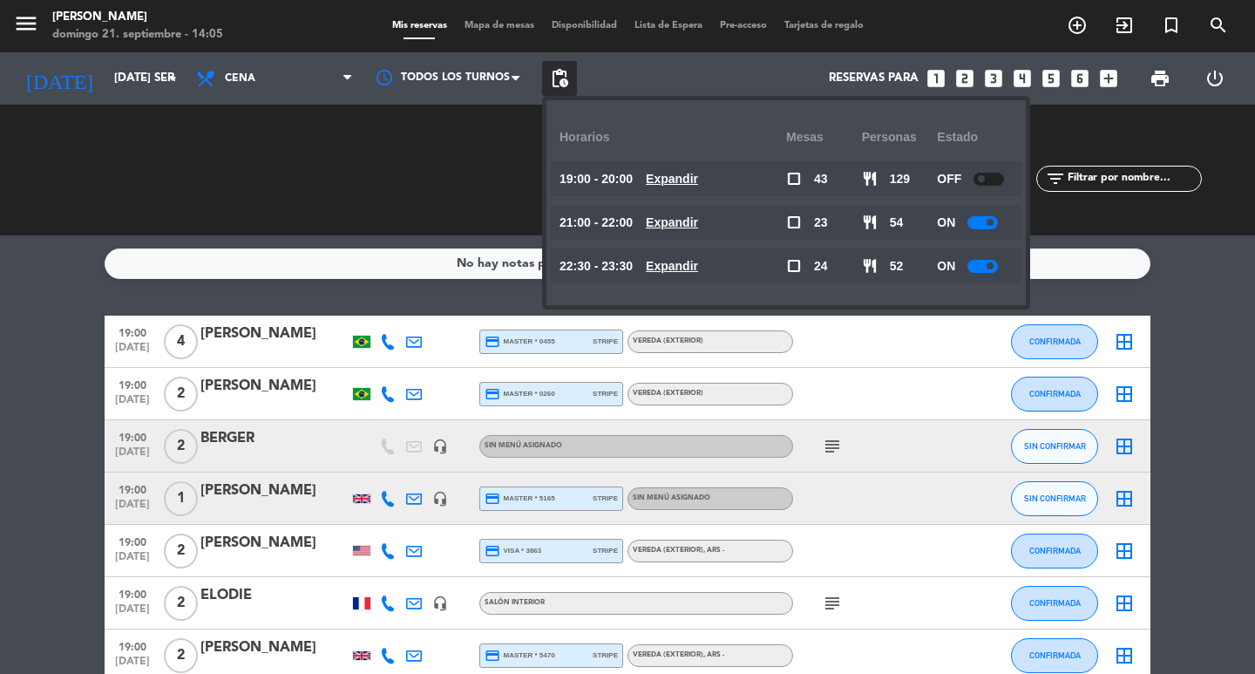
click at [391, 294] on div "No hay notas para este servicio. Haz clic para agregar una 19:00 [DATE] 4 [PERS…" at bounding box center [627, 454] width 1255 height 438
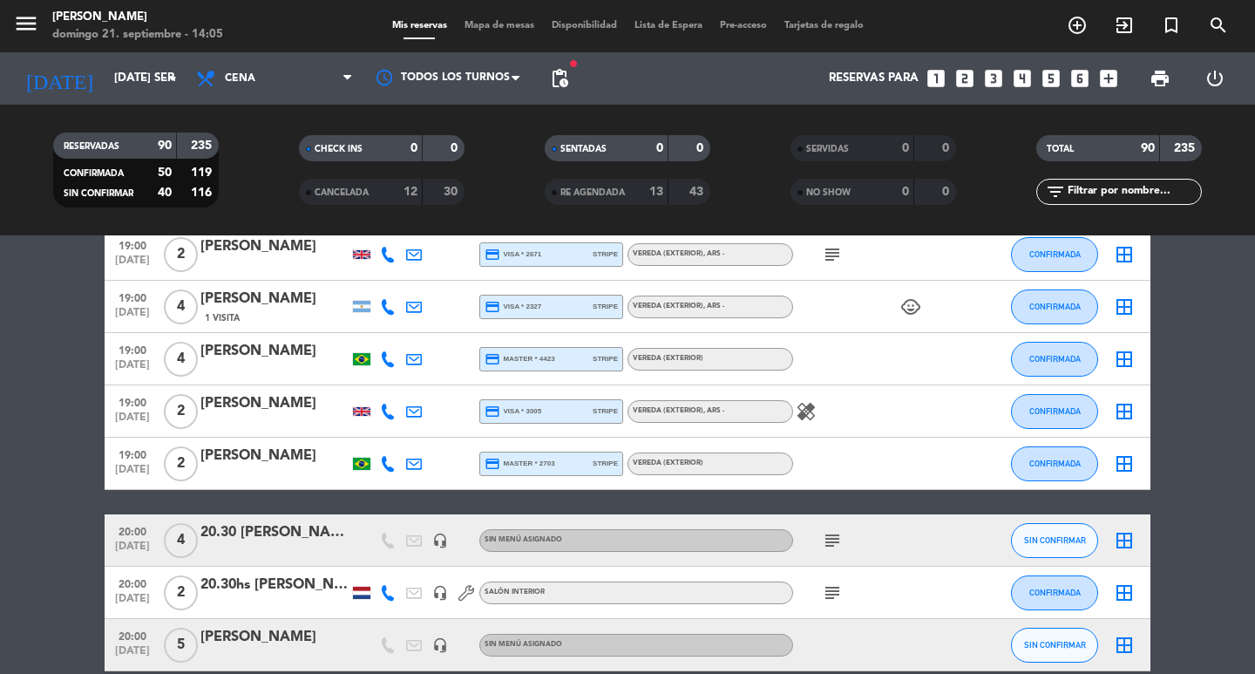
scroll to position [2005, 0]
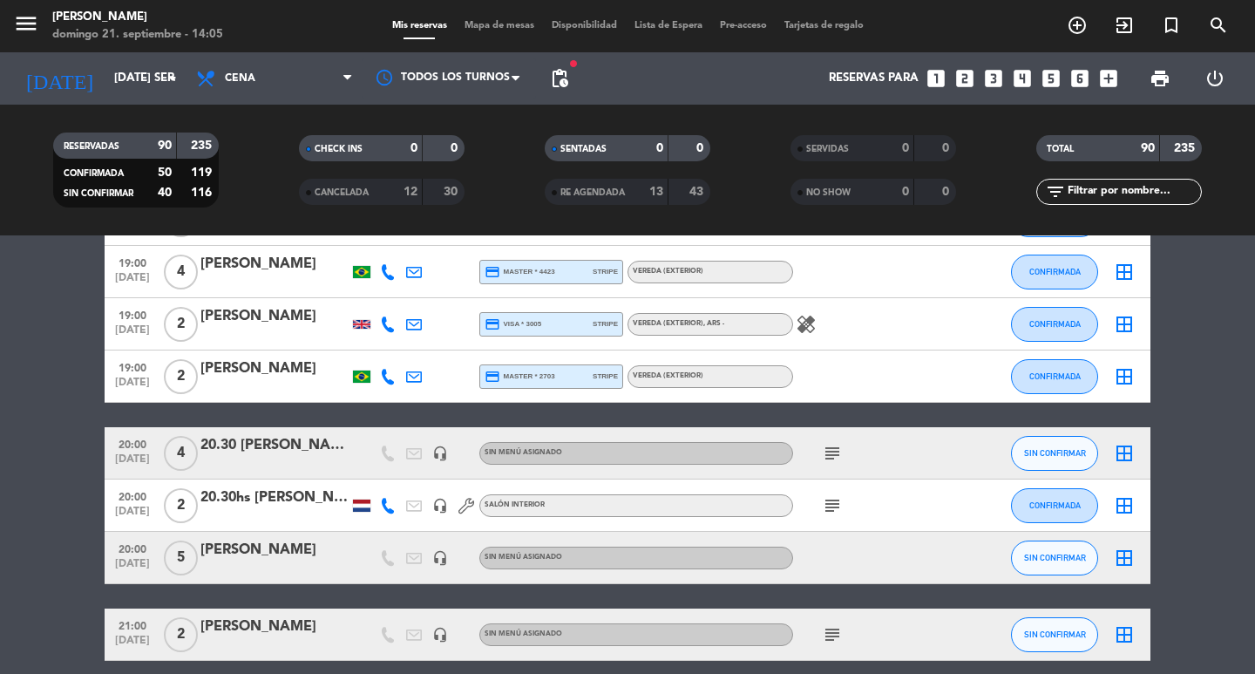
click at [963, 65] on div "Reservas para looks_one looks_two looks_3 looks_4 looks_5 looks_6 add_box" at bounding box center [851, 78] width 549 height 52
click at [961, 74] on icon "looks_two" at bounding box center [964, 78] width 23 height 23
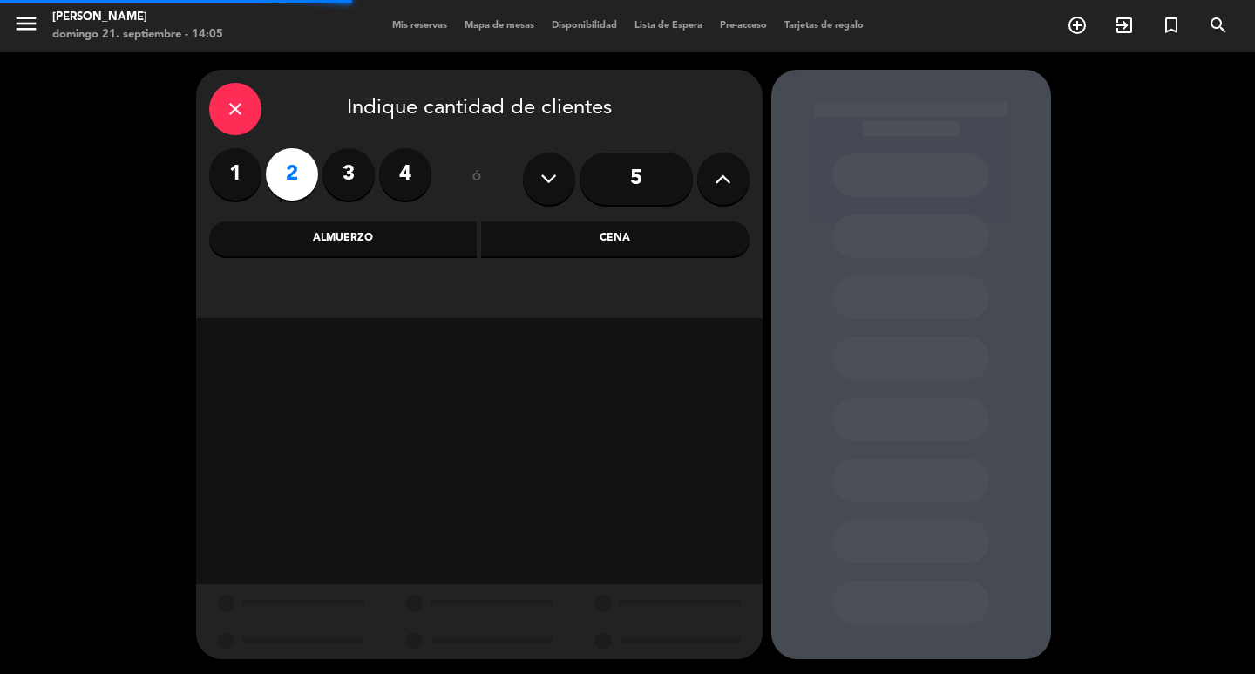
drag, startPoint x: 662, startPoint y: 214, endPoint x: 636, endPoint y: 243, distance: 38.3
click at [662, 215] on div "close Indique cantidad de clientes 1 2 3 4 ó 5 Almuerzo Cena" at bounding box center [479, 194] width 567 height 248
click at [636, 243] on div "Cena" at bounding box center [615, 238] width 268 height 35
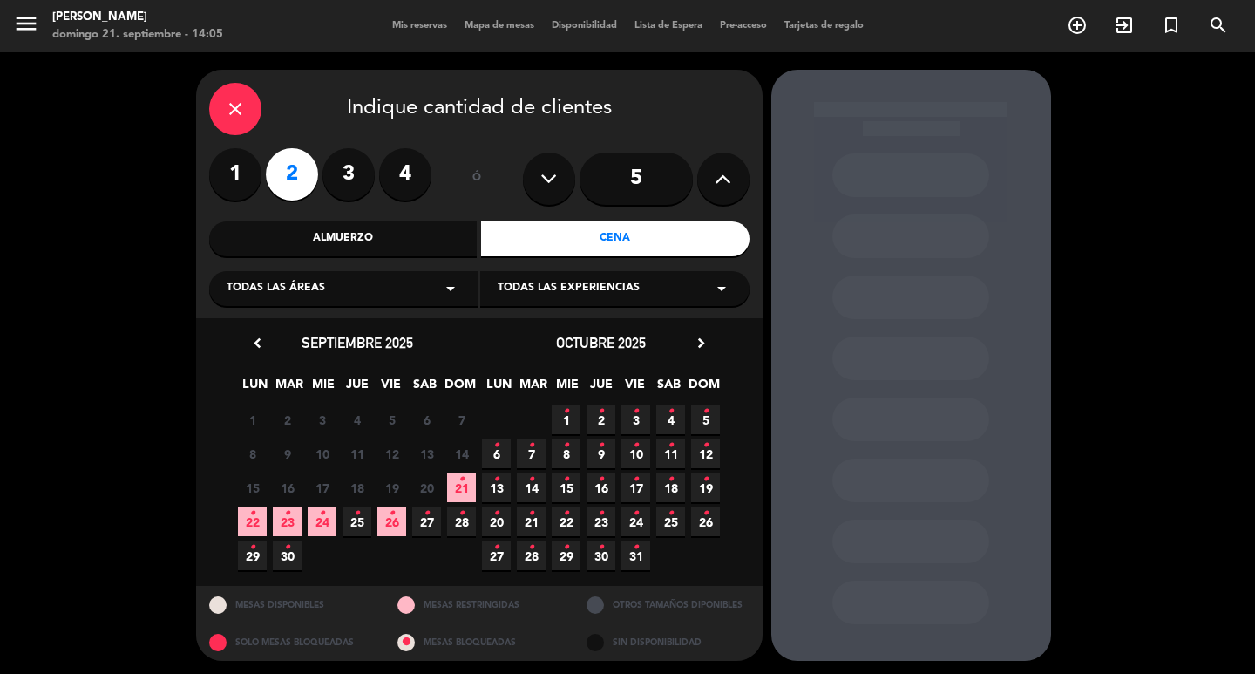
click at [275, 536] on span "23 •" at bounding box center [287, 521] width 29 height 29
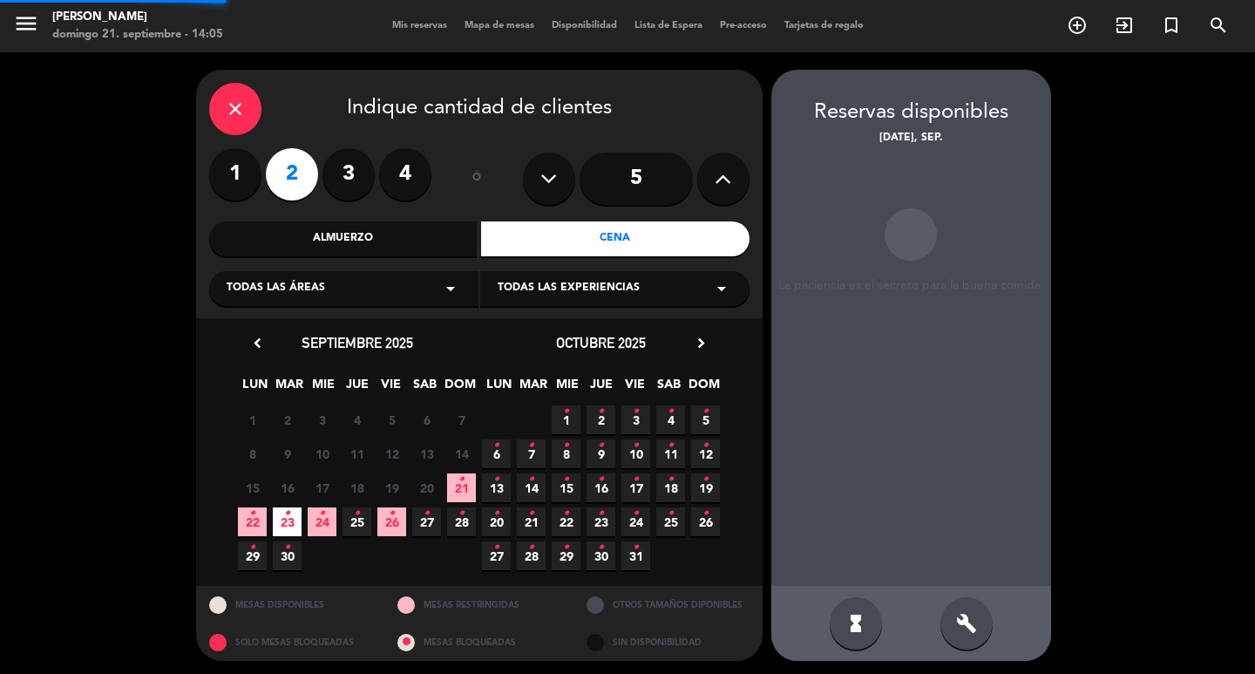
scroll to position [13, 0]
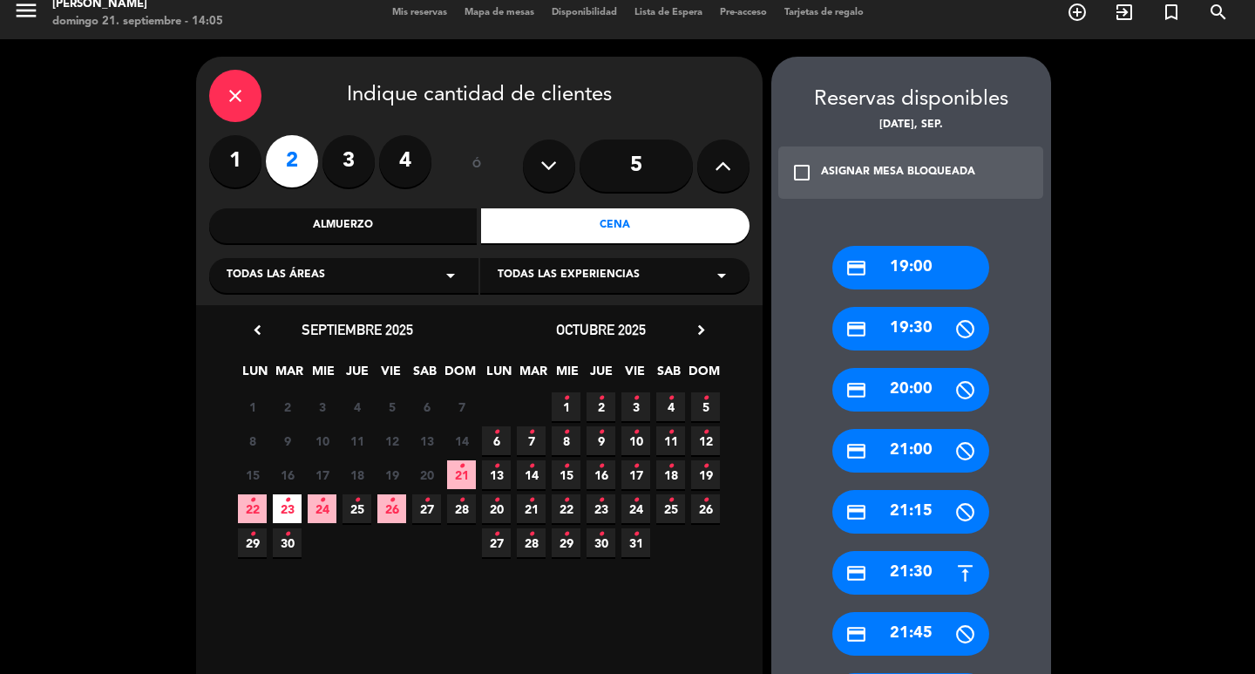
click at [907, 583] on div "credit_card 21:30" at bounding box center [910, 573] width 157 height 44
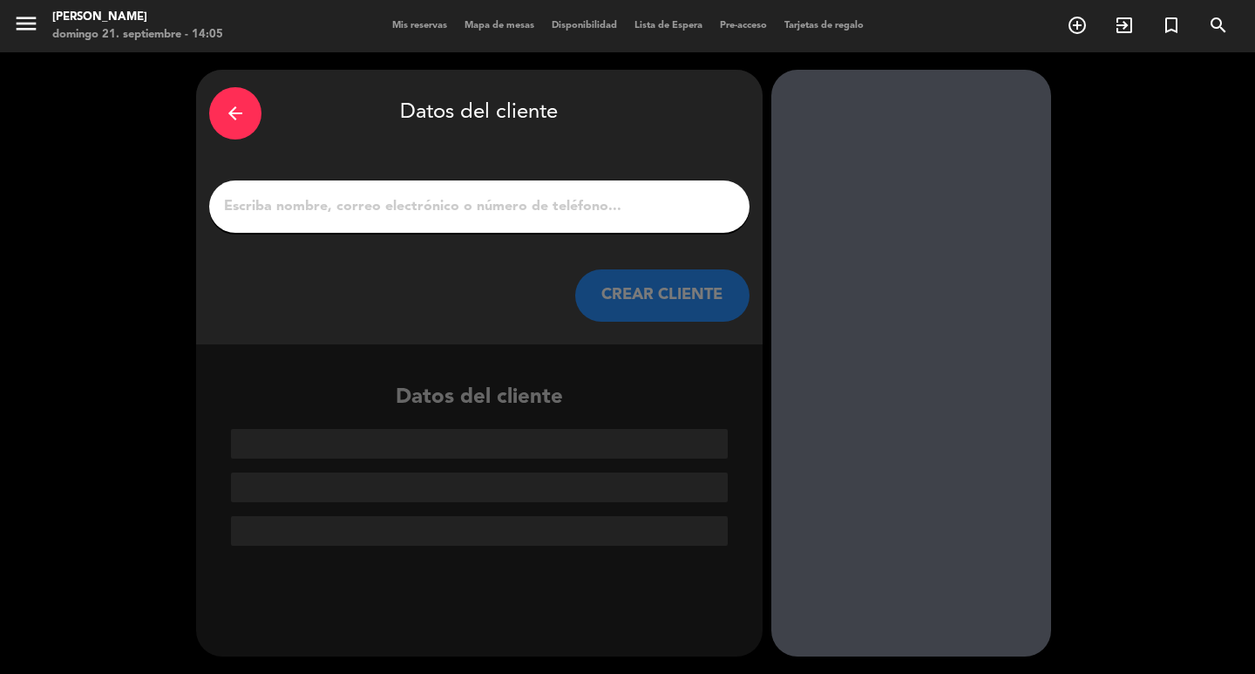
click at [557, 201] on div at bounding box center [479, 206] width 540 height 52
click at [546, 219] on input "1" at bounding box center [479, 206] width 514 height 24
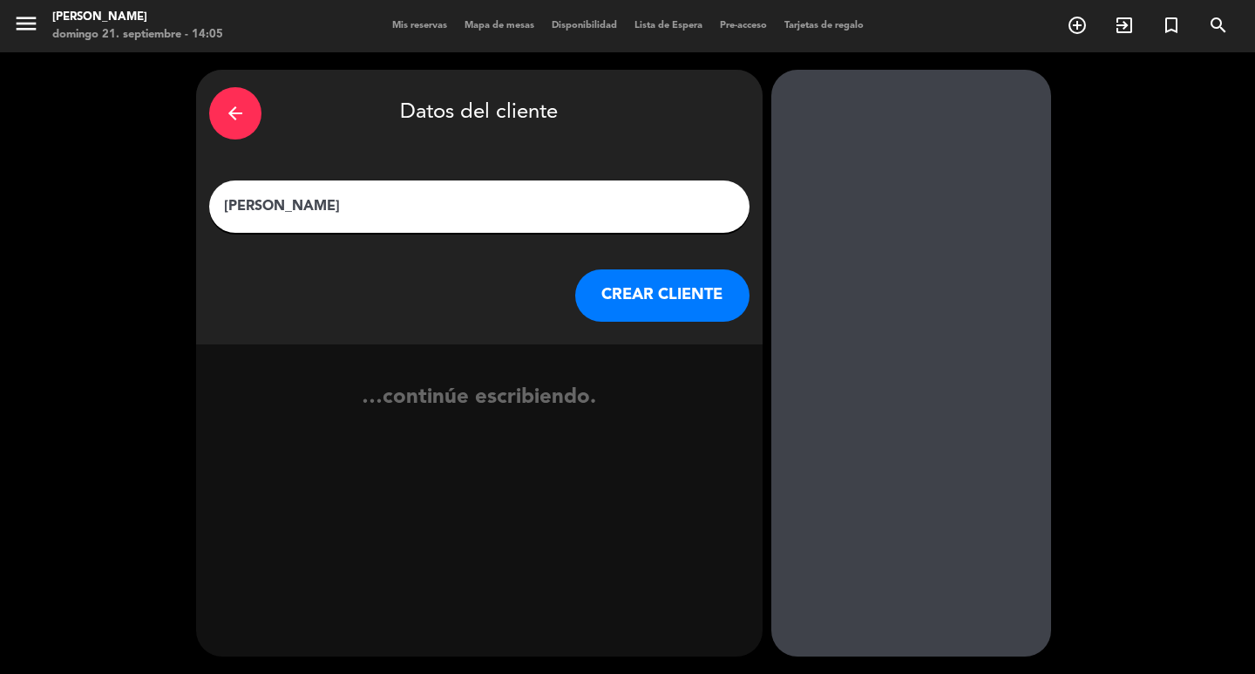
type input "[PERSON_NAME]"
click at [585, 303] on button "CREAR CLIENTE" at bounding box center [662, 295] width 174 height 52
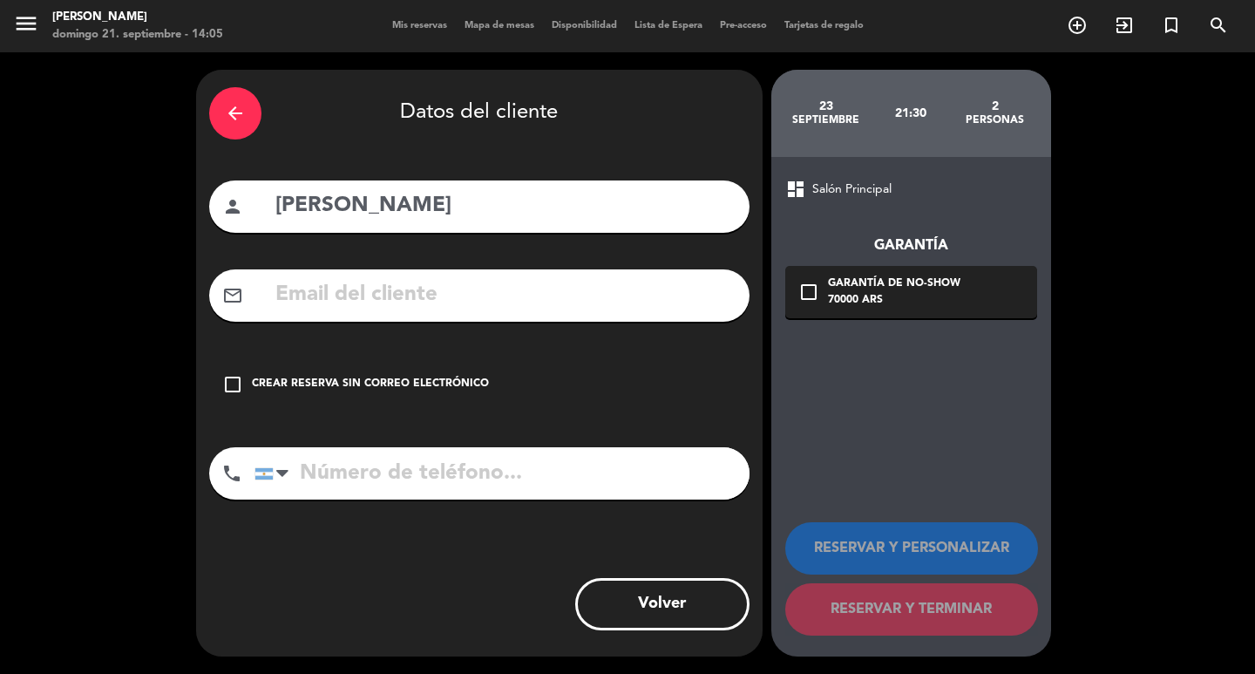
click at [324, 313] on input "text" at bounding box center [505, 295] width 463 height 36
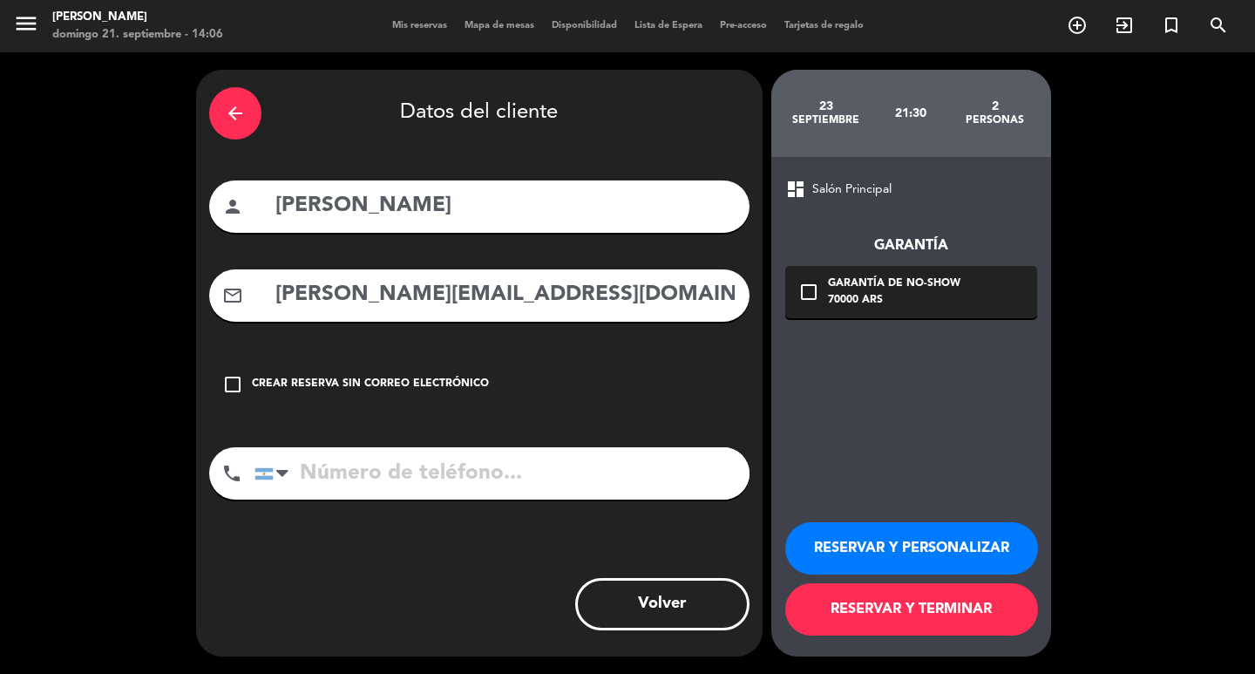
type input "[PERSON_NAME][EMAIL_ADDRESS][DOMAIN_NAME]"
click at [367, 499] on input "tel" at bounding box center [501, 473] width 495 height 52
type input "[PHONE_NUMBER]"
click at [866, 274] on div "check_box_outline_blank Garantía de no-show 70000 ARS" at bounding box center [911, 292] width 252 height 52
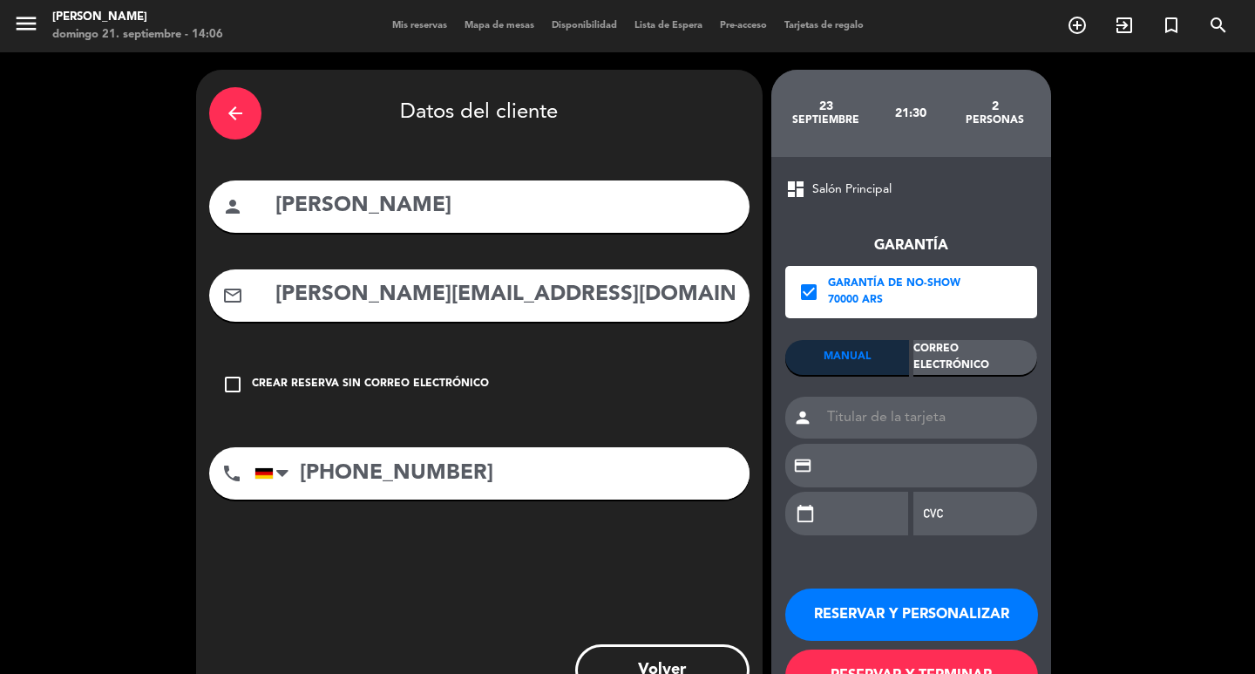
click at [948, 355] on div "Correo Electrónico" at bounding box center [975, 357] width 124 height 35
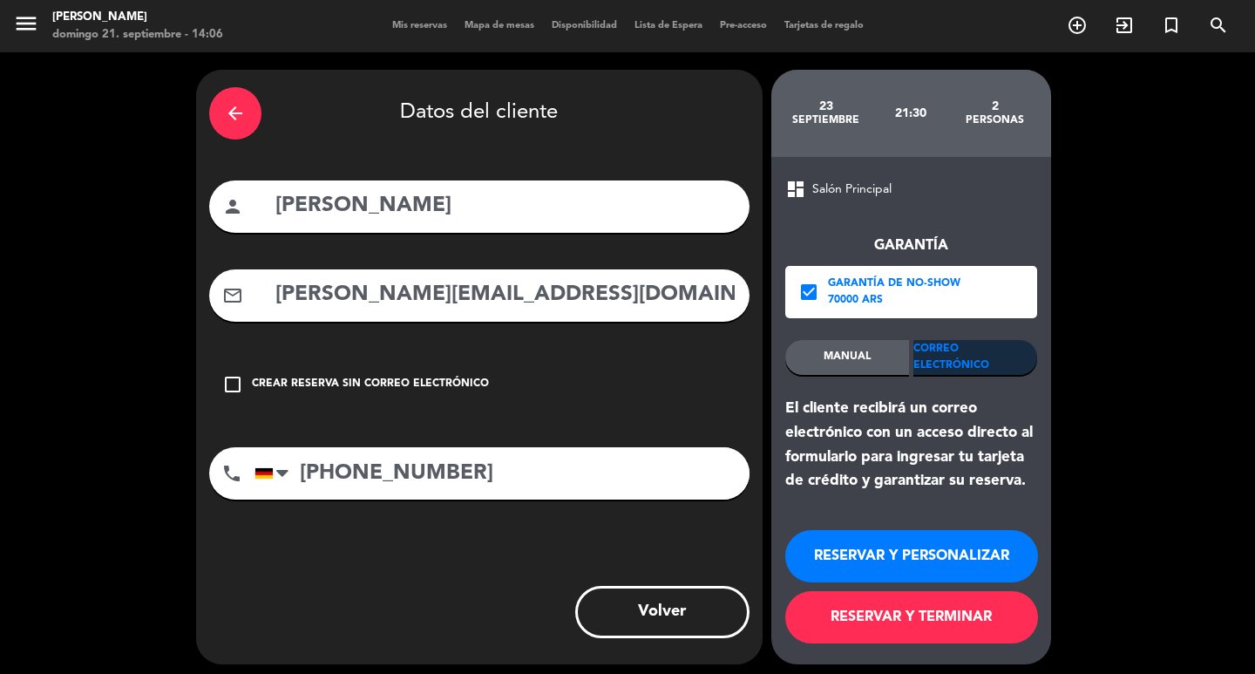
click at [915, 579] on button "RESERVAR Y PERSONALIZAR" at bounding box center [911, 556] width 253 height 52
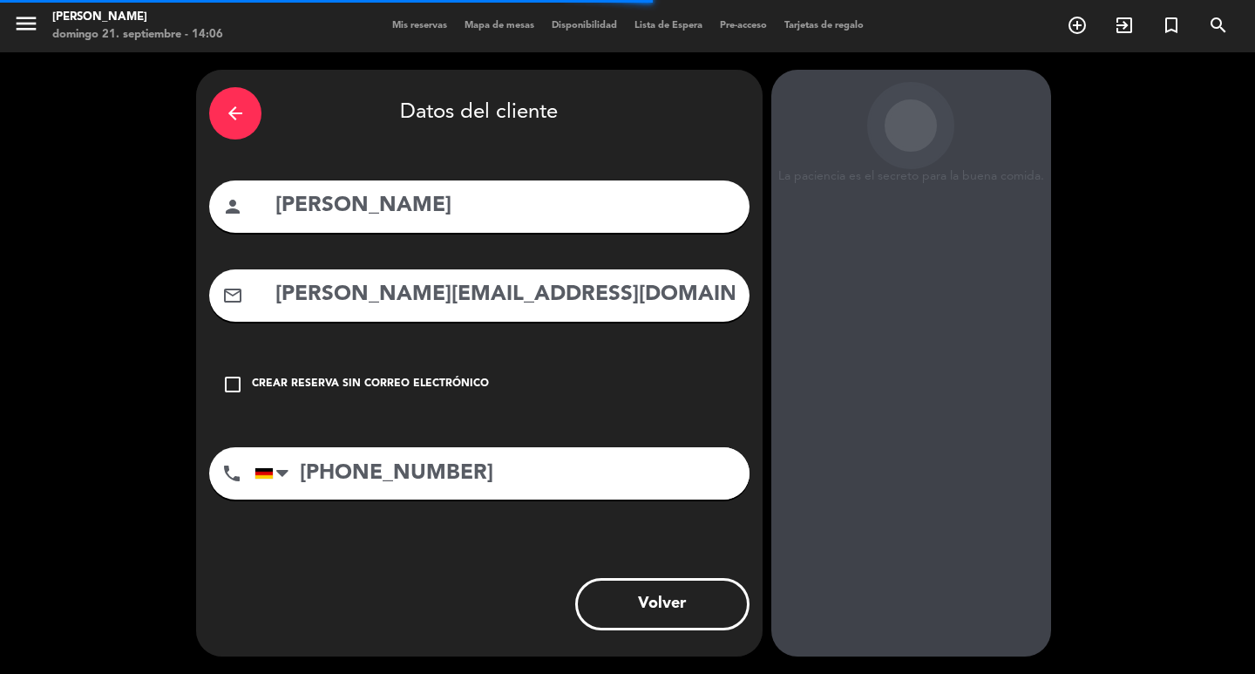
scroll to position [51, 0]
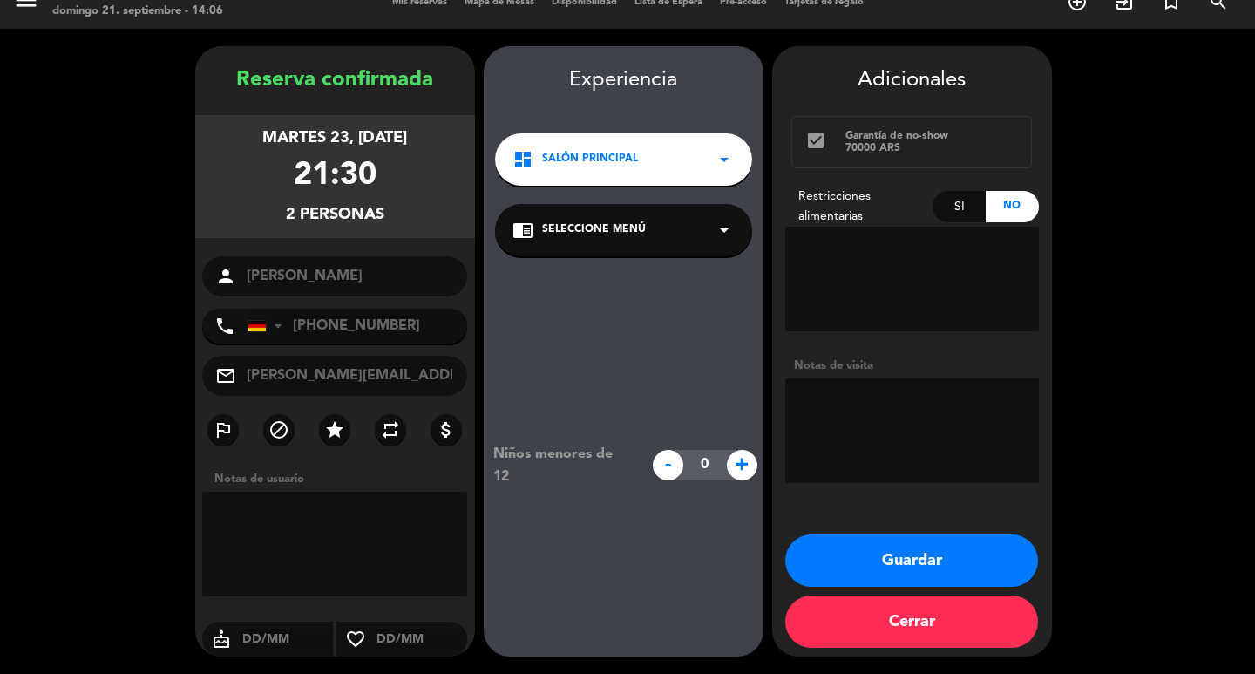
drag, startPoint x: 635, startPoint y: 131, endPoint x: 667, endPoint y: 155, distance: 39.7
click at [637, 151] on span "Salón Principal" at bounding box center [590, 159] width 96 height 17
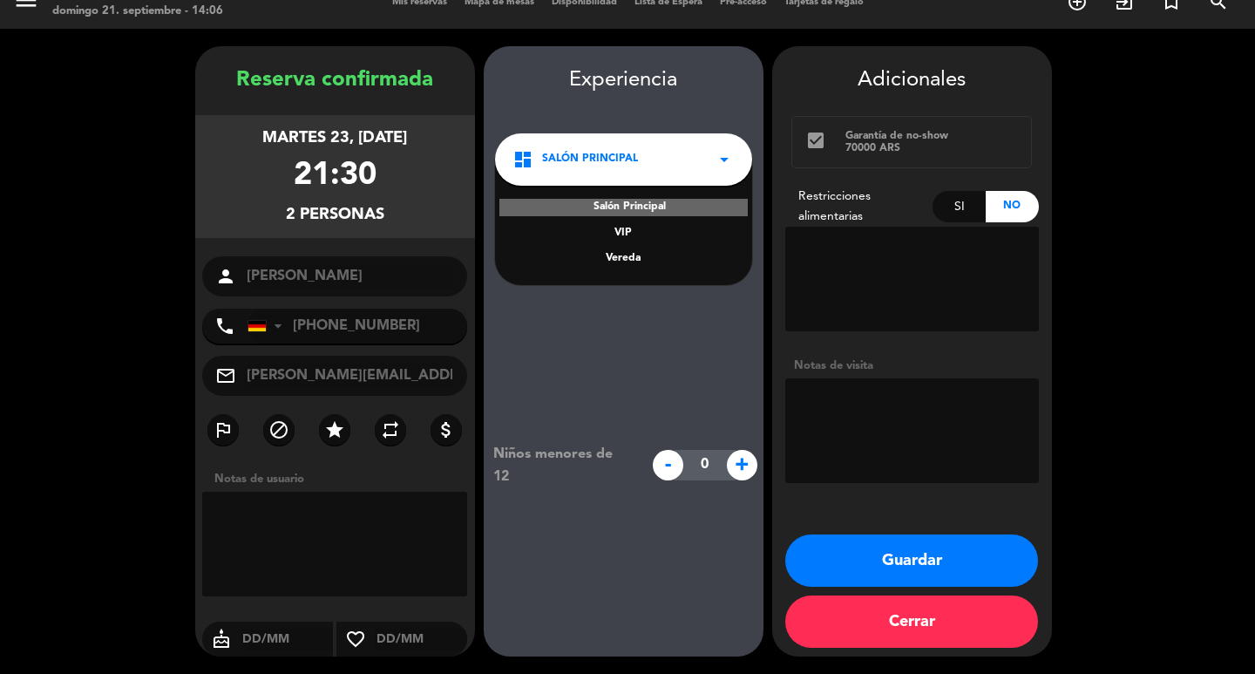
drag, startPoint x: 627, startPoint y: 233, endPoint x: 639, endPoint y: 240, distance: 14.1
click at [628, 250] on div "Vereda" at bounding box center [623, 258] width 222 height 17
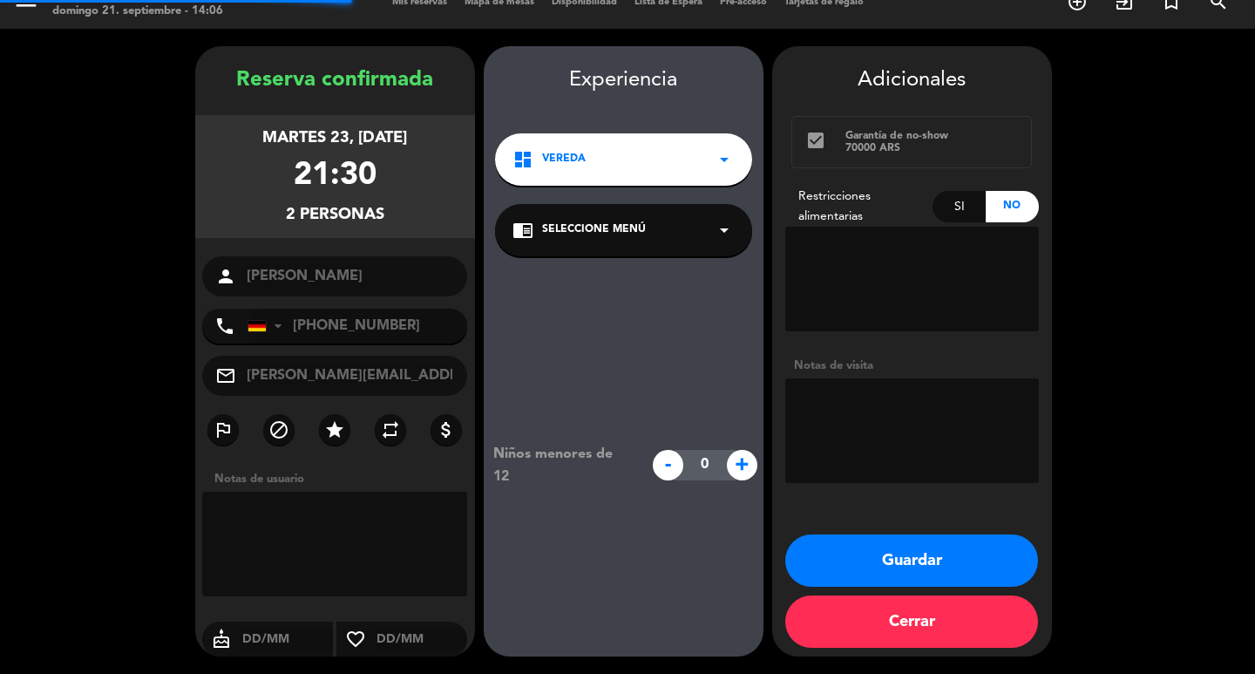
click at [633, 226] on div "chrome_reader_mode Seleccione Menú arrow_drop_down" at bounding box center [623, 230] width 257 height 52
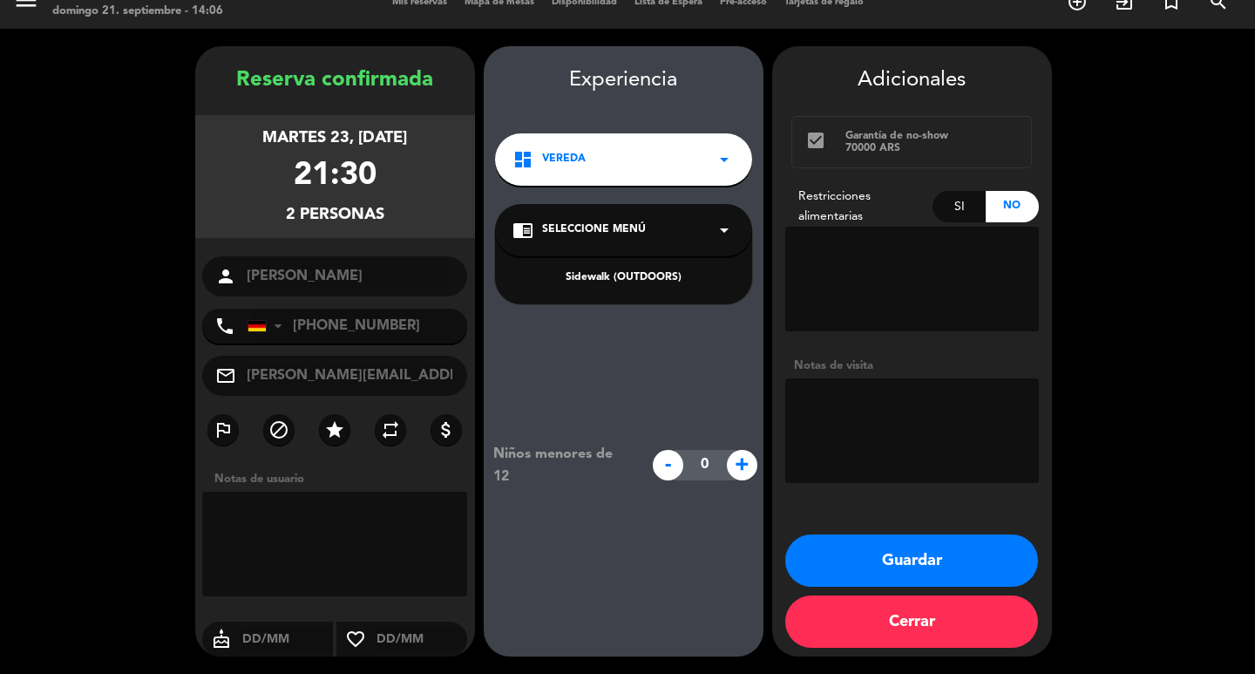
click at [591, 272] on div "Sidewalk (OUTDOORS)" at bounding box center [623, 267] width 257 height 74
click at [586, 269] on div "Sidewalk (OUTDOORS)" at bounding box center [623, 277] width 222 height 17
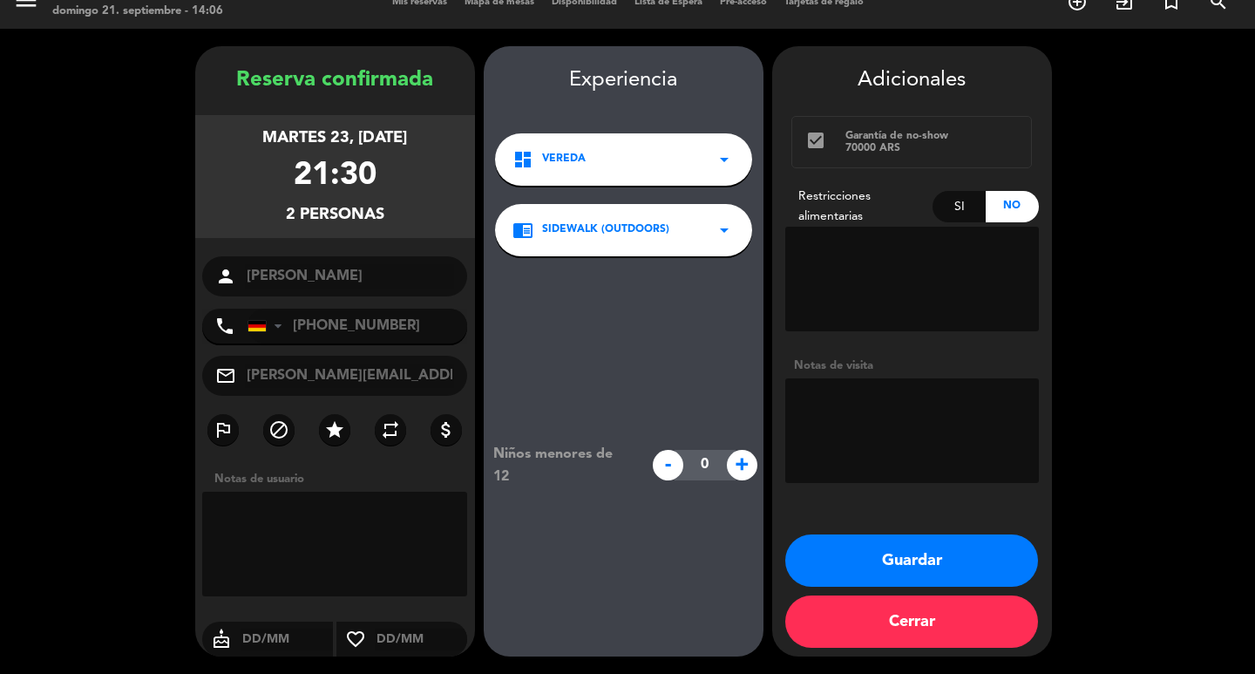
click at [230, 46] on div "Reserva confirmada martes 23, [DATE] 21:30 2 personas person [PERSON_NAME] phon…" at bounding box center [335, 351] width 280 height 610
click at [858, 575] on button "Guardar" at bounding box center [911, 560] width 253 height 52
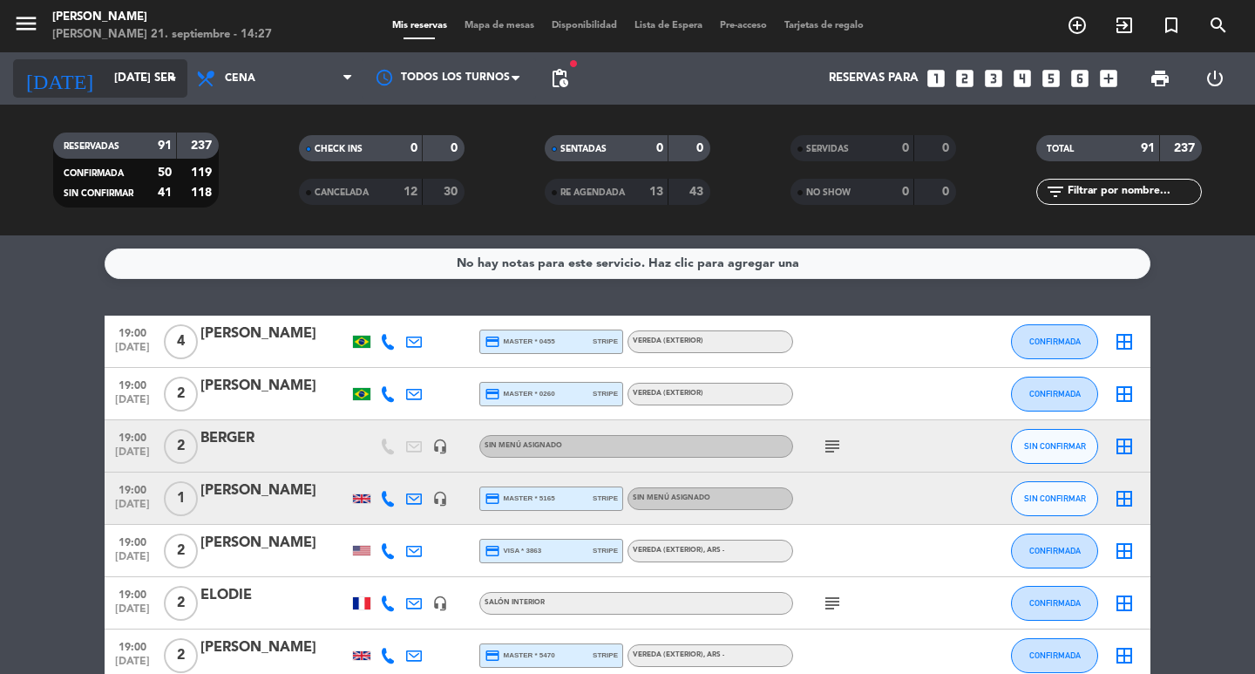
click at [123, 83] on input "[DATE] sep." at bounding box center [181, 78] width 153 height 31
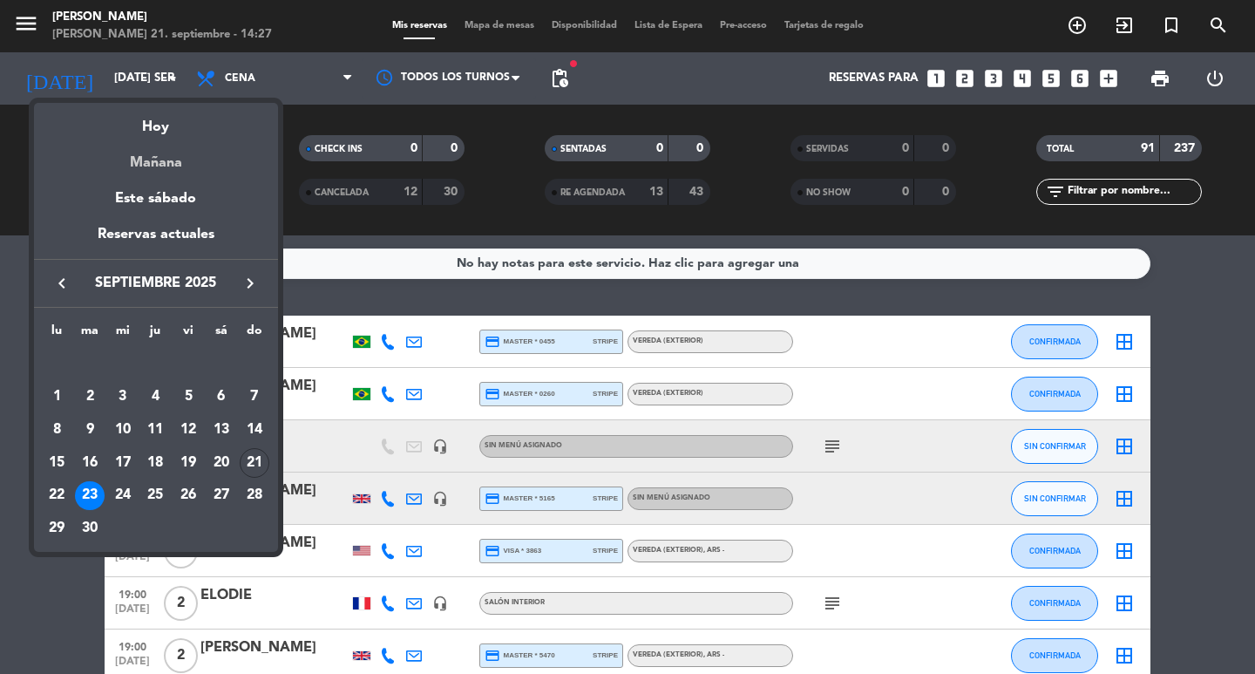
click at [170, 168] on div "Mañana" at bounding box center [156, 157] width 244 height 36
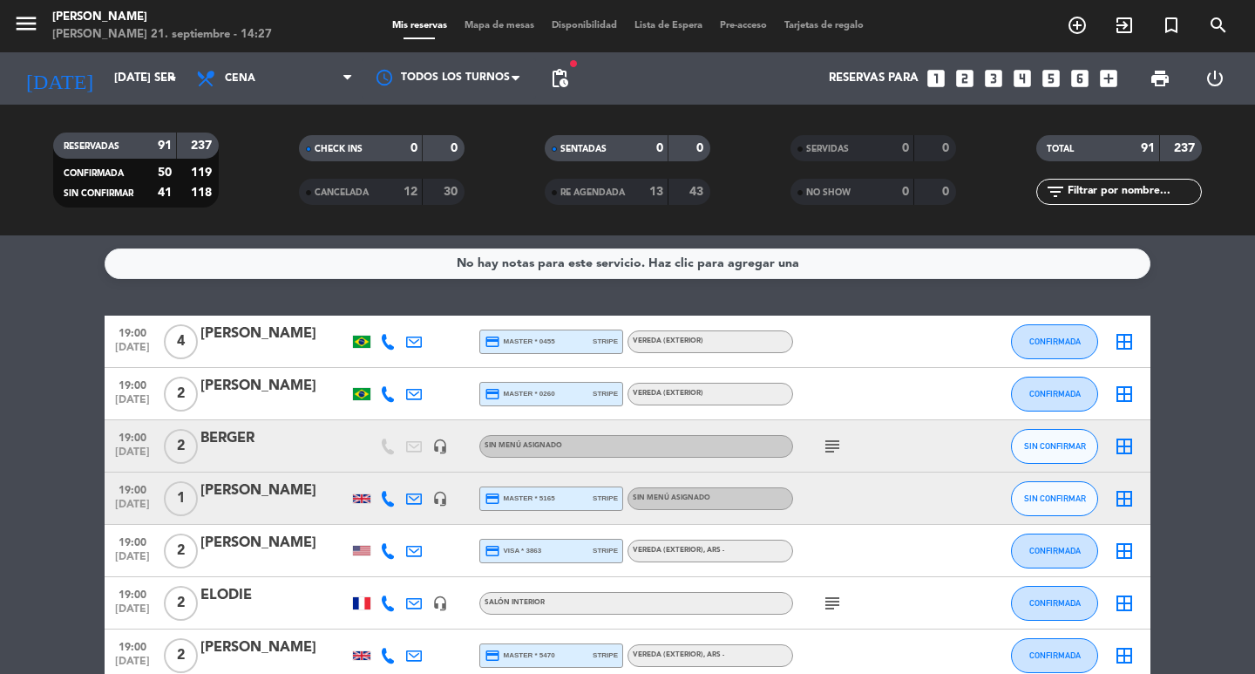
type input "lun. [DATE]"
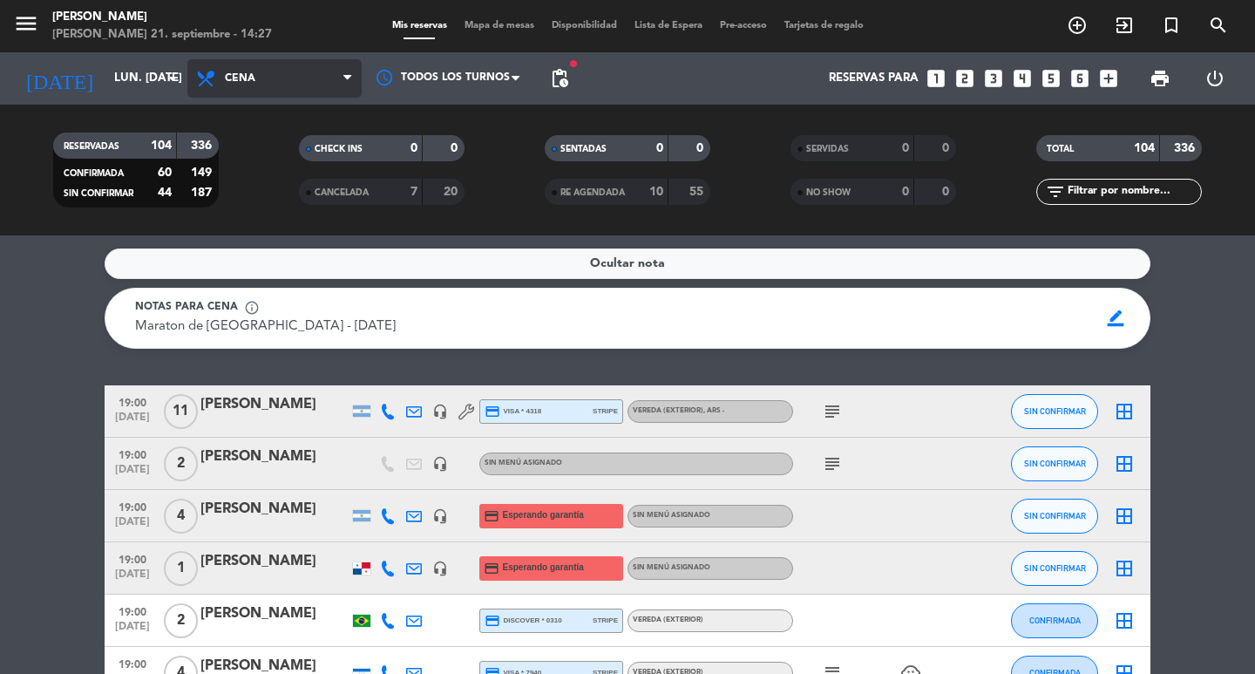
click at [261, 73] on span "Cena" at bounding box center [274, 78] width 174 height 38
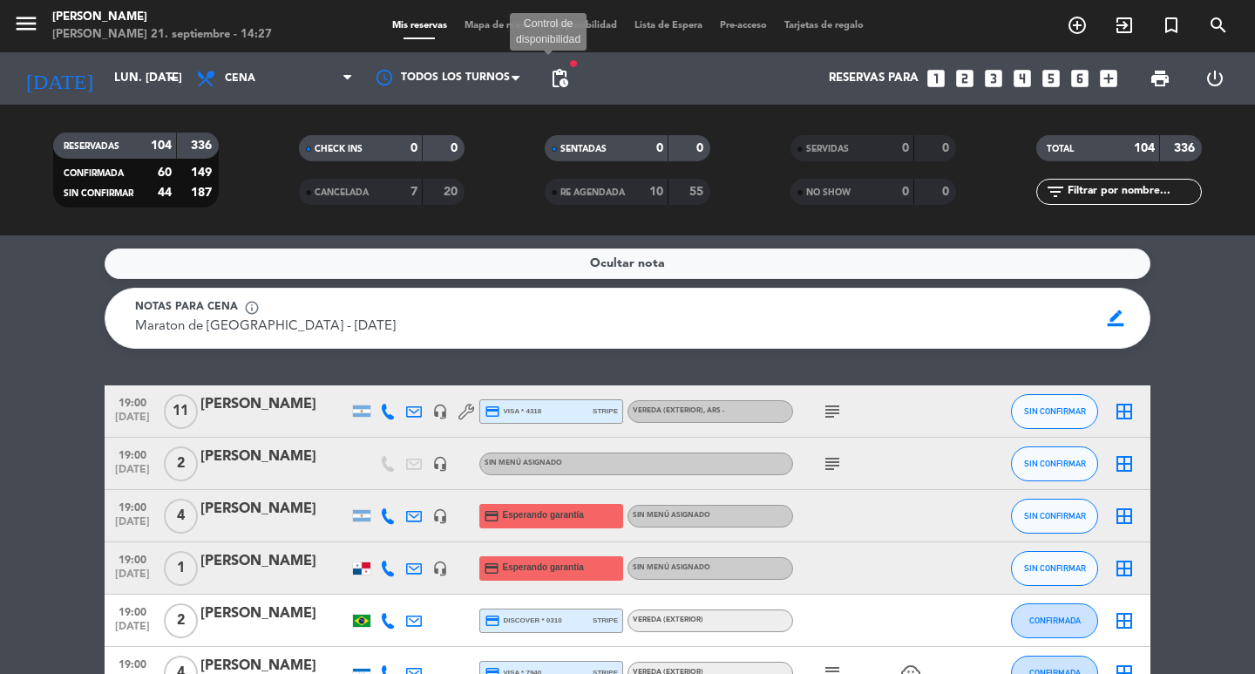
click at [561, 73] on span "pending_actions" at bounding box center [559, 78] width 21 height 21
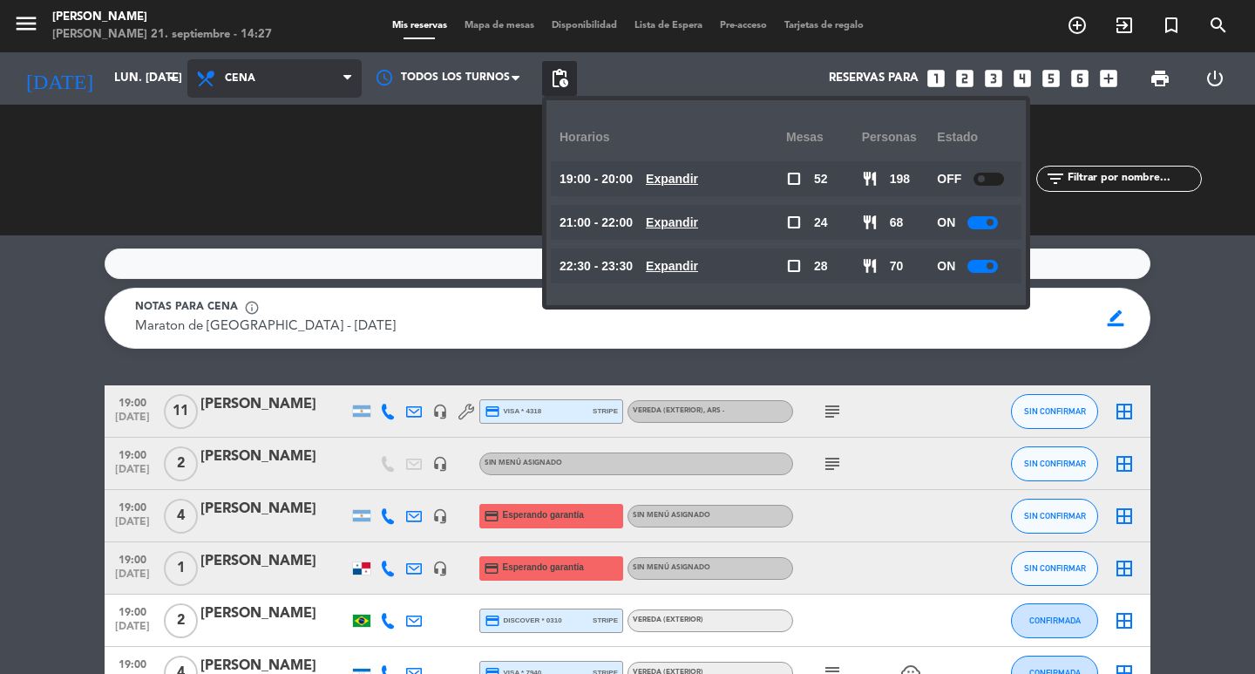
click at [280, 82] on span "Cena" at bounding box center [274, 78] width 174 height 38
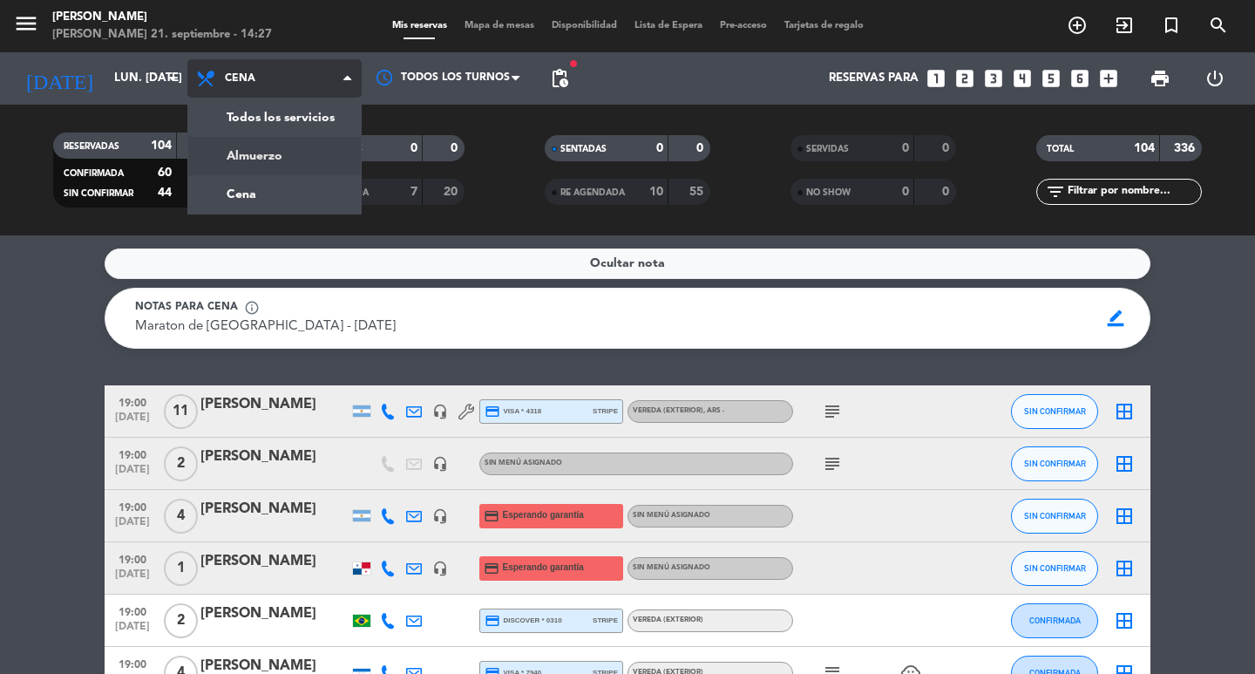
click at [263, 163] on div "menu [PERSON_NAME] 21. septiembre - 14:27 Mis reservas Mapa de mesas Disponibil…" at bounding box center [627, 117] width 1255 height 235
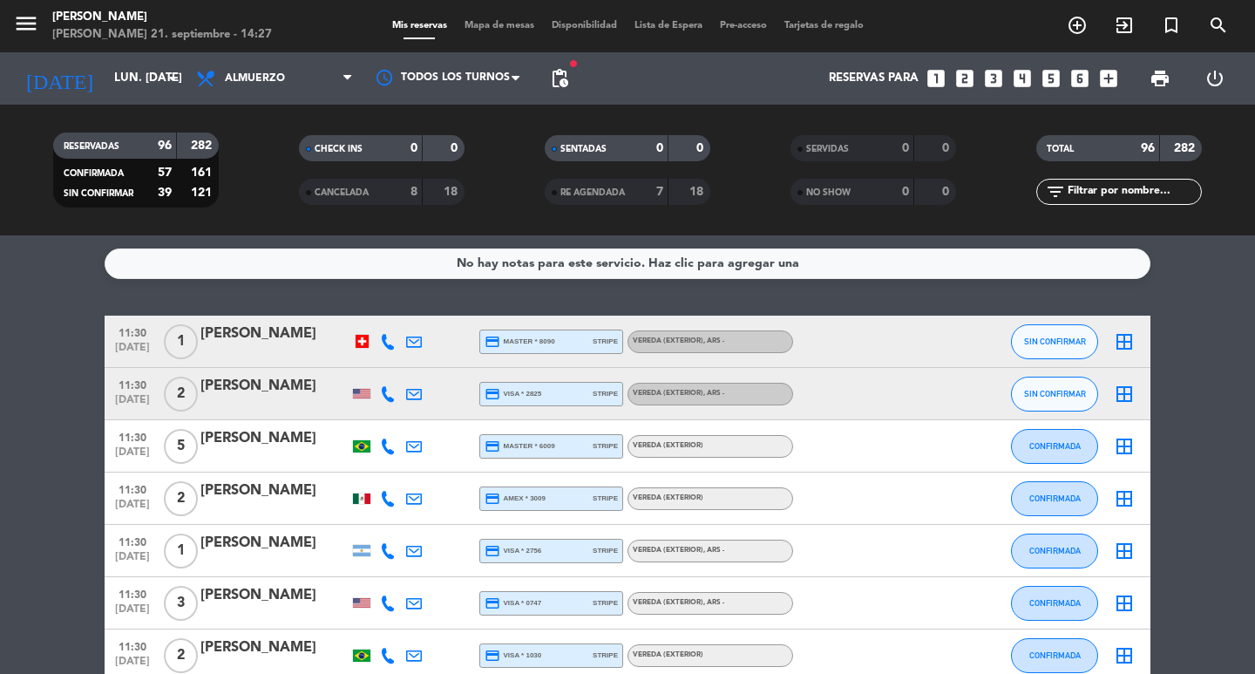
click at [548, 78] on span "pending_actions" at bounding box center [559, 78] width 35 height 35
click at [565, 78] on span "pending_actions" at bounding box center [559, 78] width 21 height 21
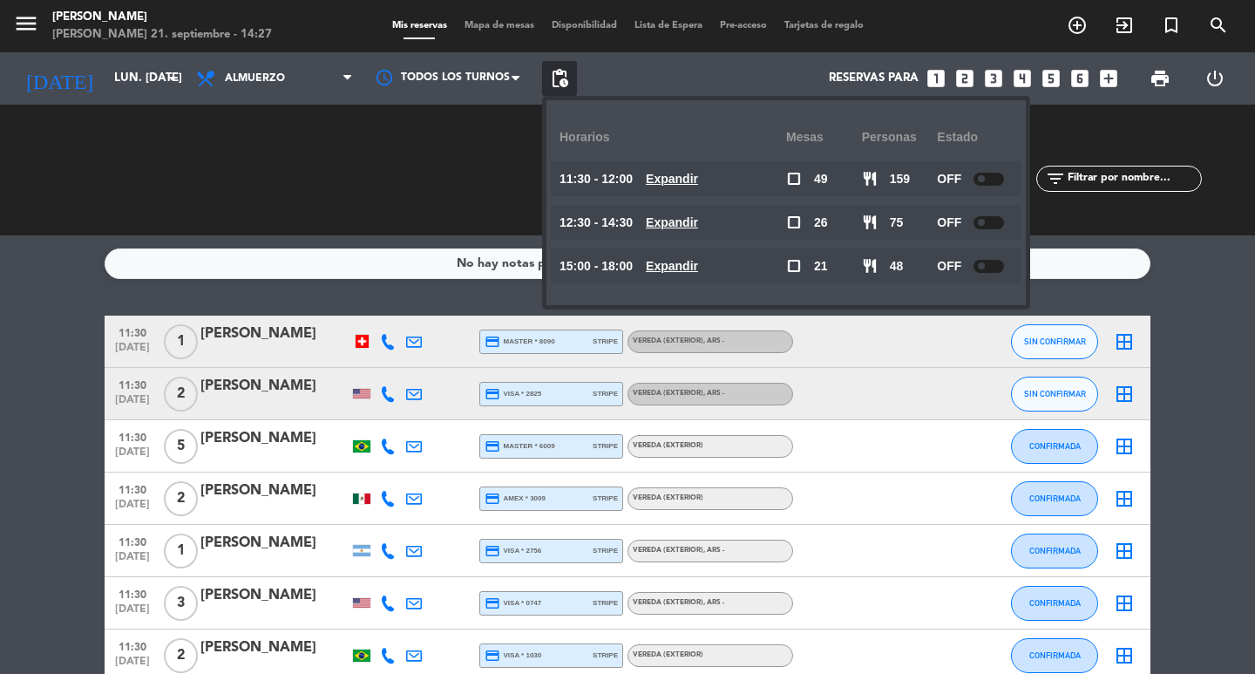
drag, startPoint x: 701, startPoint y: 225, endPoint x: 763, endPoint y: 211, distance: 64.3
click at [698, 222] on u "Expandir" at bounding box center [672, 222] width 52 height 14
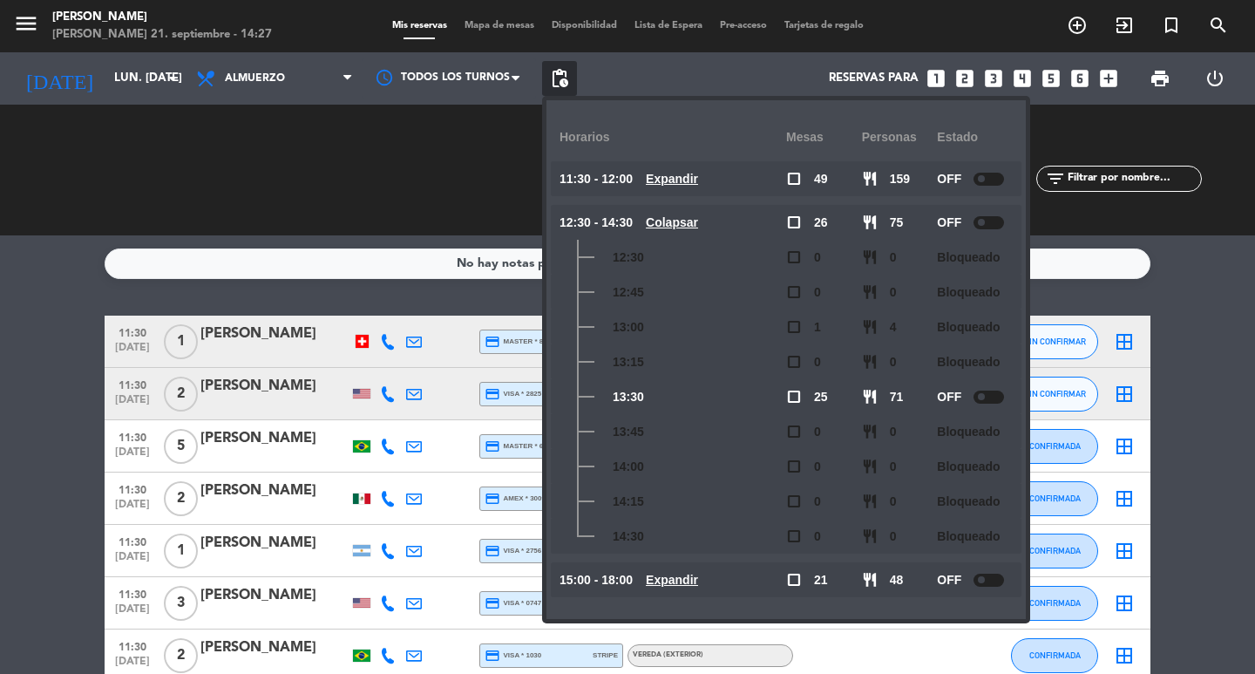
click at [320, 309] on div "No hay notas para este servicio. Haz clic para agregar una 11:30 [DATE] 1 [PERS…" at bounding box center [627, 454] width 1255 height 438
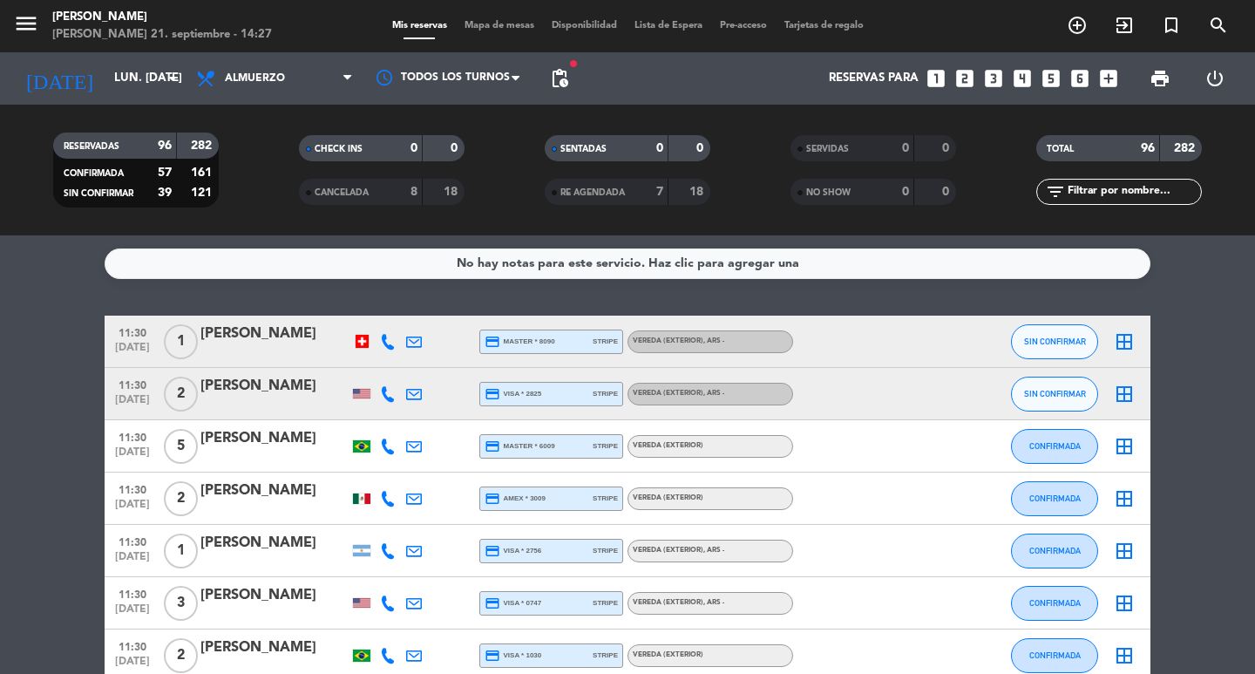
click at [994, 80] on icon "looks_3" at bounding box center [993, 78] width 23 height 23
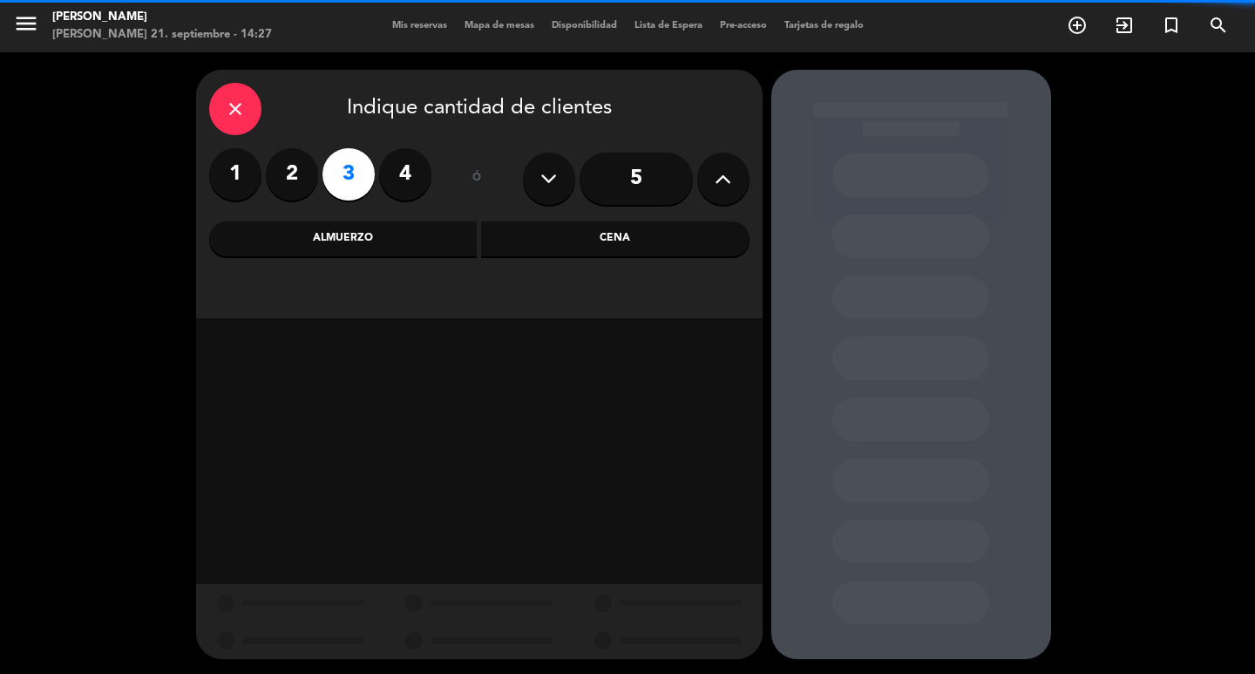
click at [565, 241] on div "Cena" at bounding box center [615, 238] width 268 height 35
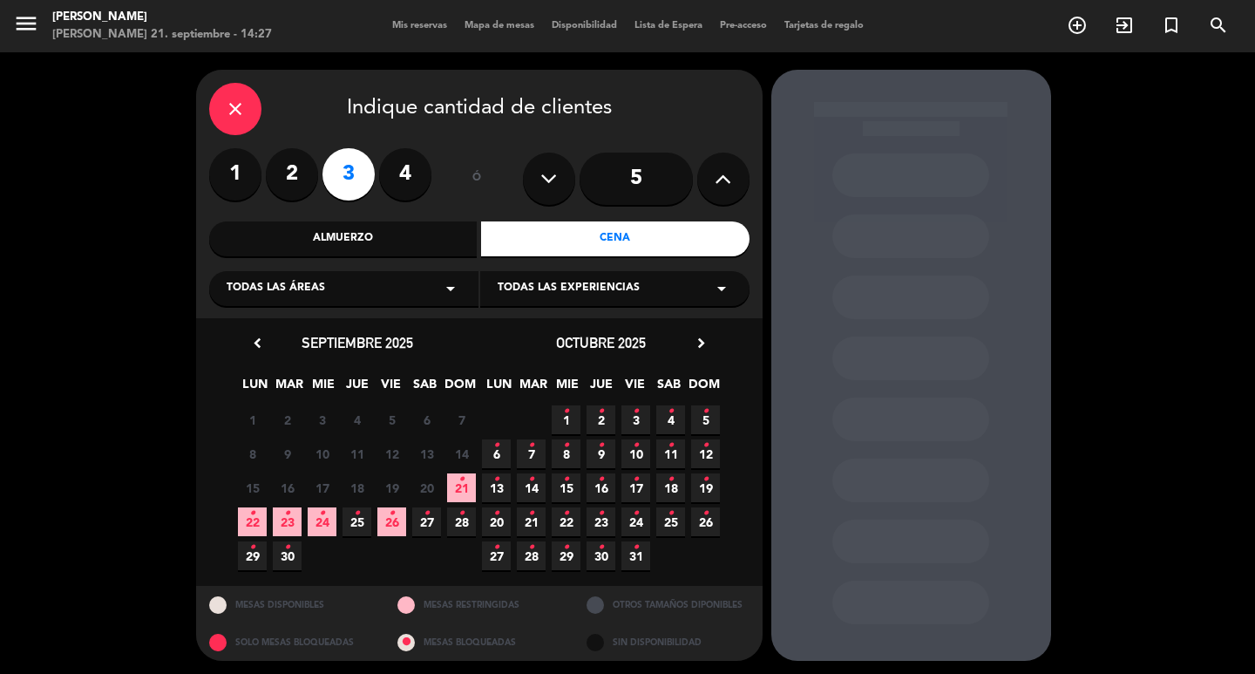
click at [261, 535] on span "22 •" at bounding box center [252, 521] width 29 height 29
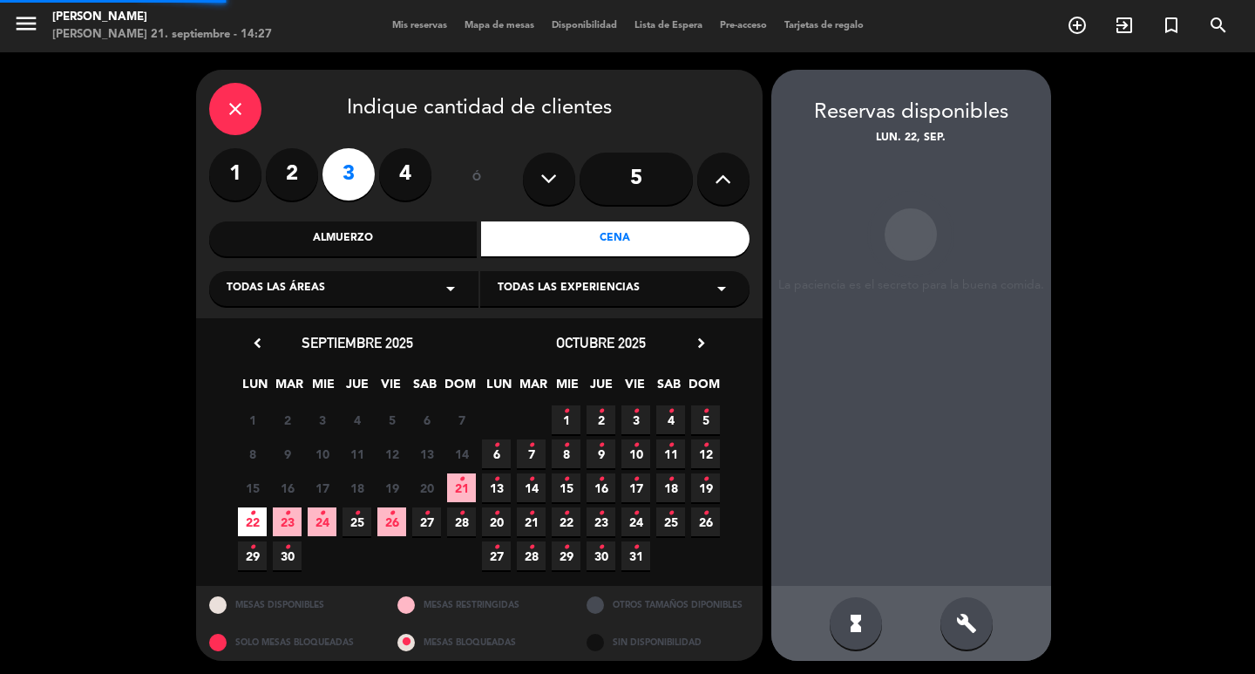
scroll to position [13, 0]
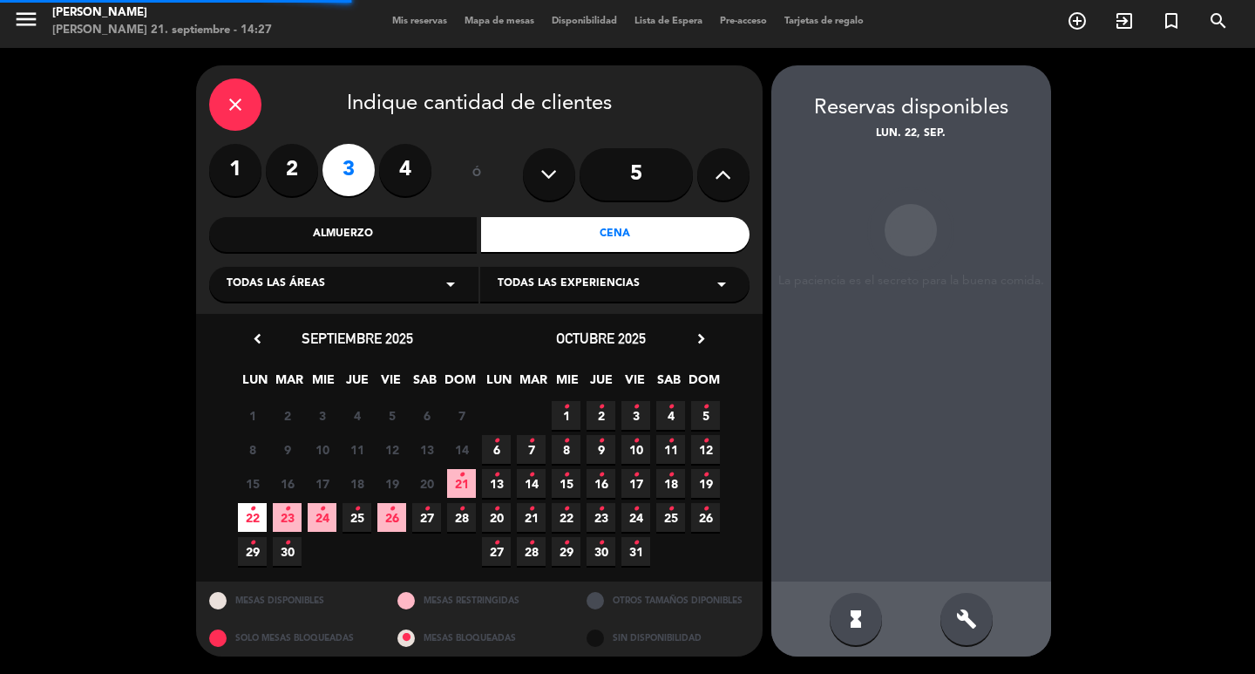
click at [422, 480] on div "15 16 17 18 19 20 21 •" at bounding box center [357, 483] width 244 height 34
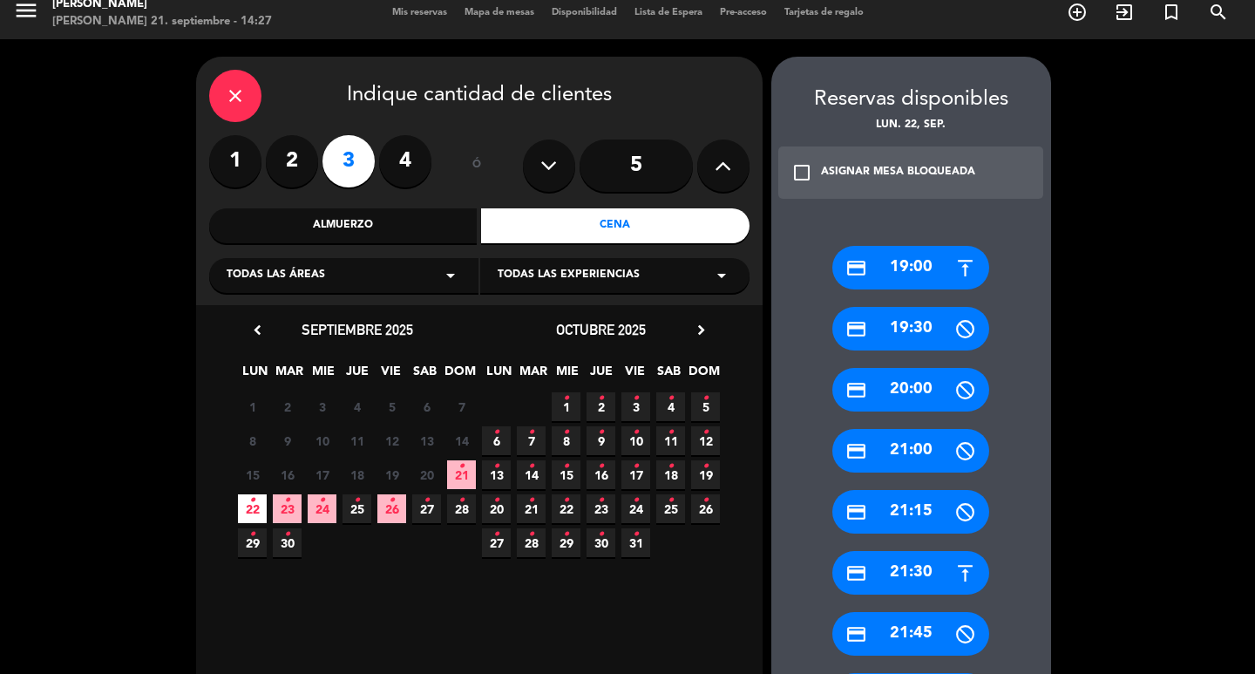
click at [466, 237] on div "Almuerzo" at bounding box center [343, 225] width 268 height 35
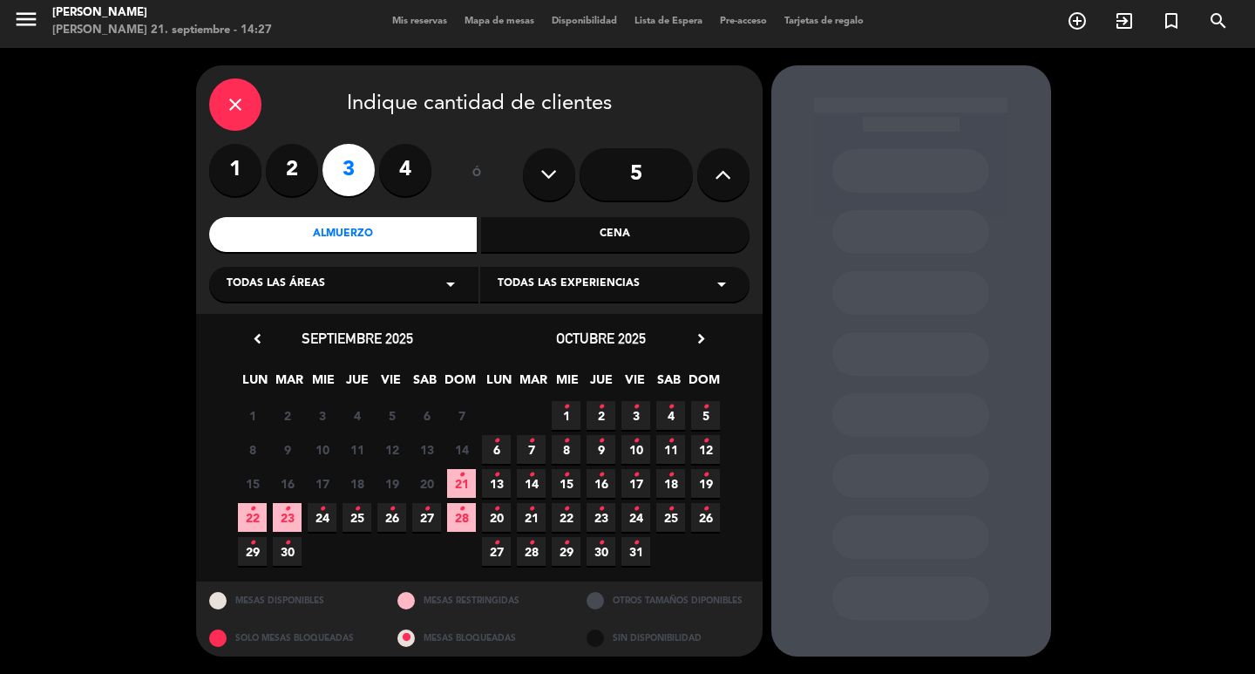
click at [241, 517] on span "22 •" at bounding box center [252, 517] width 29 height 29
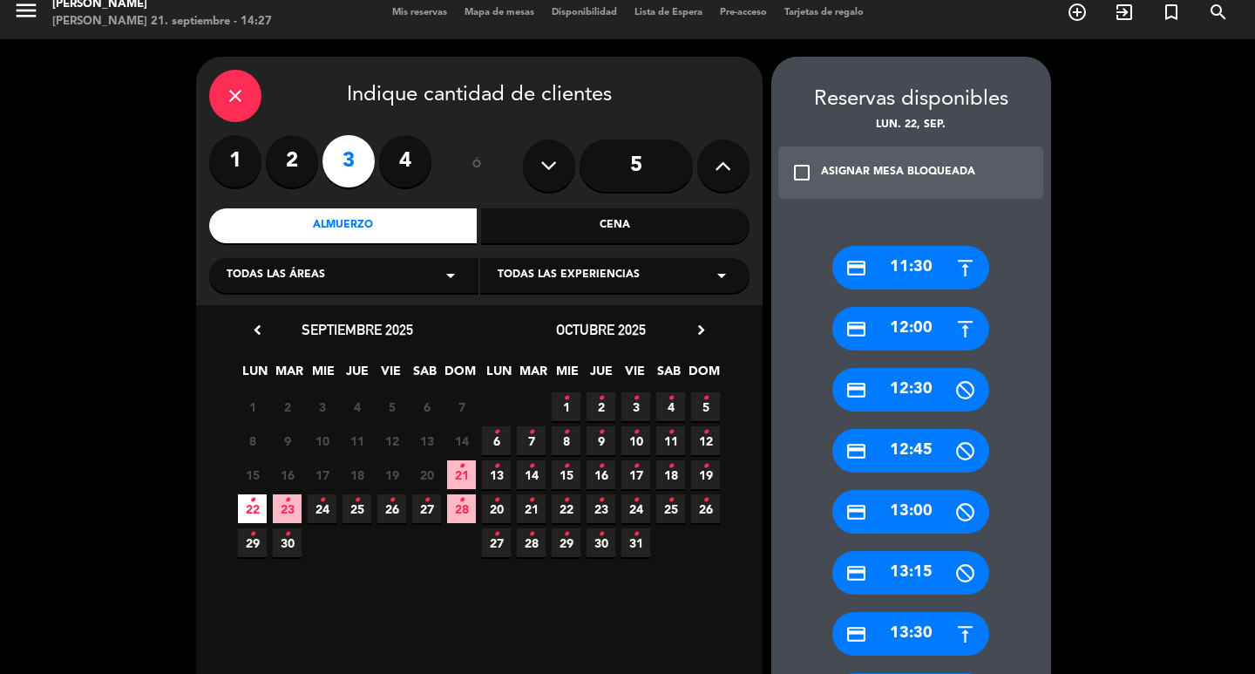
click at [914, 627] on div "credit_card 13:30" at bounding box center [910, 634] width 157 height 44
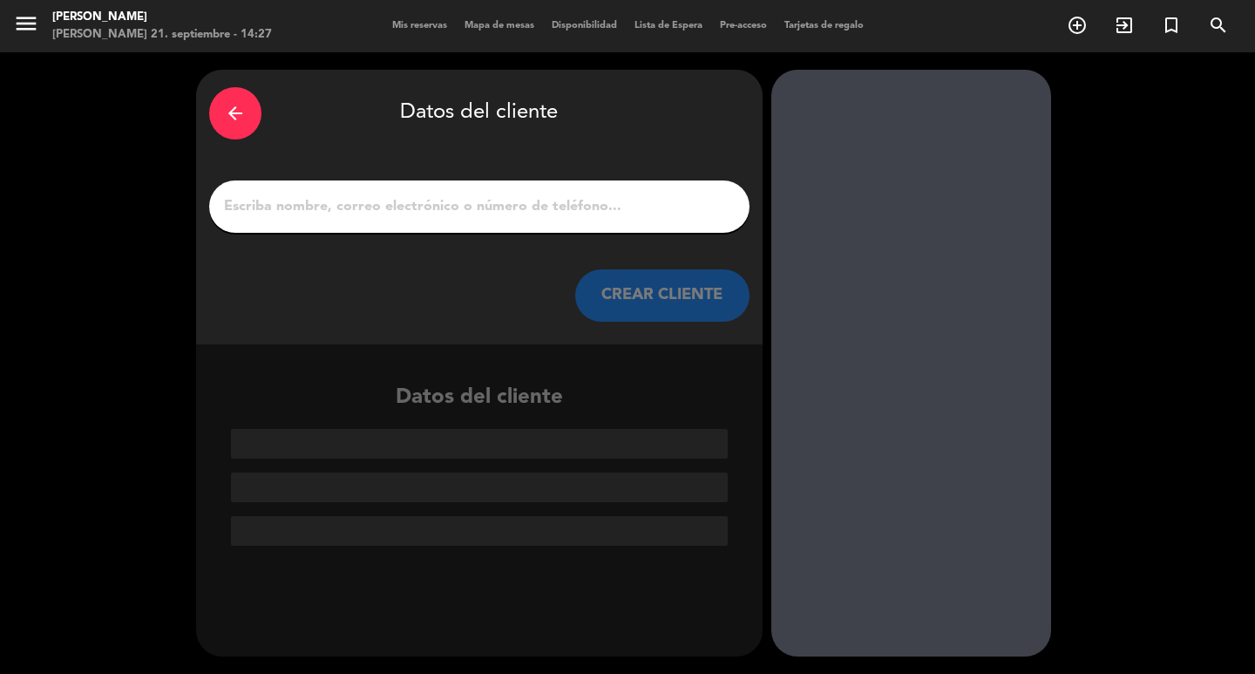
scroll to position [0, 0]
click at [537, 219] on input "1" at bounding box center [479, 206] width 514 height 24
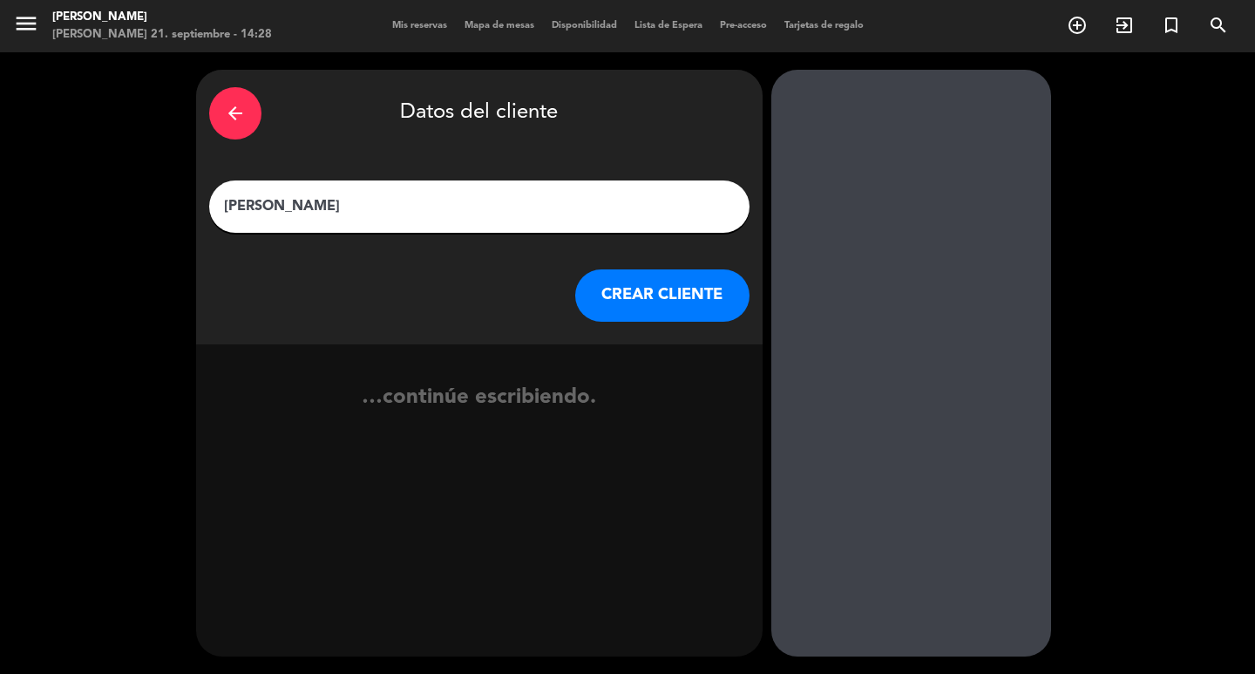
type input "[PERSON_NAME]"
click at [622, 290] on button "CREAR CLIENTE" at bounding box center [662, 295] width 174 height 52
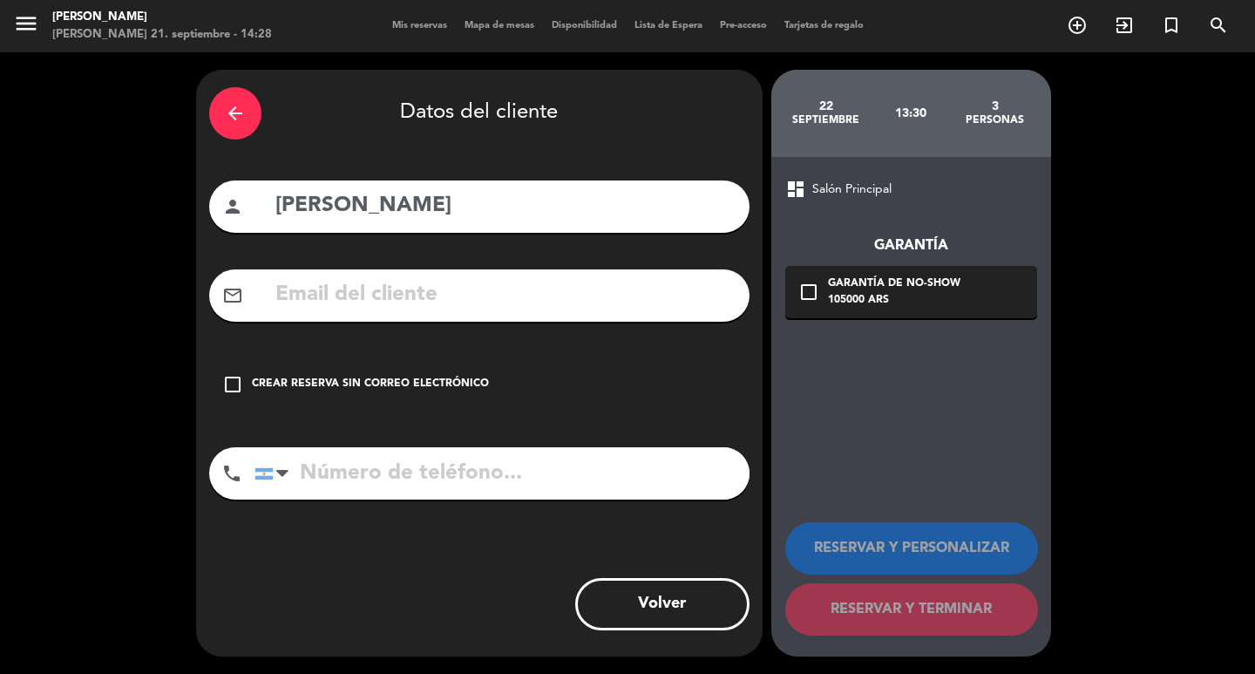
click at [463, 302] on input "text" at bounding box center [505, 295] width 463 height 36
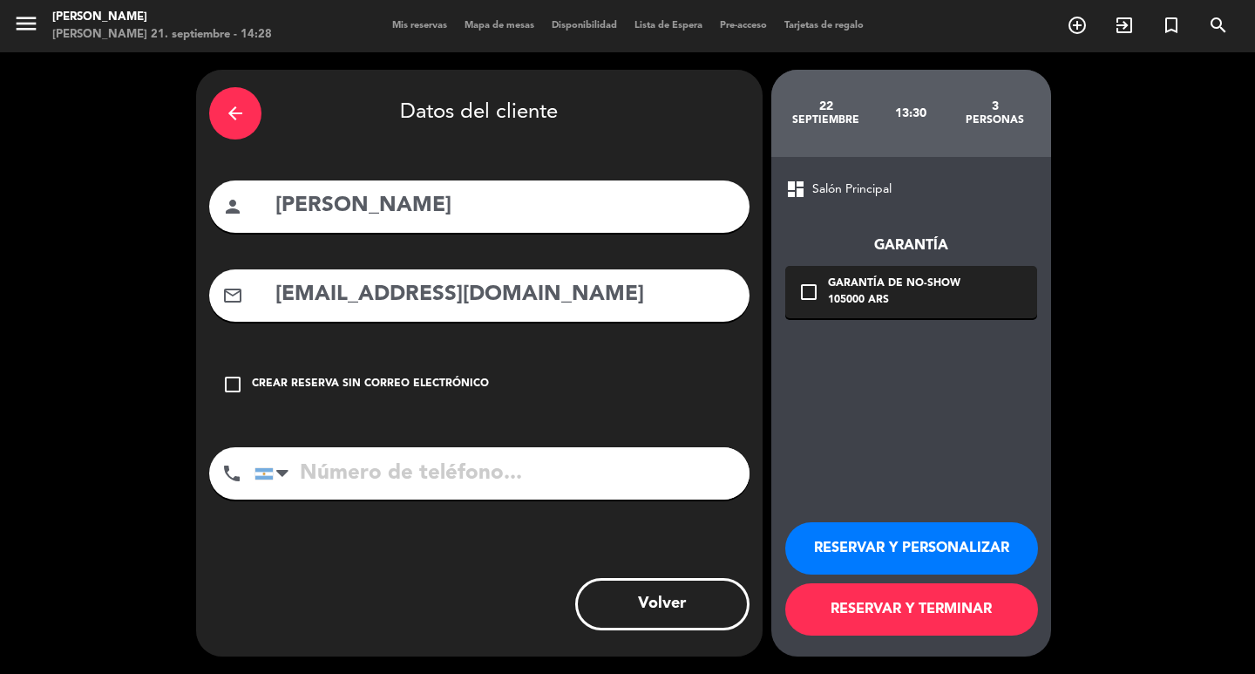
type input "[EMAIL_ADDRESS][DOMAIN_NAME]"
click at [350, 499] on input "tel" at bounding box center [501, 473] width 495 height 52
type input "[PHONE_NUMBER]"
click at [950, 309] on div "105000 ARS" at bounding box center [894, 300] width 132 height 17
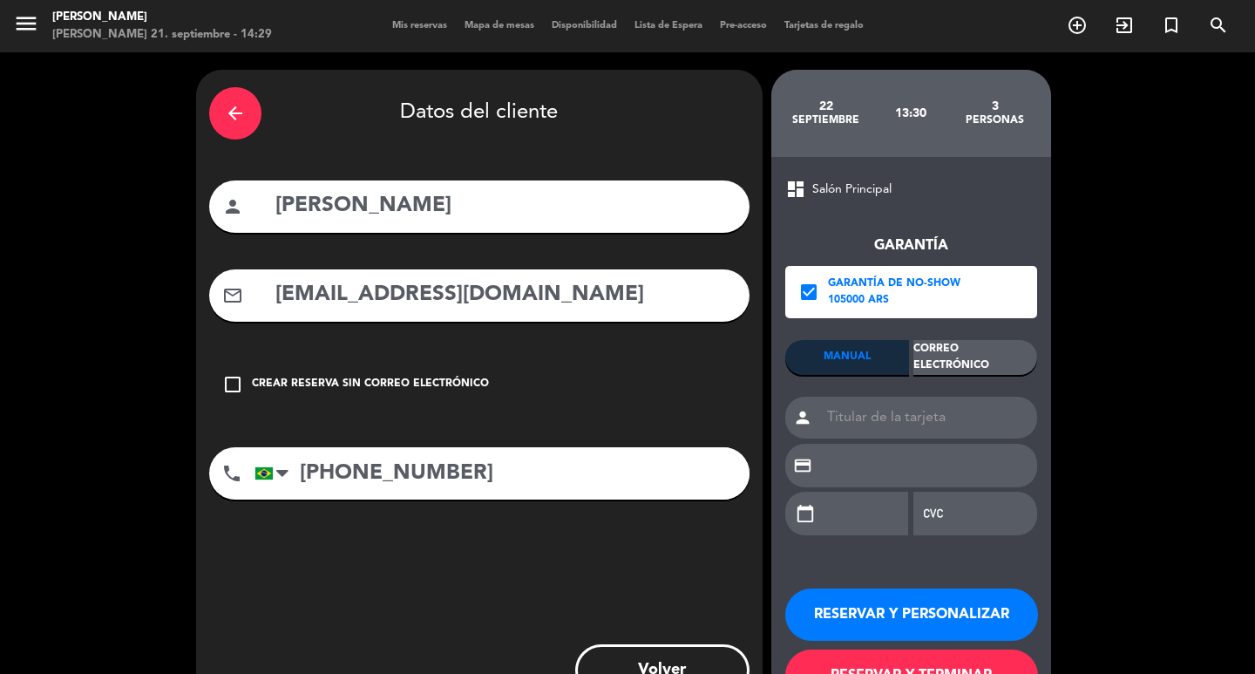
drag, startPoint x: 941, startPoint y: 356, endPoint x: 946, endPoint y: 345, distance: 12.5
click at [946, 346] on div "Correo Electrónico" at bounding box center [975, 357] width 124 height 35
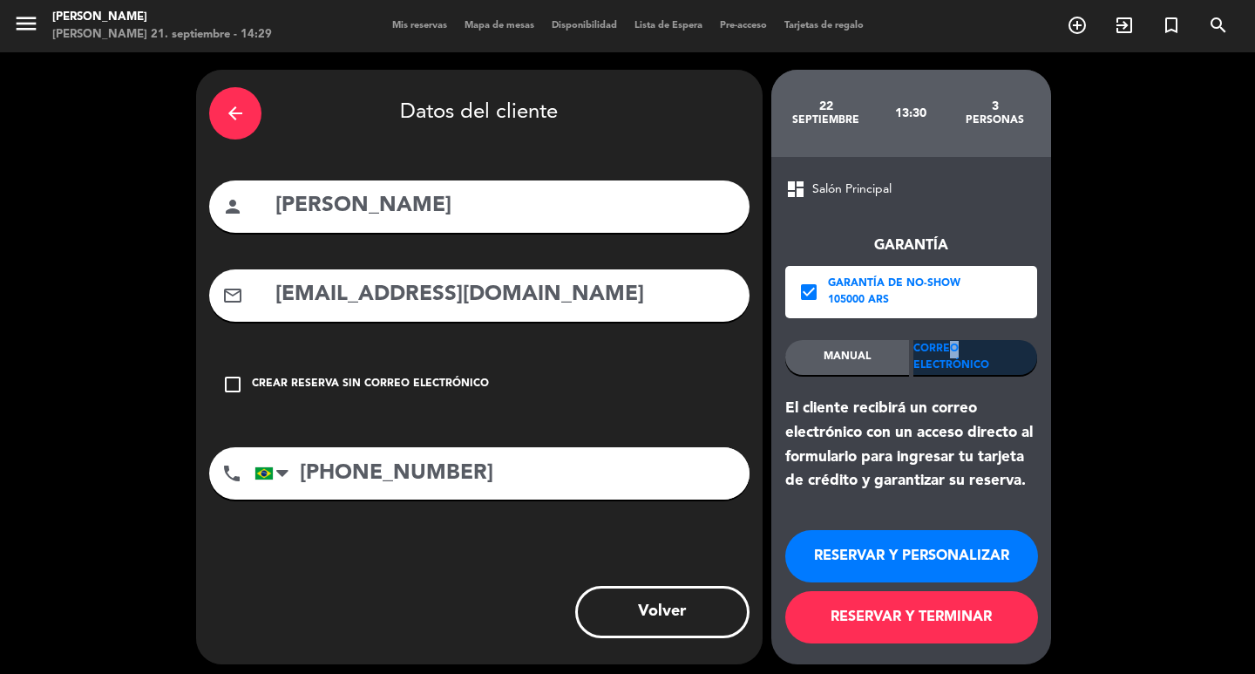
click at [846, 564] on button "RESERVAR Y PERSONALIZAR" at bounding box center [911, 556] width 253 height 52
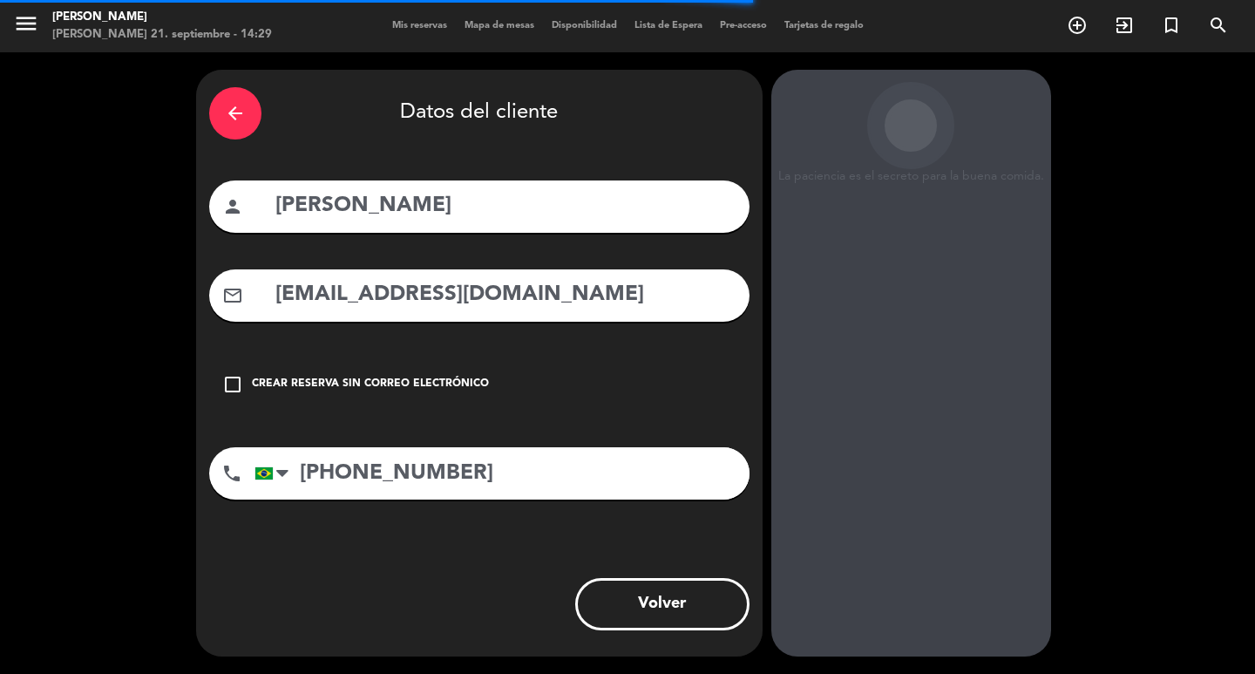
scroll to position [51, 0]
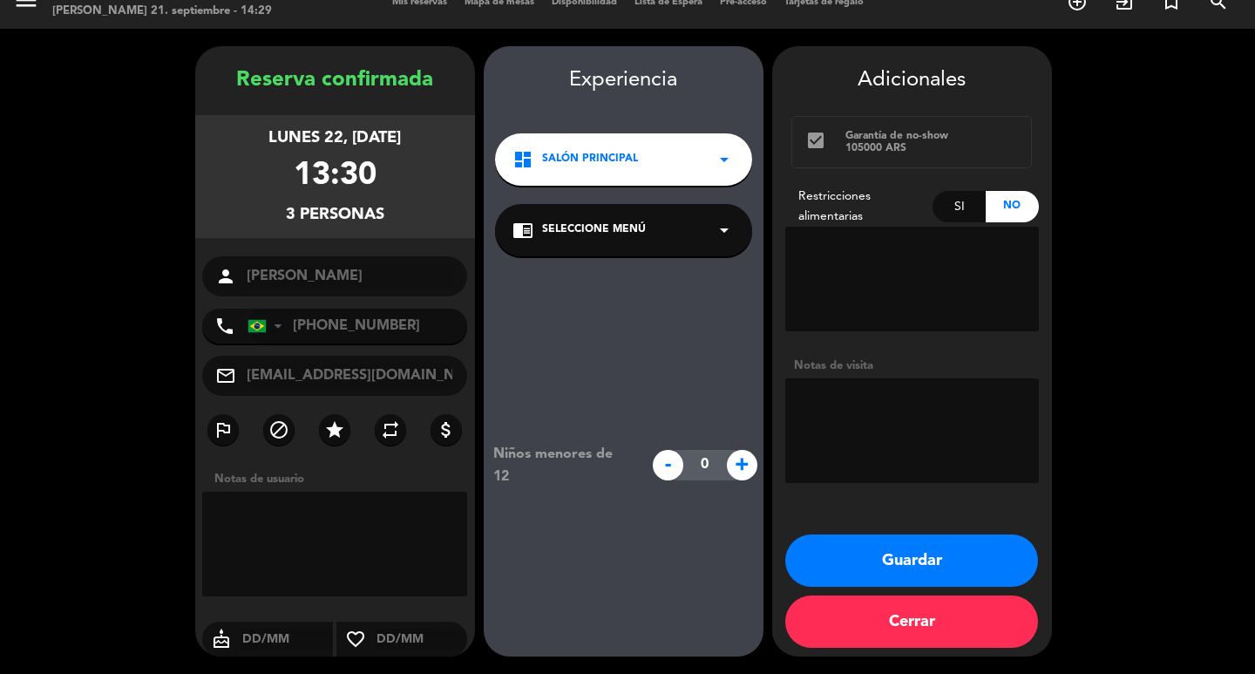
click at [618, 150] on div "dashboard Salón Principal arrow_drop_down" at bounding box center [623, 159] width 257 height 52
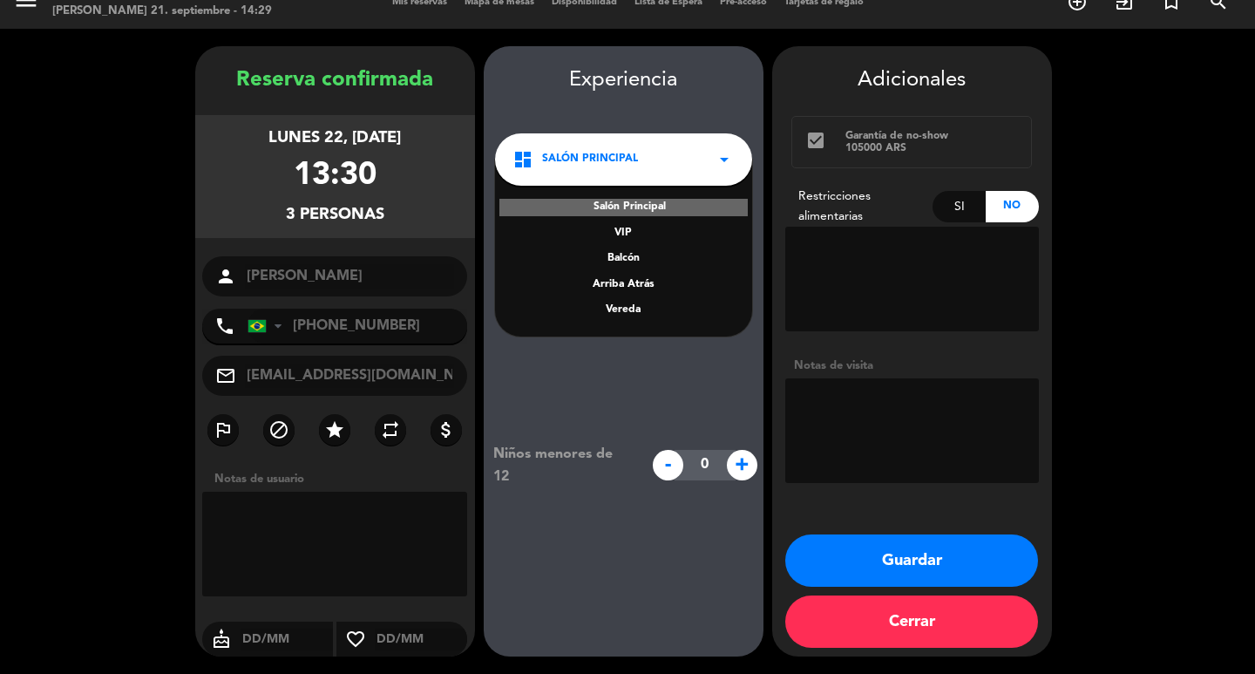
click at [628, 276] on div "Salón Principal VIP Balcón Arriba Atrás Vereda" at bounding box center [623, 247] width 257 height 177
click at [623, 302] on div "Vereda" at bounding box center [623, 310] width 222 height 17
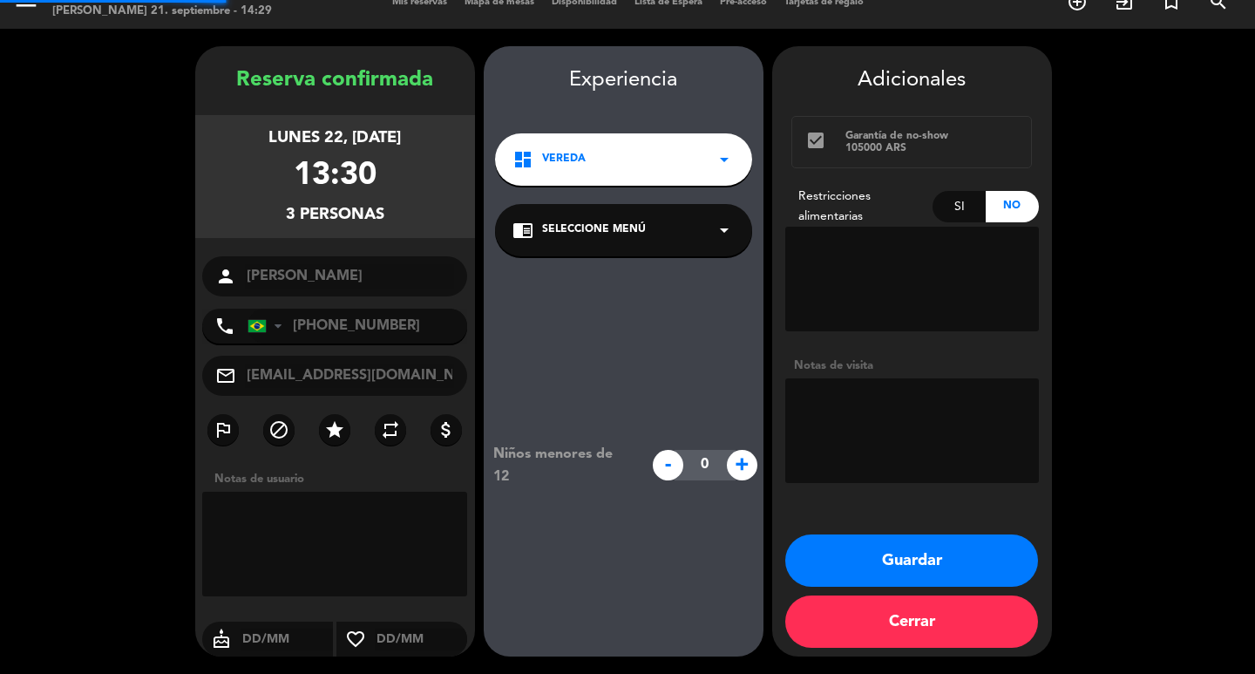
click at [635, 221] on span "Seleccione Menú" at bounding box center [594, 229] width 104 height 17
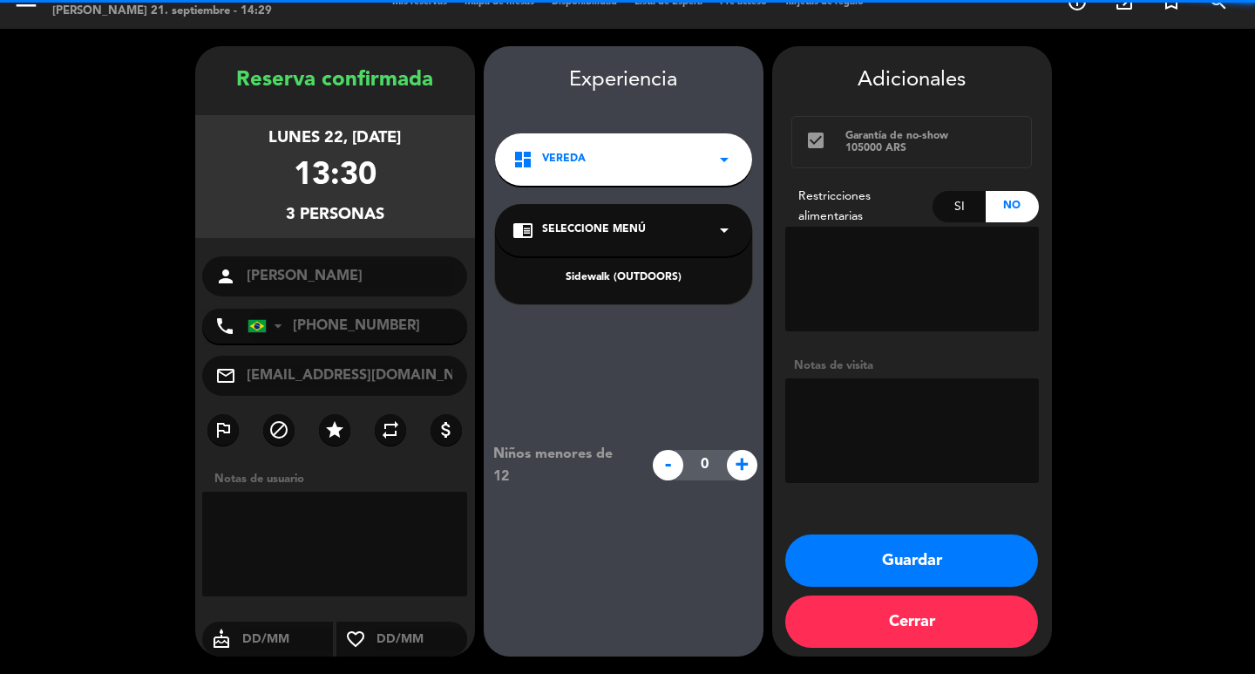
click at [614, 269] on div "Sidewalk (OUTDOORS)" at bounding box center [623, 277] width 222 height 17
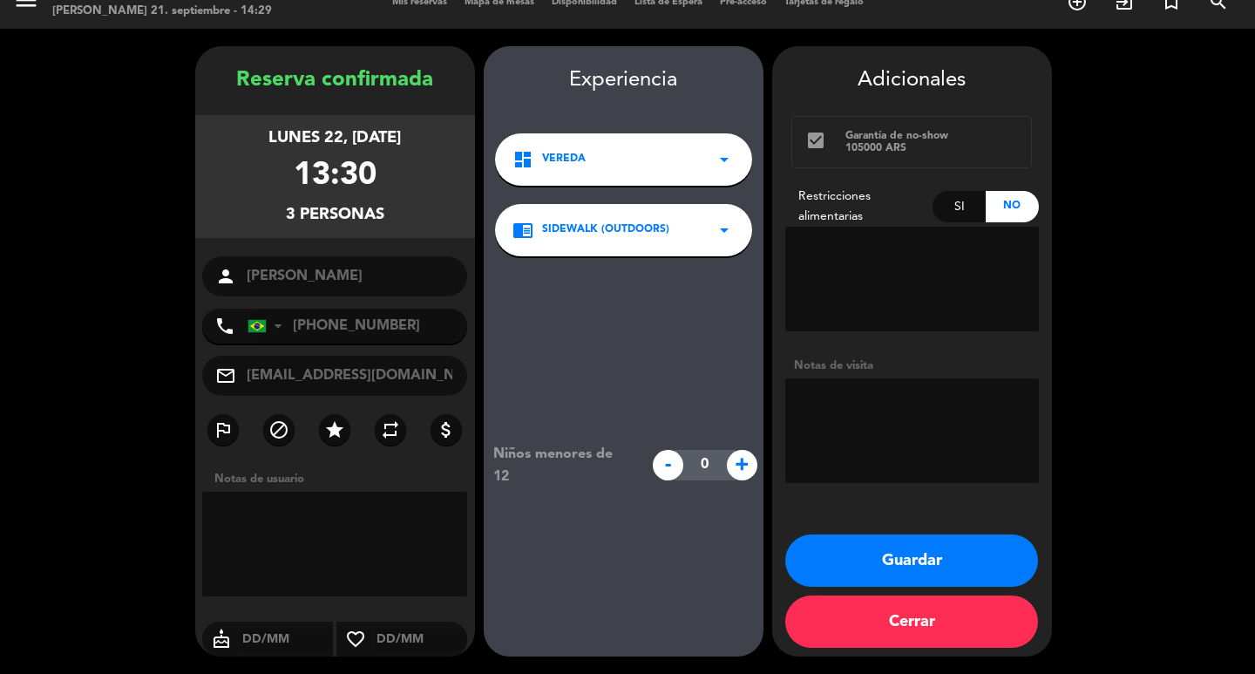
click at [884, 547] on button "Guardar" at bounding box center [911, 560] width 253 height 52
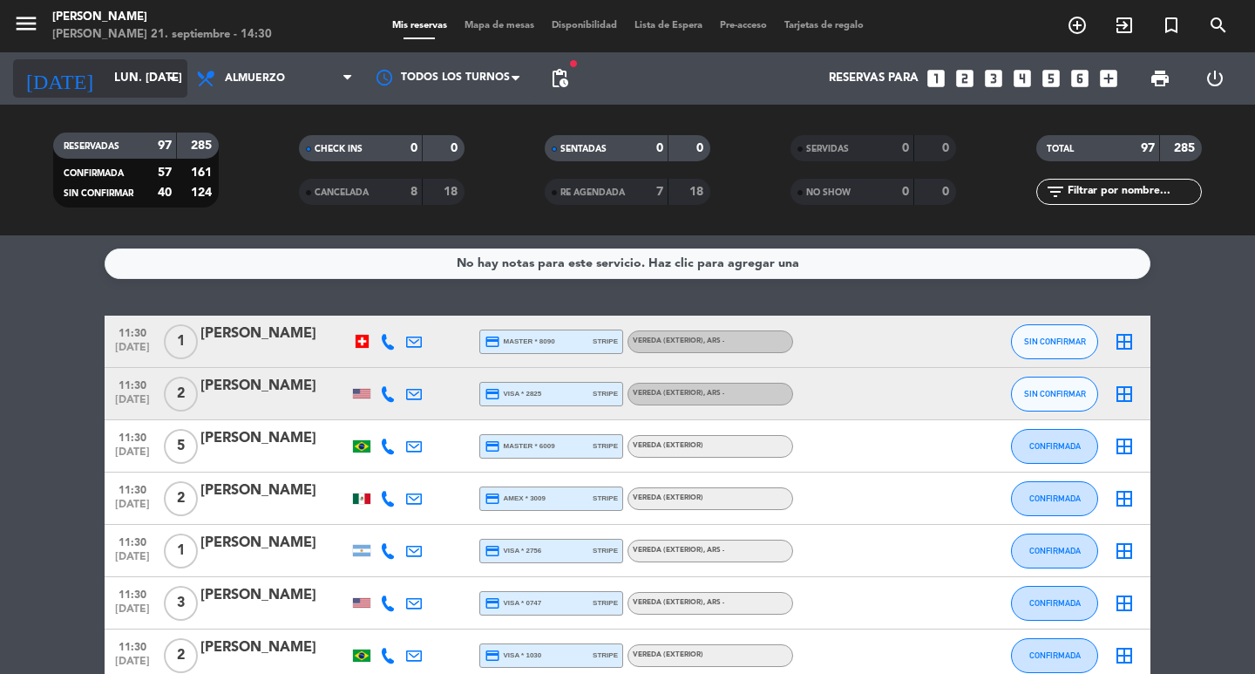
click at [105, 68] on input "lun. [DATE]" at bounding box center [181, 78] width 153 height 31
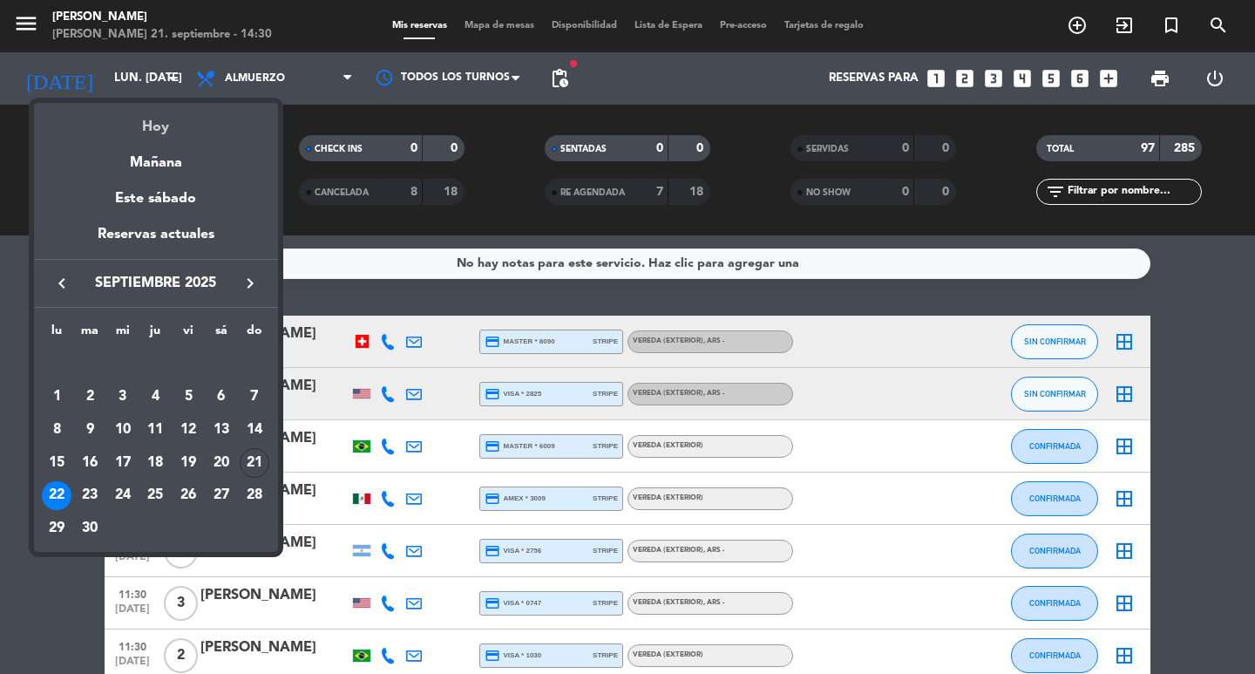
click at [174, 116] on div "Hoy" at bounding box center [156, 121] width 244 height 36
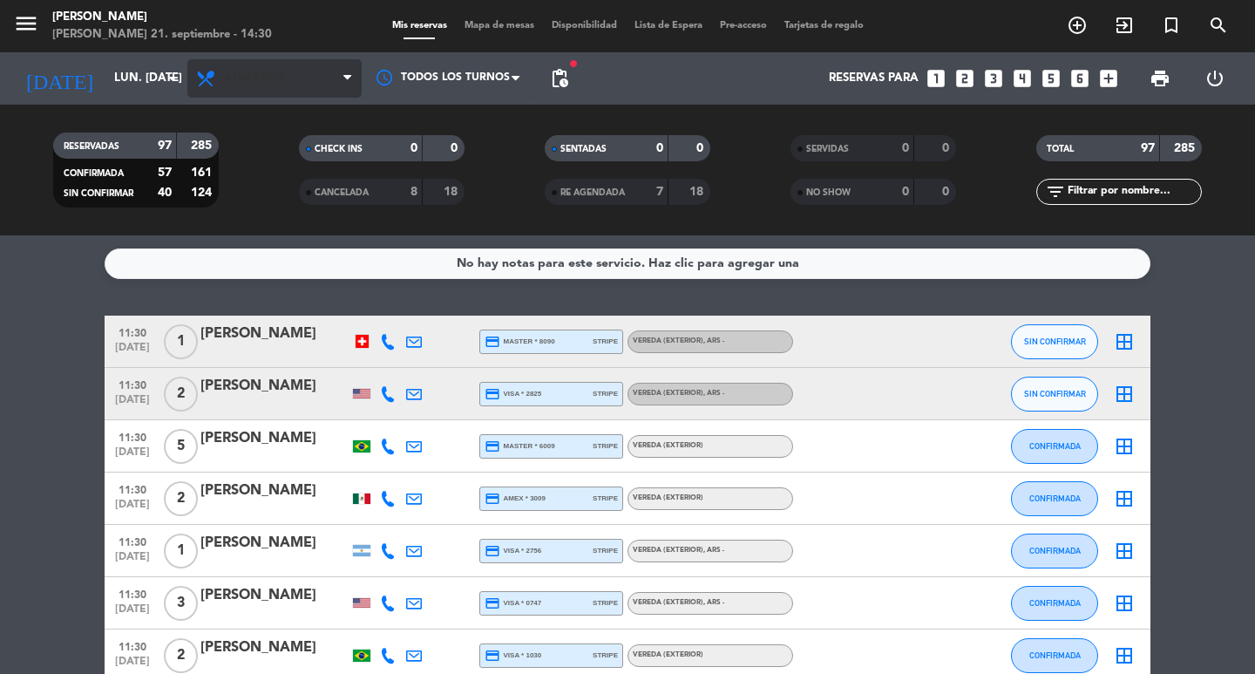
type input "dom. [DATE]"
click at [249, 74] on span "Almuerzo" at bounding box center [255, 78] width 60 height 12
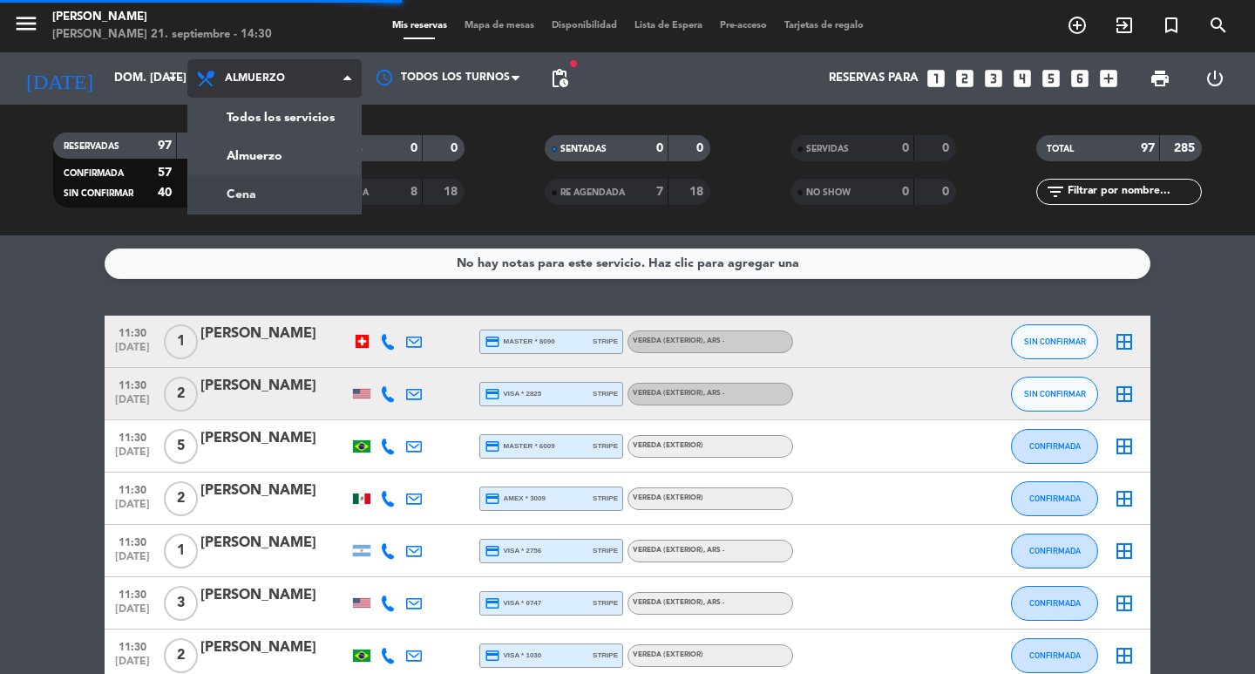
click at [267, 187] on div "menu [PERSON_NAME] 21. septiembre - 14:30 Mis reservas Mapa de mesas Disponibil…" at bounding box center [627, 117] width 1255 height 235
